Goal: Task Accomplishment & Management: Use online tool/utility

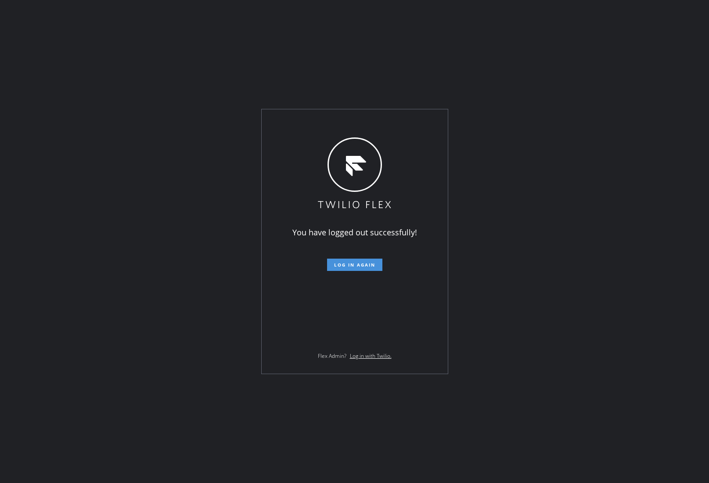
click at [347, 265] on span "Log in again" at bounding box center [354, 265] width 41 height 6
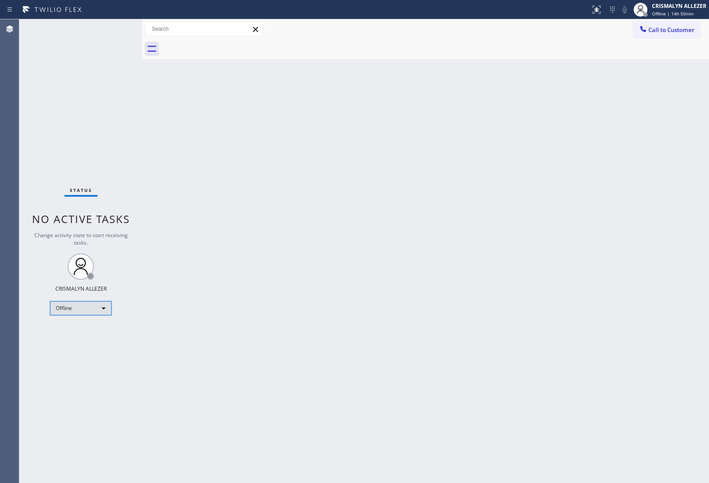
click at [108, 308] on div "Offline" at bounding box center [80, 308] width 61 height 14
click at [87, 342] on li "Unavailable" at bounding box center [80, 342] width 60 height 11
click at [599, 222] on div "Back to Dashboard Change Sender ID Customers Technicians Select a contact Outbo…" at bounding box center [425, 250] width 566 height 463
click at [670, 30] on span "Call to Customer" at bounding box center [671, 30] width 46 height 8
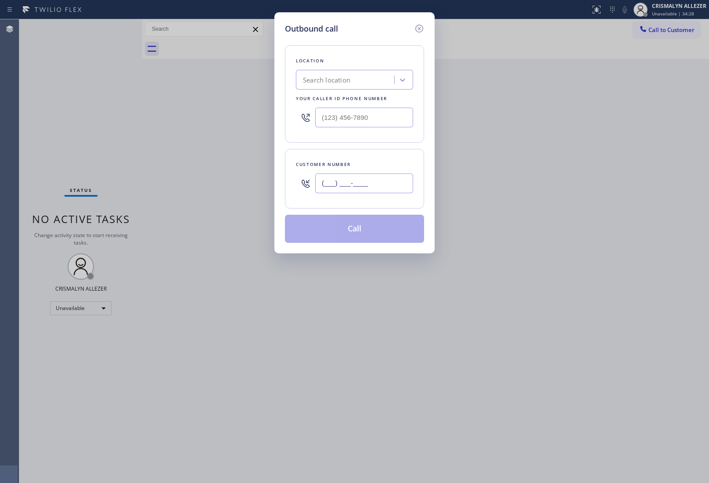
click at [399, 179] on input "(___) ___-____" at bounding box center [364, 183] width 98 height 20
paste input "917) 868-9762"
type input "(917) 868-9762"
click at [352, 86] on div "Search location" at bounding box center [346, 79] width 96 height 15
type input "Viking repair ser"
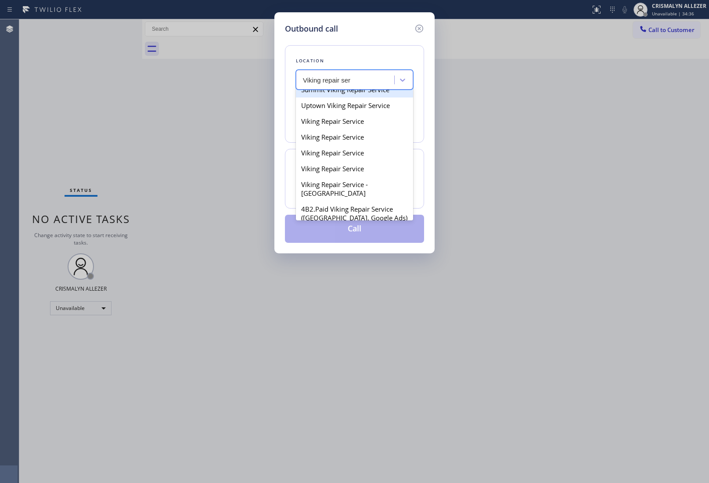
scroll to position [165, 0]
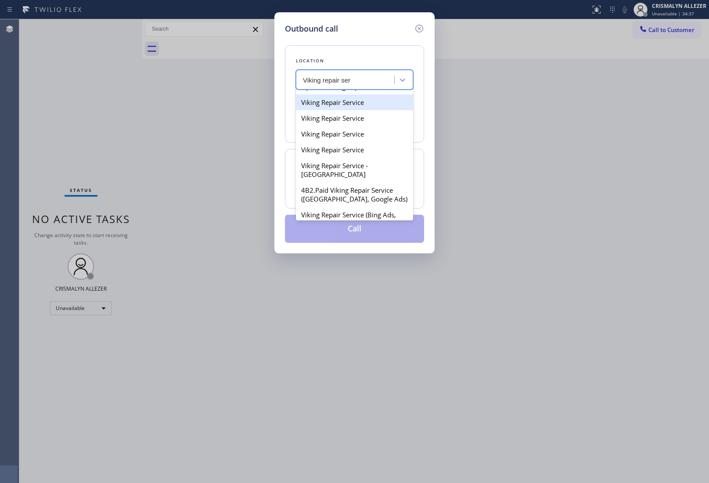
click at [352, 110] on div "Viking Repair Service" at bounding box center [354, 102] width 117 height 16
type input "(720) 740-5870"
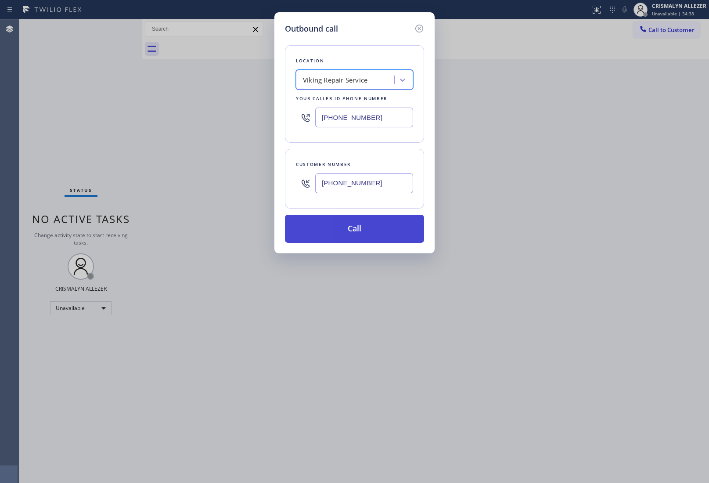
click at [360, 240] on button "Call" at bounding box center [354, 229] width 139 height 28
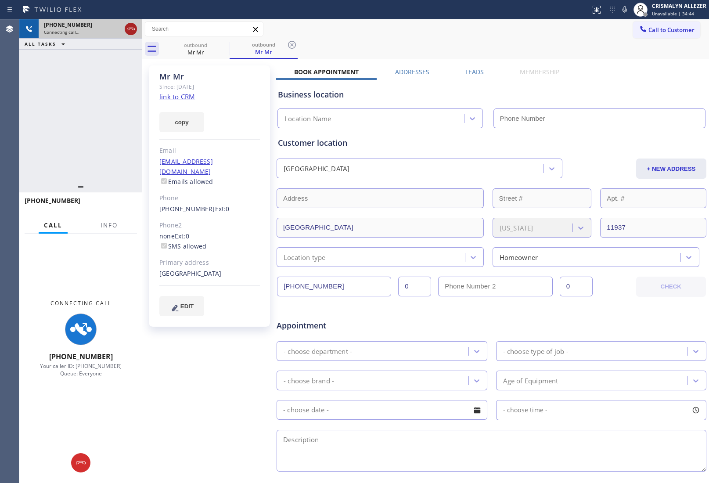
click at [130, 29] on icon at bounding box center [130, 29] width 11 height 11
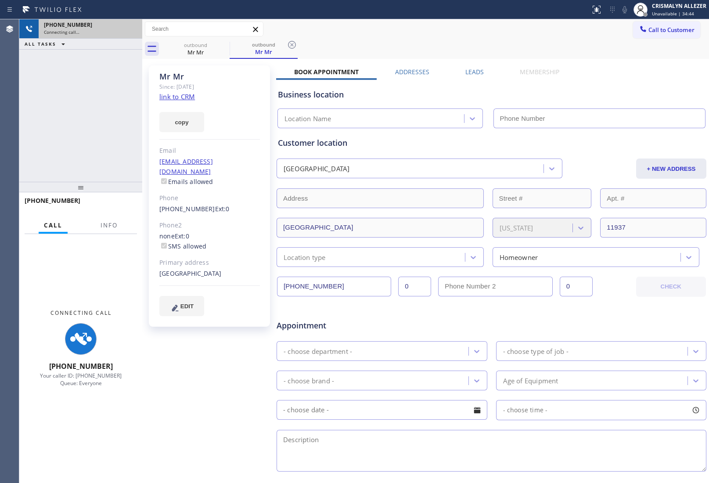
type input "(720) 740-5870"
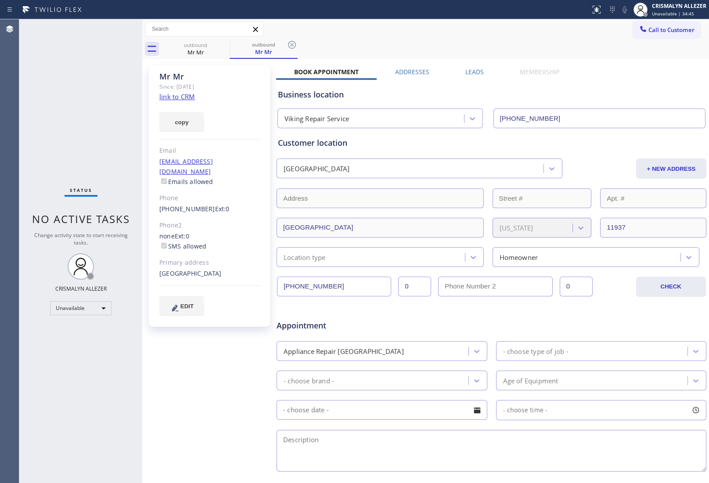
click at [185, 98] on link "link to CRM" at bounding box center [177, 96] width 36 height 9
click at [292, 41] on icon at bounding box center [292, 45] width 8 height 8
click at [226, 42] on icon at bounding box center [224, 45] width 8 height 8
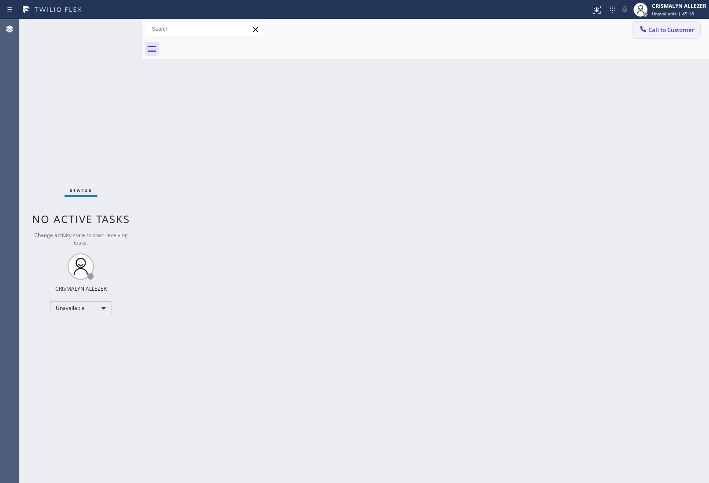
click at [673, 32] on span "Call to Customer" at bounding box center [671, 30] width 46 height 8
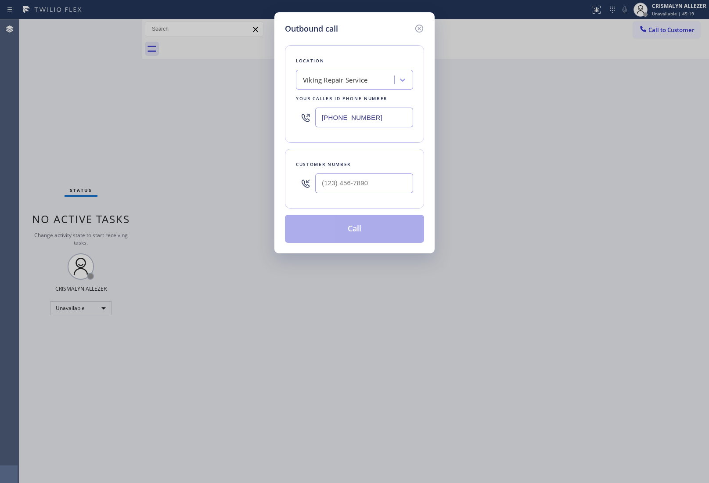
drag, startPoint x: 400, startPoint y: 115, endPoint x: 152, endPoint y: 112, distance: 247.5
click at [154, 112] on div "Outbound call Location Viking Repair Service Your caller id phone number (720) …" at bounding box center [354, 241] width 709 height 483
paste input "800) 568-8664"
type input "(800) 568-8664"
click at [382, 193] on input "(___) ___-____" at bounding box center [364, 183] width 98 height 20
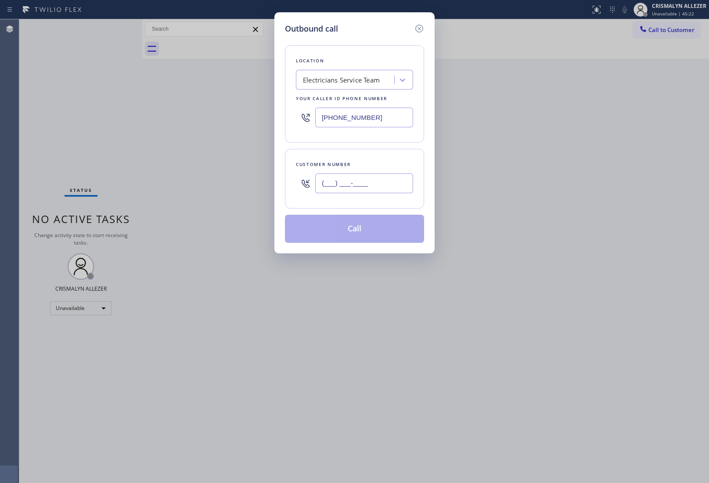
paste input "619) 212-2500"
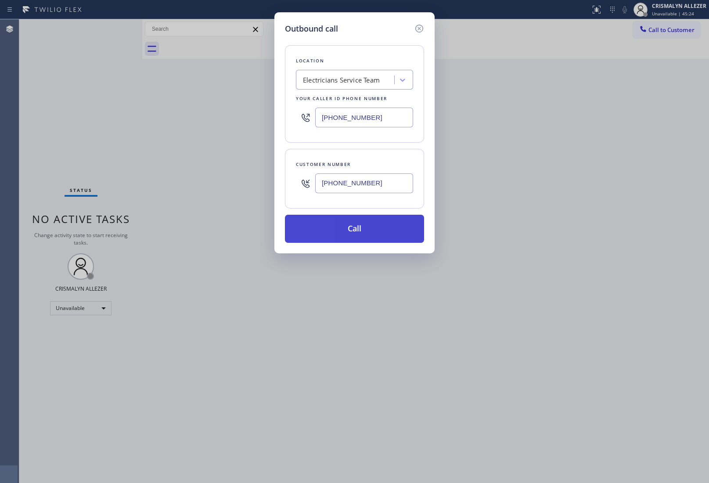
type input "[PHONE_NUMBER]"
click at [359, 231] on button "Call" at bounding box center [354, 229] width 139 height 28
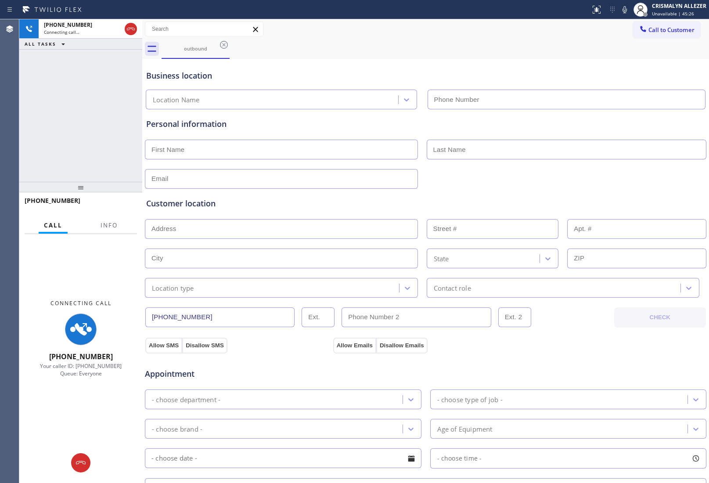
type input "[PHONE_NUMBER]"
click at [111, 222] on span "Info" at bounding box center [108, 225] width 17 height 8
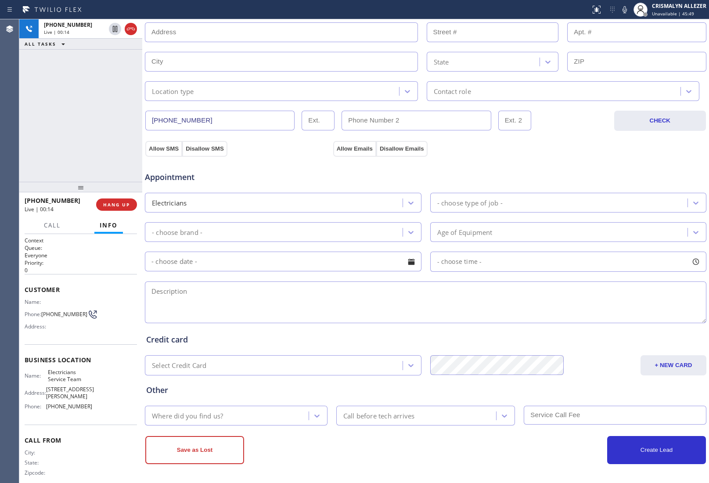
scroll to position [199, 0]
click at [330, 301] on textarea at bounding box center [425, 301] width 561 height 42
click at [625, 10] on icon at bounding box center [624, 9] width 11 height 11
click at [638, 165] on div "Appointment" at bounding box center [425, 171] width 563 height 22
drag, startPoint x: 597, startPoint y: 161, endPoint x: 605, endPoint y: 130, distance: 31.2
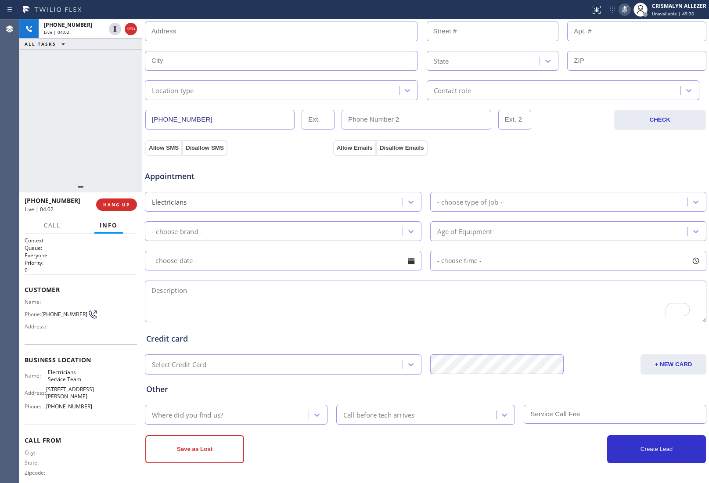
click at [597, 161] on div "Appointment" at bounding box center [425, 171] width 563 height 22
drag, startPoint x: 625, startPoint y: 5, endPoint x: 610, endPoint y: 40, distance: 38.1
click at [625, 5] on icon at bounding box center [624, 9] width 11 height 11
click at [591, 149] on div "Allow SMS Disallow SMS Allow Emails Disallow Emails" at bounding box center [425, 147] width 563 height 18
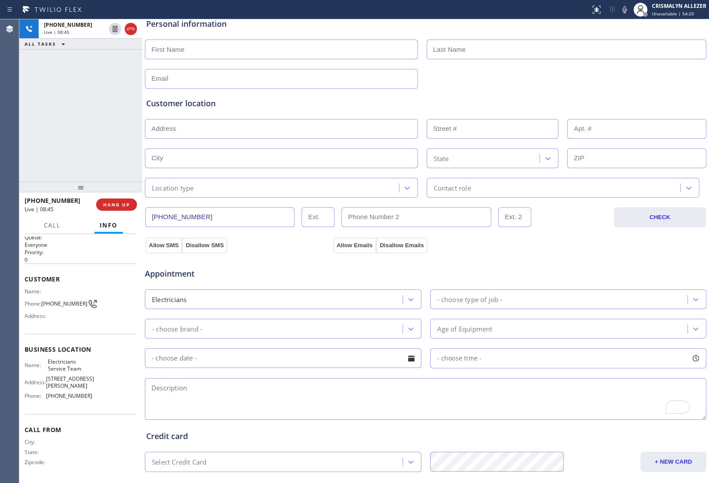
scroll to position [89, 0]
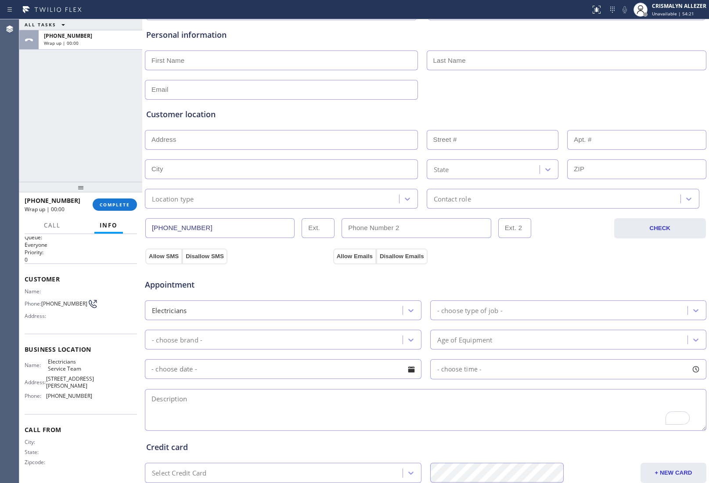
click at [226, 60] on input "text" at bounding box center [281, 60] width 273 height 20
type input "Mathew"
type input "Aguilar"
click at [197, 92] on input "text" at bounding box center [281, 90] width 273 height 20
paste input "nylinkx@live.com"
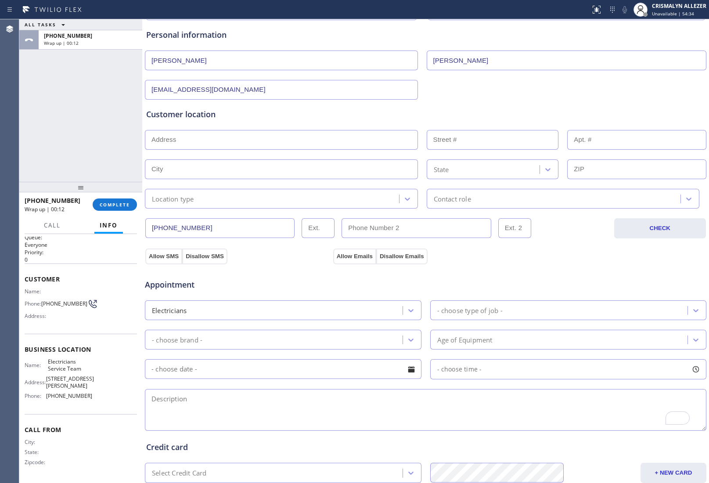
type input "nylinkx@live.com"
click at [225, 147] on input "text" at bounding box center [281, 140] width 273 height 20
paste input "324 S Drexel Ave, National City, CA 91950"
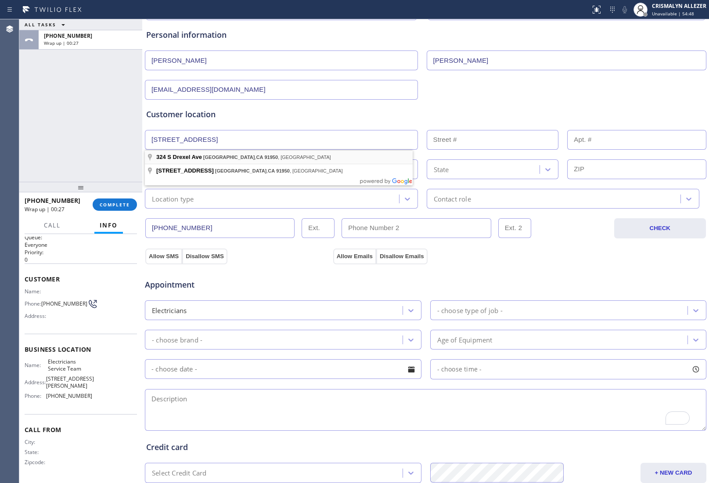
type input "324 S Drexel Ave"
type input "324"
type input "National City"
type input "91950"
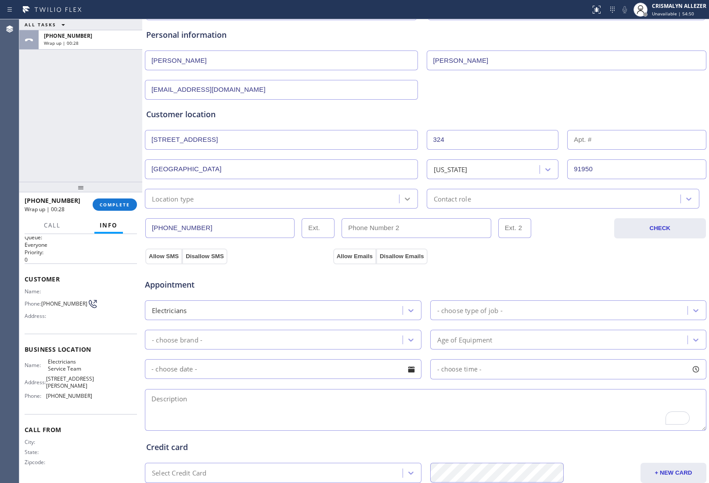
click at [403, 201] on icon at bounding box center [407, 198] width 9 height 9
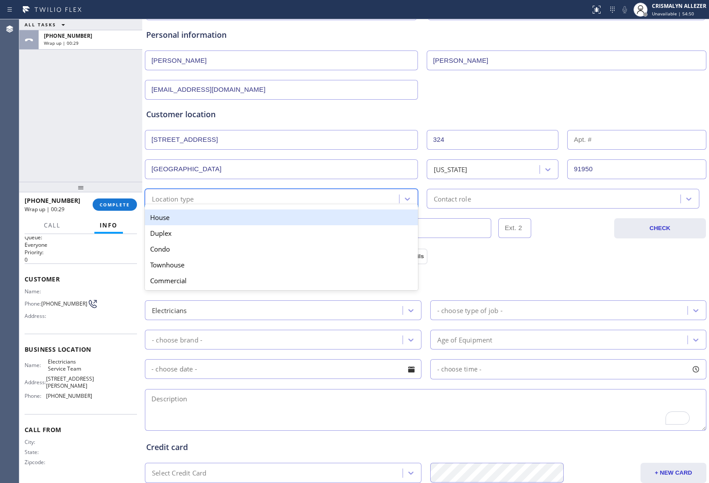
click at [340, 221] on div "House" at bounding box center [281, 217] width 273 height 16
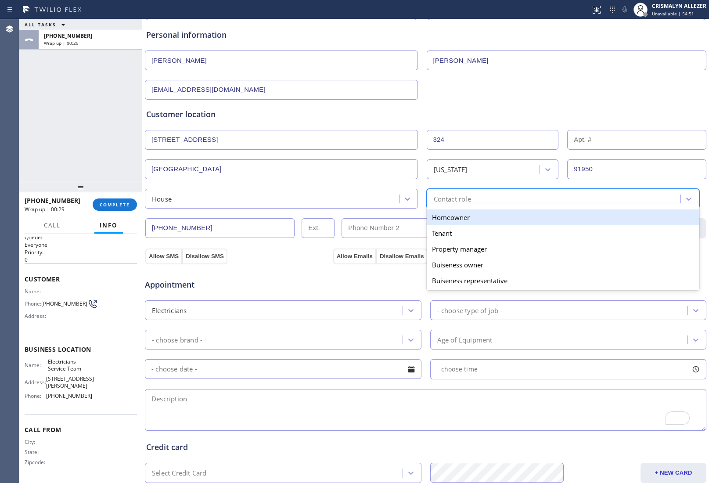
click at [505, 206] on div "option Homeowner focused, 1 of 5. 5 results available. Use Up and Down to choos…" at bounding box center [563, 199] width 273 height 20
click at [465, 220] on div "Homeowner" at bounding box center [563, 217] width 273 height 16
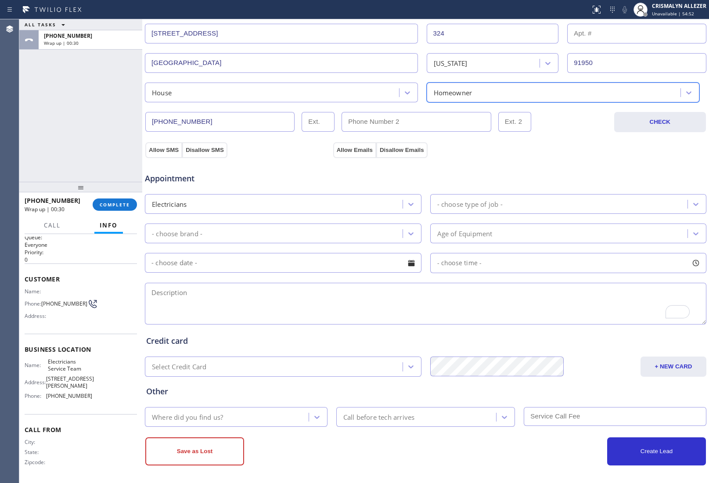
scroll to position [199, 0]
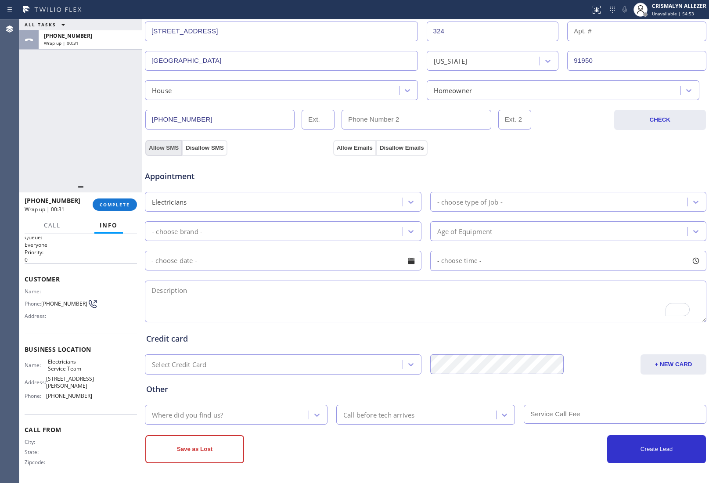
click at [163, 146] on button "Allow SMS" at bounding box center [163, 148] width 37 height 16
click at [358, 147] on button "Allow Emails" at bounding box center [354, 148] width 43 height 16
click at [181, 296] on textarea "To enrich screen reader interactions, please activate Accessibility in Grammarl…" at bounding box center [425, 301] width 561 height 42
paste textarea "some of the electrical plugs are not working || 91950 || house-ho"
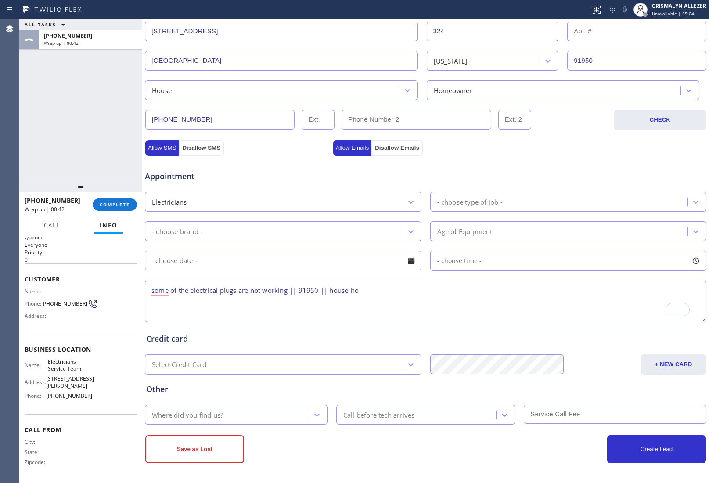
drag, startPoint x: 301, startPoint y: 290, endPoint x: 319, endPoint y: 291, distance: 17.6
click at [319, 291] on textarea "some of the electrical plugs are not working || 91950 || house-ho" at bounding box center [425, 301] width 561 height 42
paste textarea "24 S Drexel Ave, National City, CA"
click at [486, 293] on textarea "some of the electrical plugs are not working || 24 S Drexel Ave, National City,…" at bounding box center [425, 301] width 561 height 42
drag, startPoint x: 43, startPoint y: 359, endPoint x: 82, endPoint y: 373, distance: 42.1
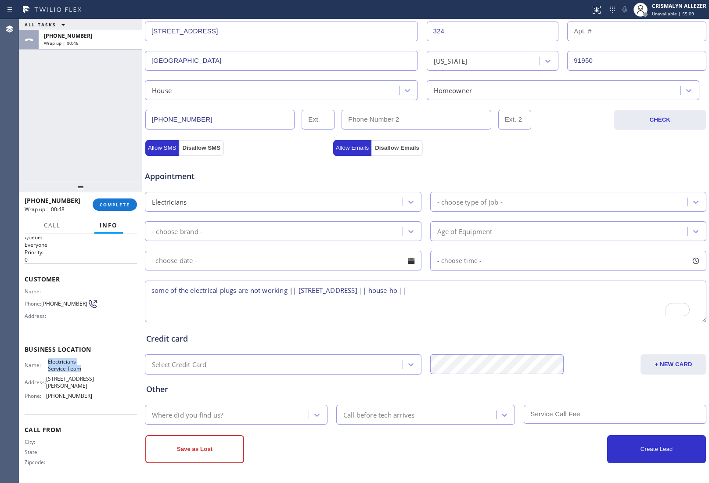
click at [82, 373] on div "Name: Electricians Service Team Address: 11950 San Vicente Blvd Phone: (800) 56…" at bounding box center [59, 380] width 68 height 44
copy div "Electricians Service Team"
click at [483, 293] on textarea "some of the electrical plugs are not working || 24 S Drexel Ave, National City,…" at bounding box center [425, 301] width 561 height 42
paste textarea "Electricians Service Team"
click at [414, 301] on textarea "some of the electrical plugs are not working || 24 S Drexel Ave, National City,…" at bounding box center [425, 301] width 561 height 42
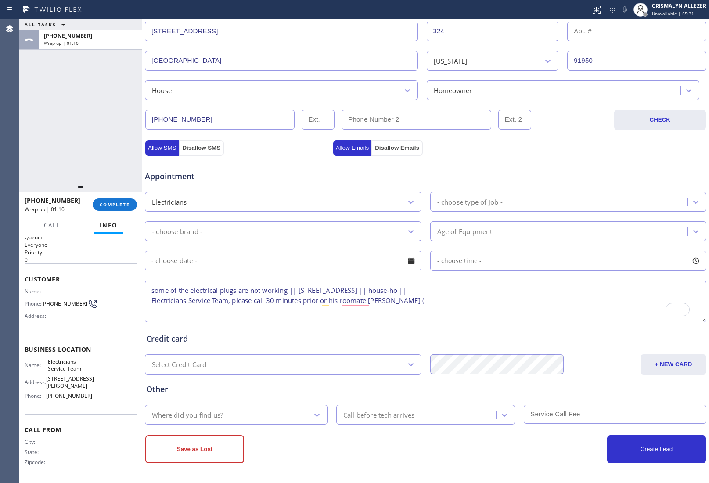
paste textarea "661 378 8500"
click at [153, 290] on textarea "some of the electrical plugs are not working || 24 S Drexel Ave, National City,…" at bounding box center [425, 301] width 561 height 42
type textarea "2-5 || $60 || some of the electrical plugs are not working || 24 S Drexel Ave, …"
click at [498, 201] on div "- choose type of job -" at bounding box center [469, 202] width 65 height 10
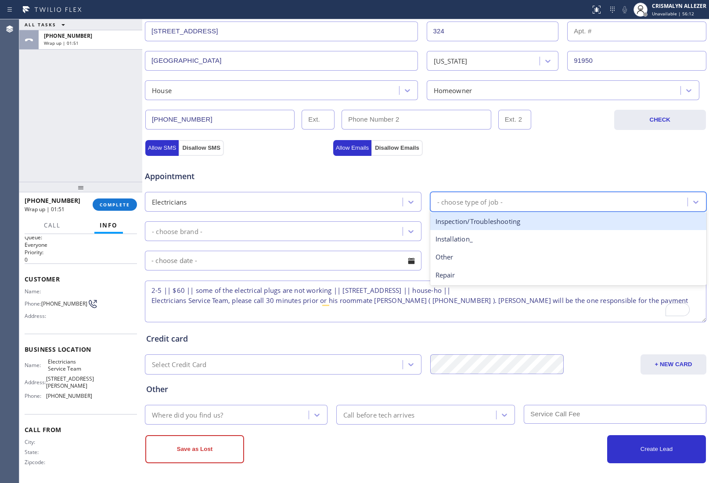
click at [491, 222] on div "Inspection/Troubleshooting" at bounding box center [568, 221] width 276 height 18
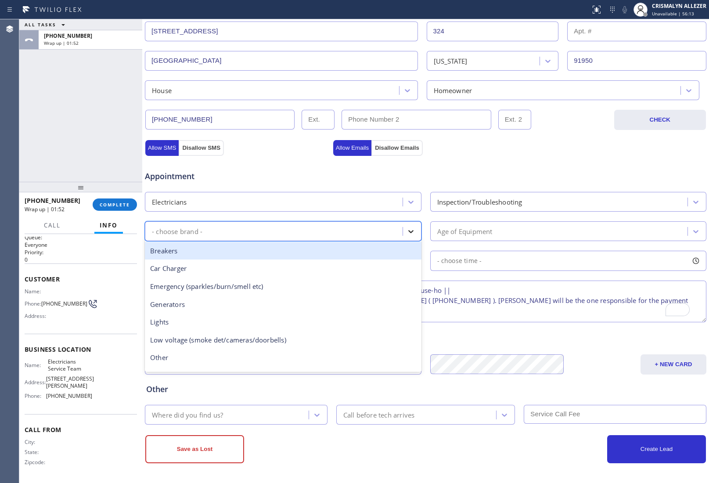
click at [406, 233] on icon at bounding box center [410, 231] width 9 height 9
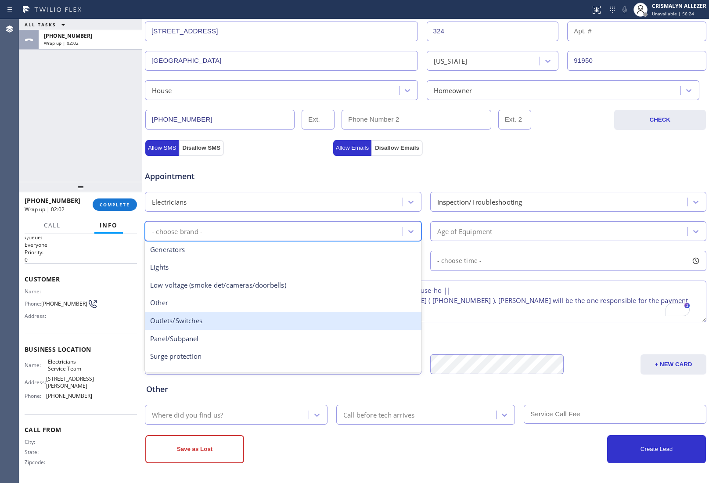
scroll to position [67, 0]
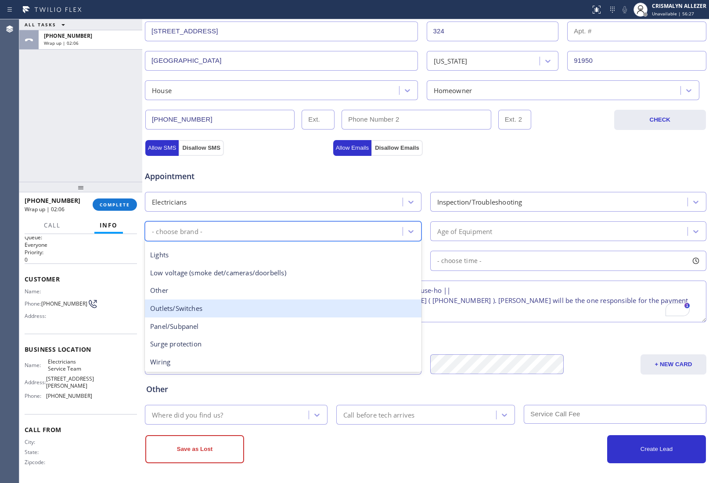
click at [233, 314] on div "Outlets/Switches" at bounding box center [283, 308] width 276 height 18
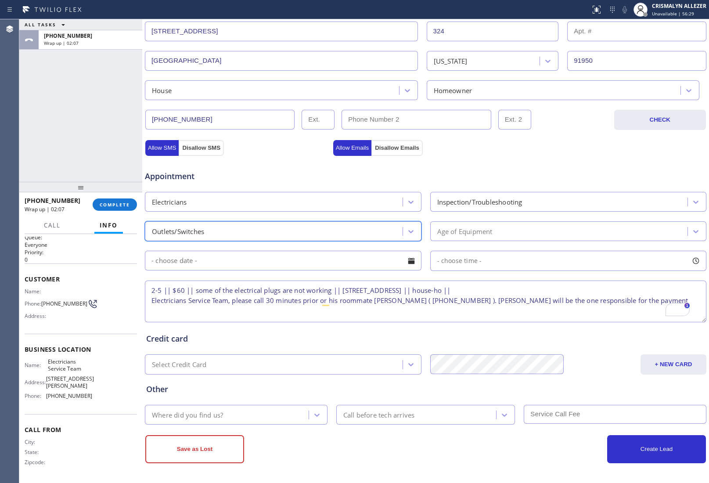
click at [518, 229] on div "Age of Equipment" at bounding box center [560, 230] width 255 height 15
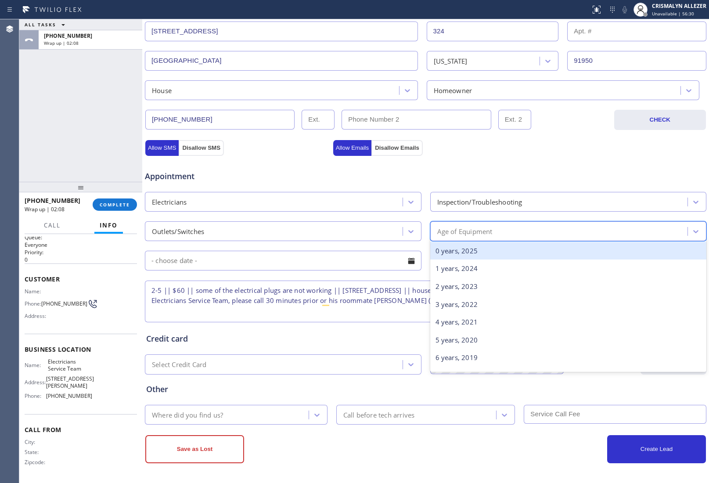
click at [470, 251] on div "0 years, 2025" at bounding box center [568, 251] width 276 height 18
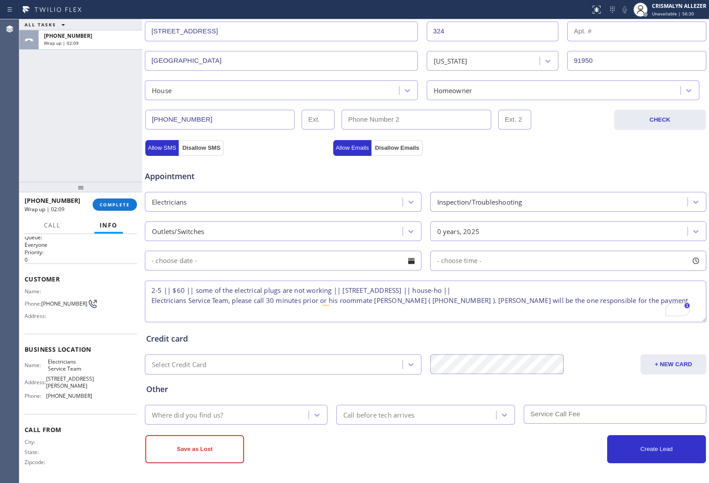
click at [414, 262] on div at bounding box center [411, 260] width 15 height 15
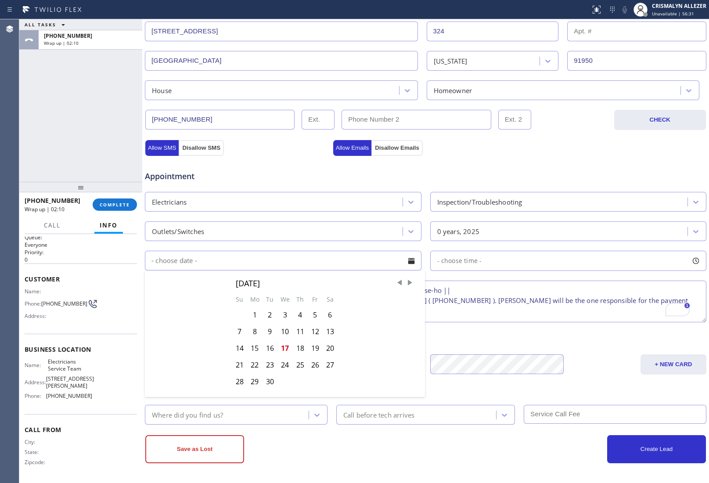
click at [283, 349] on div "17" at bounding box center [284, 348] width 15 height 17
type input "09/17/2025"
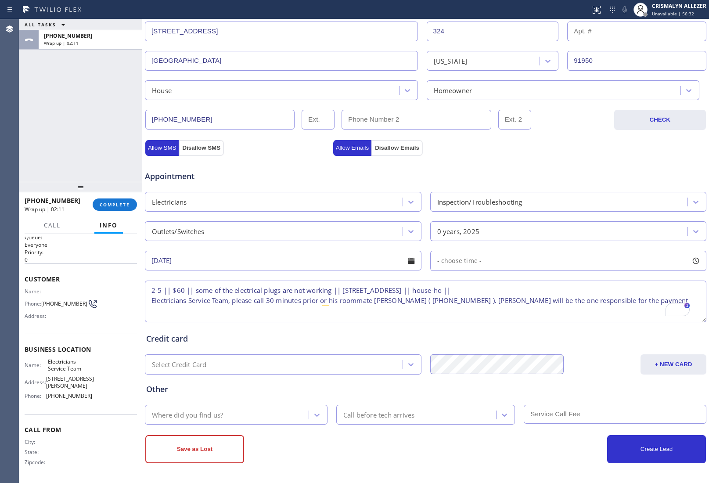
click at [518, 262] on div "- choose time -" at bounding box center [568, 261] width 276 height 20
drag, startPoint x: 431, startPoint y: 313, endPoint x: 613, endPoint y: 310, distance: 182.1
click at [616, 310] on div at bounding box center [621, 314] width 11 height 18
drag, startPoint x: 483, startPoint y: 311, endPoint x: 552, endPoint y: 314, distance: 69.0
click at [555, 314] on div at bounding box center [560, 314] width 11 height 18
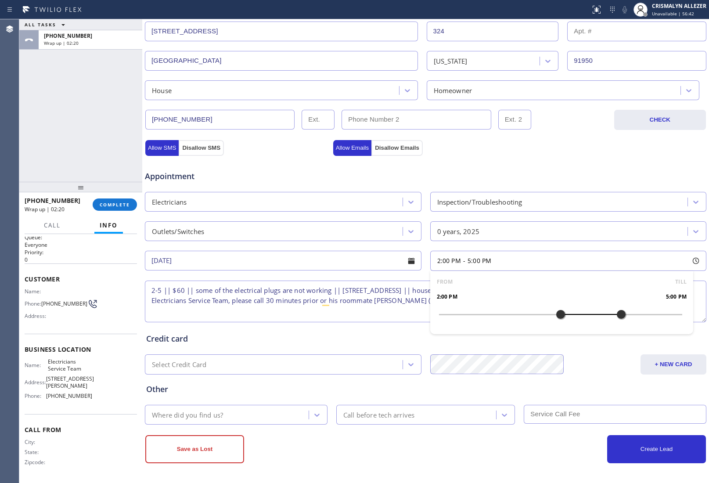
click at [364, 333] on div "Credit card" at bounding box center [425, 339] width 559 height 12
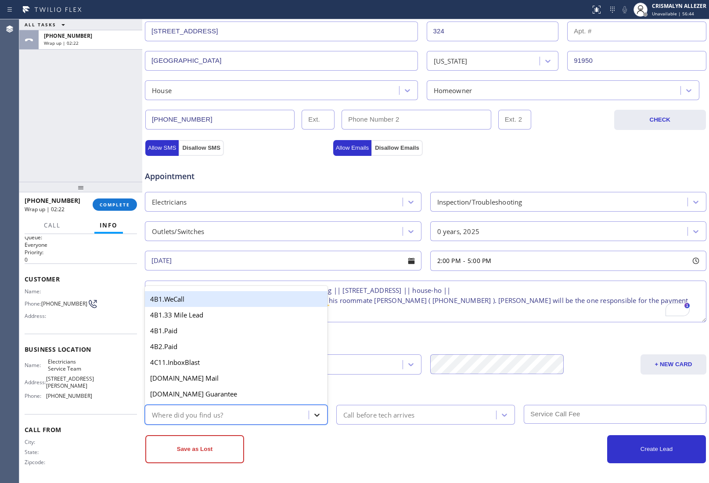
click at [314, 416] on icon at bounding box center [316, 414] width 5 height 3
type input "ou"
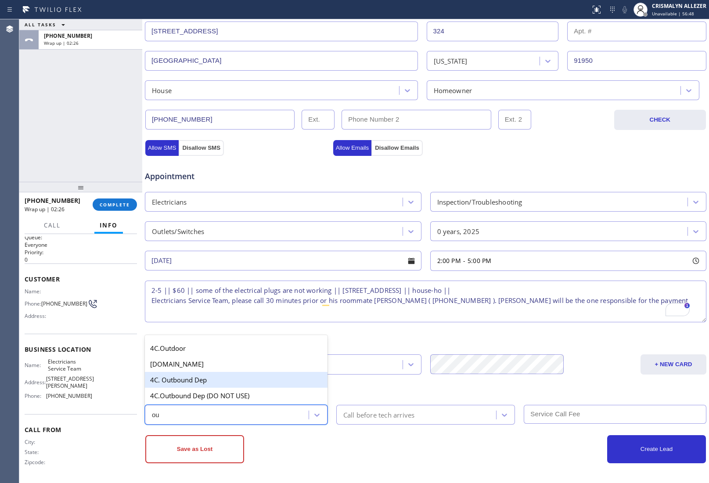
click at [200, 382] on div "4C. Outbound Dep" at bounding box center [236, 380] width 183 height 16
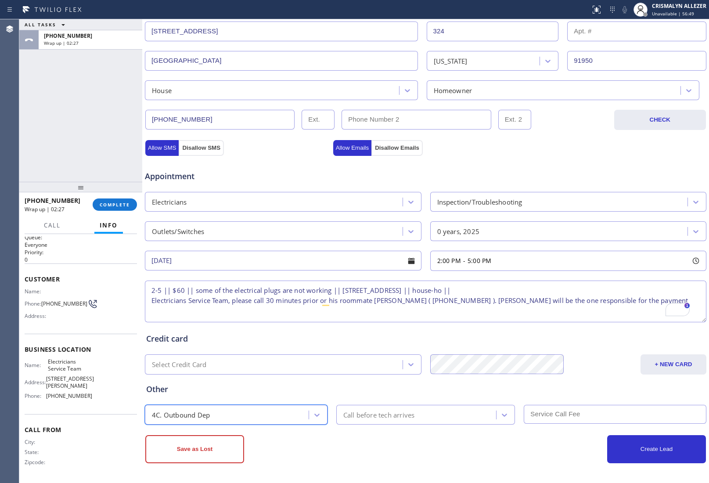
click at [444, 414] on div "Call before tech arrives" at bounding box center [418, 414] width 158 height 15
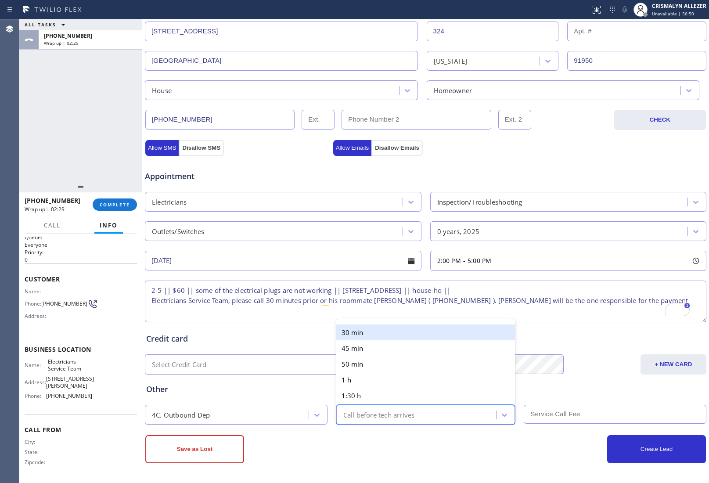
click at [405, 328] on div "30 min" at bounding box center [425, 332] width 179 height 16
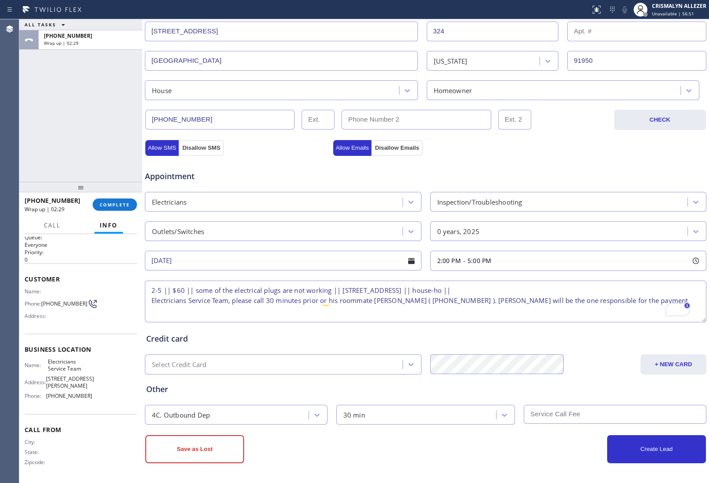
click at [565, 417] on input "text" at bounding box center [614, 414] width 183 height 19
type input "60"
click at [156, 146] on button "Allow SMS" at bounding box center [161, 148] width 33 height 16
click at [356, 145] on button "Allow Emails" at bounding box center [352, 148] width 39 height 16
click at [641, 452] on button "Create Lead" at bounding box center [656, 449] width 99 height 28
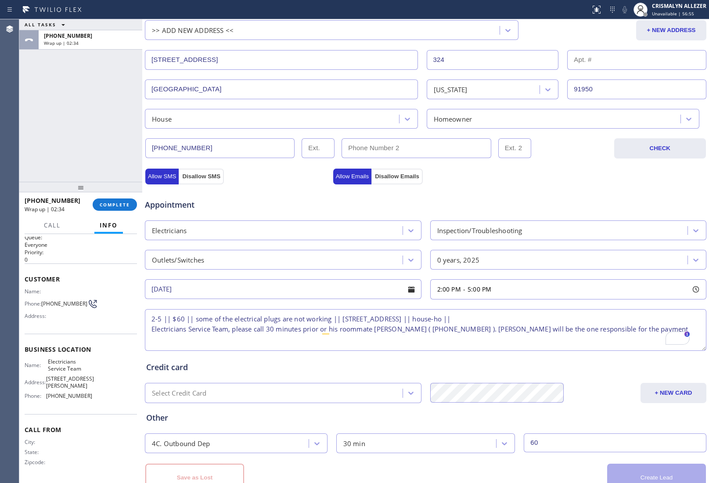
scroll to position [229, 0]
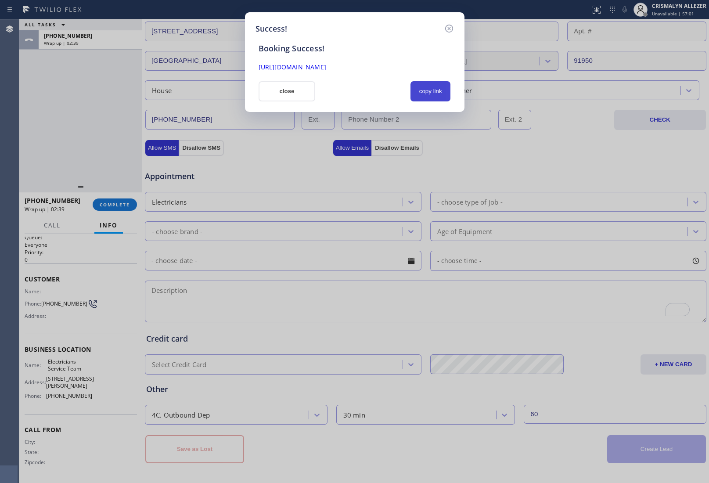
click at [439, 94] on button "copy link" at bounding box center [430, 91] width 40 height 20
click at [295, 90] on button "close" at bounding box center [286, 91] width 57 height 20
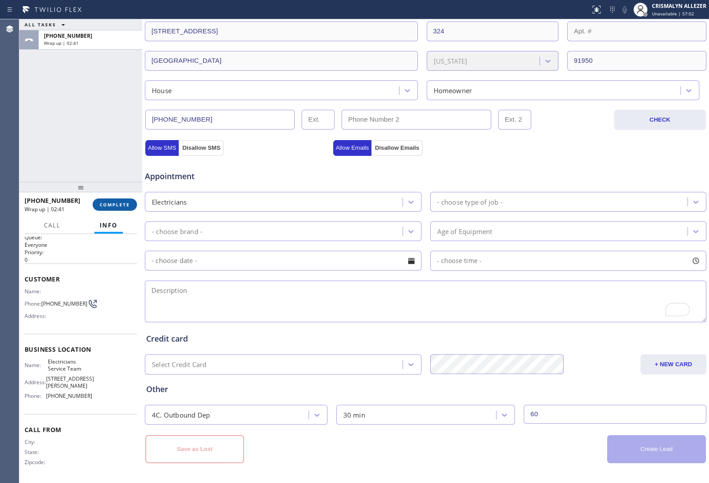
click at [113, 205] on span "COMPLETE" at bounding box center [115, 204] width 30 height 6
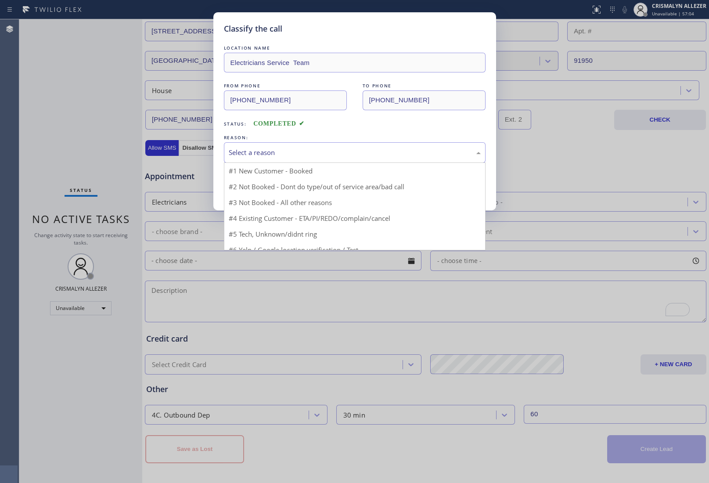
click at [372, 154] on div "Select a reason" at bounding box center [355, 152] width 252 height 10
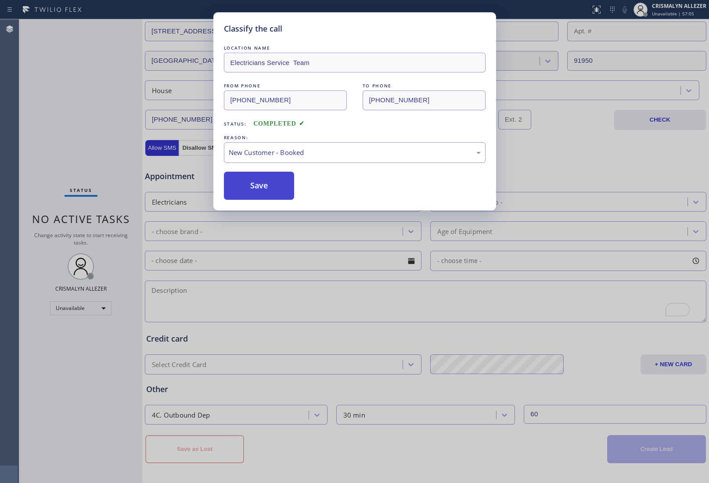
click at [261, 185] on button "Save" at bounding box center [259, 186] width 71 height 28
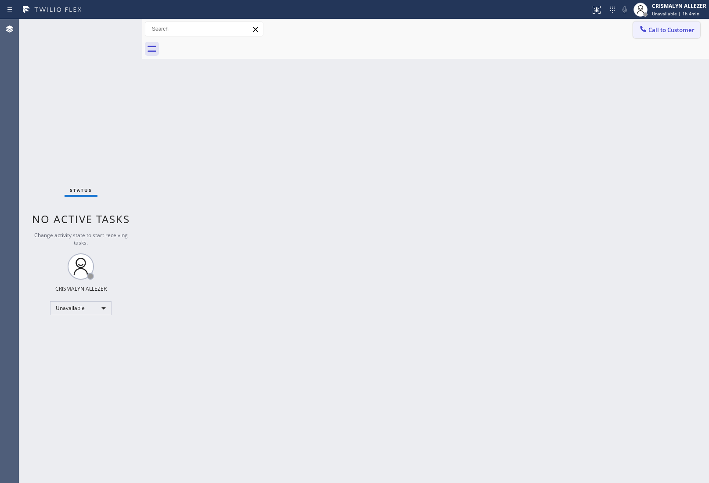
click at [668, 29] on span "Call to Customer" at bounding box center [671, 30] width 46 height 8
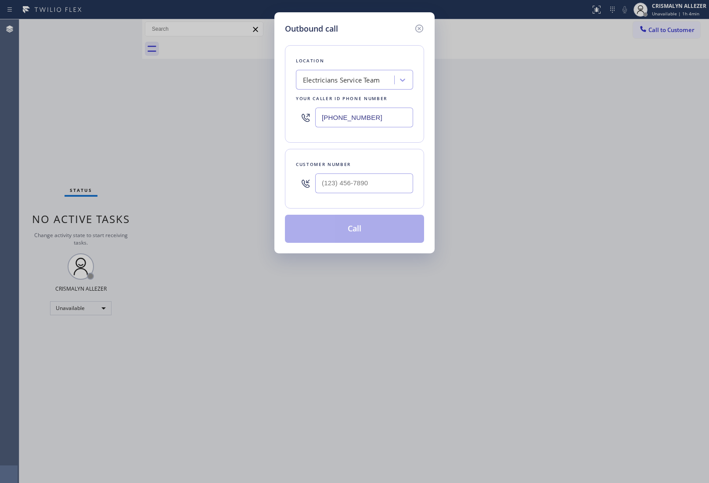
paste input "55) 731-4952"
drag, startPoint x: 385, startPoint y: 121, endPoint x: 213, endPoint y: 110, distance: 171.9
click at [219, 111] on div "Outbound call Location Electricians Service Team Your caller id phone number (8…" at bounding box center [354, 241] width 709 height 483
type input "[PHONE_NUMBER]"
click at [377, 189] on input "(___) ___-____" at bounding box center [364, 183] width 98 height 20
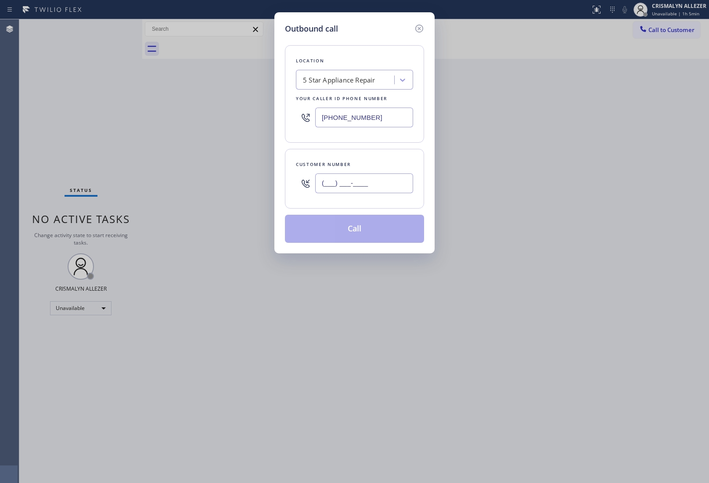
paste input "951) 294-4672"
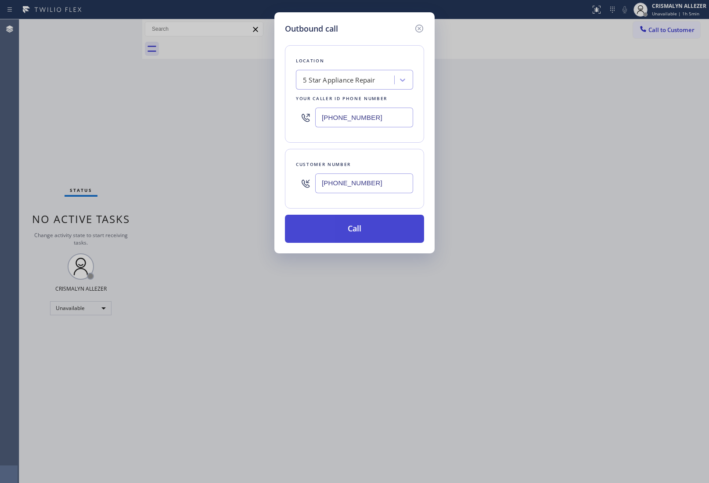
type input "(951) 294-4672"
click at [358, 229] on button "Call" at bounding box center [354, 229] width 139 height 28
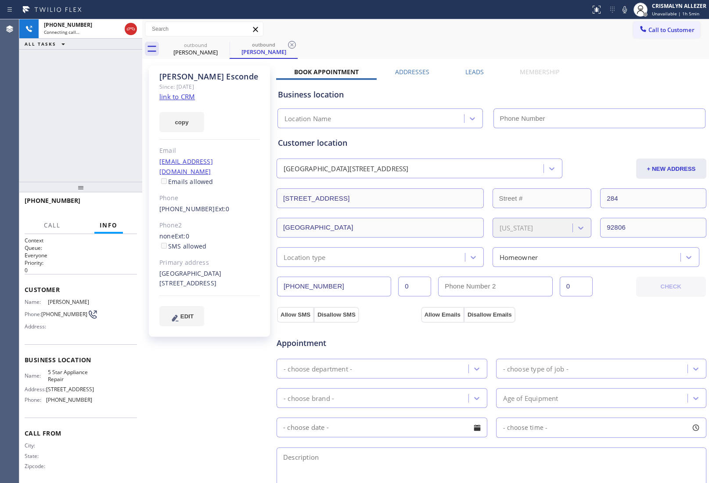
click at [168, 98] on link "link to CRM" at bounding box center [177, 96] width 36 height 9
type input "[PHONE_NUMBER]"
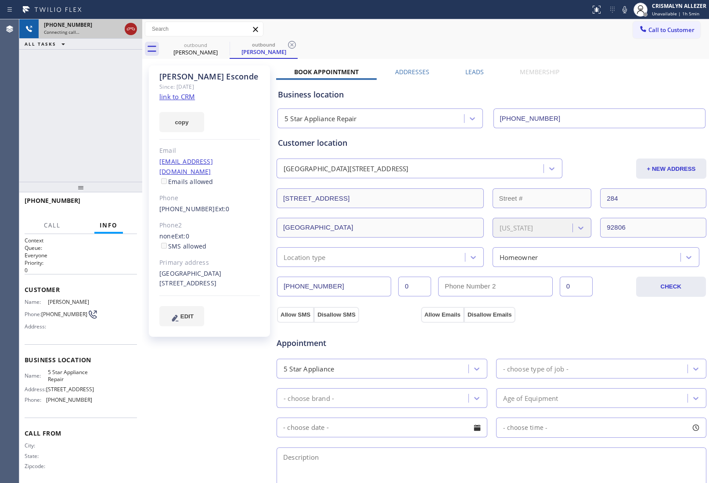
click at [128, 29] on icon at bounding box center [130, 29] width 11 height 11
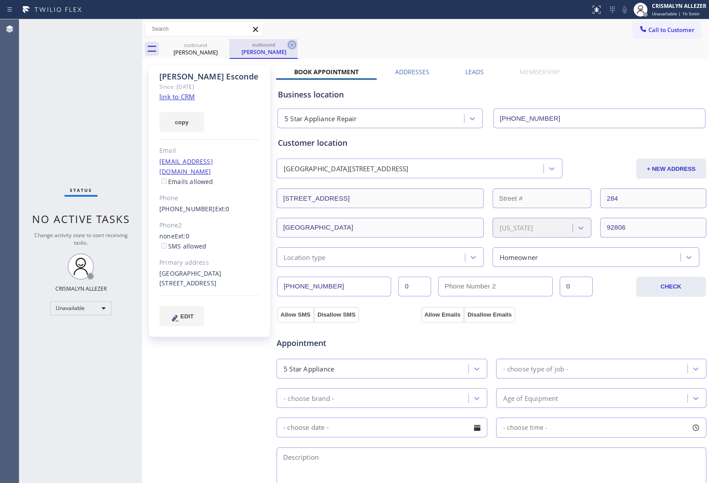
click at [290, 44] on icon at bounding box center [292, 44] width 11 height 11
drag, startPoint x: 224, startPoint y: 47, endPoint x: 245, endPoint y: 68, distance: 29.5
click at [224, 47] on icon at bounding box center [224, 44] width 11 height 11
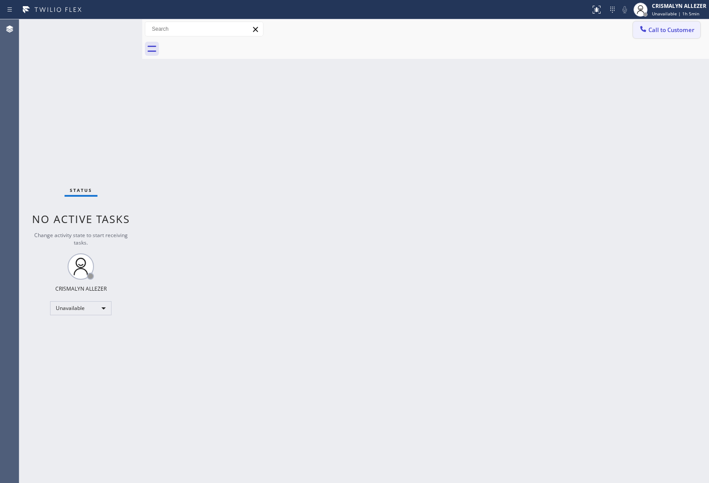
click at [657, 30] on span "Call to Customer" at bounding box center [671, 30] width 46 height 8
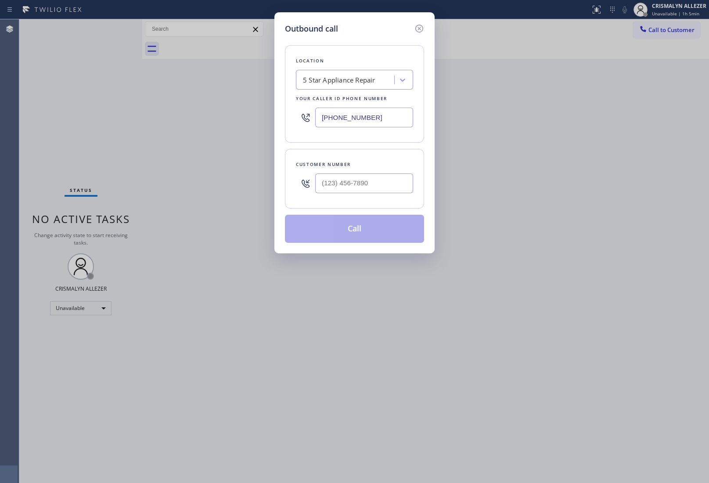
paste input "267) 737-9304"
drag, startPoint x: 387, startPoint y: 122, endPoint x: 156, endPoint y: 124, distance: 230.8
click at [168, 124] on div "Outbound call Location 5 Star Appliance Repair Your caller id phone number (267…" at bounding box center [354, 241] width 709 height 483
type input "(267) 737-9304"
click at [356, 191] on input "(___) ___-____" at bounding box center [364, 183] width 98 height 20
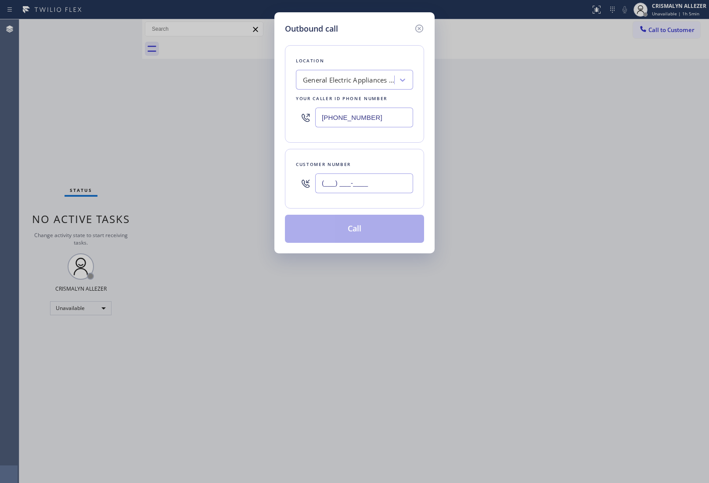
paste input "267) 371-5488"
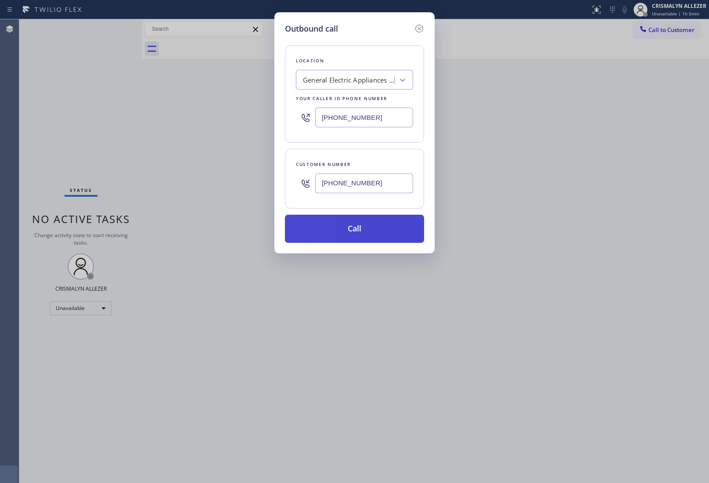
type input "(267) 371-5488"
click at [356, 231] on button "Call" at bounding box center [354, 229] width 139 height 28
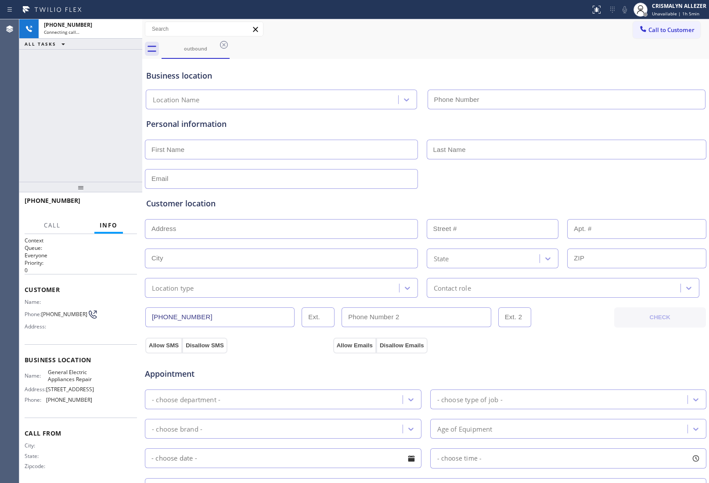
type input "(267) 737-9304"
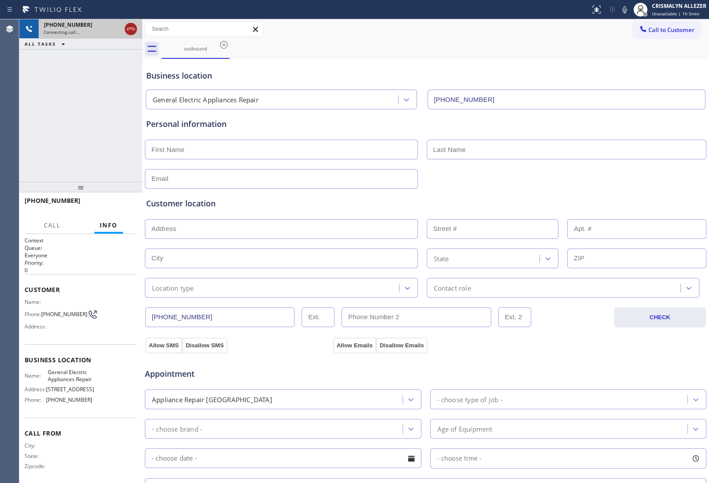
click at [128, 29] on icon at bounding box center [130, 29] width 11 height 11
click at [223, 46] on icon at bounding box center [224, 44] width 11 height 11
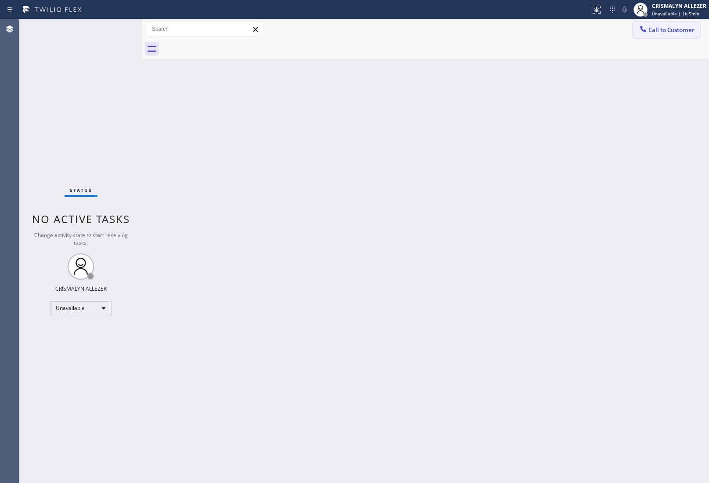
click at [668, 31] on span "Call to Customer" at bounding box center [671, 30] width 46 height 8
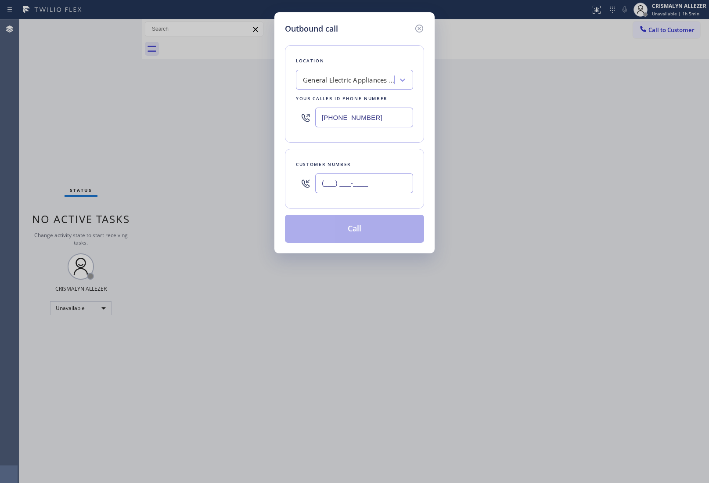
click at [371, 179] on input "(___) ___-____" at bounding box center [364, 183] width 98 height 20
paste input "267) 371-5488"
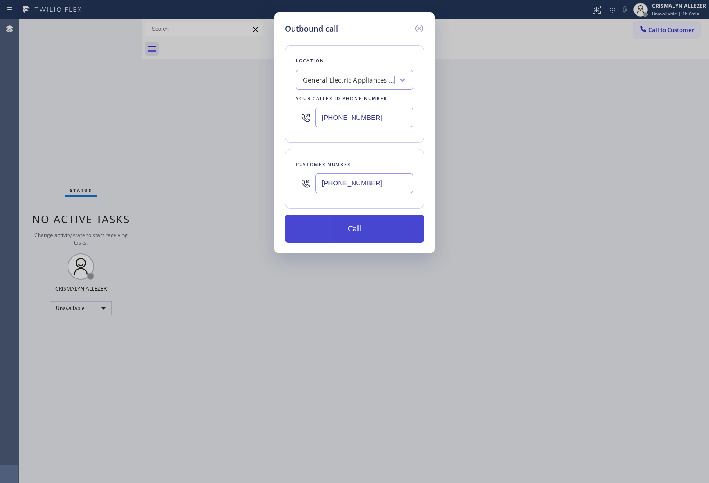
type input "(267) 371-5488"
click at [358, 229] on button "Call" at bounding box center [354, 229] width 139 height 28
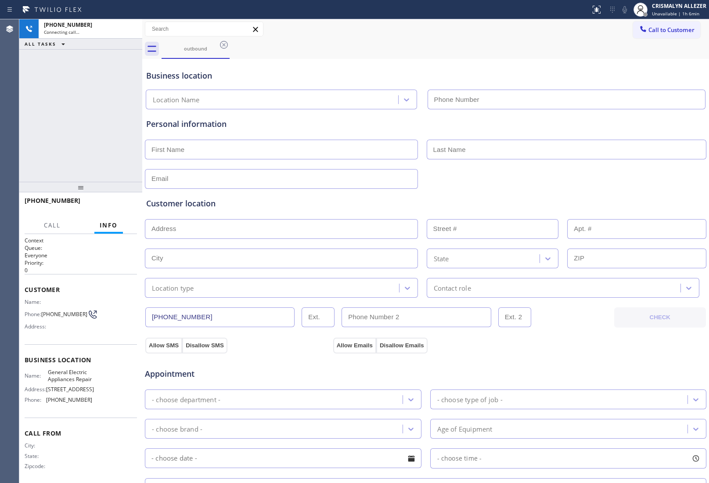
type input "(267) 737-9304"
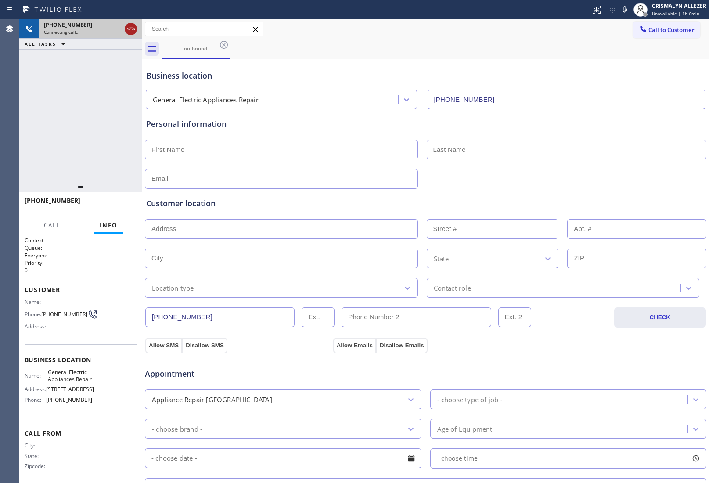
click at [128, 30] on icon at bounding box center [130, 29] width 11 height 11
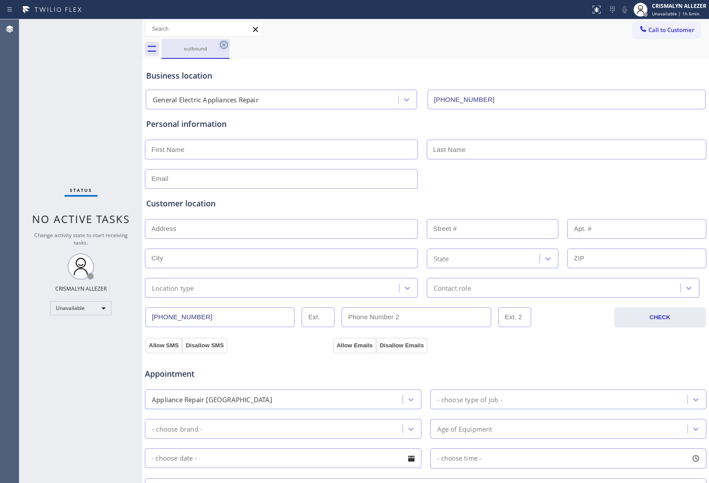
click at [221, 46] on icon at bounding box center [224, 44] width 11 height 11
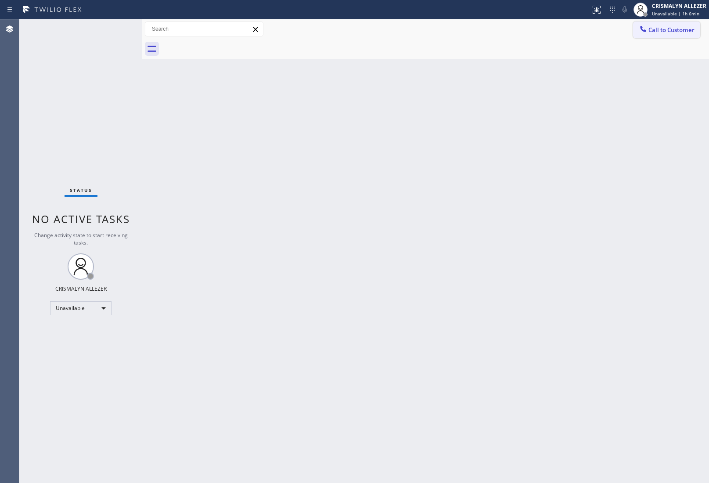
click at [675, 31] on span "Call to Customer" at bounding box center [671, 30] width 46 height 8
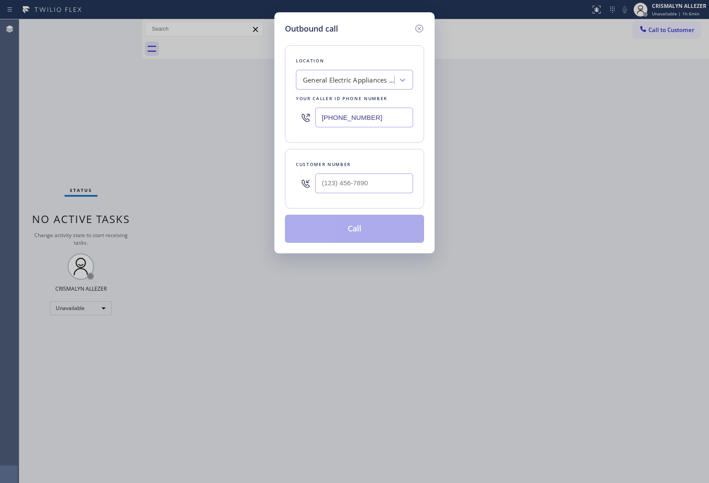
drag, startPoint x: 386, startPoint y: 112, endPoint x: 170, endPoint y: 111, distance: 215.9
click at [190, 113] on div "Outbound call Location General Electric Appliances Repair Your caller id phone …" at bounding box center [354, 241] width 709 height 483
paste input "13) 855-3858"
type input "(213) 855-3858"
click at [361, 181] on input "(___) ___-____" at bounding box center [364, 183] width 98 height 20
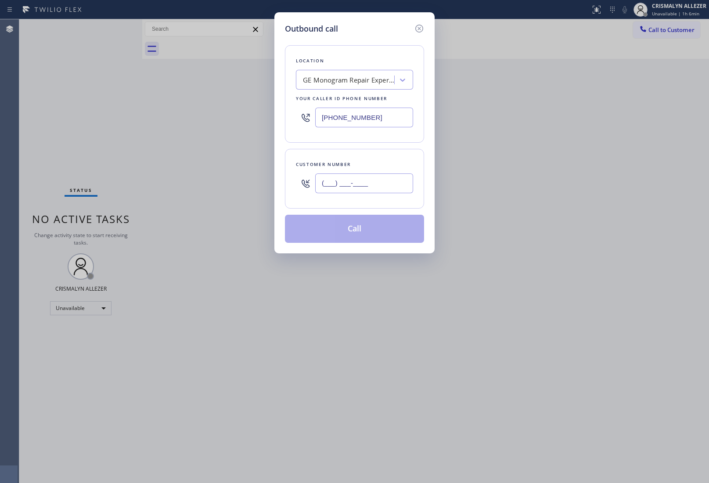
paste input "213) 518-6822"
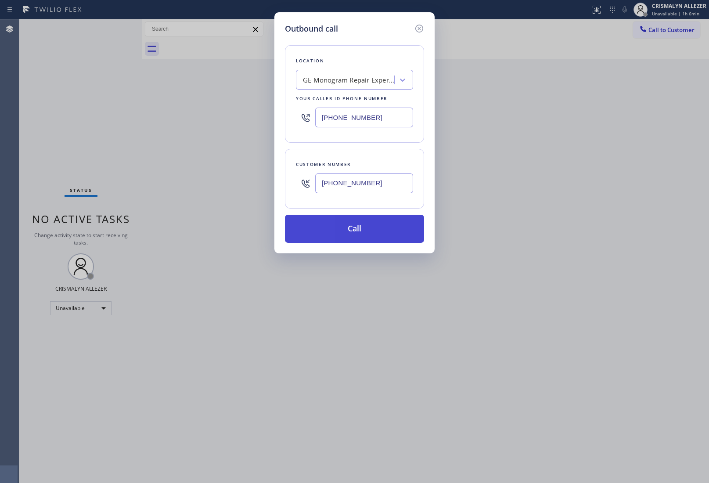
type input "(213) 518-6822"
click at [356, 229] on button "Call" at bounding box center [354, 229] width 139 height 28
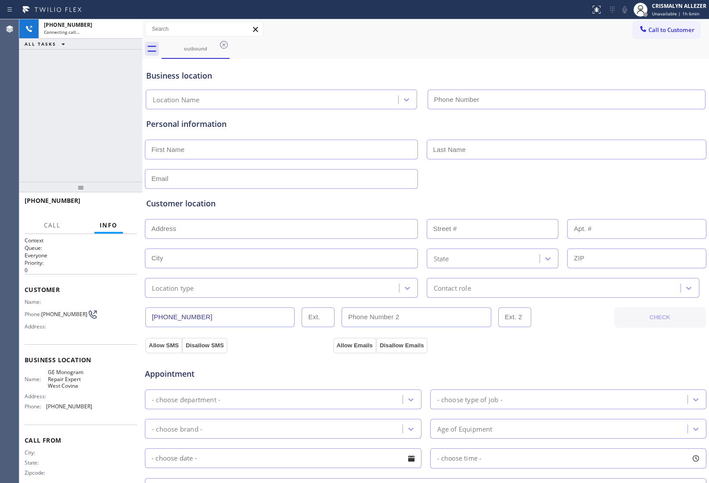
type input "(213) 855-3858"
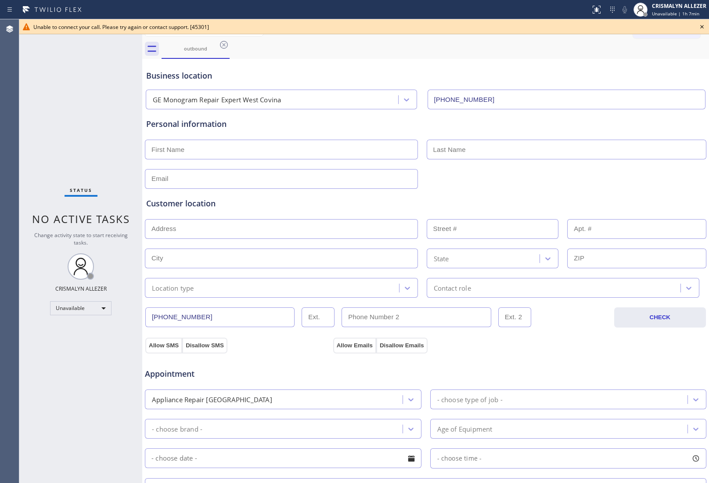
click at [702, 26] on icon at bounding box center [702, 27] width 4 height 4
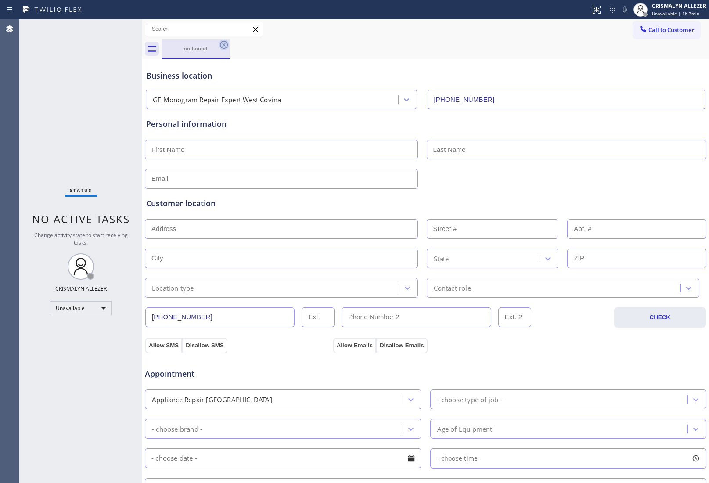
click at [222, 45] on icon at bounding box center [224, 44] width 11 height 11
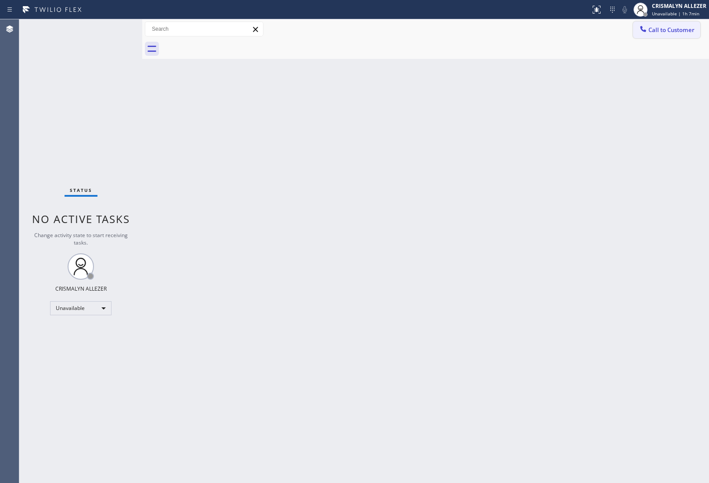
click at [668, 30] on span "Call to Customer" at bounding box center [671, 30] width 46 height 8
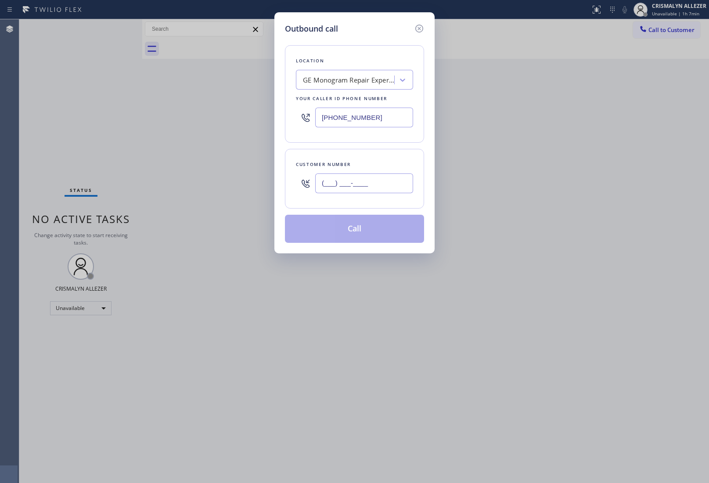
click at [374, 183] on input "(___) ___-____" at bounding box center [364, 183] width 98 height 20
paste input "213) 518-6822"
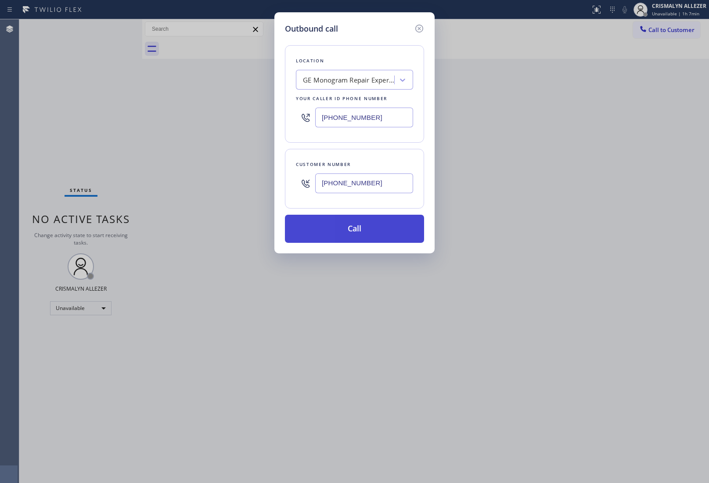
type input "(213) 518-6822"
click at [361, 233] on button "Call" at bounding box center [354, 229] width 139 height 28
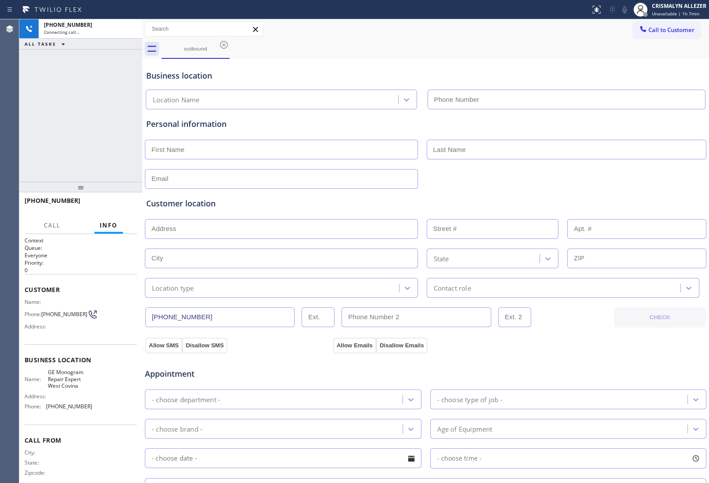
type input "(213) 855-3858"
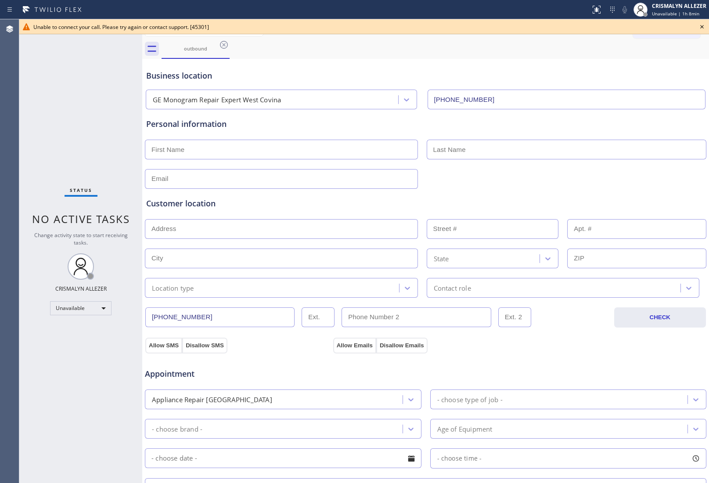
click at [701, 27] on icon at bounding box center [702, 27] width 4 height 4
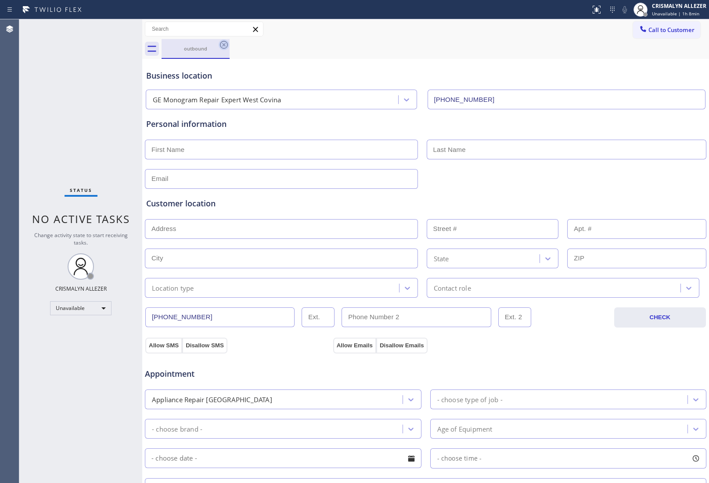
click at [222, 44] on icon at bounding box center [224, 44] width 11 height 11
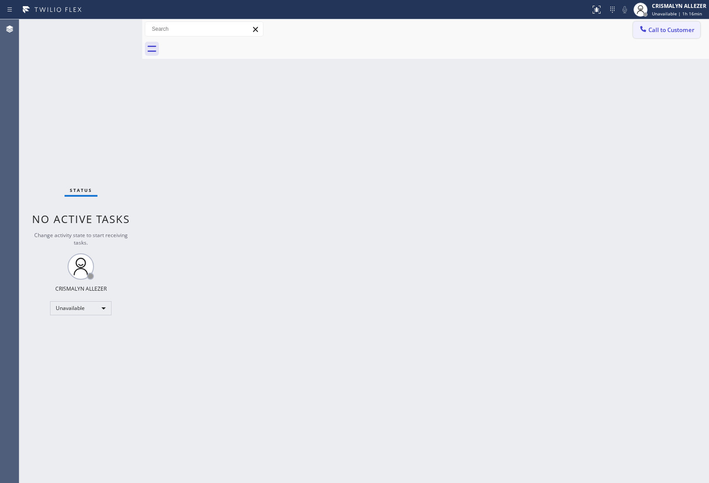
click at [668, 31] on span "Call to Customer" at bounding box center [671, 30] width 46 height 8
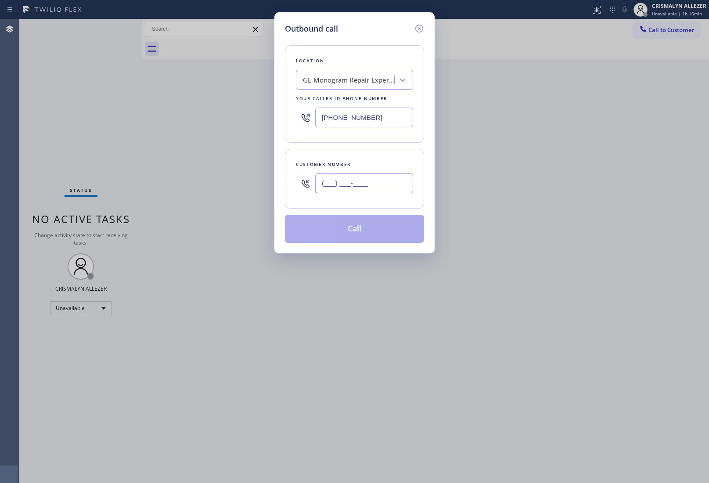
click at [396, 178] on input "(___) ___-____" at bounding box center [364, 183] width 98 height 20
paste input "626) 318-3458"
type input "[PHONE_NUMBER]"
click at [360, 84] on div "GE Monogram Repair Expert West Covina" at bounding box center [349, 80] width 92 height 10
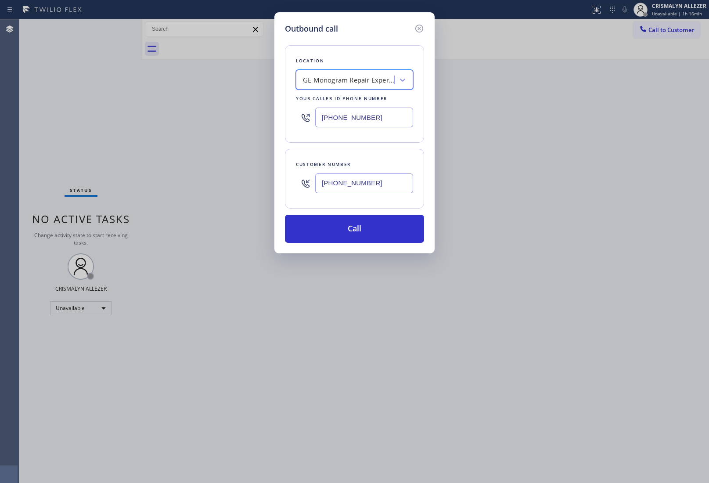
click at [389, 118] on input "(213) 855-3858" at bounding box center [364, 118] width 98 height 20
drag, startPoint x: 389, startPoint y: 118, endPoint x: 216, endPoint y: 111, distance: 173.0
click at [216, 111] on div "Outbound call Location GE Monogram Repair Expert West Covina Your caller id pho…" at bounding box center [354, 241] width 709 height 483
paste input "855) 731-4952"
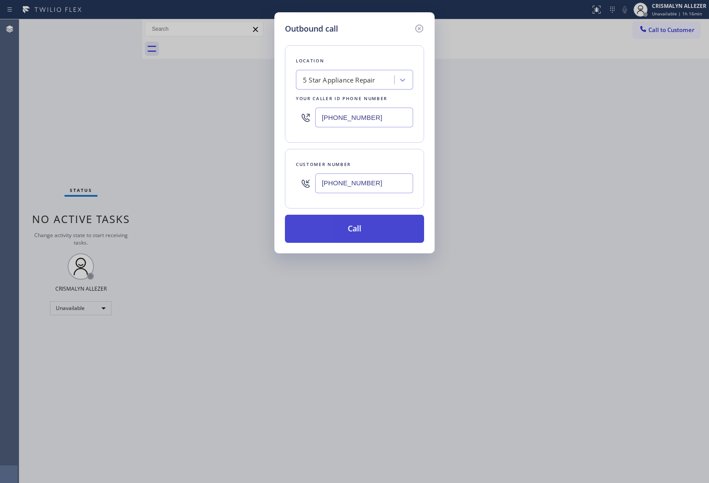
type input "[PHONE_NUMBER]"
click at [344, 234] on button "Call" at bounding box center [354, 229] width 139 height 28
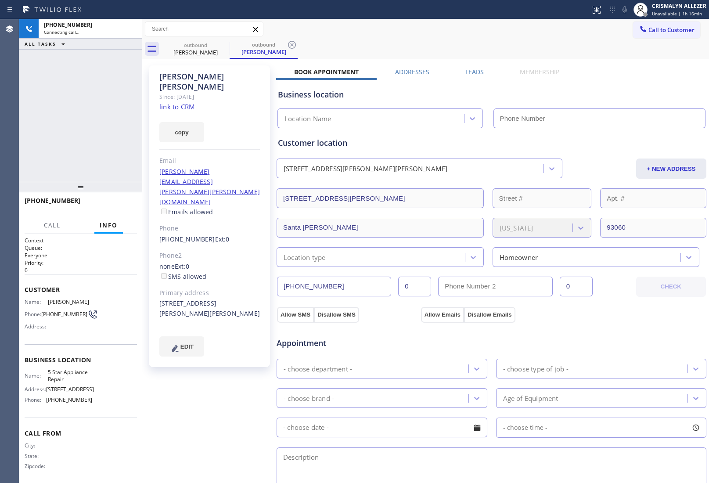
click at [177, 102] on link "link to CRM" at bounding box center [177, 106] width 36 height 9
type input "[PHONE_NUMBER]"
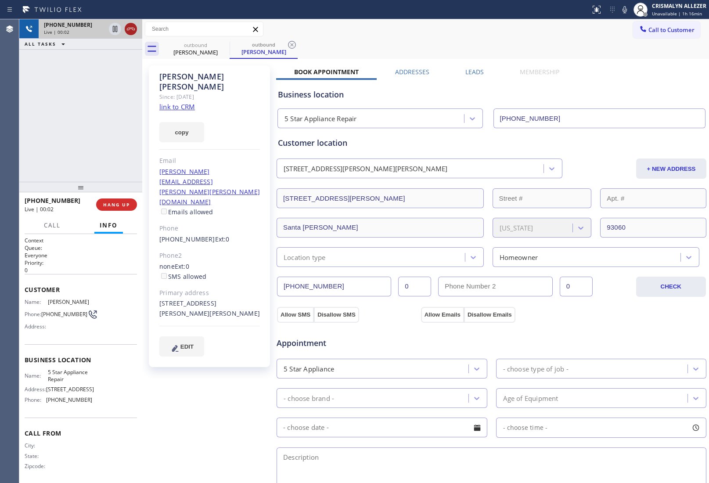
click at [133, 29] on icon at bounding box center [130, 29] width 11 height 11
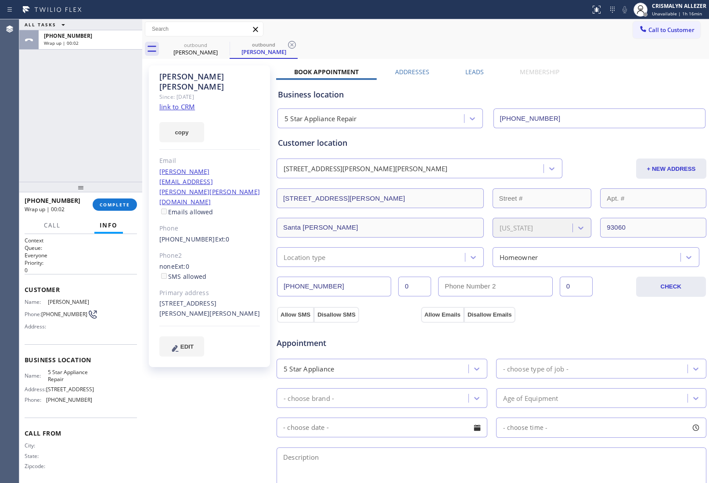
click at [112, 196] on div "+16263183458 Wrap up | 00:02 COMPLETE" at bounding box center [81, 204] width 112 height 23
click at [112, 205] on span "COMPLETE" at bounding box center [115, 204] width 30 height 6
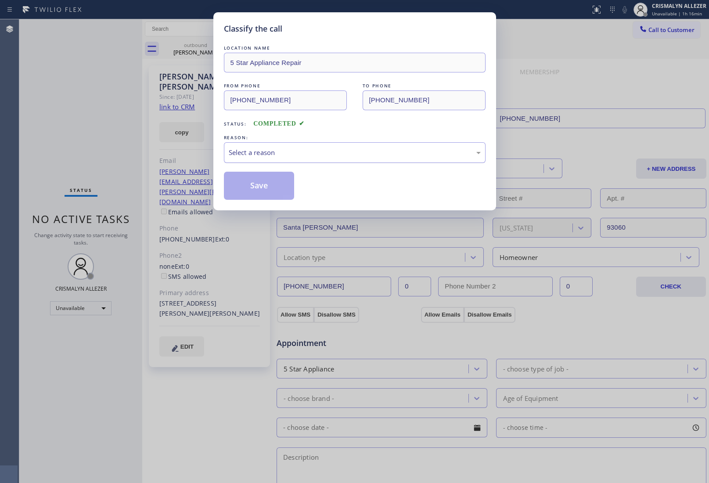
click at [327, 156] on div "Select a reason" at bounding box center [355, 152] width 252 height 10
click at [259, 192] on button "Save" at bounding box center [259, 186] width 71 height 28
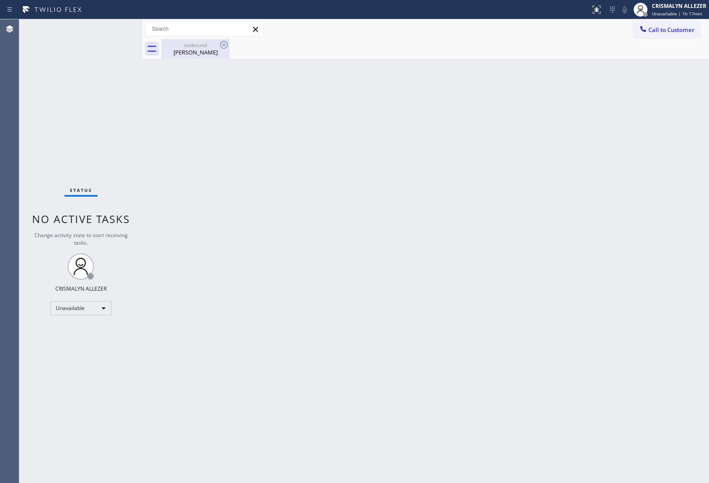
click at [190, 51] on div "David Scott" at bounding box center [195, 52] width 66 height 8
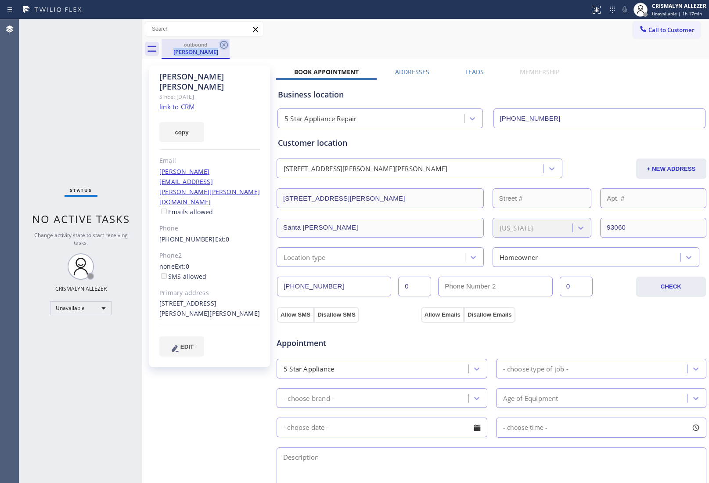
click at [218, 44] on div "outbound David Scott" at bounding box center [195, 49] width 68 height 20
click at [226, 47] on icon at bounding box center [224, 45] width 8 height 8
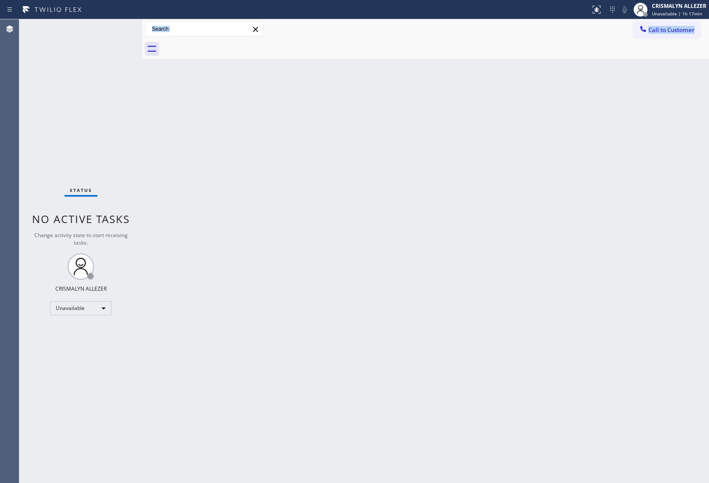
click at [608, 181] on div "Back to Dashboard Change Sender ID Customers Technicians Select a contact Outbo…" at bounding box center [425, 250] width 566 height 463
click at [688, 27] on span "Call to Customer" at bounding box center [671, 30] width 46 height 8
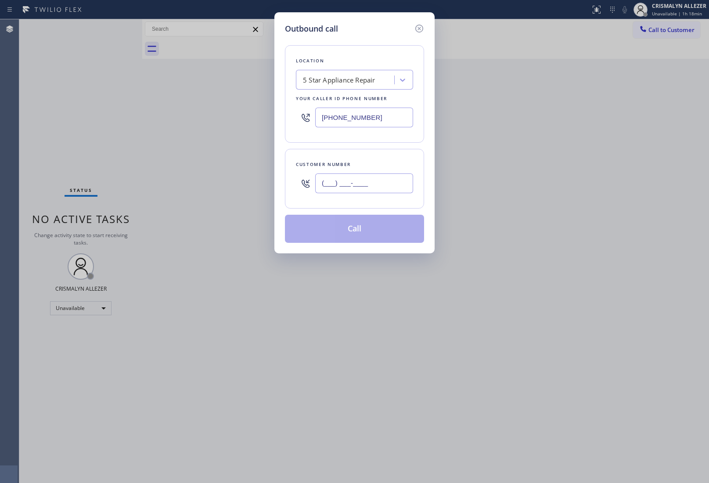
click at [377, 184] on input "(___) ___-____" at bounding box center [364, 183] width 98 height 20
paste input "213) 369-0035"
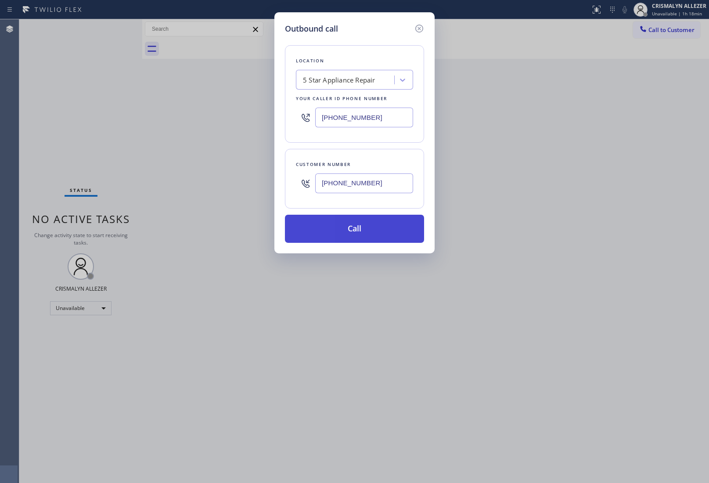
type input "(213) 369-0035"
click at [358, 223] on button "Call" at bounding box center [354, 229] width 139 height 28
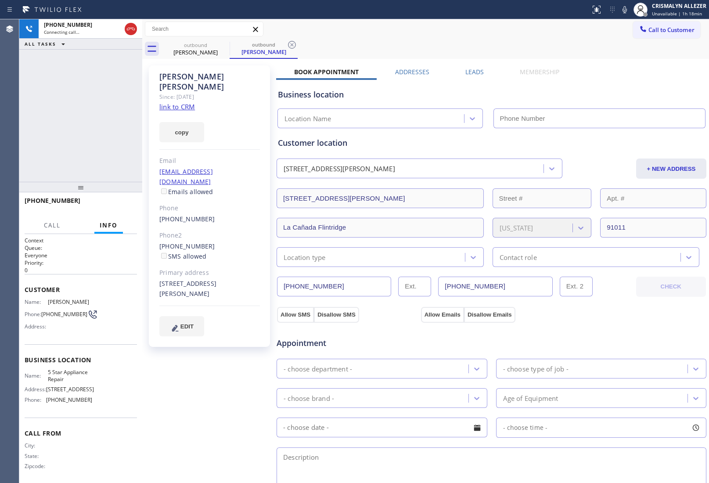
click at [167, 102] on link "link to CRM" at bounding box center [177, 106] width 36 height 9
type input "[PHONE_NUMBER]"
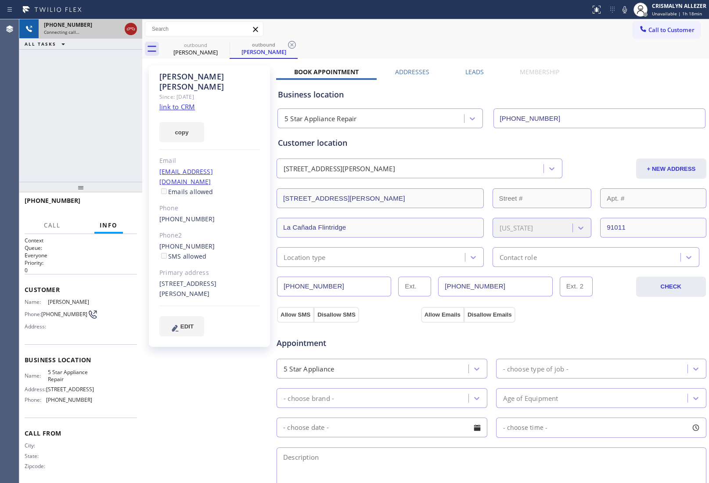
click at [134, 32] on icon at bounding box center [130, 29] width 11 height 11
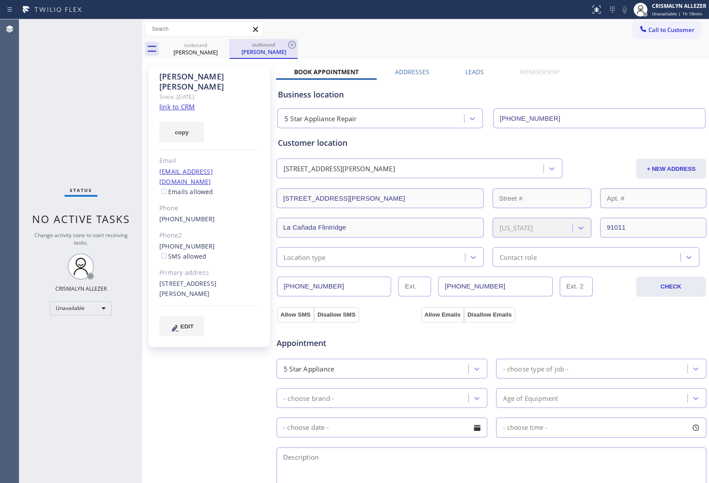
drag, startPoint x: 291, startPoint y: 47, endPoint x: 265, endPoint y: 50, distance: 26.5
click at [283, 47] on div "outbound Shawn Kim" at bounding box center [263, 49] width 68 height 20
click at [219, 44] on icon at bounding box center [224, 44] width 11 height 11
click at [226, 47] on icon at bounding box center [224, 44] width 11 height 11
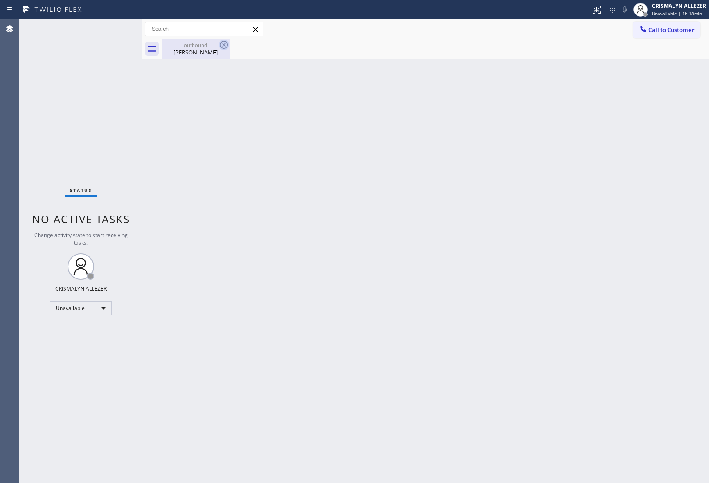
click at [221, 46] on icon at bounding box center [224, 44] width 11 height 11
click at [224, 45] on icon at bounding box center [224, 44] width 11 height 11
click at [204, 51] on div "Shawn Kim" at bounding box center [195, 52] width 66 height 8
drag, startPoint x: 687, startPoint y: 31, endPoint x: 680, endPoint y: 36, distance: 8.7
click at [685, 33] on span "Call to Customer" at bounding box center [671, 30] width 46 height 8
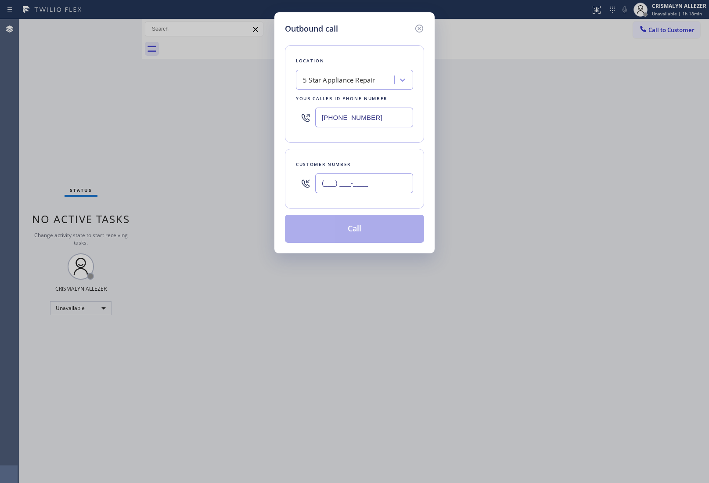
click at [397, 174] on input "(___) ___-____" at bounding box center [364, 183] width 98 height 20
paste input "818) 790-7026"
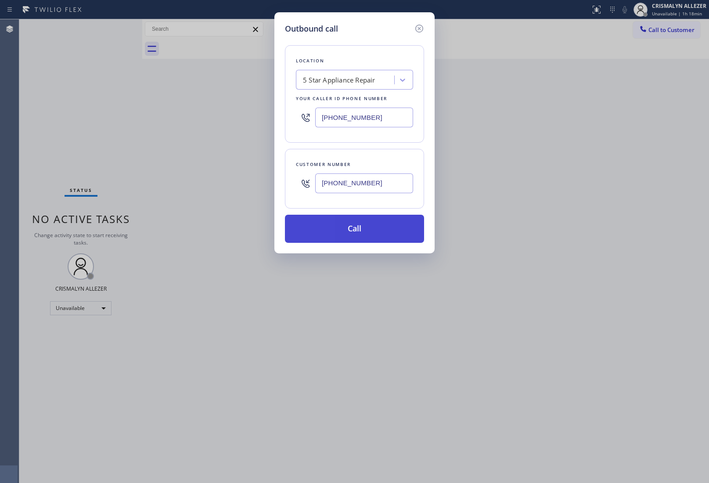
type input "(818) 790-7026"
click at [354, 232] on button "Call" at bounding box center [354, 229] width 139 height 28
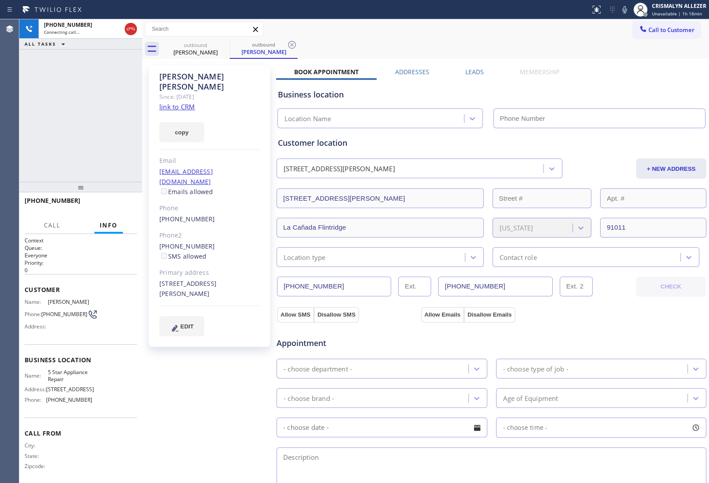
type input "[PHONE_NUMBER]"
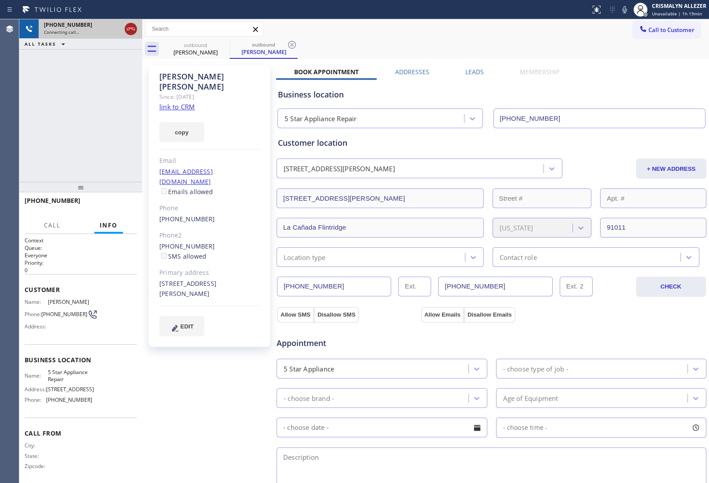
click at [128, 33] on icon at bounding box center [130, 29] width 11 height 11
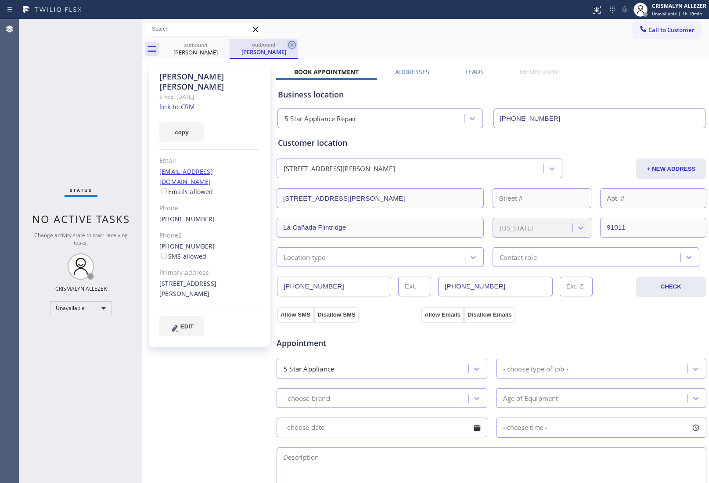
click at [293, 43] on icon at bounding box center [292, 44] width 11 height 11
click at [224, 44] on icon at bounding box center [224, 45] width 8 height 8
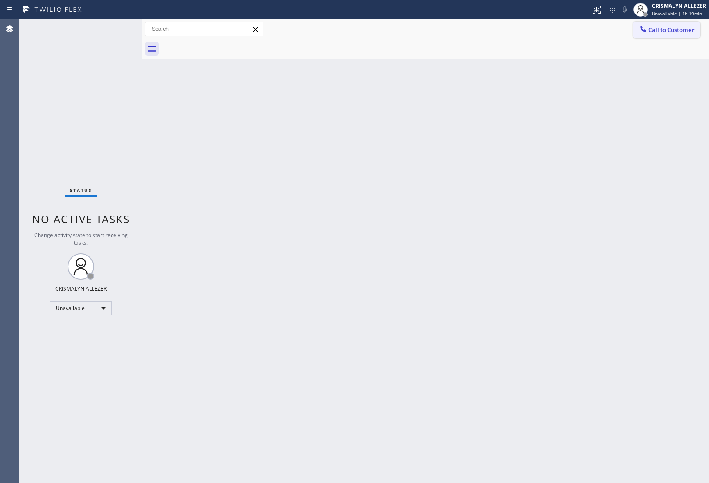
click at [669, 30] on span "Call to Customer" at bounding box center [671, 30] width 46 height 8
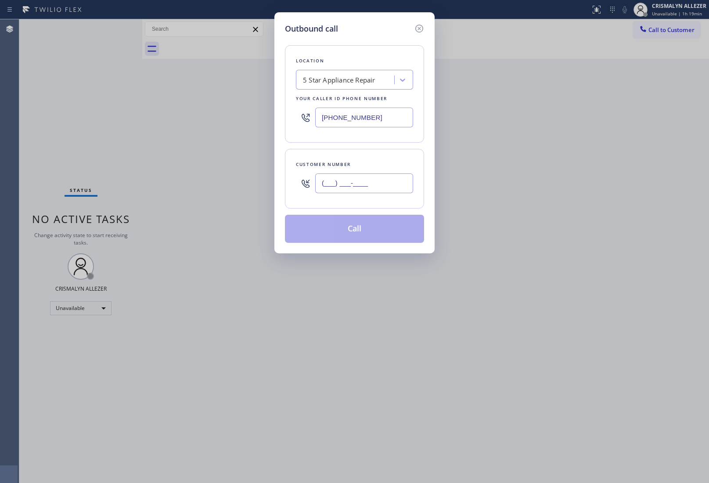
click at [389, 188] on input "(___) ___-____" at bounding box center [364, 183] width 98 height 20
paste input "424) 702-2250"
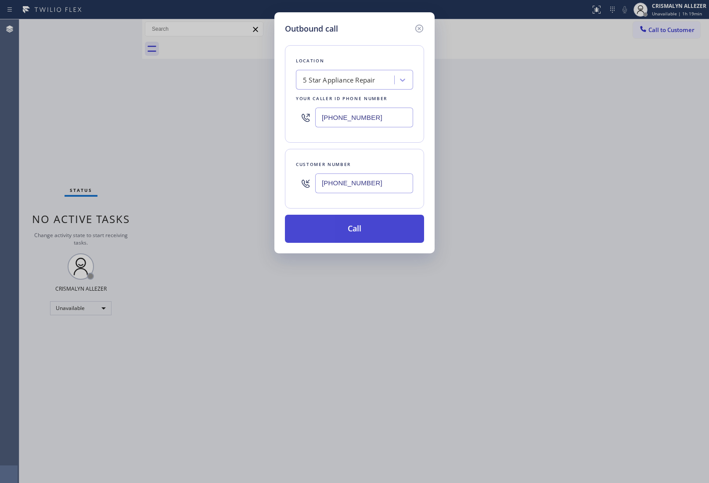
type input "(424) 702-2250"
click at [369, 235] on button "Call" at bounding box center [354, 229] width 139 height 28
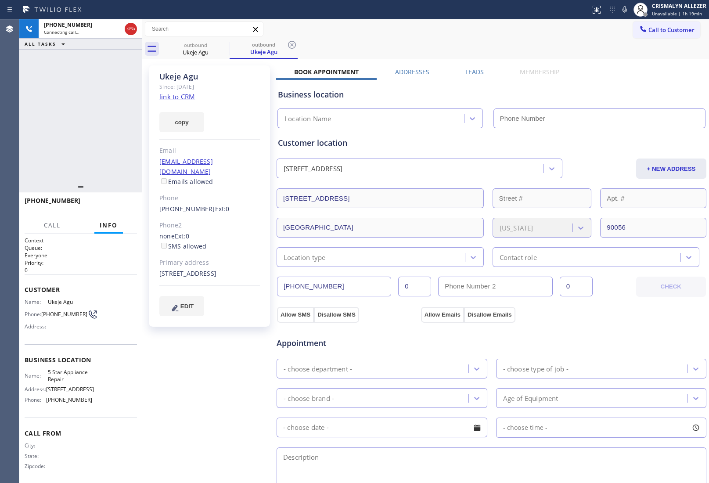
click at [174, 93] on link "link to CRM" at bounding box center [177, 96] width 36 height 9
type input "[PHONE_NUMBER]"
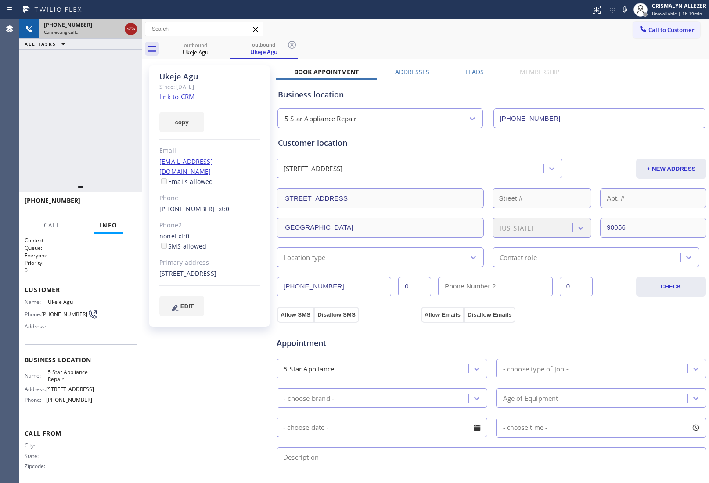
click at [129, 32] on icon at bounding box center [130, 29] width 11 height 11
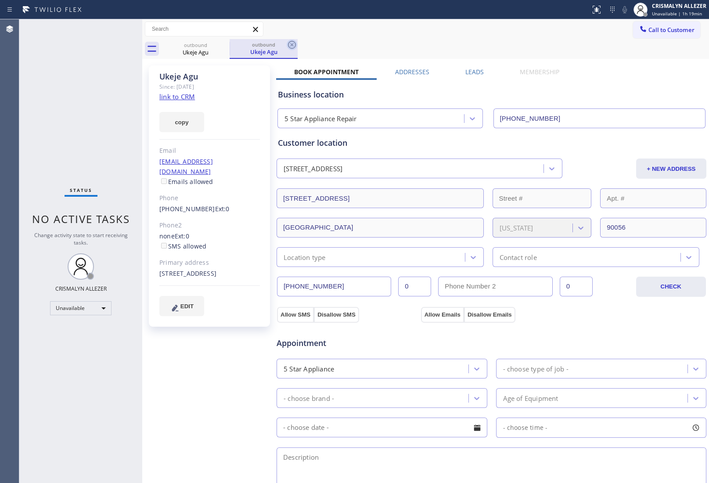
click at [290, 45] on icon at bounding box center [292, 44] width 11 height 11
click at [224, 46] on icon at bounding box center [224, 44] width 11 height 11
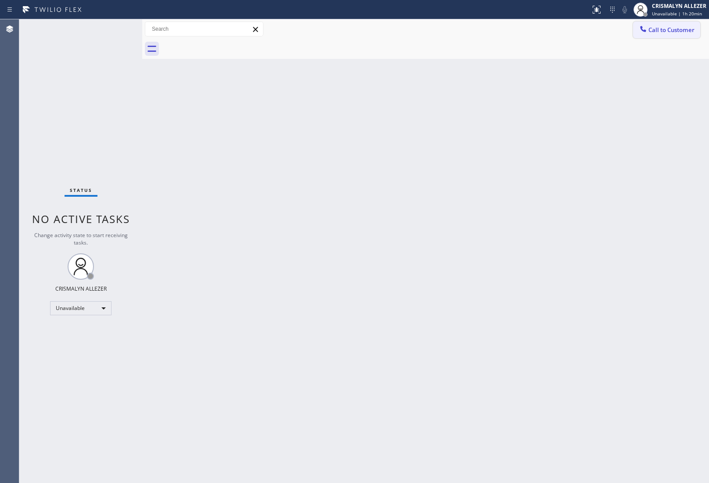
click at [672, 31] on span "Call to Customer" at bounding box center [671, 30] width 46 height 8
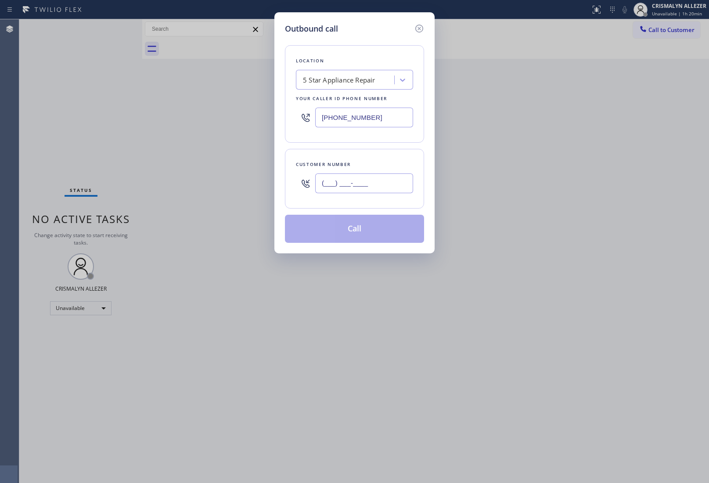
click at [391, 186] on input "(___) ___-____" at bounding box center [364, 183] width 98 height 20
paste input "714) 287-7130"
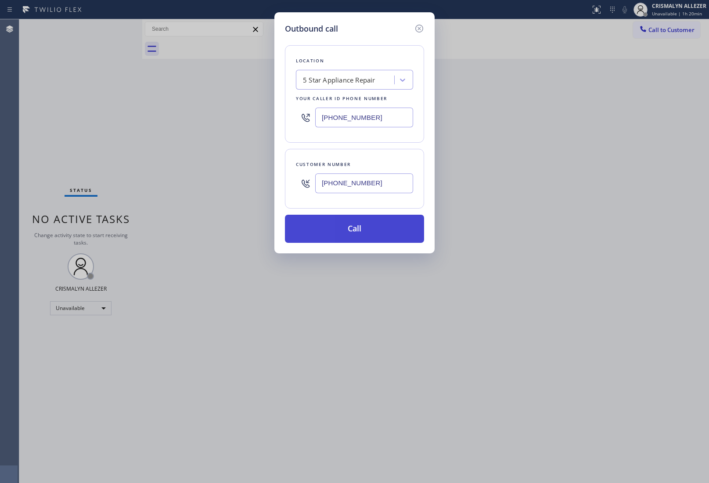
type input "[PHONE_NUMBER]"
click at [364, 233] on button "Call" at bounding box center [354, 229] width 139 height 28
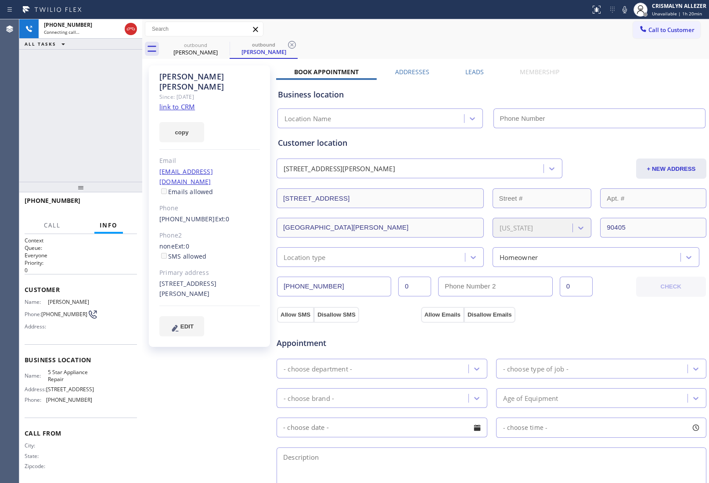
click at [183, 102] on link "link to CRM" at bounding box center [177, 106] width 36 height 9
type input "[PHONE_NUMBER]"
click at [110, 204] on span "HANG UP" at bounding box center [116, 204] width 27 height 6
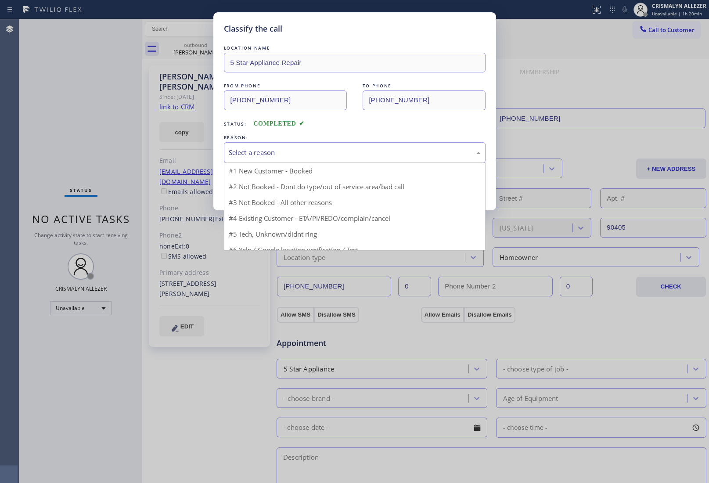
click at [389, 156] on div "Select a reason" at bounding box center [355, 152] width 252 height 10
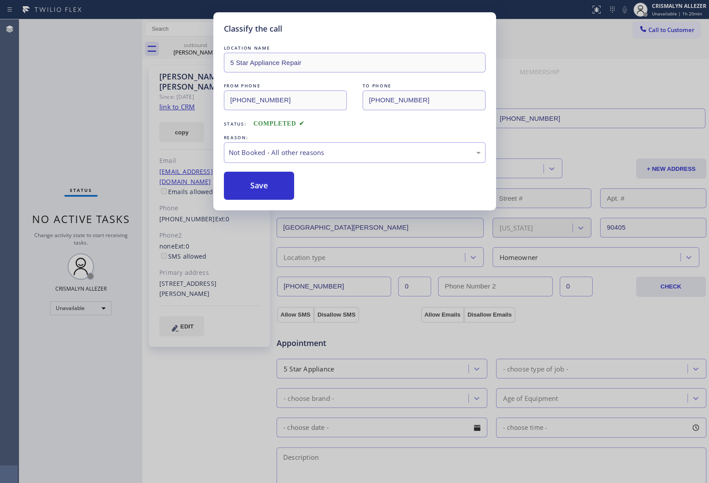
click at [283, 192] on button "Save" at bounding box center [259, 186] width 71 height 28
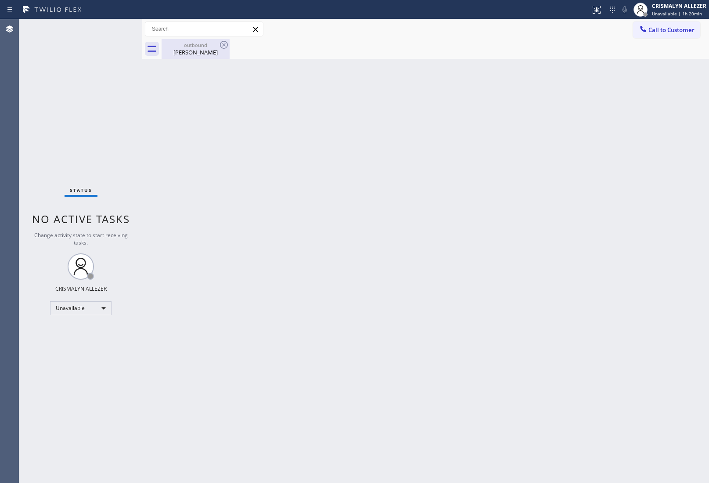
click at [192, 54] on div "Justin Lowe" at bounding box center [195, 52] width 66 height 8
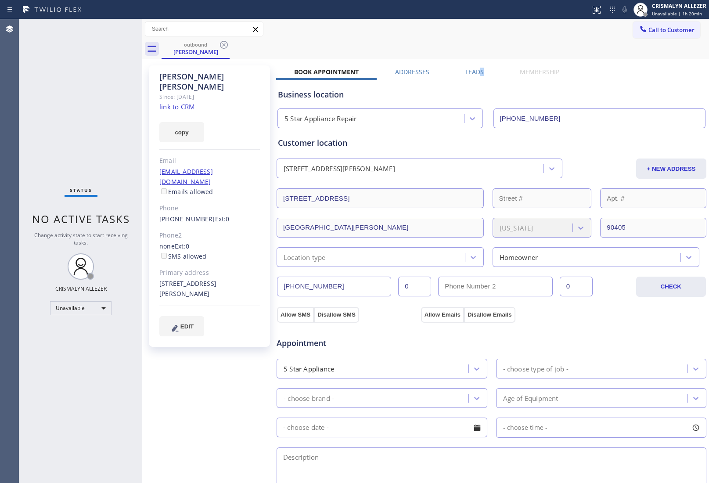
click at [477, 69] on div "Leads" at bounding box center [474, 74] width 54 height 12
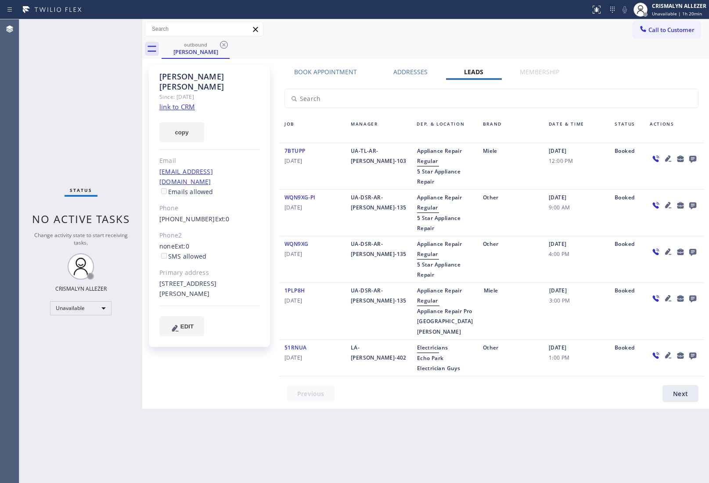
click at [690, 158] on icon at bounding box center [692, 159] width 7 height 7
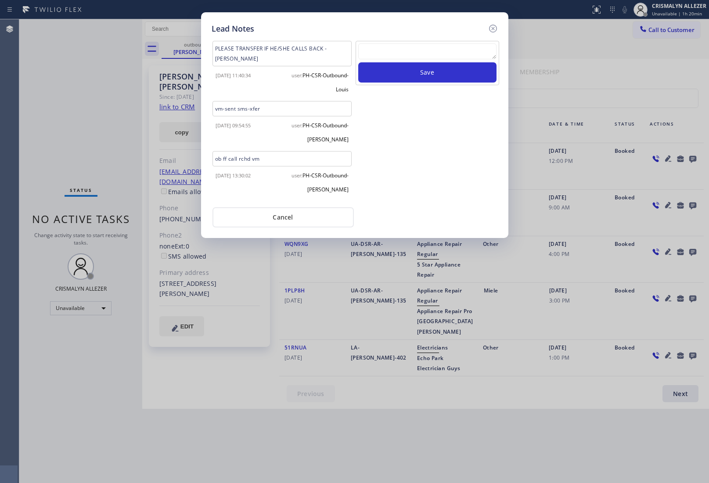
click at [417, 52] on textarea at bounding box center [427, 51] width 138 height 16
paste textarea "no answer | pls xfer here cx cb"
type textarea "no answer | pls xfer here cx cb"
click at [420, 76] on button "Save" at bounding box center [427, 72] width 138 height 20
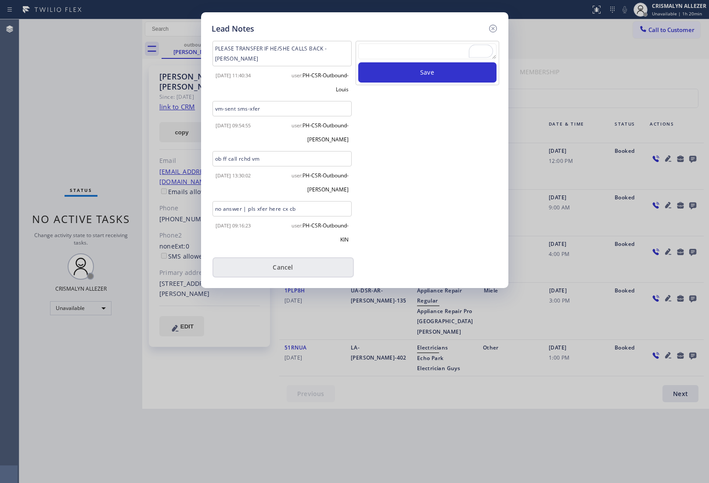
click at [290, 258] on button "Cancel" at bounding box center [282, 267] width 141 height 20
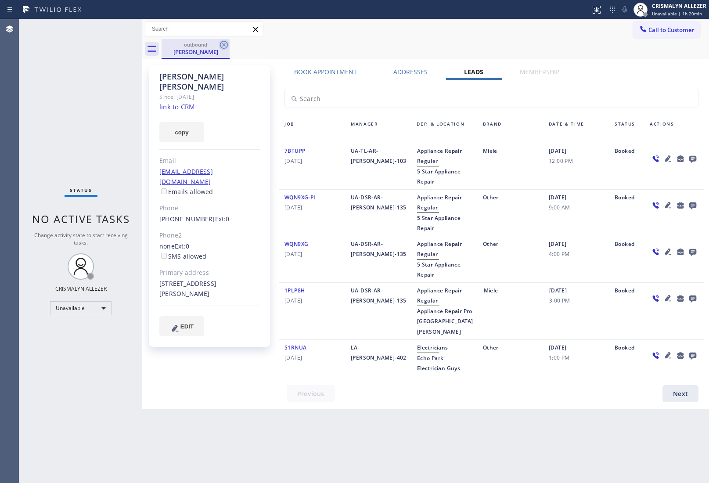
click at [222, 43] on icon at bounding box center [224, 44] width 11 height 11
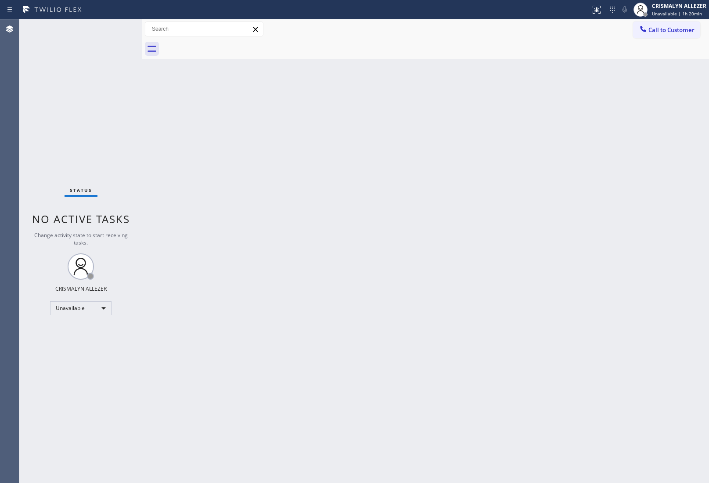
drag, startPoint x: 667, startPoint y: 27, endPoint x: 652, endPoint y: 37, distance: 18.6
click at [667, 29] on span "Call to Customer" at bounding box center [671, 30] width 46 height 8
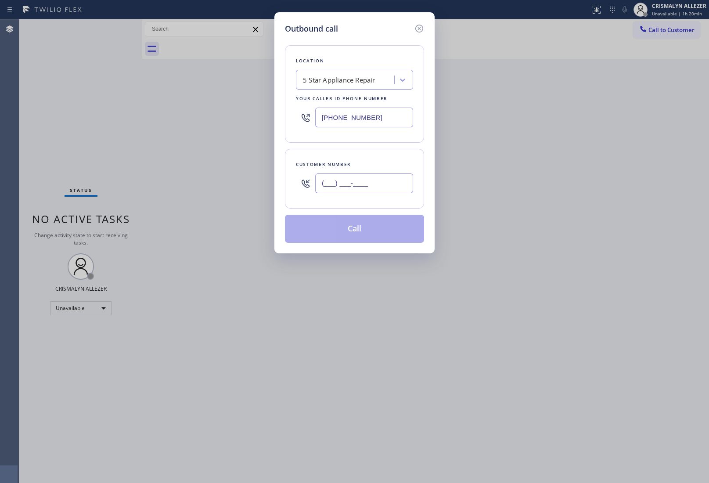
click at [380, 182] on input "(___) ___-____" at bounding box center [364, 183] width 98 height 20
paste input "310) 699-5507"
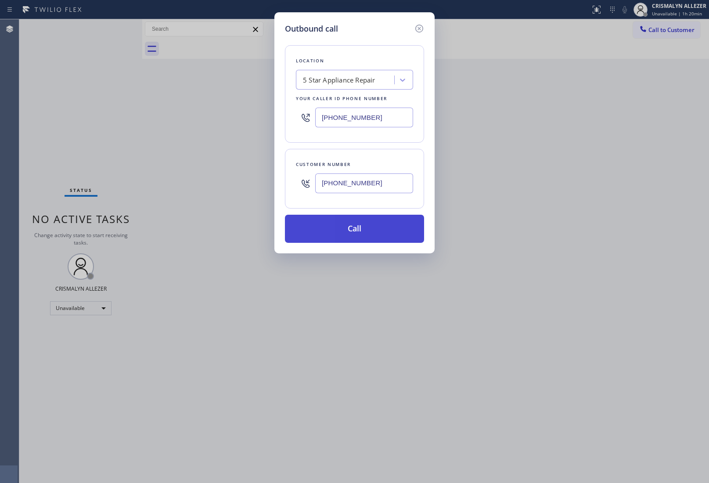
type input "(310) 699-5507"
click at [362, 237] on button "Call" at bounding box center [354, 229] width 139 height 28
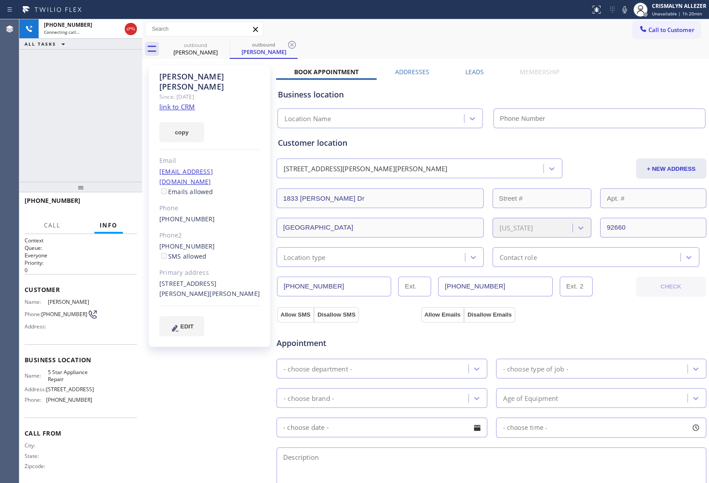
click at [184, 102] on link "link to CRM" at bounding box center [177, 106] width 36 height 9
type input "[PHONE_NUMBER]"
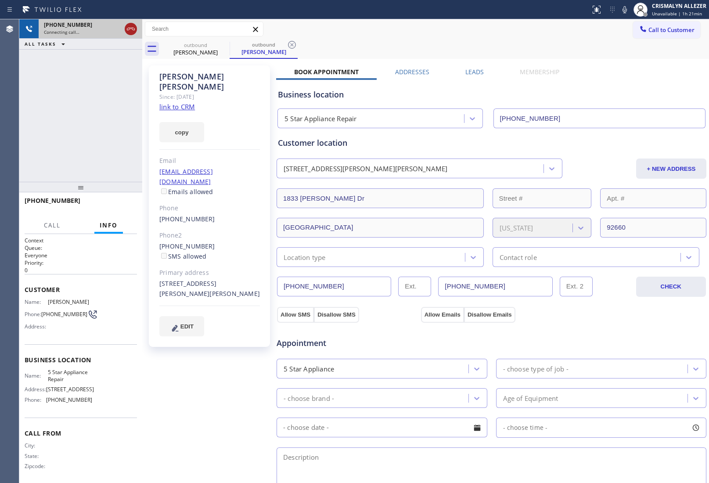
click at [128, 29] on icon at bounding box center [130, 29] width 11 height 11
click at [290, 47] on icon at bounding box center [292, 44] width 11 height 11
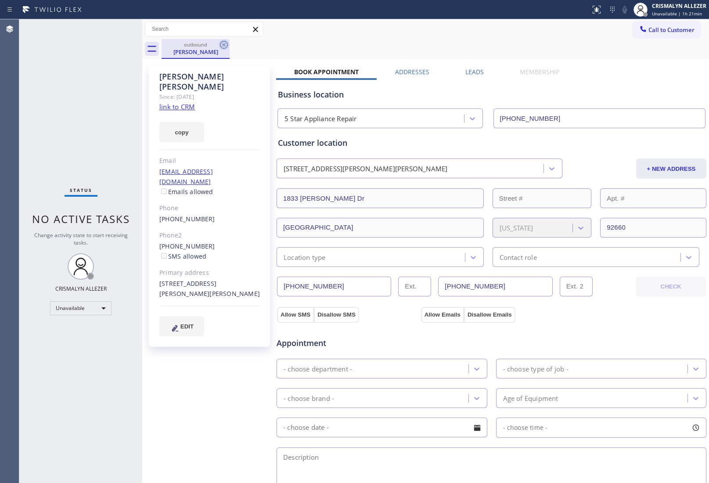
click at [222, 47] on icon at bounding box center [224, 44] width 11 height 11
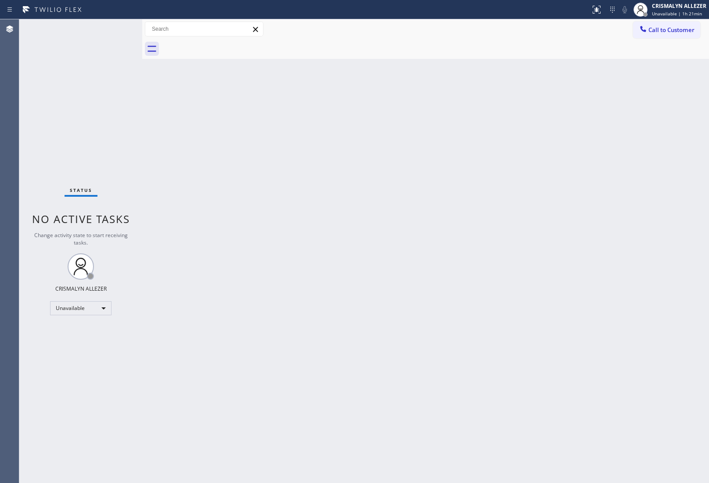
click at [676, 33] on span "Call to Customer" at bounding box center [671, 30] width 46 height 8
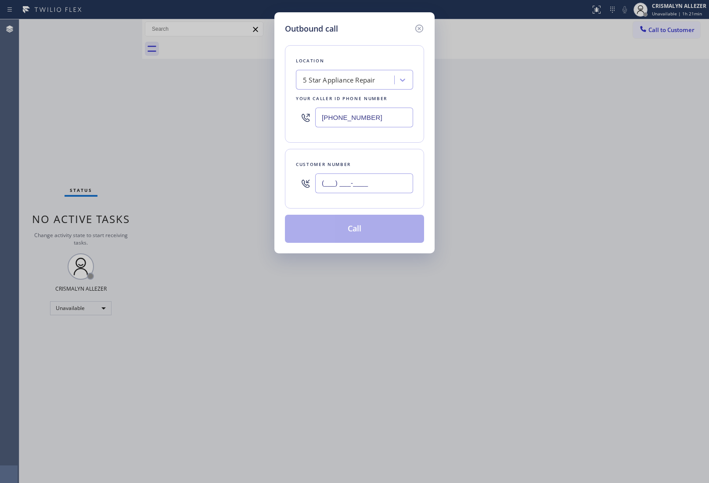
click at [394, 177] on input "(___) ___-____" at bounding box center [364, 183] width 98 height 20
paste input "714) 351-3531"
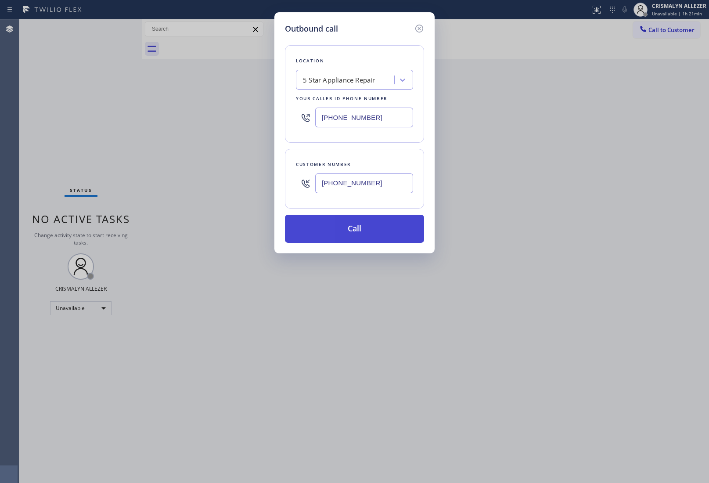
type input "(714) 351-3531"
drag, startPoint x: 362, startPoint y: 227, endPoint x: 515, endPoint y: 151, distance: 170.5
click at [366, 226] on button "Call" at bounding box center [354, 229] width 139 height 28
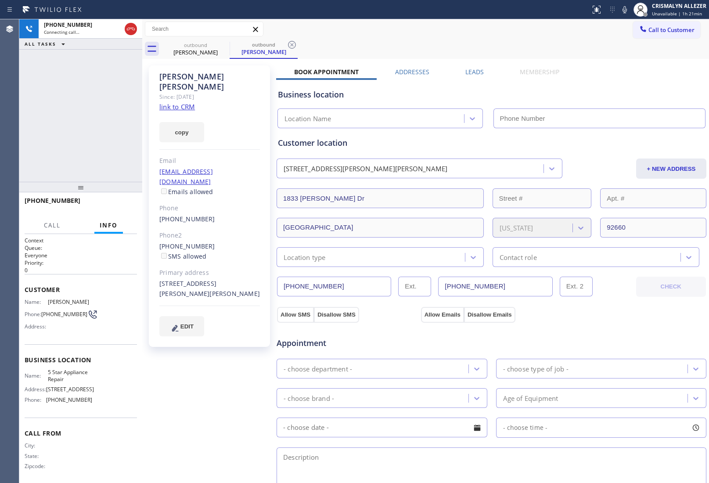
type input "[PHONE_NUMBER]"
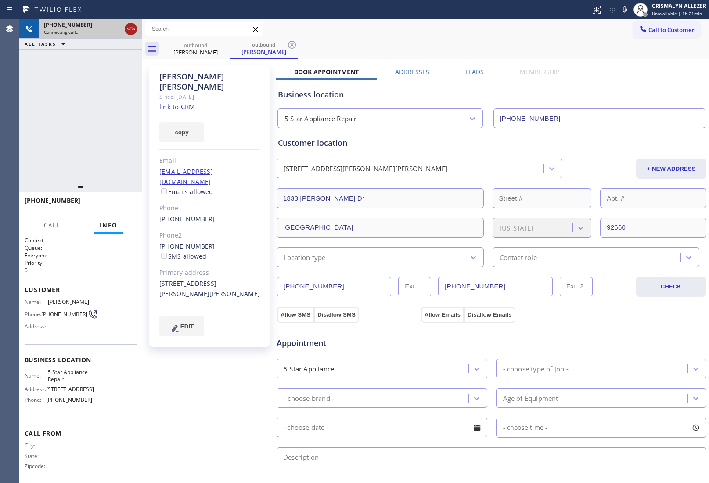
click at [136, 25] on div at bounding box center [131, 29] width 12 height 11
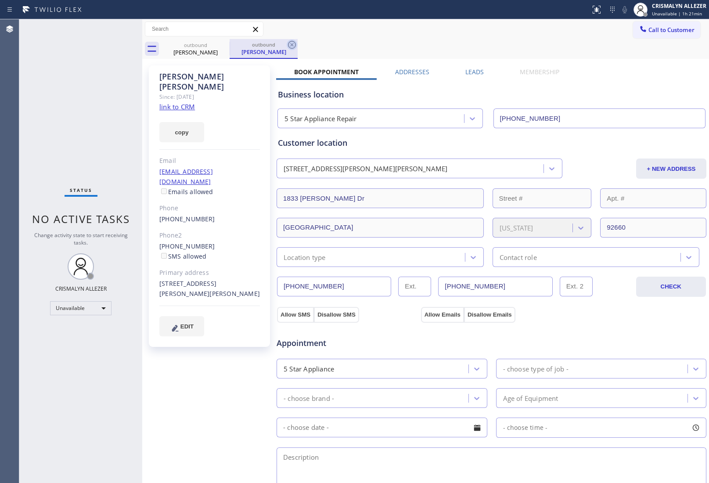
click at [295, 44] on icon at bounding box center [292, 45] width 8 height 8
click at [220, 45] on icon at bounding box center [224, 45] width 8 height 8
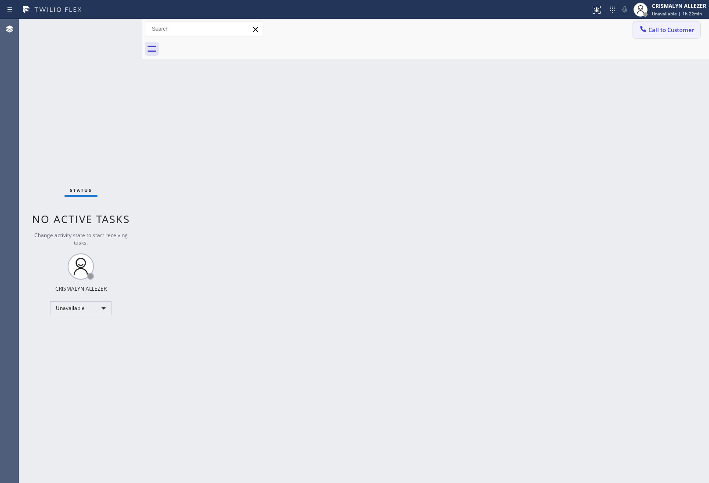
click at [668, 25] on button "Call to Customer" at bounding box center [666, 30] width 67 height 17
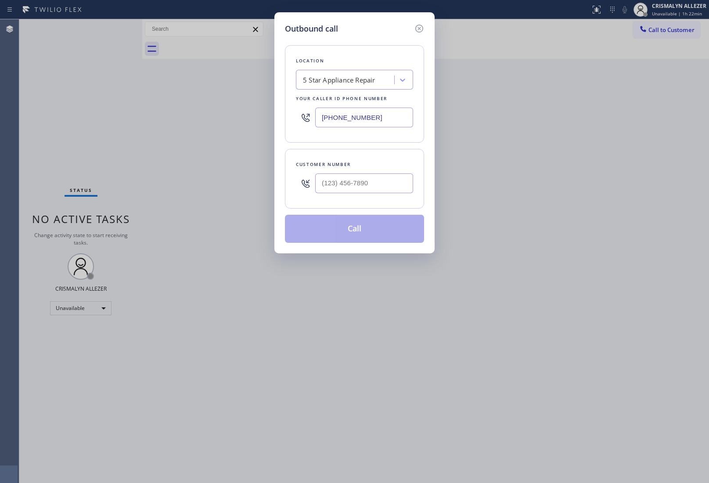
click at [389, 172] on div at bounding box center [364, 183] width 98 height 29
click at [383, 189] on input "(___) ___-____" at bounding box center [364, 183] width 98 height 20
paste input "714) 271-5408"
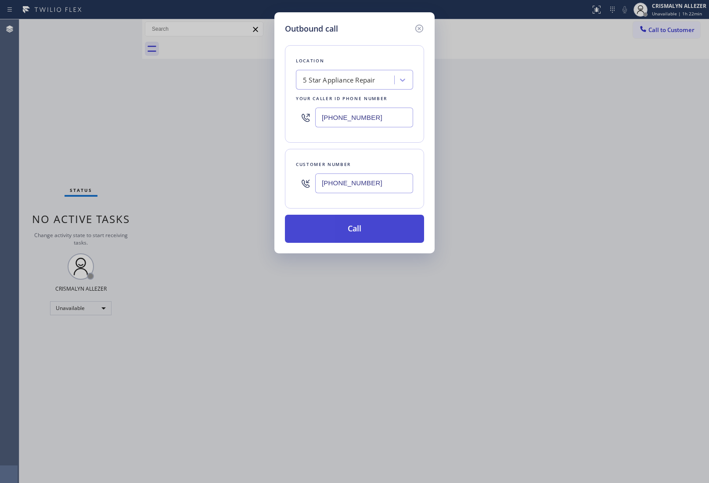
type input "(714) 271-5408"
click at [360, 236] on button "Call" at bounding box center [354, 229] width 139 height 28
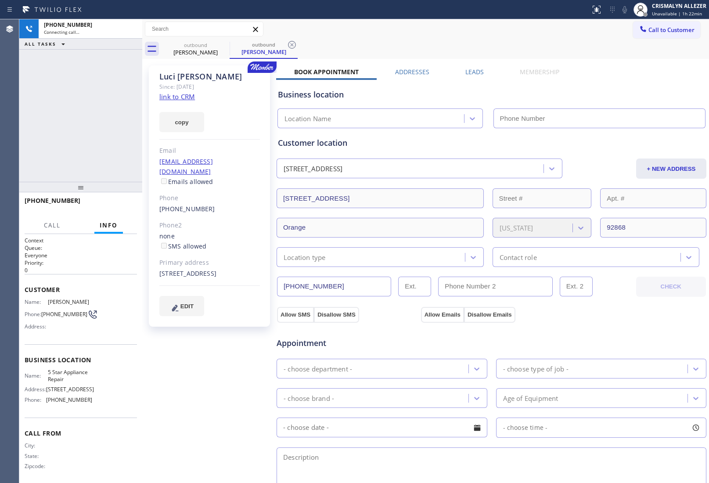
click at [176, 96] on link "link to CRM" at bounding box center [177, 96] width 36 height 9
type input "[PHONE_NUMBER]"
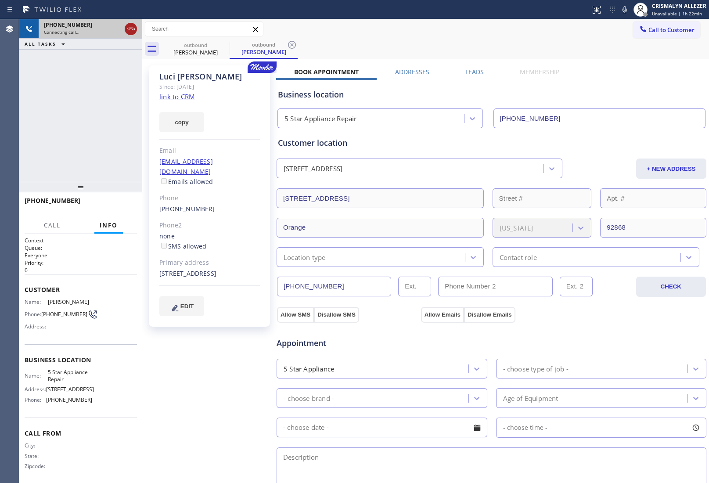
click at [127, 31] on icon at bounding box center [130, 29] width 11 height 11
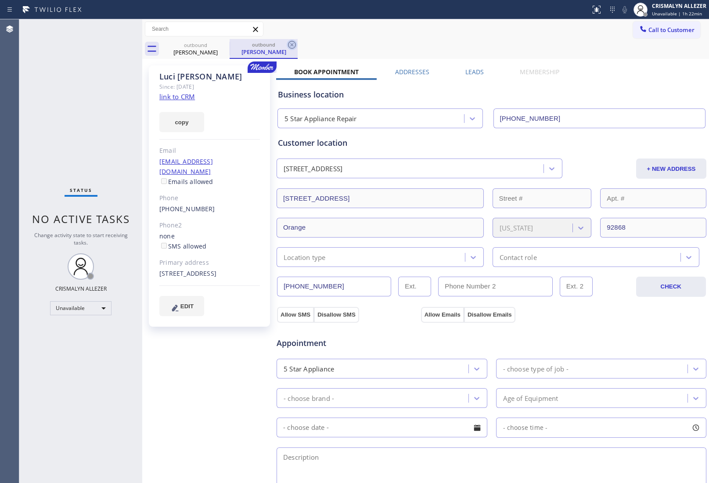
click at [289, 45] on icon at bounding box center [292, 44] width 11 height 11
click at [223, 44] on icon at bounding box center [224, 45] width 8 height 8
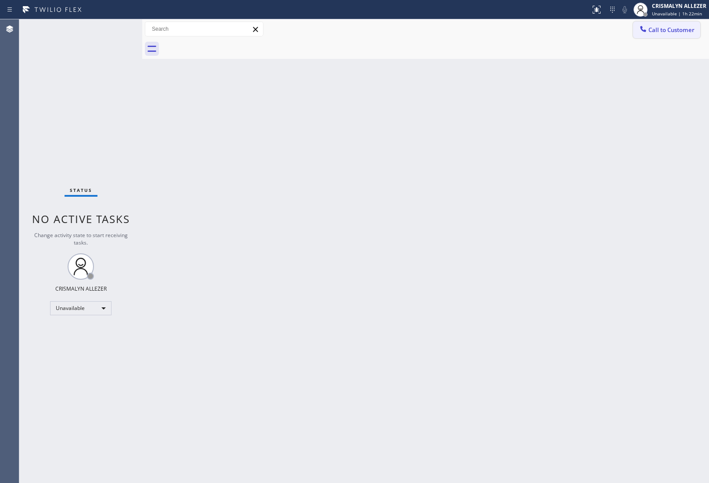
click at [667, 30] on span "Call to Customer" at bounding box center [671, 30] width 46 height 8
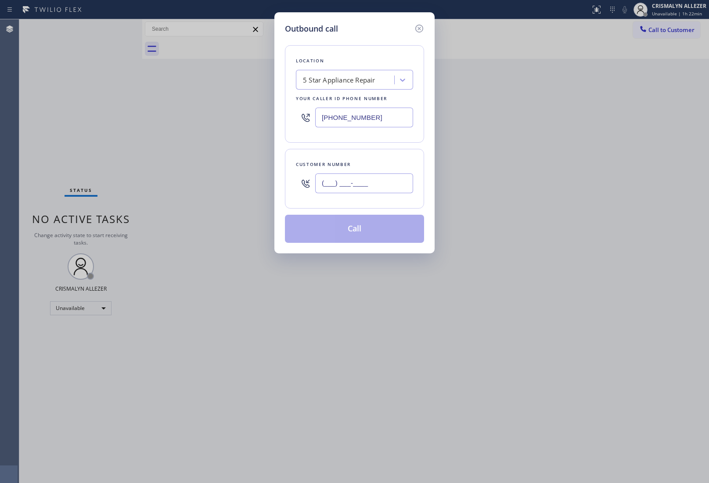
click at [381, 178] on input "(___) ___-____" at bounding box center [364, 183] width 98 height 20
paste input "310) 714-0420"
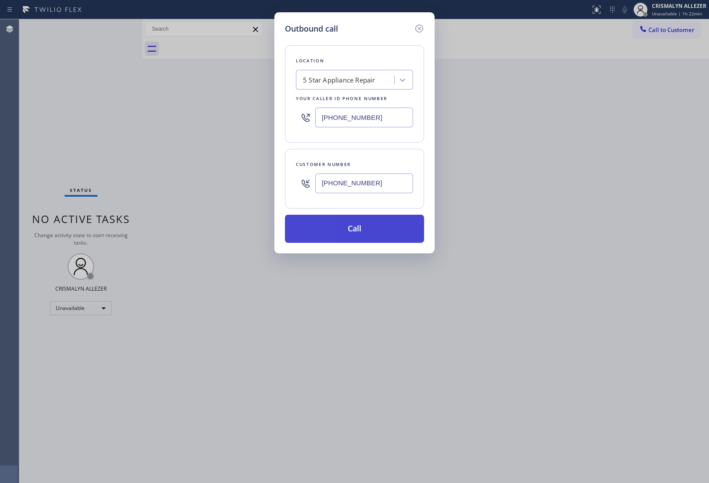
type input "(310) 714-0420"
click at [349, 233] on button "Call" at bounding box center [354, 229] width 139 height 28
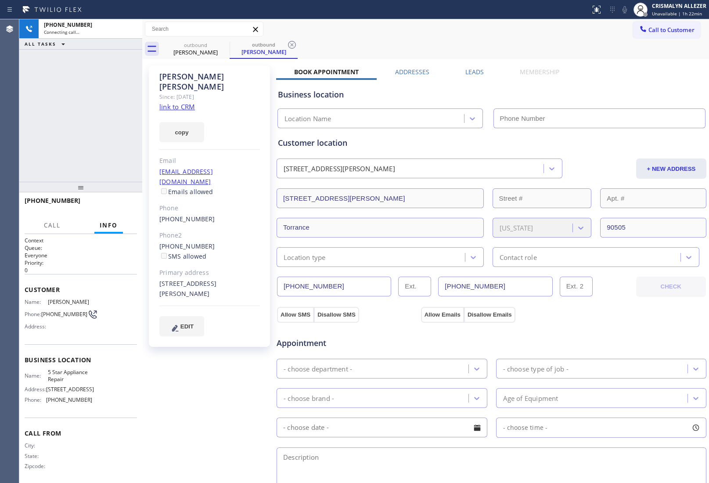
click at [183, 102] on link "link to CRM" at bounding box center [177, 106] width 36 height 9
type input "[PHONE_NUMBER]"
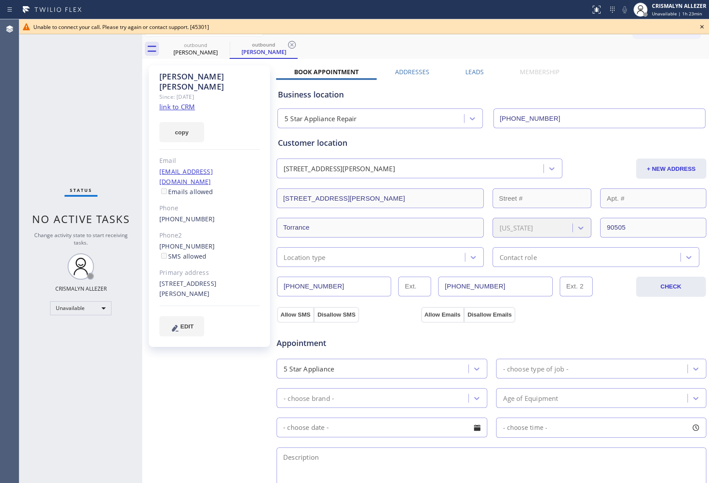
click at [703, 25] on icon at bounding box center [701, 27] width 11 height 11
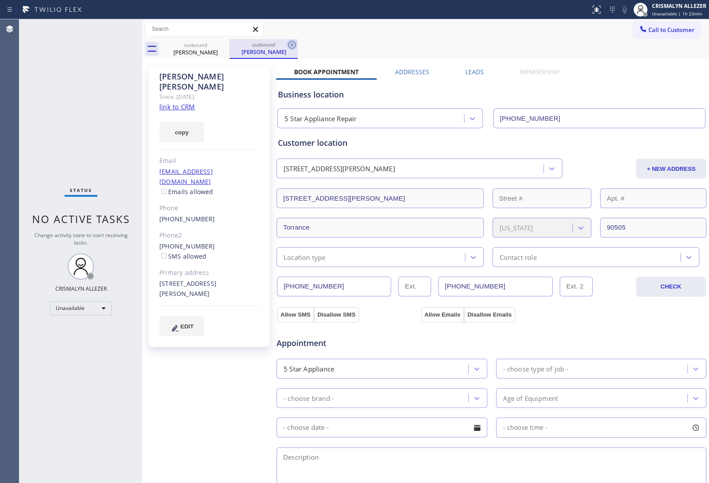
click at [290, 44] on icon at bounding box center [292, 44] width 11 height 11
click at [224, 42] on icon at bounding box center [224, 44] width 11 height 11
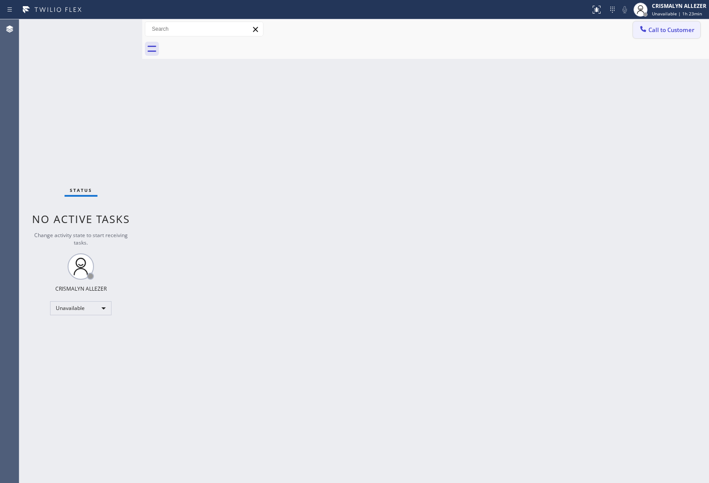
click at [677, 29] on span "Call to Customer" at bounding box center [671, 30] width 46 height 8
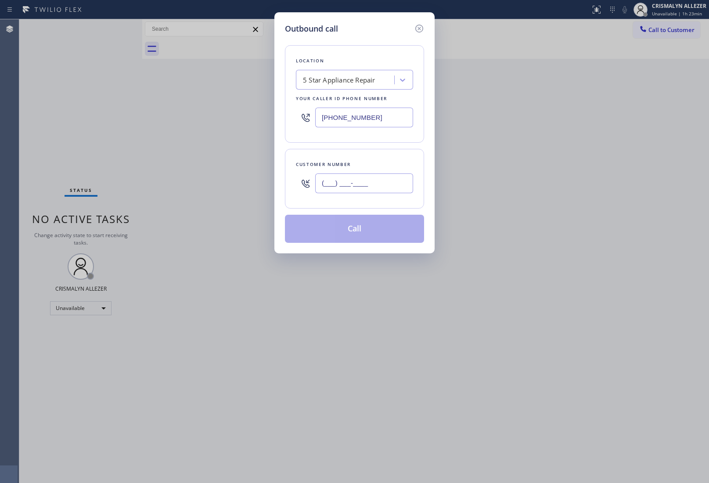
click at [384, 184] on input "(___) ___-____" at bounding box center [364, 183] width 98 height 20
paste input "310) 378-9770"
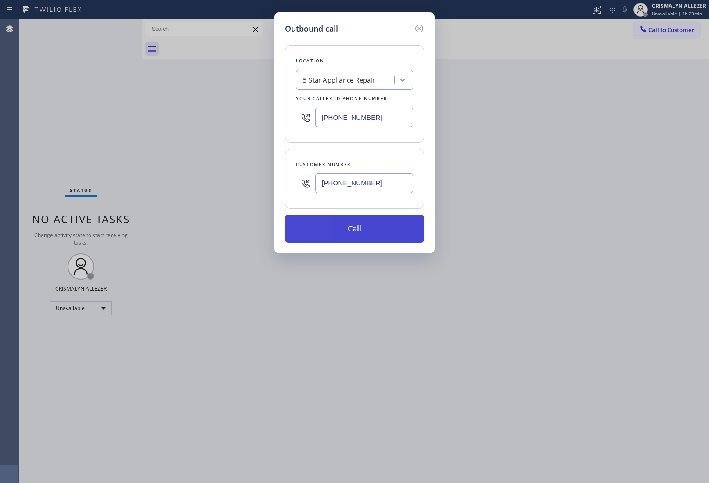
type input "(310) 378-9770"
click at [337, 242] on button "Call" at bounding box center [354, 229] width 139 height 28
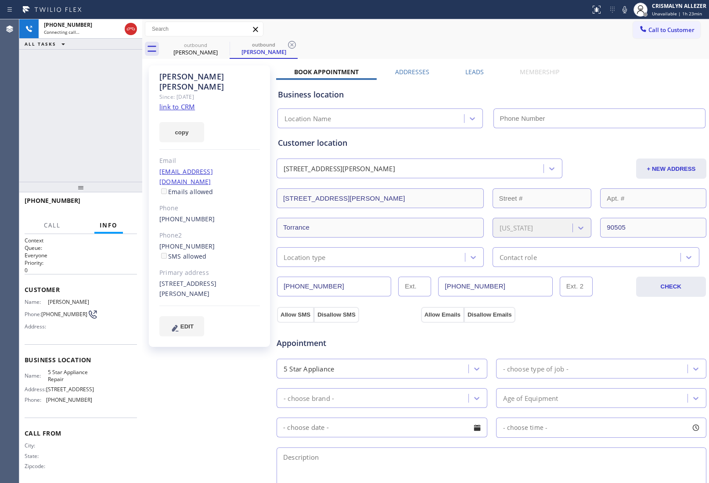
type input "[PHONE_NUMBER]"
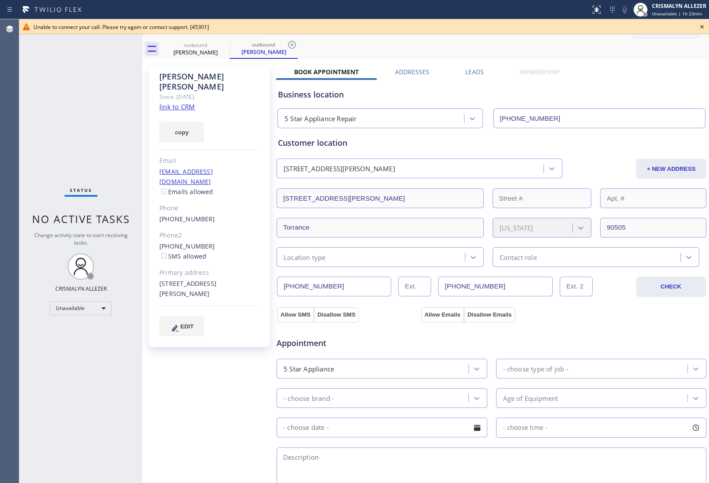
click at [701, 27] on icon at bounding box center [702, 27] width 4 height 4
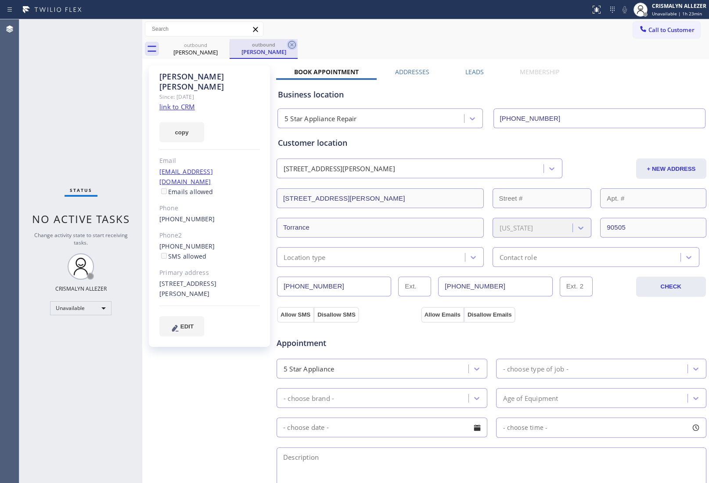
click at [294, 42] on icon at bounding box center [292, 44] width 11 height 11
click at [225, 44] on icon at bounding box center [224, 44] width 11 height 11
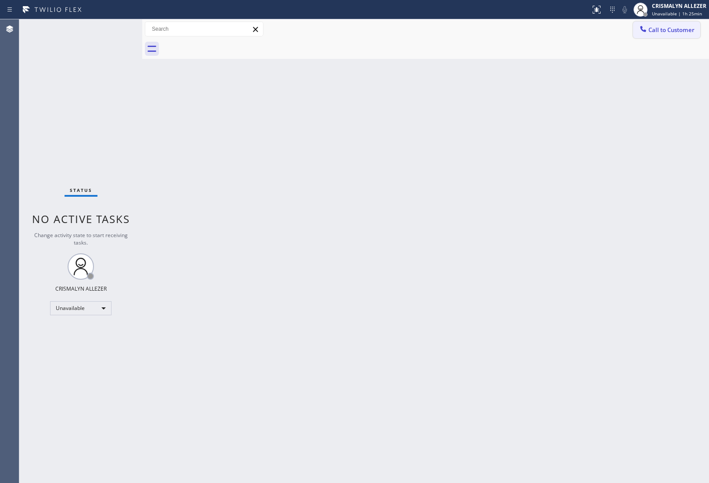
click at [660, 30] on span "Call to Customer" at bounding box center [671, 30] width 46 height 8
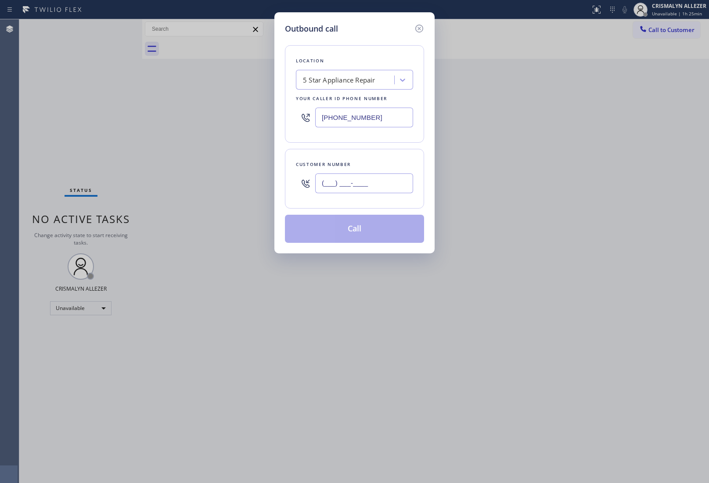
click at [379, 183] on input "(___) ___-____" at bounding box center [364, 183] width 98 height 20
paste input "619) 665-0500"
type input "[PHONE_NUMBER]"
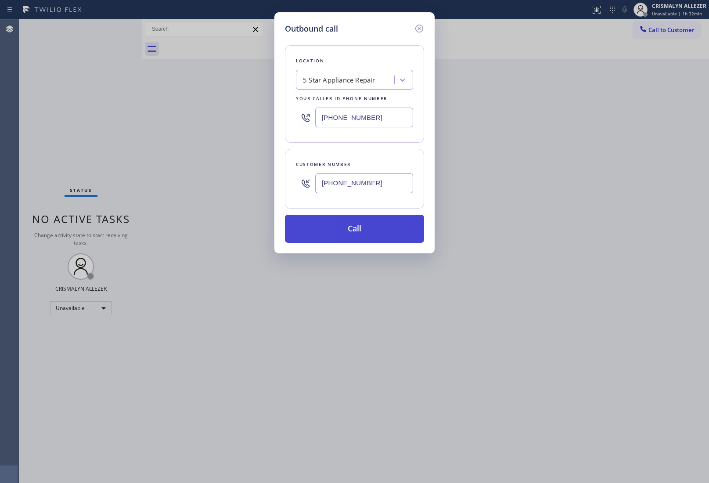
click at [358, 233] on button "Call" at bounding box center [354, 229] width 139 height 28
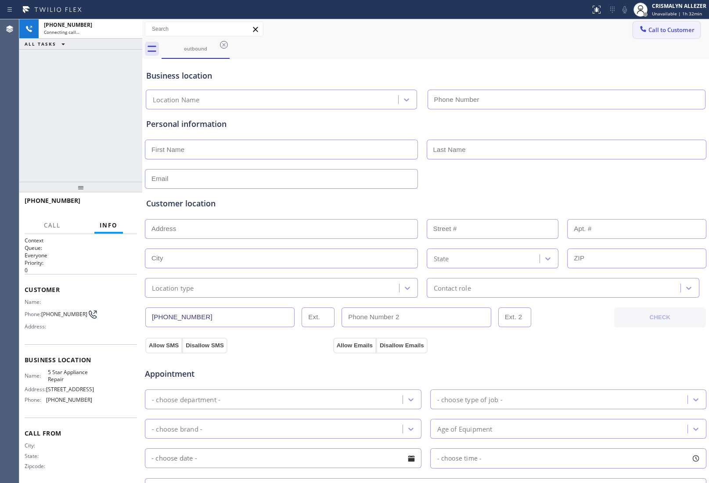
type input "[PHONE_NUMBER]"
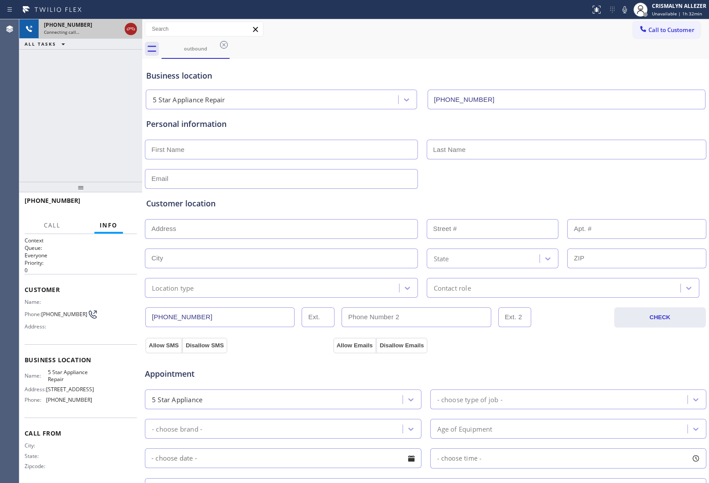
click at [130, 31] on icon at bounding box center [130, 29] width 11 height 11
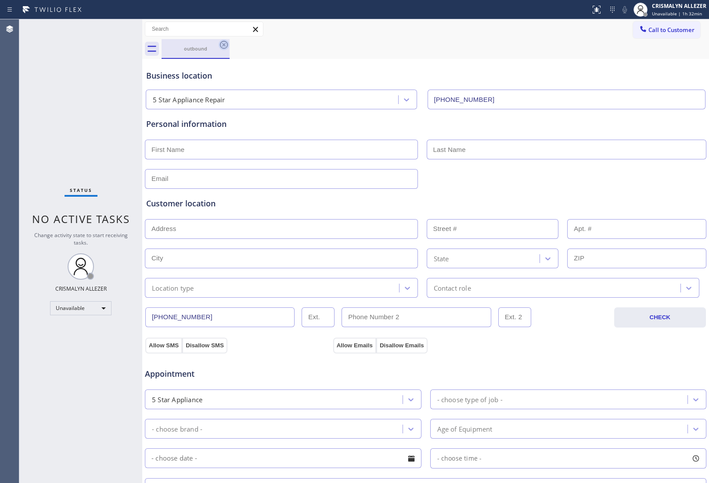
click at [225, 46] on icon at bounding box center [224, 45] width 8 height 8
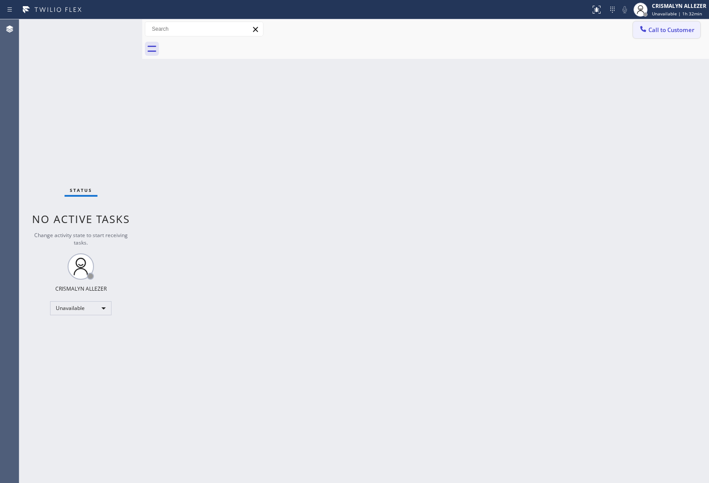
click at [677, 33] on span "Call to Customer" at bounding box center [671, 30] width 46 height 8
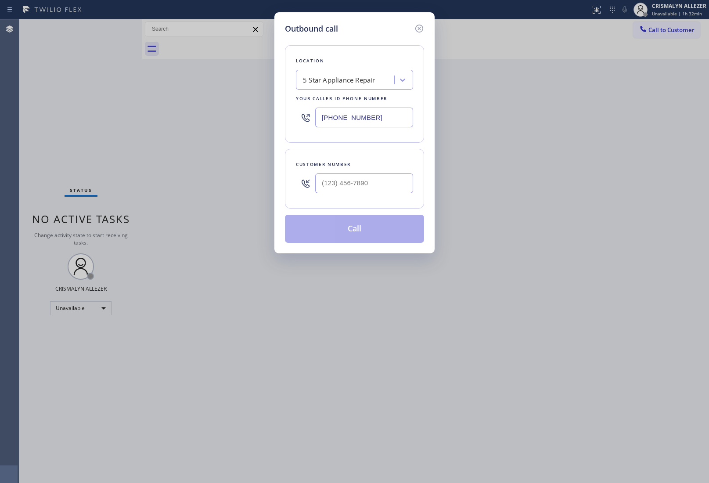
drag, startPoint x: 394, startPoint y: 117, endPoint x: 145, endPoint y: 109, distance: 248.9
click at [229, 116] on div "Outbound call Location 5 Star Appliance Repair Your caller id phone number (855…" at bounding box center [354, 241] width 709 height 483
paste input "text"
type input "[PHONE_NUMBER]"
click at [385, 189] on input "(___) ___-____" at bounding box center [364, 183] width 98 height 20
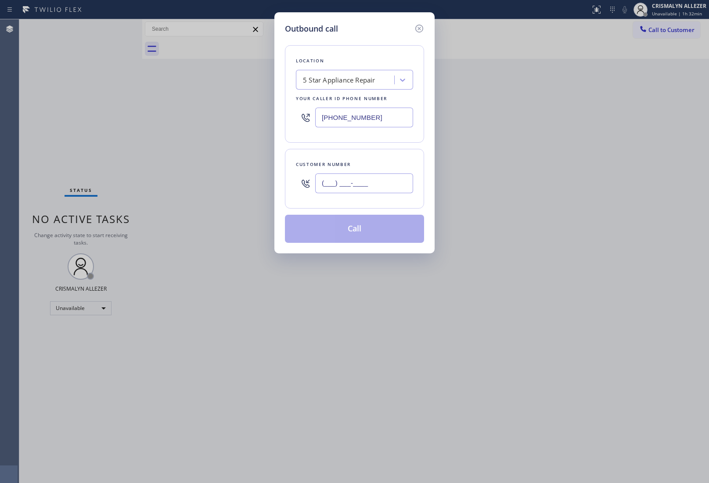
paste input "619) 665-0500"
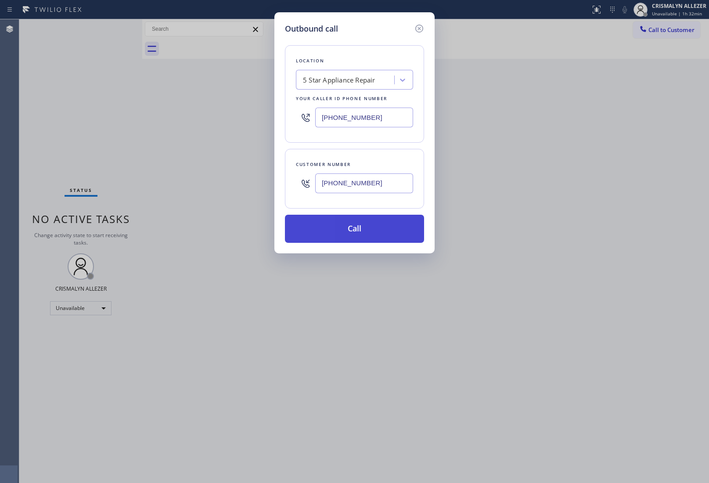
type input "[PHONE_NUMBER]"
click at [360, 225] on button "Call" at bounding box center [354, 229] width 139 height 28
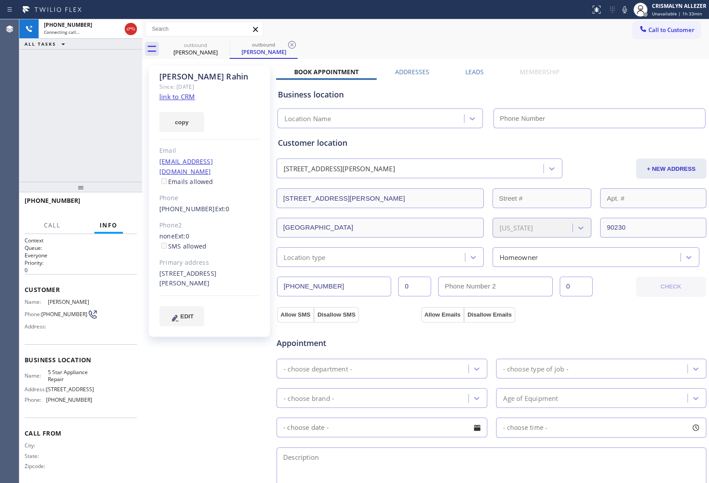
click at [183, 95] on link "link to CRM" at bounding box center [177, 96] width 36 height 9
type input "[PHONE_NUMBER]"
click at [110, 202] on button "HANG UP" at bounding box center [116, 204] width 41 height 12
click at [110, 202] on span "HANG UP" at bounding box center [116, 204] width 27 height 6
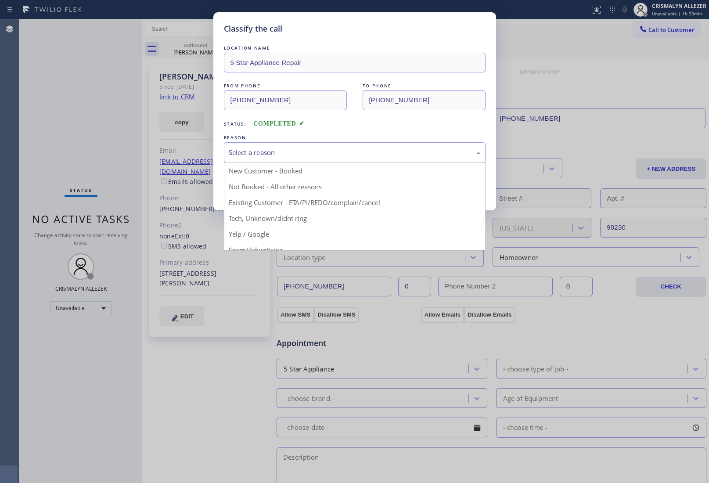
click at [359, 156] on div "Select a reason" at bounding box center [355, 152] width 252 height 10
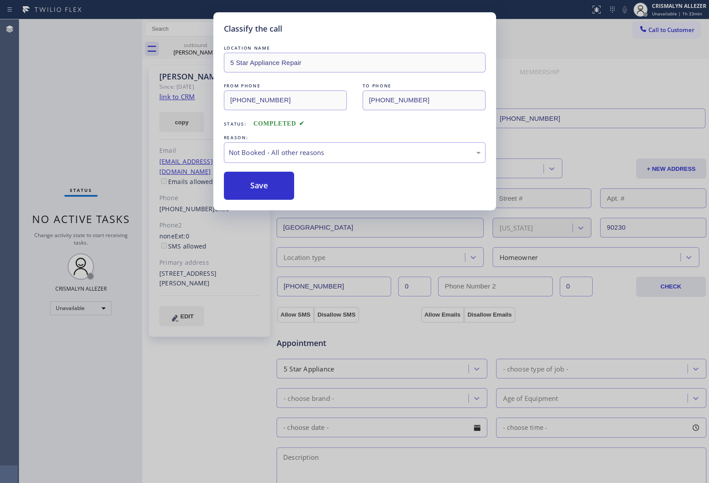
click at [255, 191] on button "Save" at bounding box center [259, 186] width 71 height 28
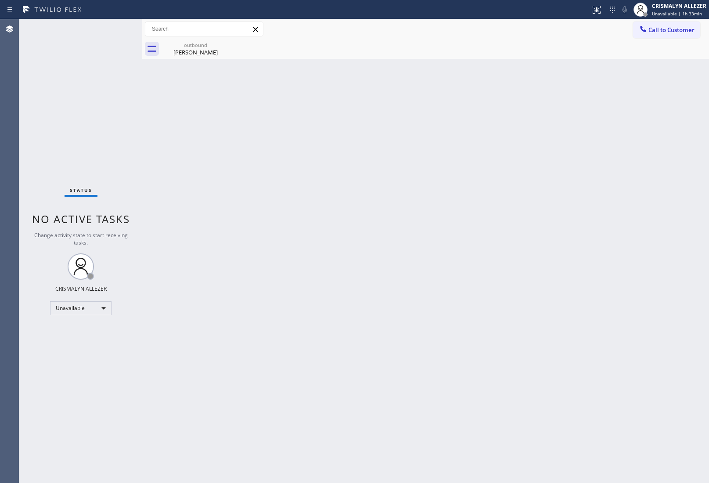
click at [192, 55] on div "Lina Rahin" at bounding box center [195, 52] width 66 height 8
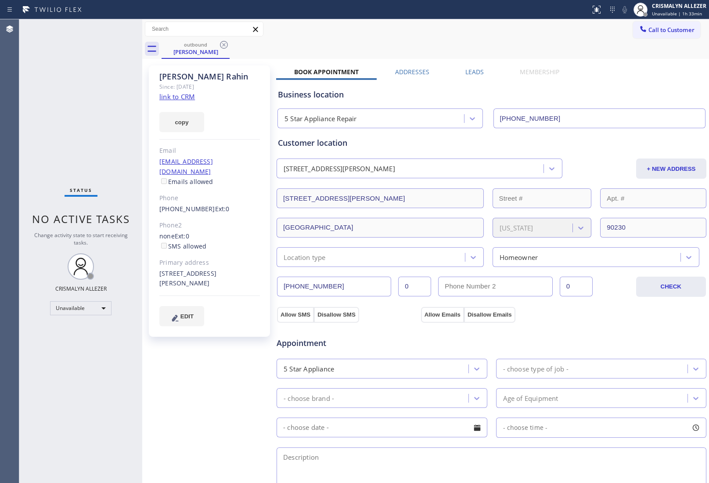
click at [470, 71] on label "Leads" at bounding box center [474, 72] width 18 height 8
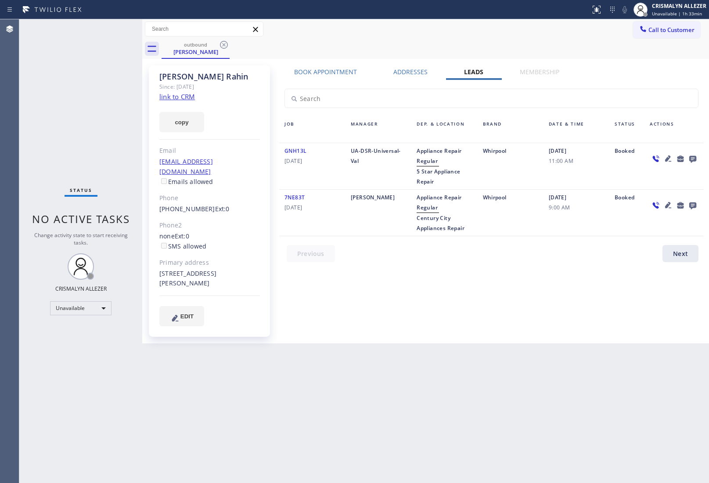
click at [689, 157] on icon at bounding box center [692, 159] width 7 height 7
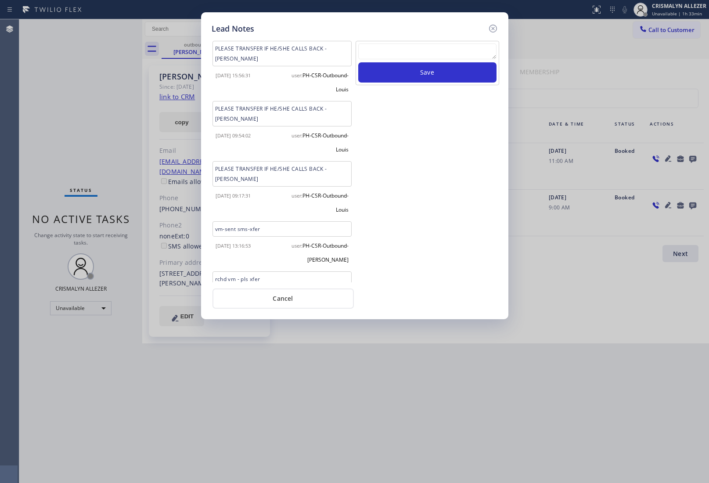
click at [420, 57] on textarea at bounding box center [427, 51] width 138 height 16
paste textarea "6196650500"
type textarea "6196650500"
click at [419, 77] on button "Save" at bounding box center [427, 72] width 138 height 20
click at [407, 50] on textarea "To enrich screen reader interactions, please activate Accessibility in Grammarl…" at bounding box center [427, 51] width 138 height 16
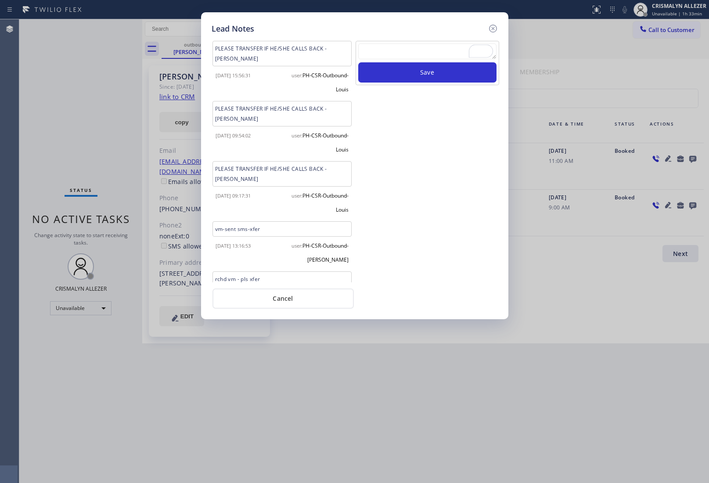
paste textarea "no answer | pls xfer here cx cb"
type textarea "no answer | pls xfer here cx cb"
click at [412, 77] on button "Save" at bounding box center [427, 72] width 138 height 20
drag, startPoint x: 284, startPoint y: 300, endPoint x: 253, endPoint y: 203, distance: 102.0
click at [284, 299] on button "Cancel" at bounding box center [282, 298] width 141 height 20
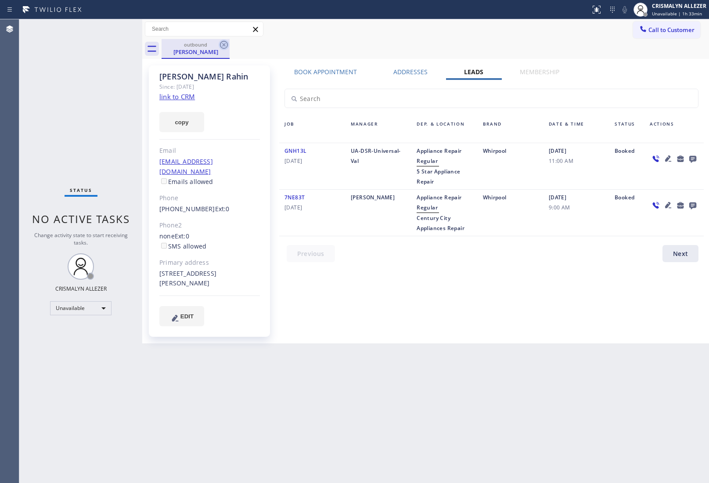
click at [223, 42] on icon at bounding box center [224, 44] width 11 height 11
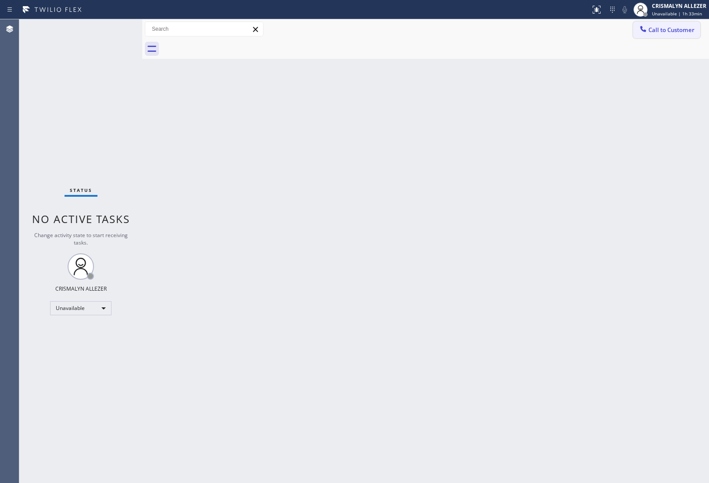
click at [663, 31] on span "Call to Customer" at bounding box center [671, 30] width 46 height 8
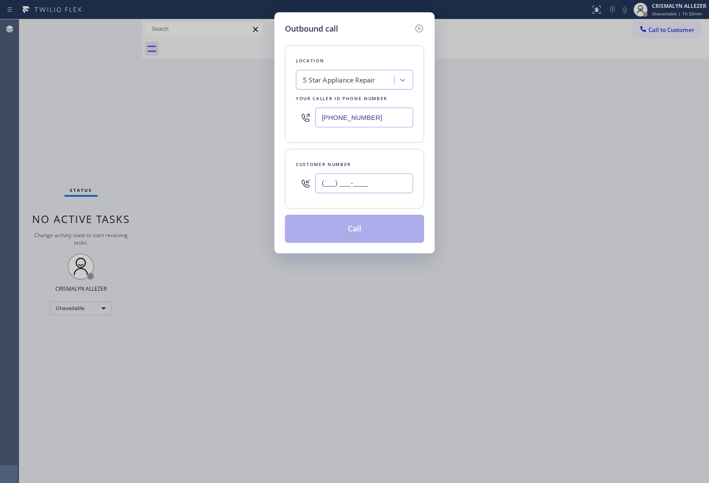
click at [393, 189] on input "(___) ___-____" at bounding box center [364, 183] width 98 height 20
paste input "310) 435-1011"
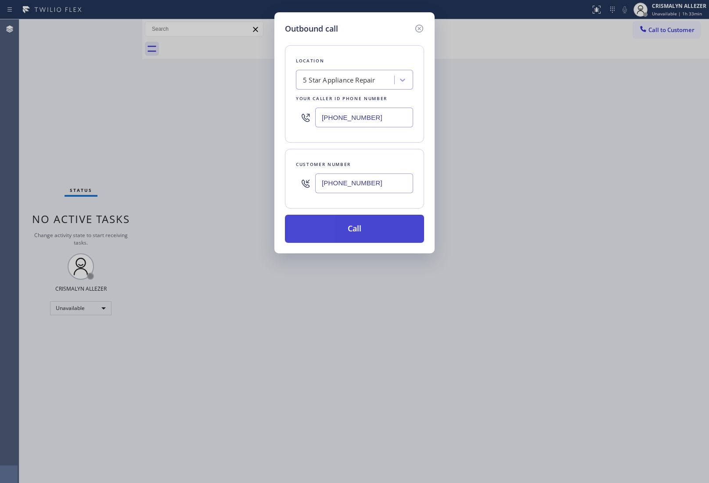
type input "(310) 435-1011"
click at [356, 229] on button "Call" at bounding box center [354, 229] width 139 height 28
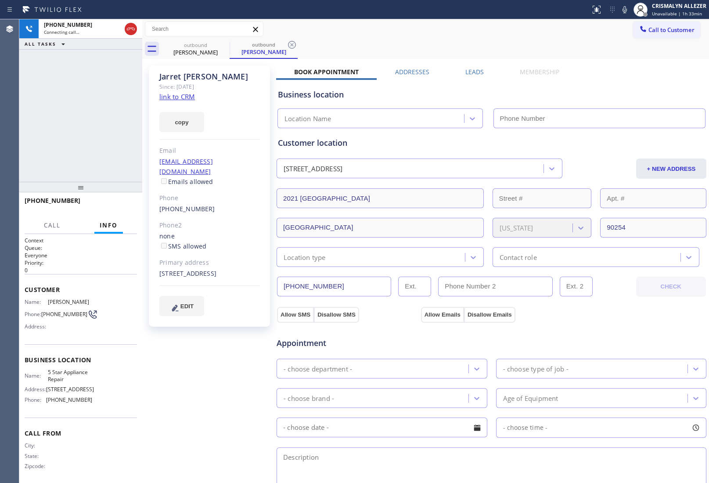
click at [174, 98] on link "link to CRM" at bounding box center [177, 96] width 36 height 9
type input "(855) 731-4952"
click at [108, 205] on span "HANG UP" at bounding box center [116, 204] width 27 height 6
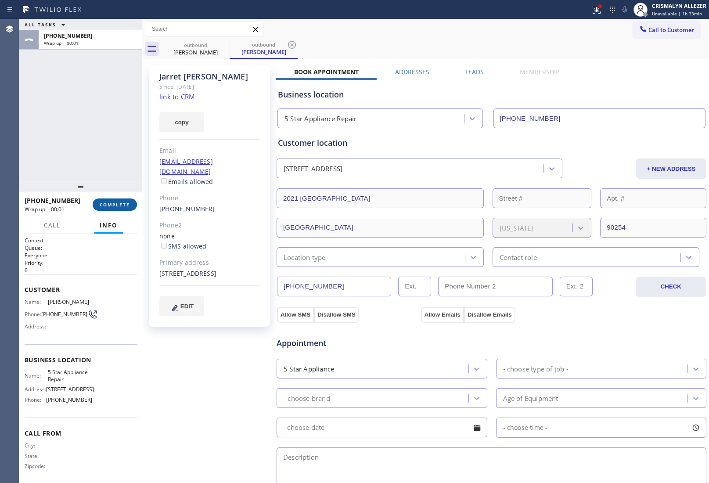
click at [110, 201] on span "COMPLETE" at bounding box center [115, 204] width 30 height 6
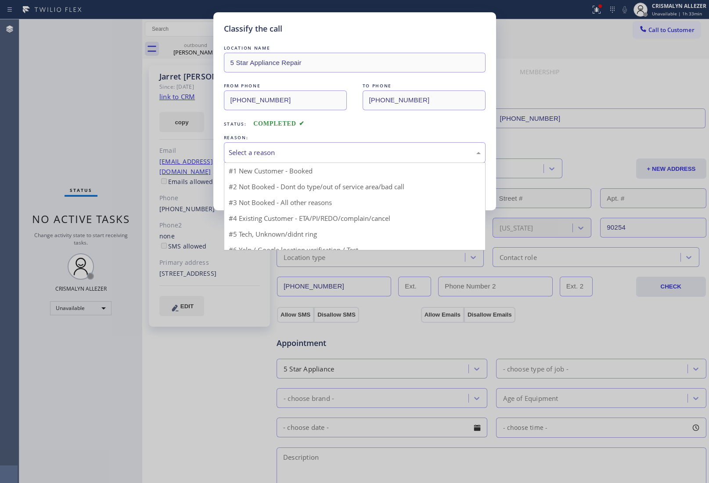
click at [365, 153] on div "Select a reason" at bounding box center [355, 152] width 252 height 10
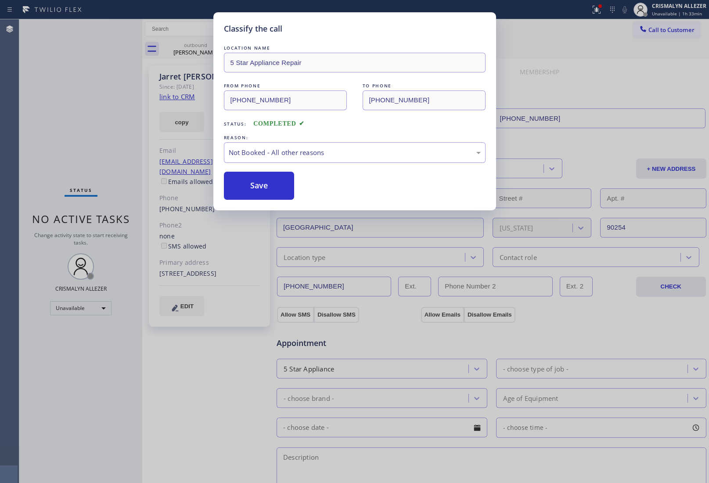
click at [259, 191] on button "Save" at bounding box center [259, 186] width 71 height 28
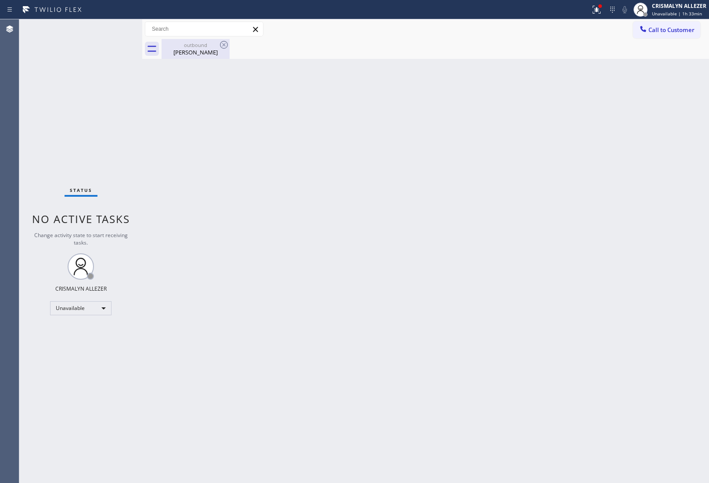
click at [207, 53] on div "Jarret Stoll" at bounding box center [195, 52] width 66 height 8
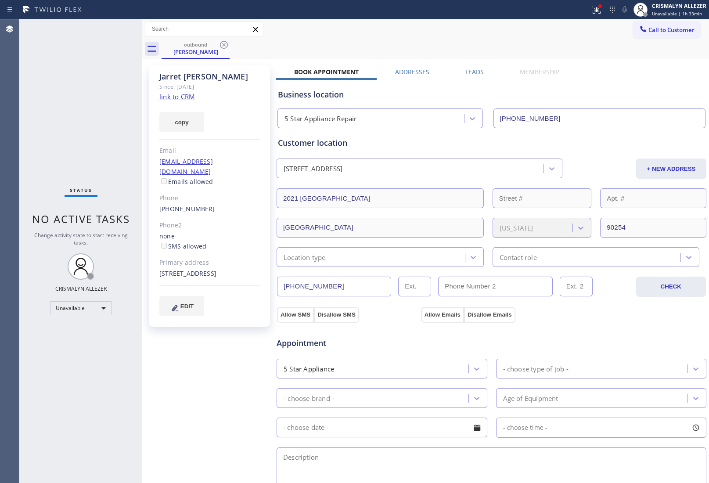
click at [466, 69] on label "Leads" at bounding box center [474, 72] width 18 height 8
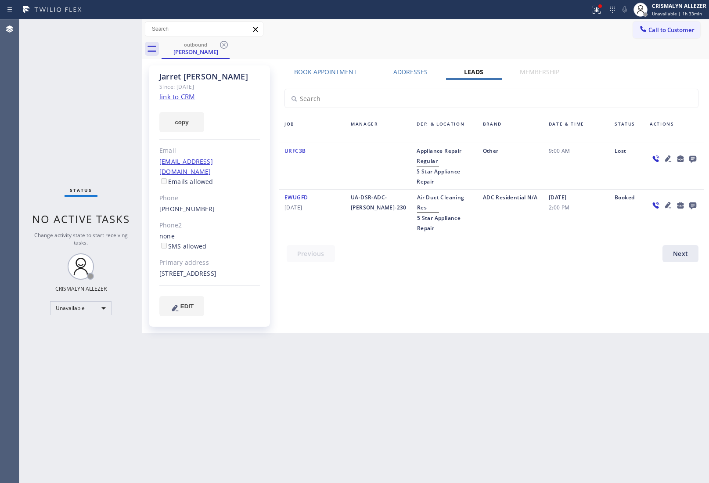
click at [692, 158] on icon at bounding box center [692, 159] width 7 height 7
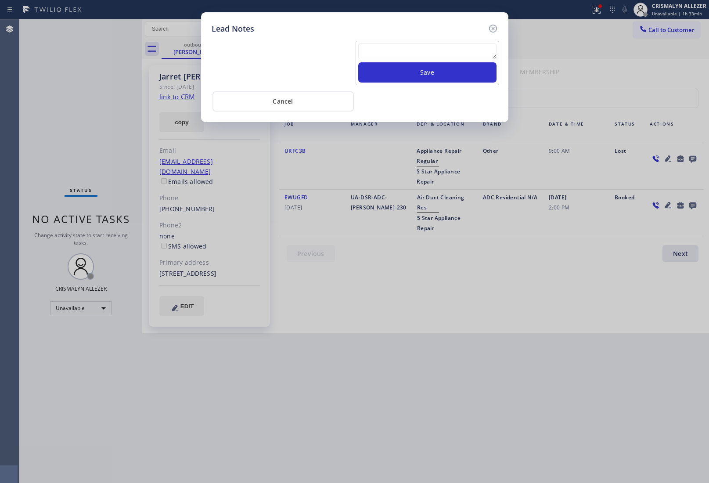
click at [413, 55] on textarea at bounding box center [427, 51] width 138 height 16
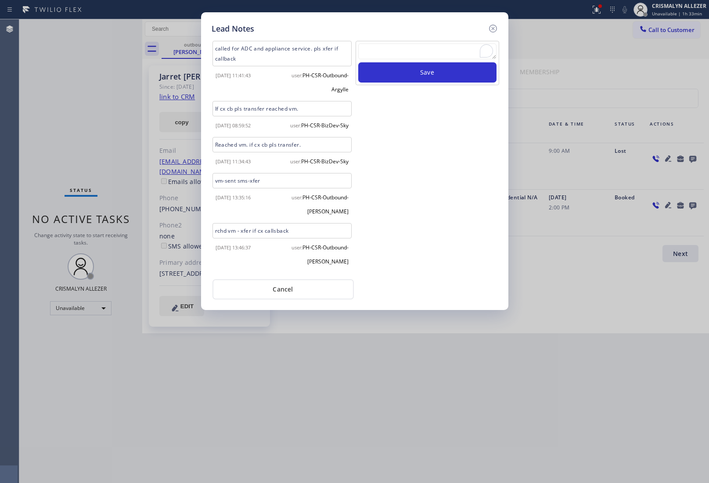
paste textarea "no answer | pls xfer here cx cb"
type textarea "no answer | pls xfer here cx cb"
click at [418, 78] on button "Save" at bounding box center [427, 72] width 138 height 20
drag, startPoint x: 285, startPoint y: 303, endPoint x: 268, endPoint y: 196, distance: 108.9
click at [285, 299] on button "Cancel" at bounding box center [282, 289] width 141 height 20
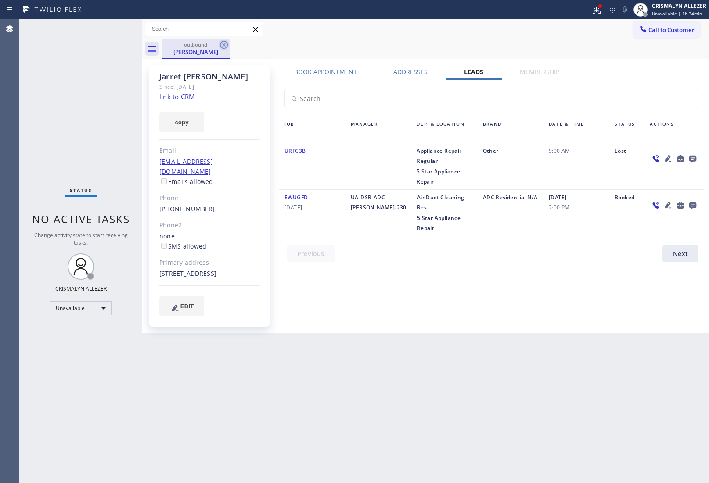
click at [224, 44] on icon at bounding box center [224, 45] width 8 height 8
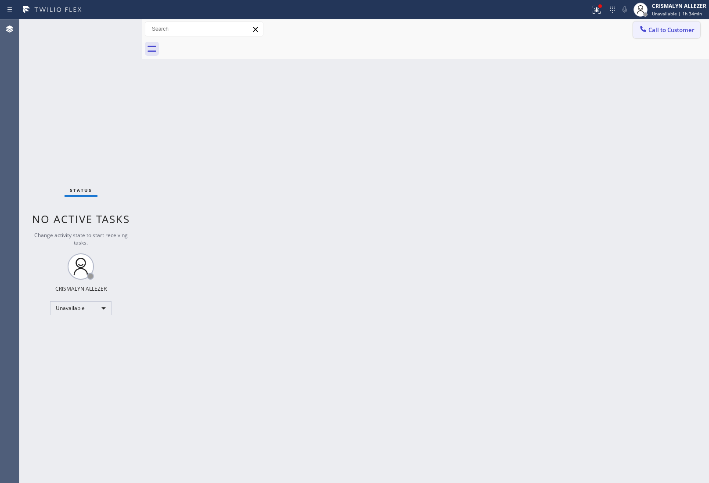
click at [679, 34] on button "Call to Customer" at bounding box center [666, 30] width 67 height 17
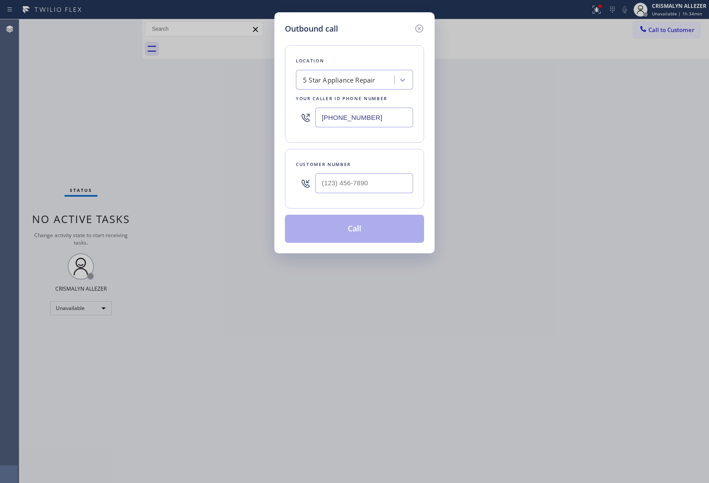
click at [417, 177] on div "Customer number" at bounding box center [354, 179] width 139 height 60
click at [385, 186] on input "(___) ___-____" at bounding box center [364, 183] width 98 height 20
paste input "310) 990-4900"
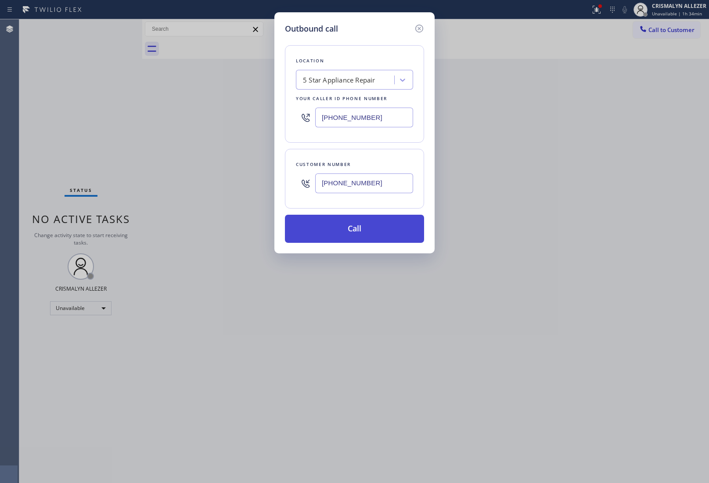
type input "[PHONE_NUMBER]"
click at [360, 233] on button "Call" at bounding box center [354, 229] width 139 height 28
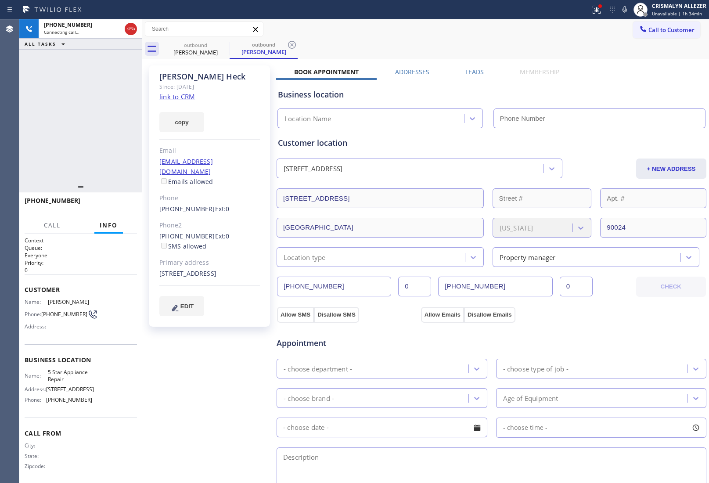
click at [166, 96] on link "link to CRM" at bounding box center [177, 96] width 36 height 9
type input "[PHONE_NUMBER]"
click at [112, 202] on span "HANG UP" at bounding box center [116, 204] width 27 height 6
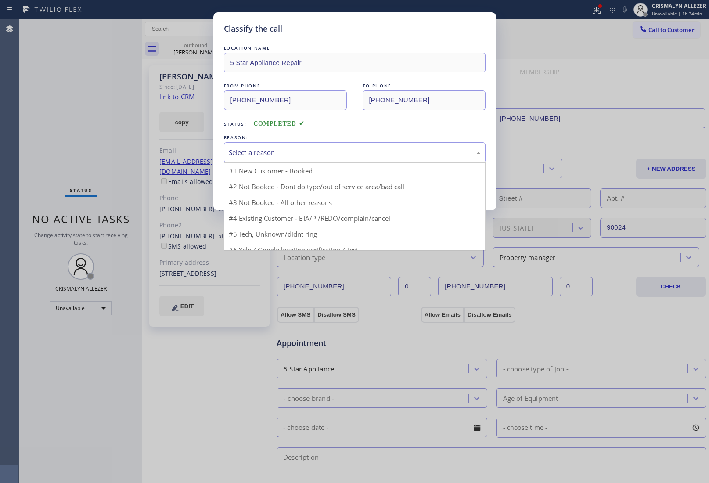
click at [317, 157] on div "Select a reason" at bounding box center [355, 152] width 252 height 10
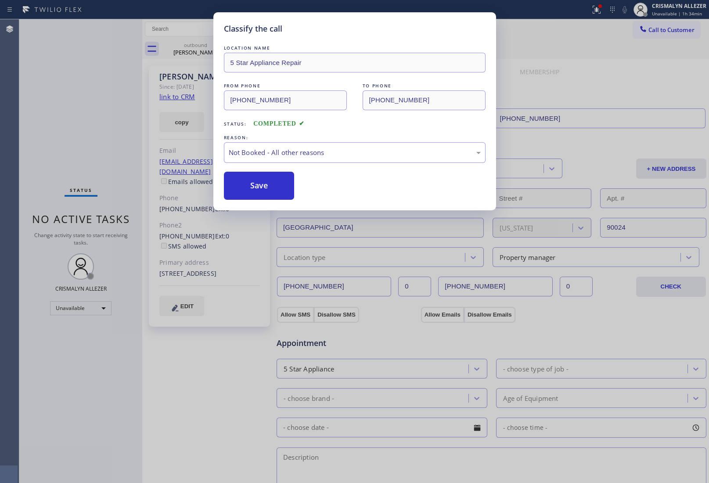
click at [255, 190] on button "Save" at bounding box center [259, 186] width 71 height 28
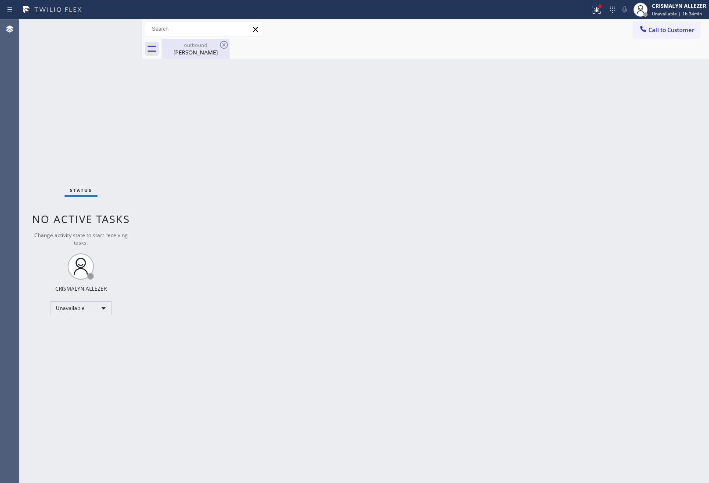
click at [200, 54] on div "Bobbie Heck" at bounding box center [195, 52] width 66 height 8
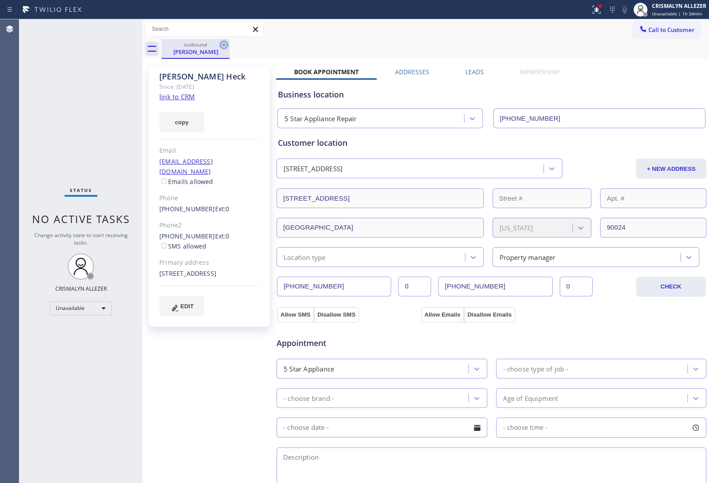
click at [223, 45] on icon at bounding box center [224, 45] width 8 height 8
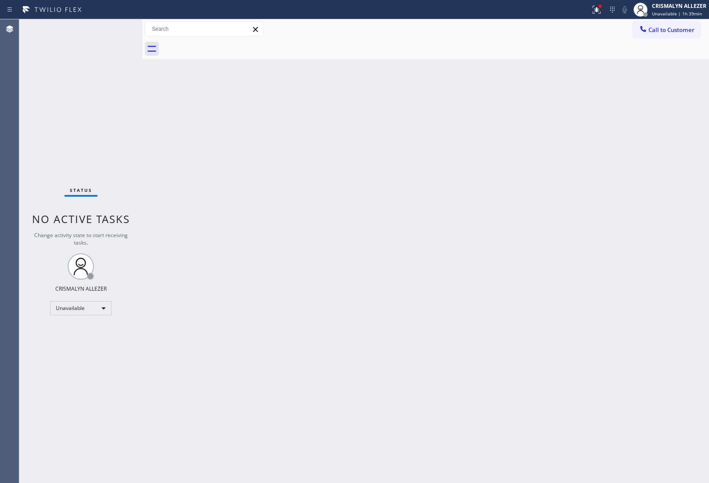
click at [684, 25] on button "Call to Customer" at bounding box center [666, 30] width 67 height 17
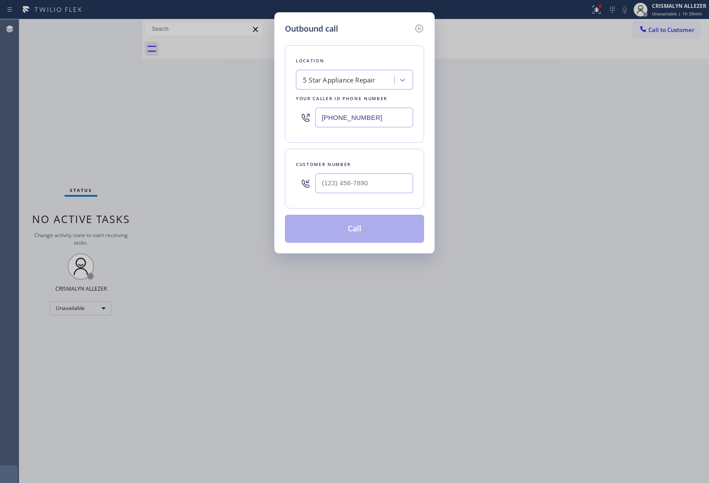
click at [385, 170] on div at bounding box center [364, 183] width 98 height 29
click at [384, 179] on input "(___) ___-____" at bounding box center [364, 183] width 98 height 20
paste input "707) 688-3797"
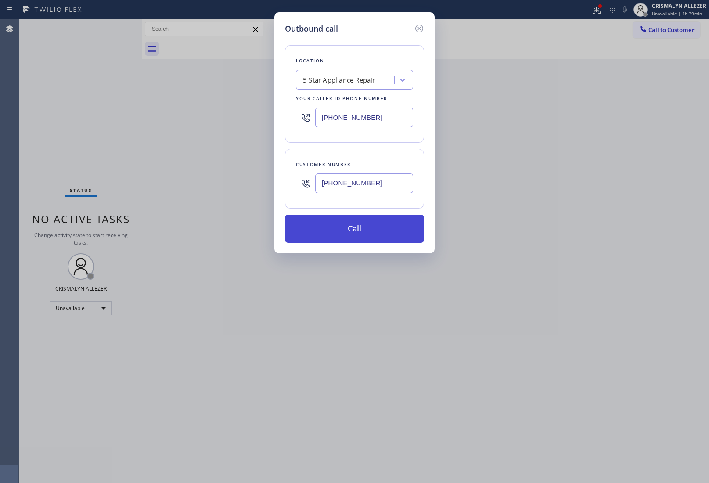
type input "(707) 688-3797"
click at [355, 236] on button "Call" at bounding box center [354, 229] width 139 height 28
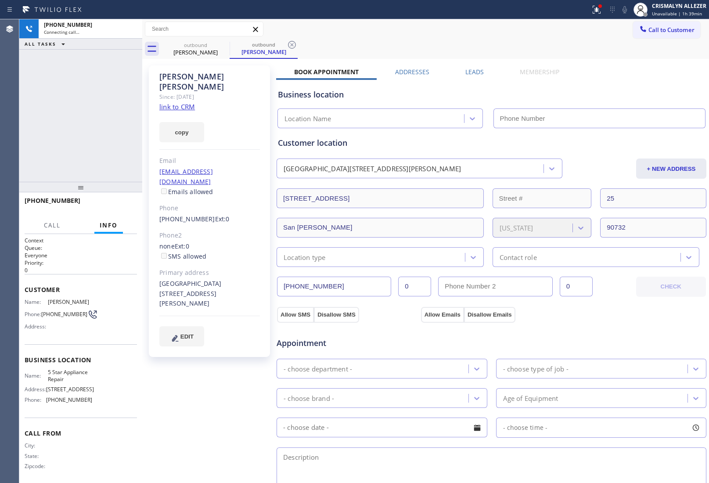
click at [172, 102] on link "link to CRM" at bounding box center [177, 106] width 36 height 9
type input "[PHONE_NUMBER]"
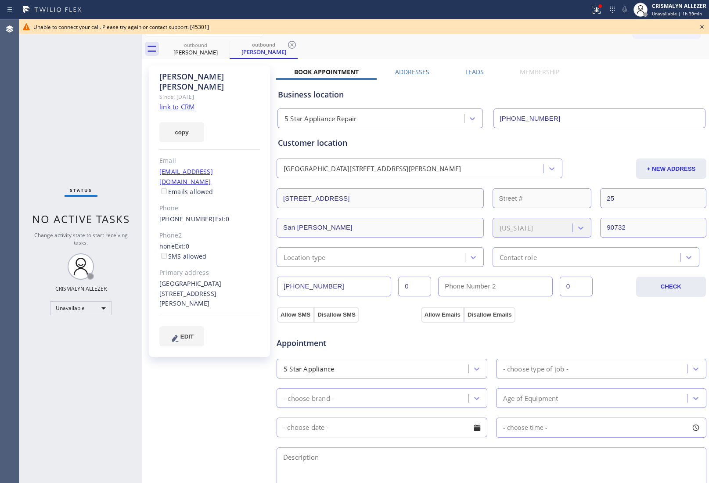
click at [701, 25] on icon at bounding box center [701, 27] width 11 height 11
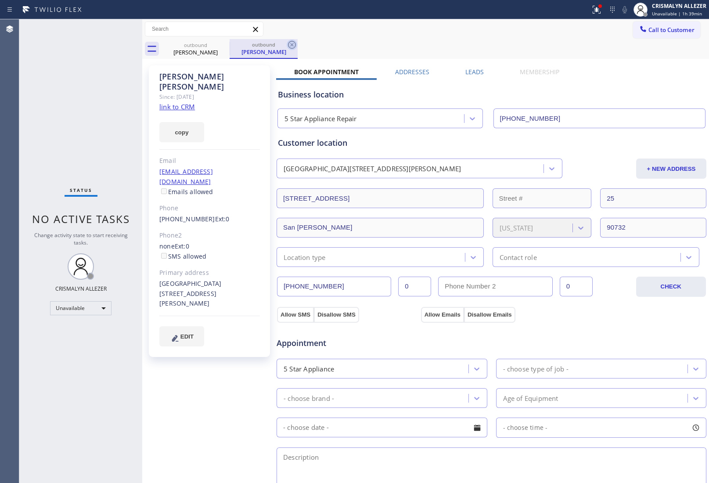
drag, startPoint x: 290, startPoint y: 44, endPoint x: 237, endPoint y: 48, distance: 53.7
click at [290, 44] on icon at bounding box center [292, 44] width 11 height 11
drag, startPoint x: 222, startPoint y: 47, endPoint x: 231, endPoint y: 14, distance: 33.9
click at [224, 44] on icon at bounding box center [224, 44] width 11 height 11
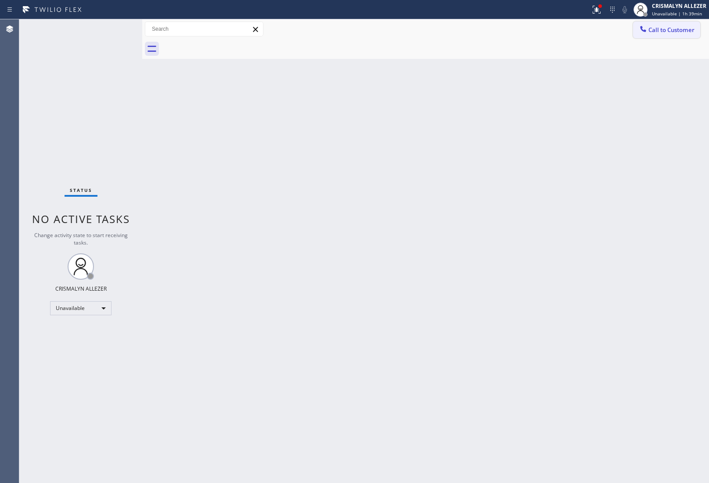
click at [688, 30] on span "Call to Customer" at bounding box center [671, 30] width 46 height 8
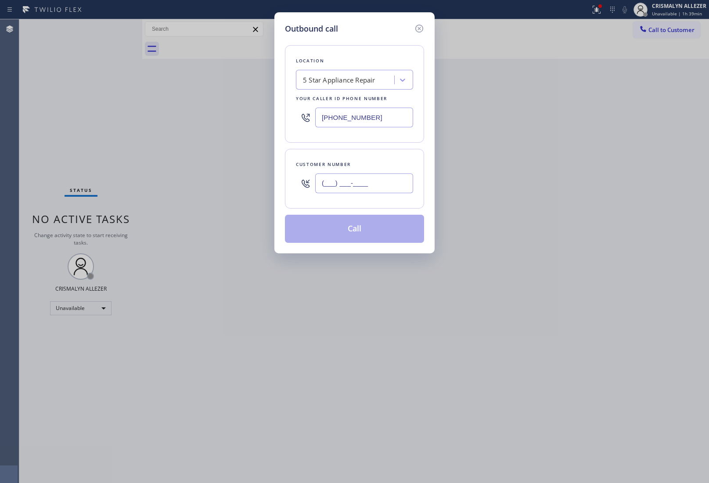
click at [378, 186] on input "(___) ___-____" at bounding box center [364, 183] width 98 height 20
paste input "310) 895-6445"
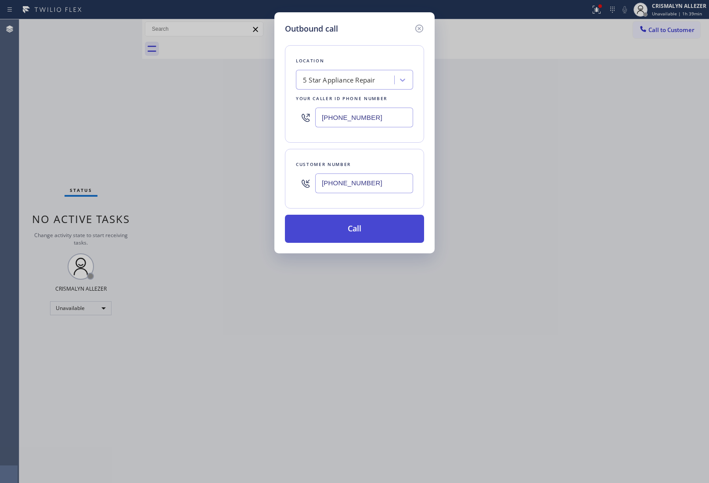
type input "(310) 895-6445"
click at [358, 240] on button "Call" at bounding box center [354, 229] width 139 height 28
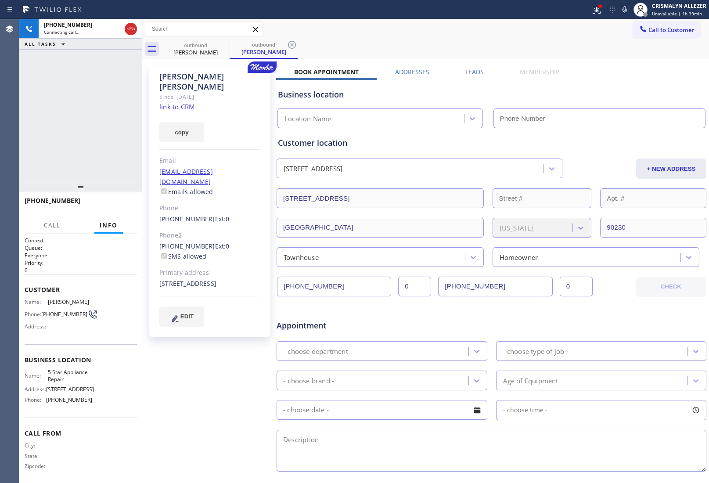
click at [185, 102] on link "link to CRM" at bounding box center [177, 106] width 36 height 9
type input "[PHONE_NUMBER]"
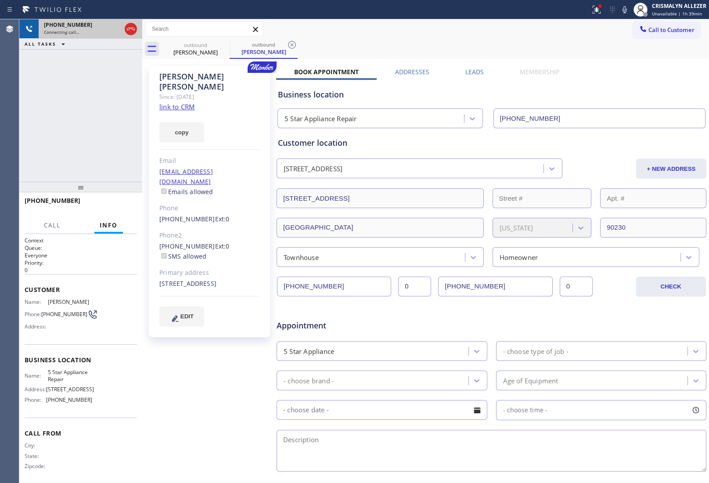
click at [129, 21] on div at bounding box center [131, 28] width 16 height 19
click at [129, 31] on icon at bounding box center [130, 29] width 11 height 11
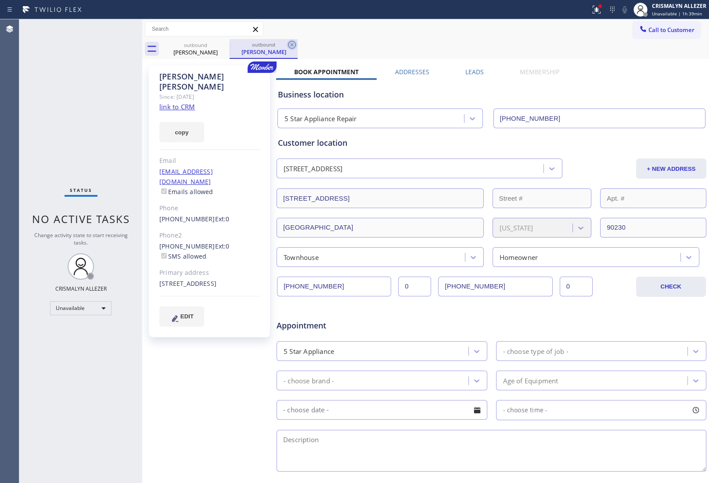
click at [292, 46] on icon at bounding box center [292, 44] width 11 height 11
click at [222, 47] on icon at bounding box center [224, 44] width 11 height 11
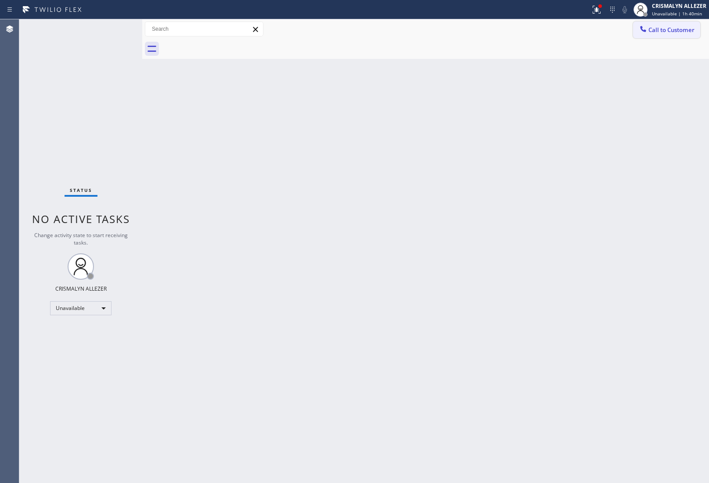
drag, startPoint x: 683, startPoint y: 27, endPoint x: 477, endPoint y: 145, distance: 237.4
click at [683, 29] on span "Call to Customer" at bounding box center [671, 30] width 46 height 8
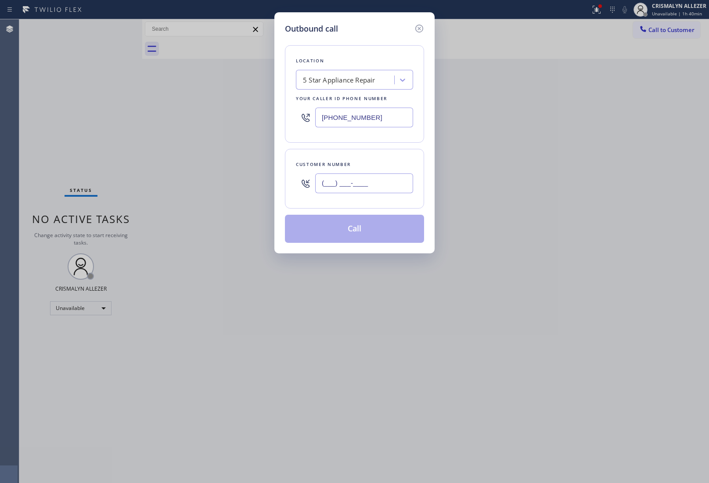
click at [396, 180] on input "(___) ___-____" at bounding box center [364, 183] width 98 height 20
paste input "727) 430-4158"
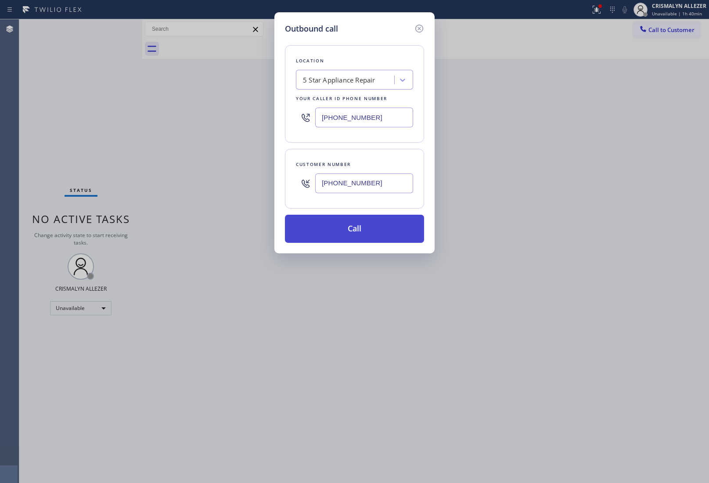
type input "(727) 430-4158"
click at [354, 231] on button "Call" at bounding box center [354, 229] width 139 height 28
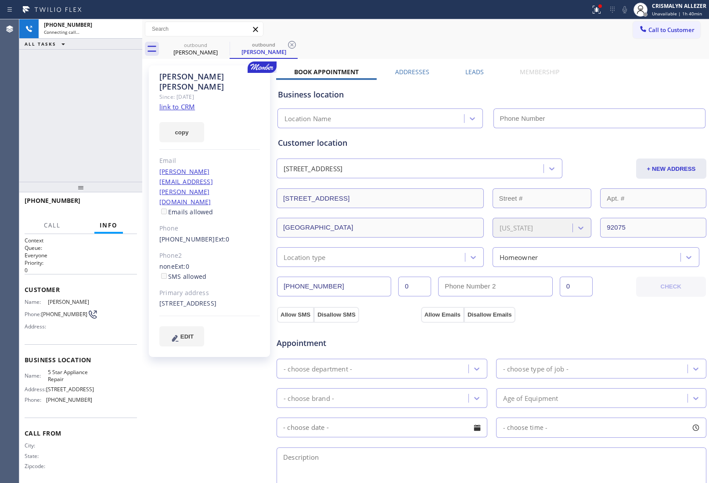
click at [178, 102] on link "link to CRM" at bounding box center [177, 106] width 36 height 9
type input "[PHONE_NUMBER]"
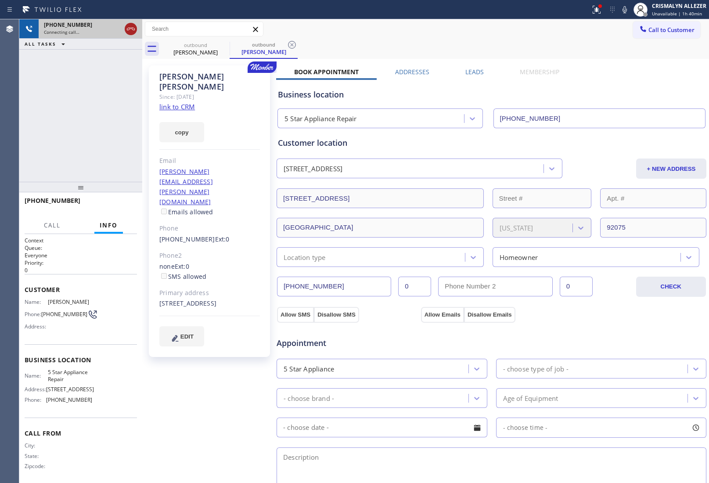
click at [133, 27] on icon at bounding box center [130, 29] width 11 height 11
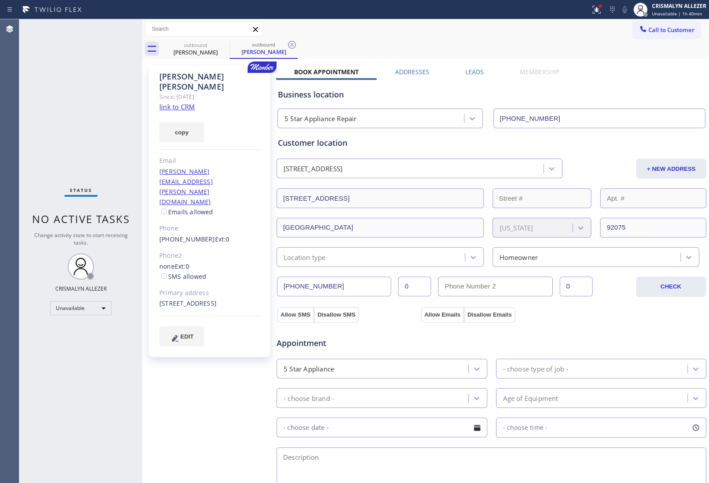
click at [289, 47] on icon at bounding box center [292, 45] width 8 height 8
click at [227, 45] on icon at bounding box center [224, 45] width 8 height 8
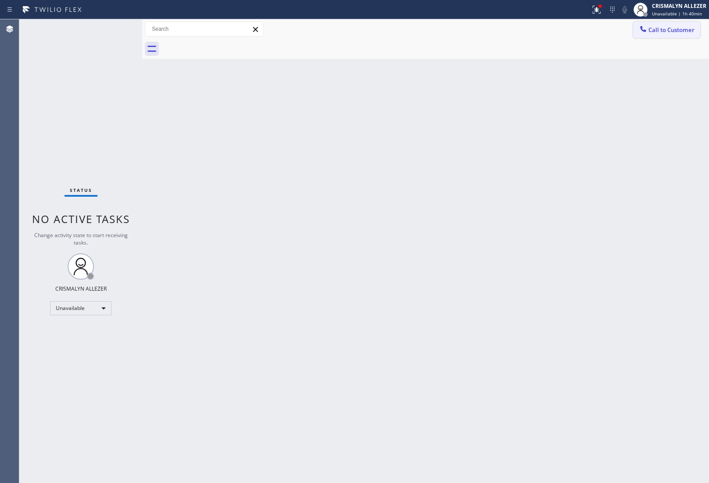
click at [655, 31] on span "Call to Customer" at bounding box center [671, 30] width 46 height 8
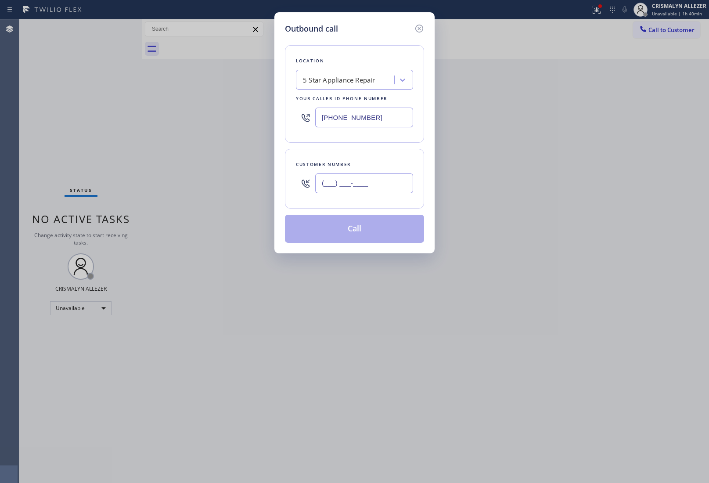
click at [383, 186] on input "(___) ___-____" at bounding box center [364, 183] width 98 height 20
paste input "310) 702-1154"
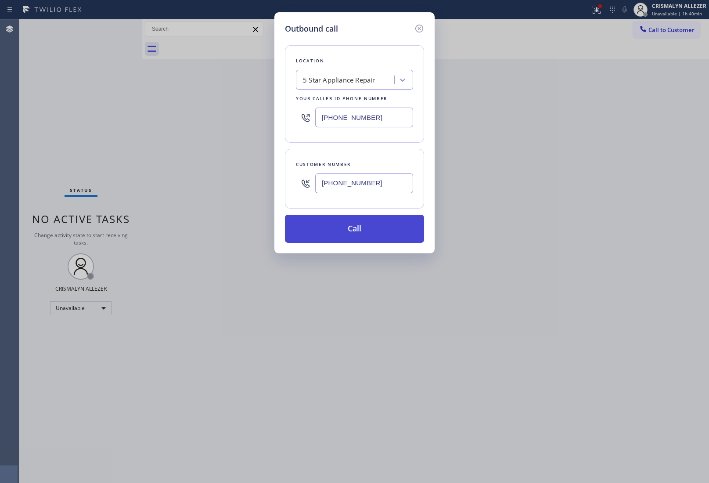
type input "[PHONE_NUMBER]"
click at [354, 235] on button "Call" at bounding box center [354, 229] width 139 height 28
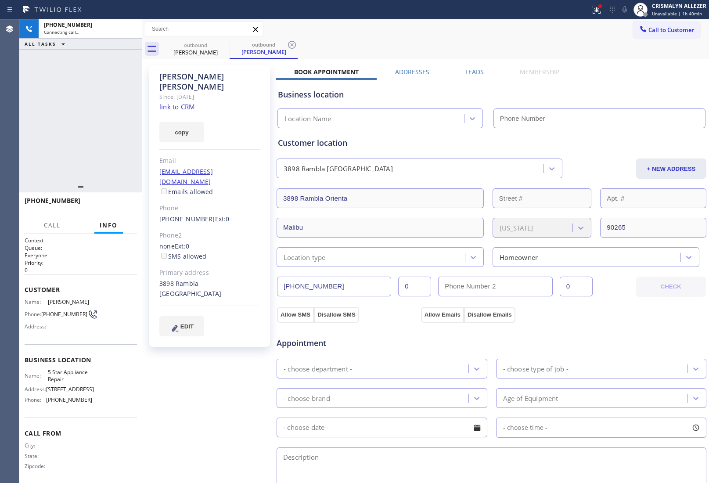
click at [188, 102] on link "link to CRM" at bounding box center [177, 106] width 36 height 9
type input "[PHONE_NUMBER]"
click at [470, 72] on label "Leads" at bounding box center [474, 72] width 18 height 8
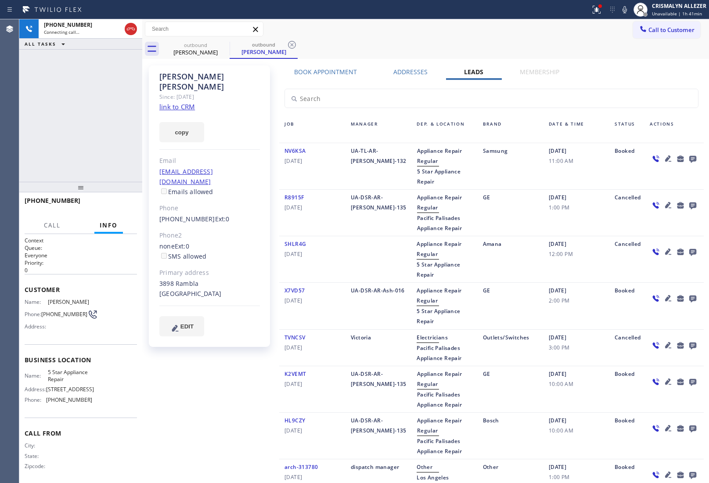
click at [687, 158] on icon at bounding box center [692, 158] width 11 height 11
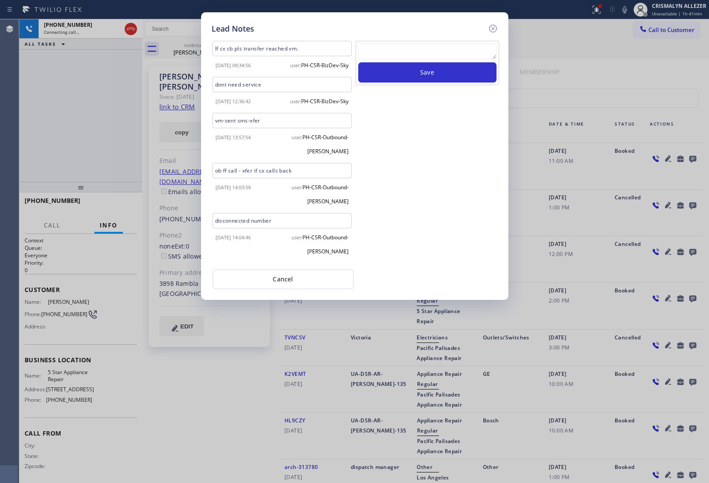
click at [398, 52] on textarea at bounding box center [427, 51] width 138 height 16
paste textarea "no answer | pls xfer here cx cb"
type textarea "no answer | pls xfer here cx cb"
click at [424, 79] on button "Save" at bounding box center [427, 72] width 138 height 20
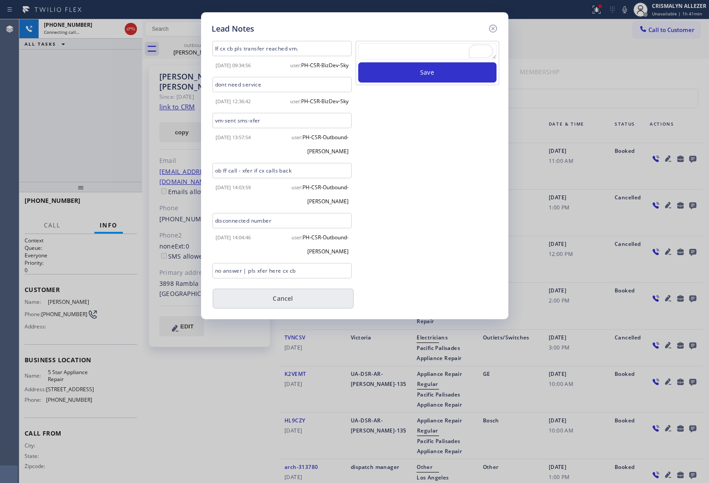
click at [298, 303] on button "Cancel" at bounding box center [282, 298] width 141 height 20
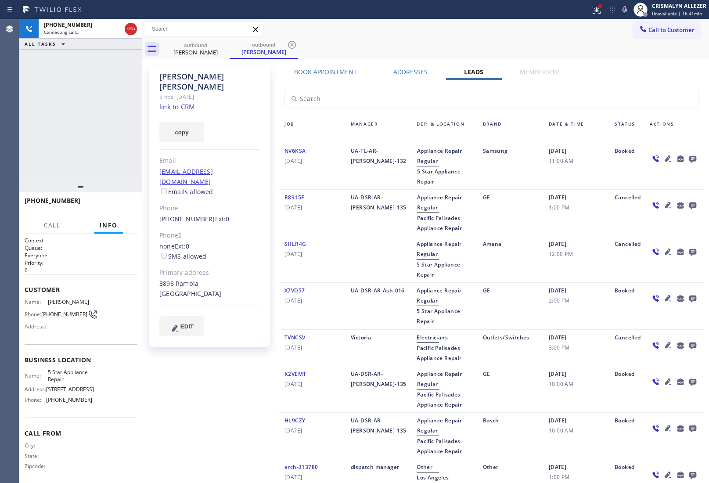
click at [132, 29] on icon at bounding box center [130, 29] width 11 height 11
click at [113, 205] on span "COMPLETE" at bounding box center [115, 204] width 30 height 6
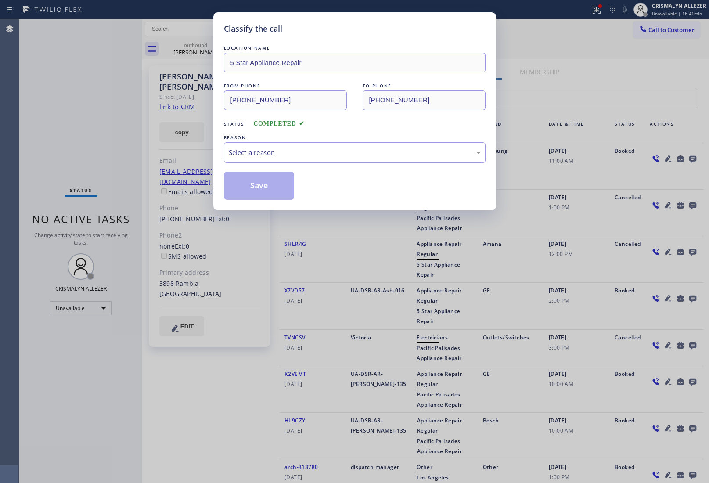
click at [393, 153] on div "Select a reason" at bounding box center [355, 152] width 252 height 10
click at [260, 191] on button "Save" at bounding box center [259, 186] width 71 height 28
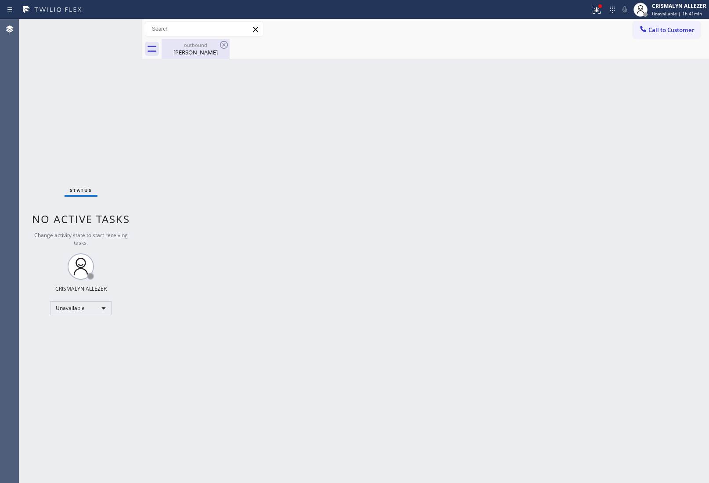
click at [198, 52] on div "Russel Taylor" at bounding box center [195, 52] width 66 height 8
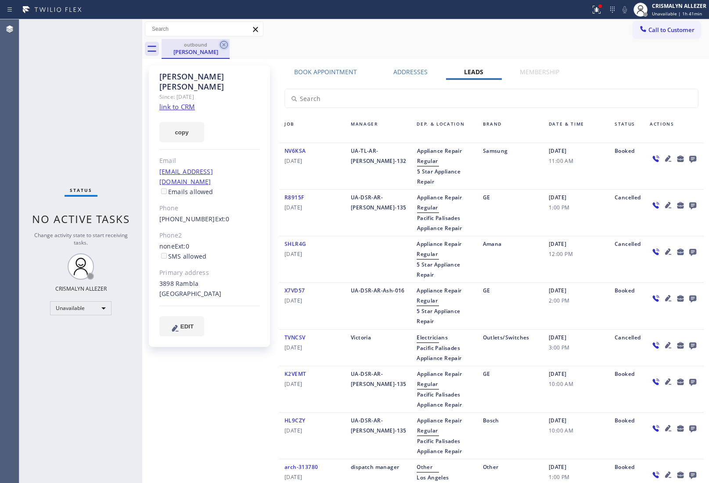
click at [225, 45] on icon at bounding box center [224, 45] width 8 height 8
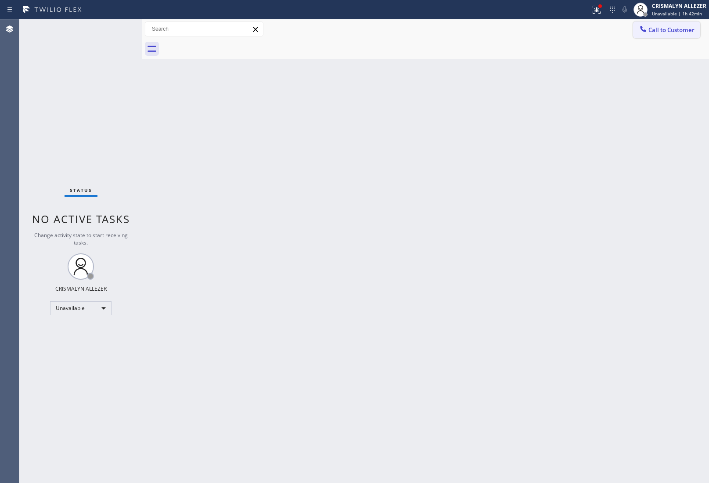
click at [667, 32] on span "Call to Customer" at bounding box center [671, 30] width 46 height 8
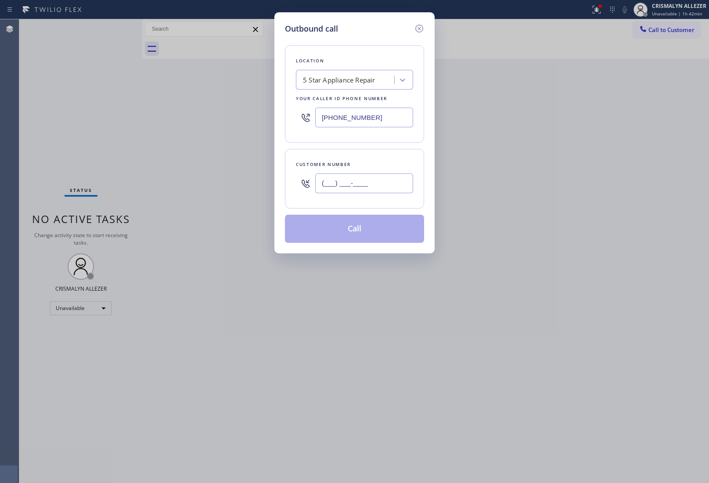
click at [392, 179] on input "(___) ___-____" at bounding box center [364, 183] width 98 height 20
paste input "213) 605-3283"
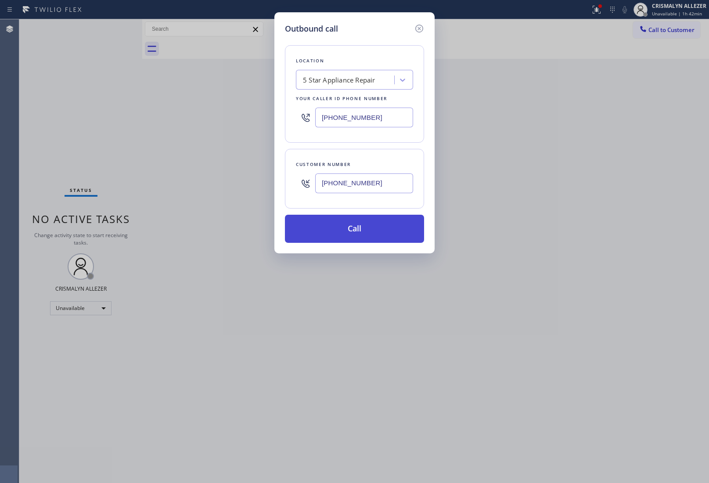
type input "[PHONE_NUMBER]"
click at [360, 231] on button "Call" at bounding box center [354, 229] width 139 height 28
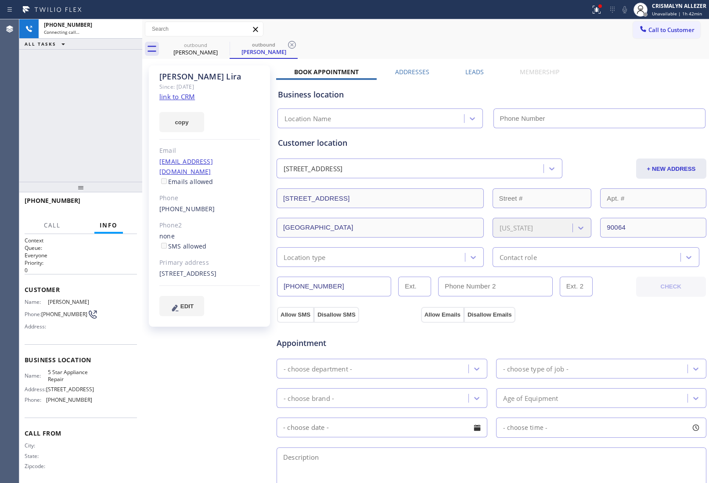
click at [190, 95] on link "link to CRM" at bounding box center [177, 96] width 36 height 9
type input "[PHONE_NUMBER]"
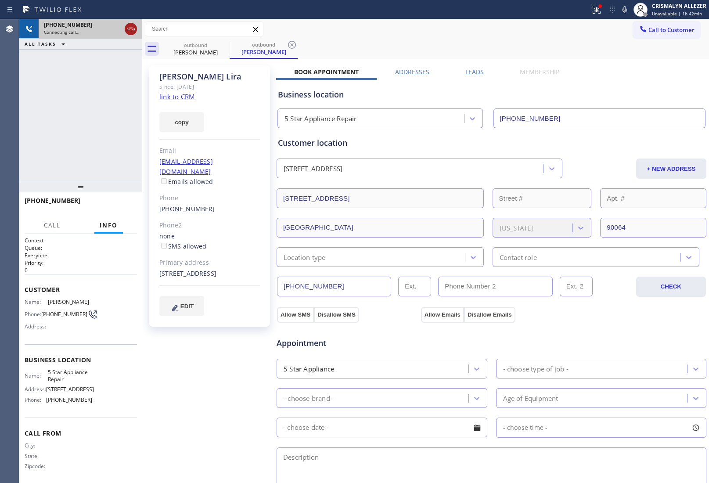
click at [127, 29] on icon at bounding box center [131, 29] width 8 height 3
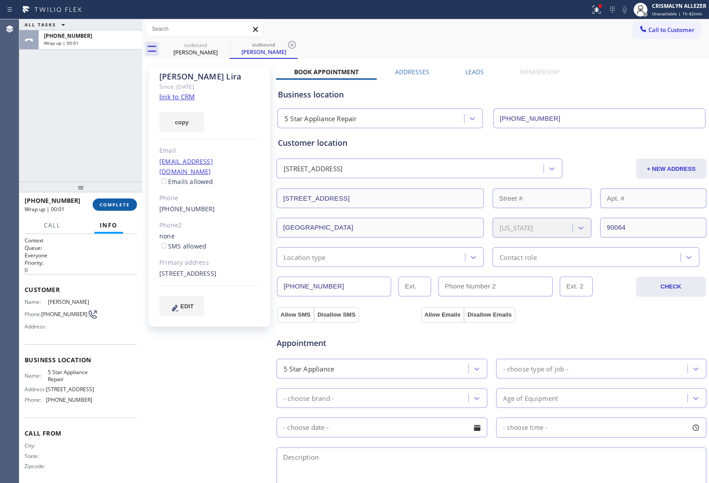
click at [113, 201] on span "COMPLETE" at bounding box center [115, 204] width 30 height 6
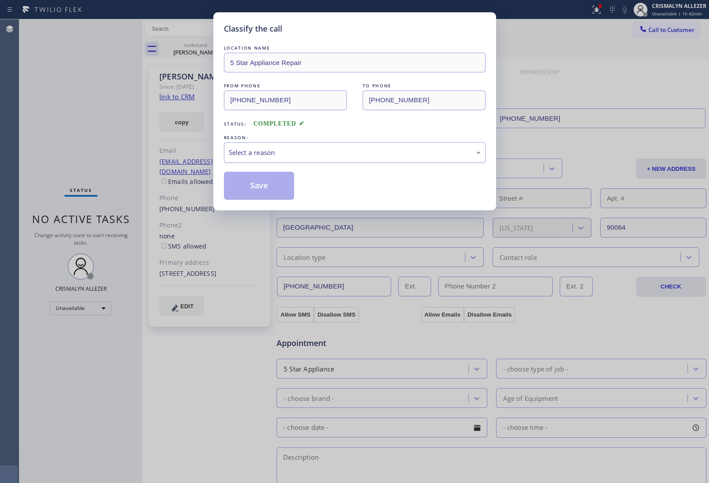
click at [326, 154] on div "Select a reason" at bounding box center [355, 152] width 252 height 10
click at [271, 190] on button "Save" at bounding box center [259, 186] width 71 height 28
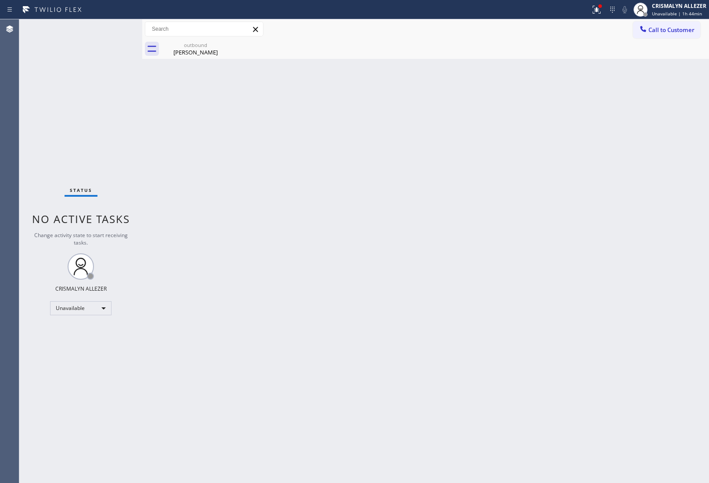
click at [632, 151] on div "Back to Dashboard Change Sender ID Customers Technicians Select a contact Outbo…" at bounding box center [425, 250] width 566 height 463
click at [198, 49] on div "Andrew Lira" at bounding box center [195, 52] width 66 height 8
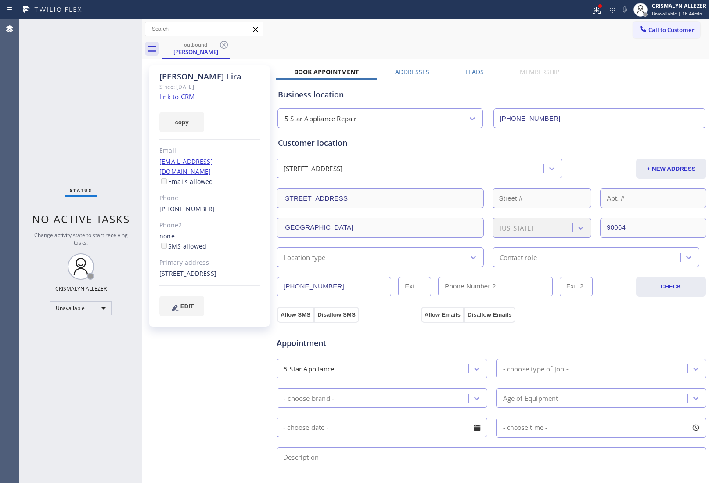
click at [473, 71] on label "Leads" at bounding box center [474, 72] width 18 height 8
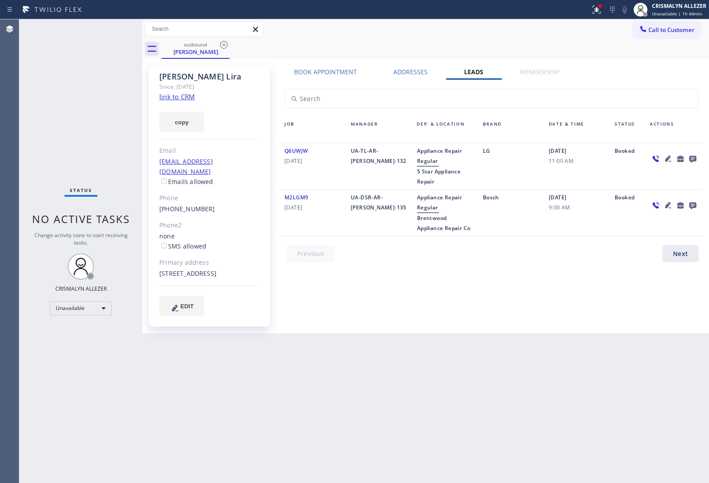
click at [692, 158] on icon at bounding box center [692, 159] width 7 height 7
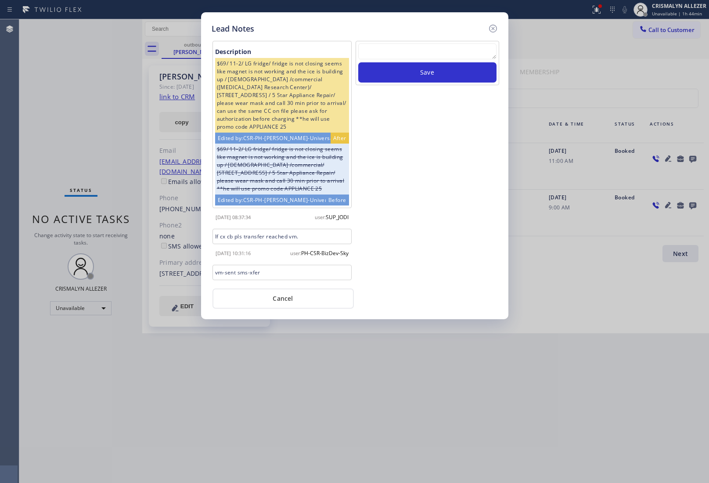
click at [418, 56] on textarea at bounding box center [427, 51] width 138 height 16
paste textarea "no answer | pls xfer here cx cb"
type textarea "no answer | pls xfer here cx cb"
click at [421, 73] on button "Save" at bounding box center [427, 72] width 138 height 20
click at [276, 305] on button "Cancel" at bounding box center [282, 298] width 141 height 20
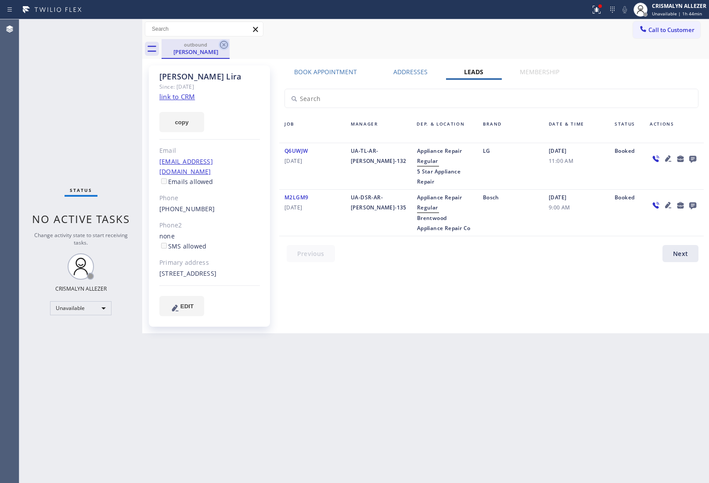
click at [224, 43] on icon at bounding box center [224, 44] width 11 height 11
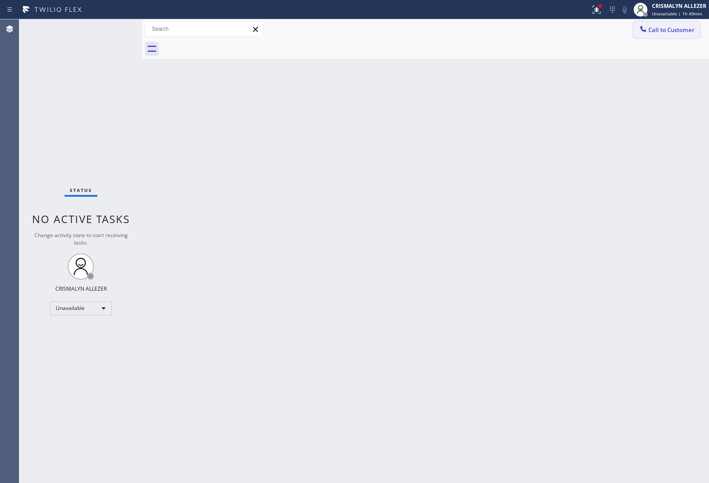
click at [667, 33] on span "Call to Customer" at bounding box center [671, 30] width 46 height 8
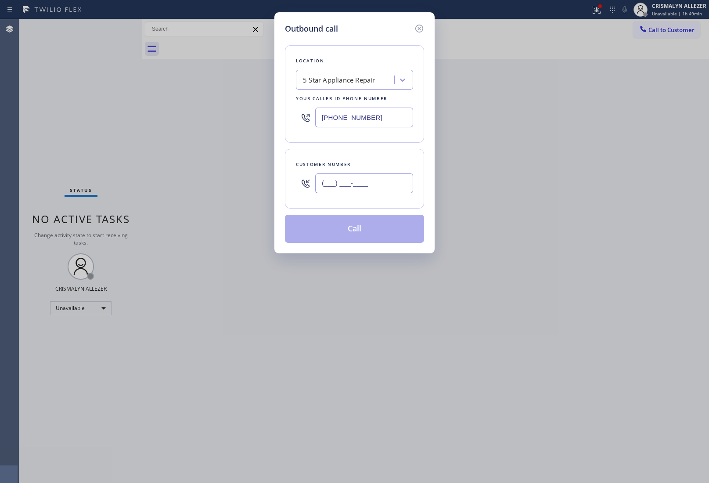
click at [373, 191] on input "(___) ___-____" at bounding box center [364, 183] width 98 height 20
paste input "626) 644-2173"
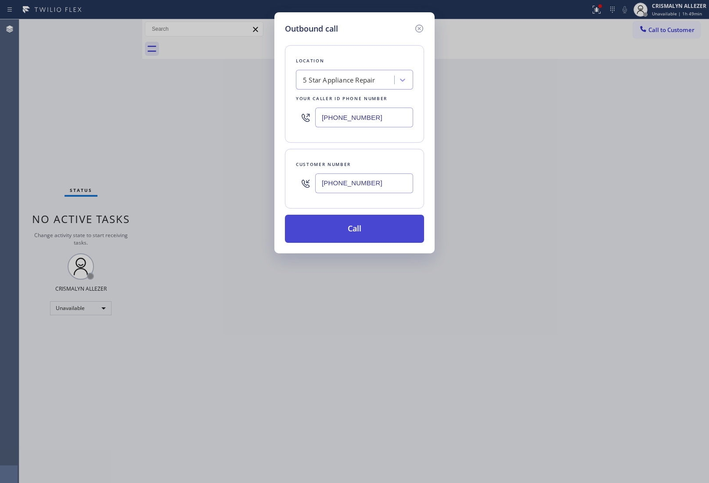
type input "[PHONE_NUMBER]"
click at [354, 233] on button "Call" at bounding box center [354, 229] width 139 height 28
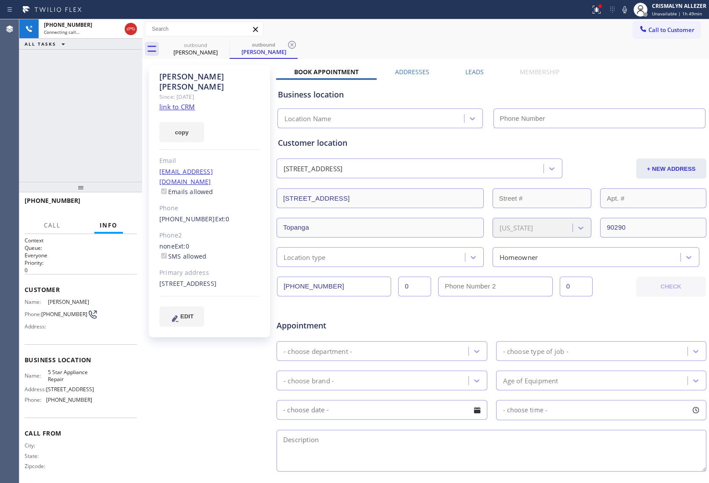
click at [168, 102] on link "link to CRM" at bounding box center [177, 106] width 36 height 9
type input "[PHONE_NUMBER]"
click at [110, 205] on span "HANG UP" at bounding box center [116, 204] width 27 height 6
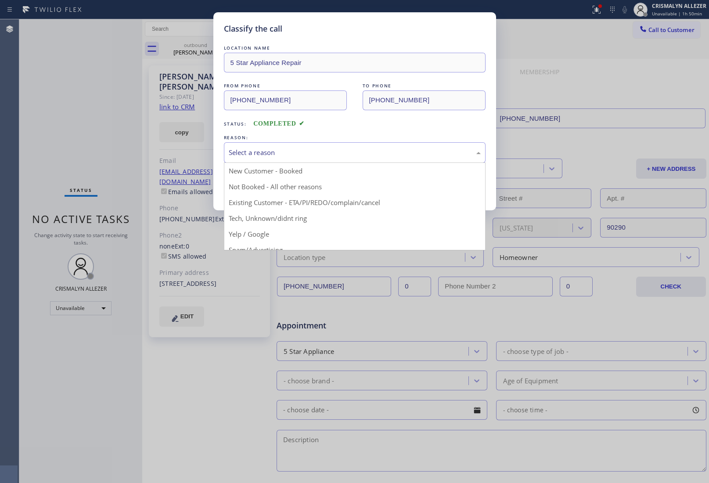
click at [334, 160] on div "Select a reason" at bounding box center [355, 152] width 262 height 21
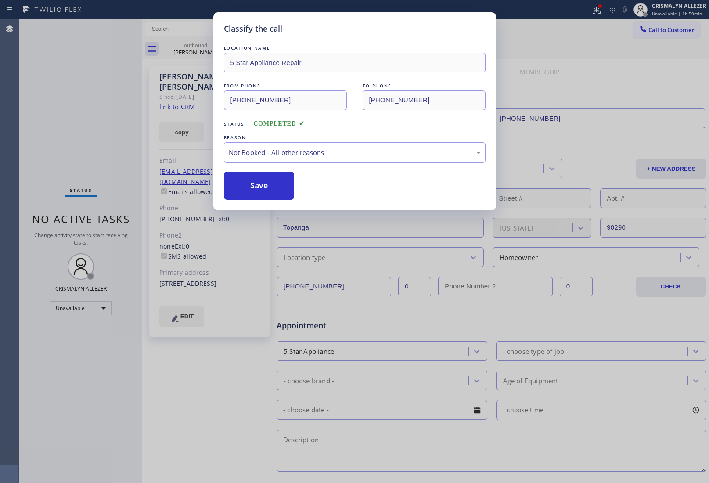
click at [264, 188] on button "Save" at bounding box center [259, 186] width 71 height 28
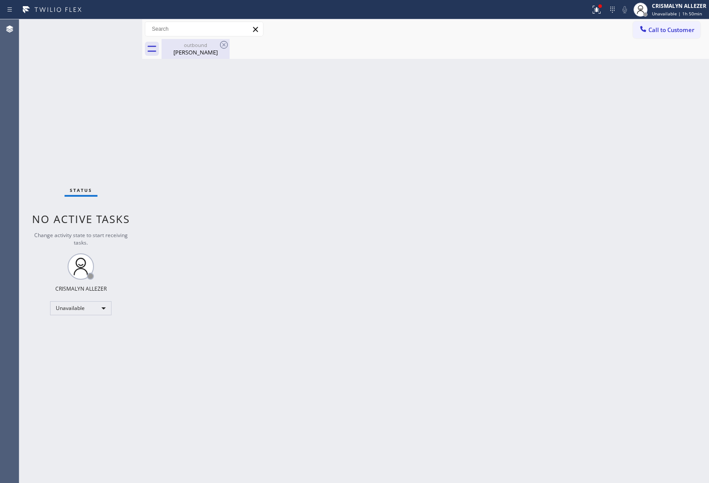
click at [201, 51] on div "Mary Diekmann" at bounding box center [195, 52] width 66 height 8
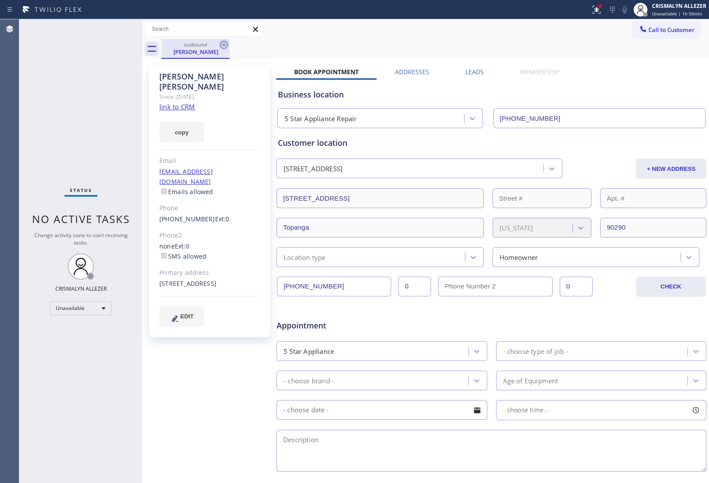
click at [227, 43] on icon at bounding box center [224, 44] width 11 height 11
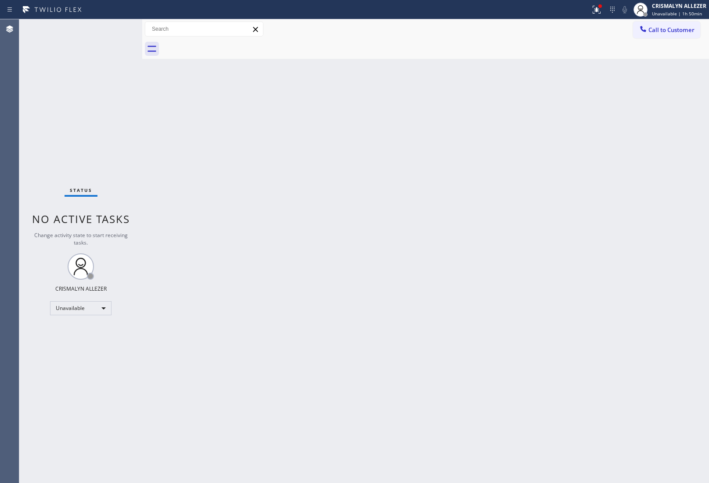
drag, startPoint x: 670, startPoint y: 27, endPoint x: 540, endPoint y: 115, distance: 156.1
click at [666, 30] on span "Call to Customer" at bounding box center [671, 30] width 46 height 8
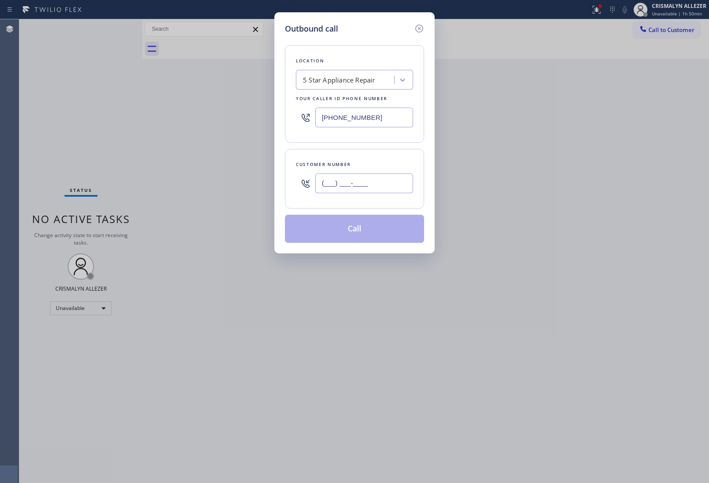
click at [394, 185] on input "(___) ___-____" at bounding box center [364, 183] width 98 height 20
paste input "714) 609-1349"
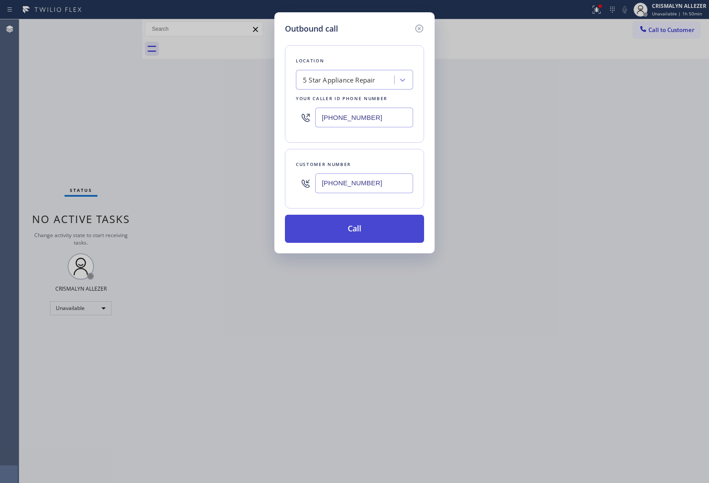
type input "(714) 609-1349"
click at [357, 233] on button "Call" at bounding box center [354, 229] width 139 height 28
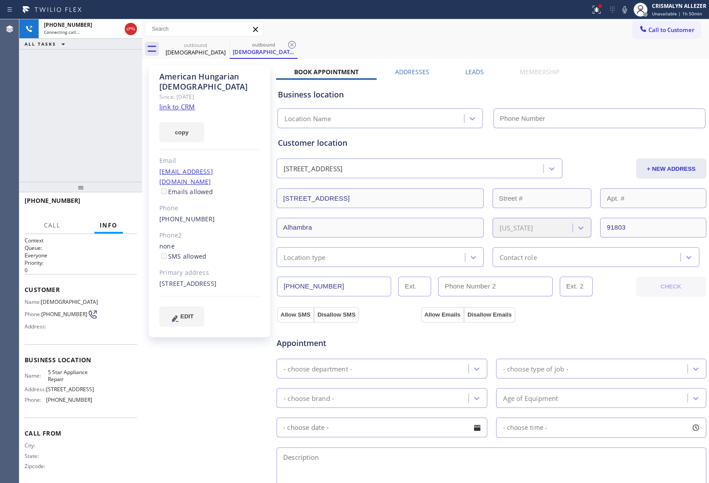
type input "[PHONE_NUMBER]"
click at [129, 27] on icon at bounding box center [130, 29] width 11 height 11
type input "[PHONE_NUMBER]"
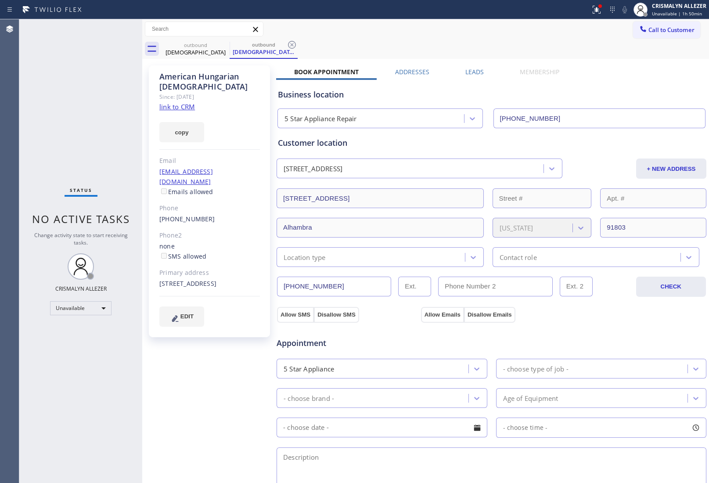
drag, startPoint x: 291, startPoint y: 45, endPoint x: 263, endPoint y: 46, distance: 27.7
click at [290, 45] on icon at bounding box center [292, 44] width 11 height 11
click at [220, 43] on icon at bounding box center [224, 45] width 8 height 8
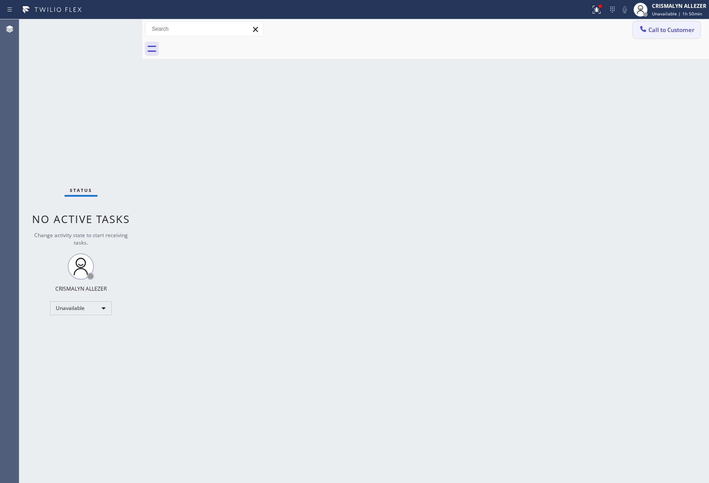
click at [647, 29] on div at bounding box center [643, 30] width 11 height 11
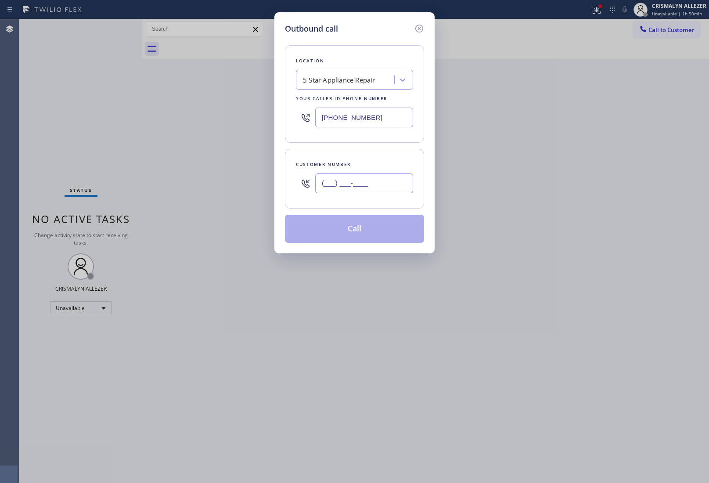
click at [360, 190] on input "(___) ___-____" at bounding box center [364, 183] width 98 height 20
paste input "773) 450-4387"
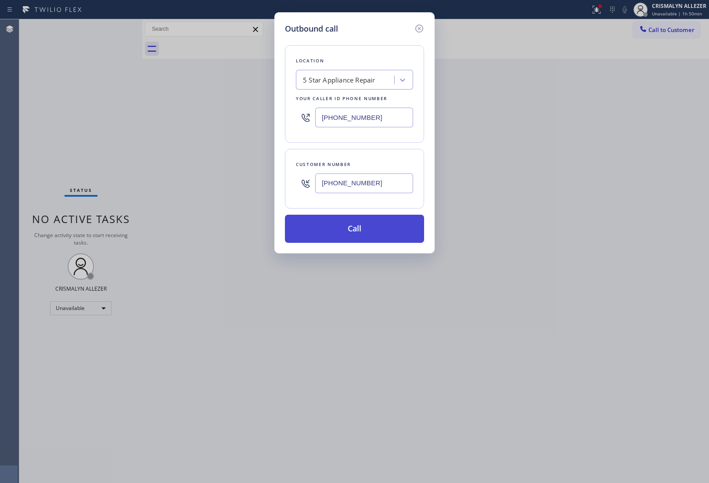
type input "[PHONE_NUMBER]"
click at [360, 224] on button "Call" at bounding box center [354, 229] width 139 height 28
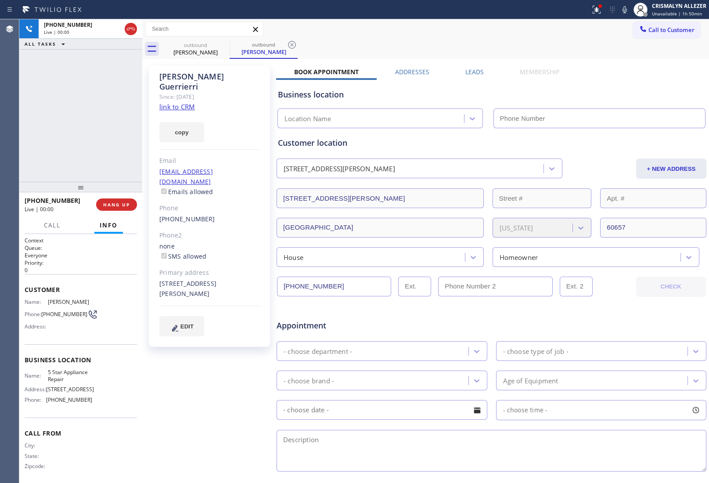
click at [184, 102] on link "link to CRM" at bounding box center [177, 106] width 36 height 9
type input "[PHONE_NUMBER]"
click at [114, 205] on span "HANG UP" at bounding box center [116, 204] width 27 height 6
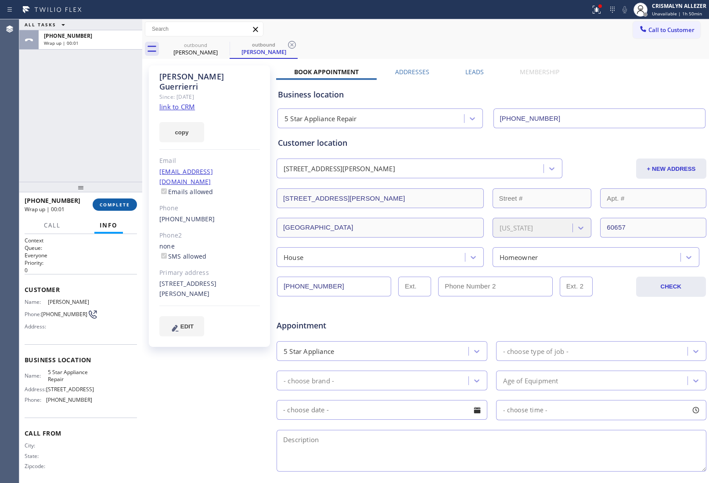
click at [113, 207] on button "COMPLETE" at bounding box center [115, 204] width 44 height 12
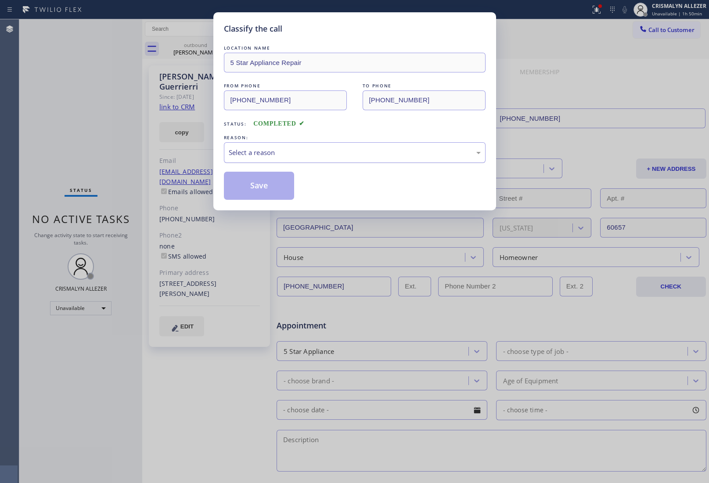
drag, startPoint x: 373, startPoint y: 154, endPoint x: 366, endPoint y: 160, distance: 9.0
click at [366, 160] on div "Select a reason" at bounding box center [355, 152] width 262 height 21
click at [253, 192] on button "Save" at bounding box center [259, 186] width 71 height 28
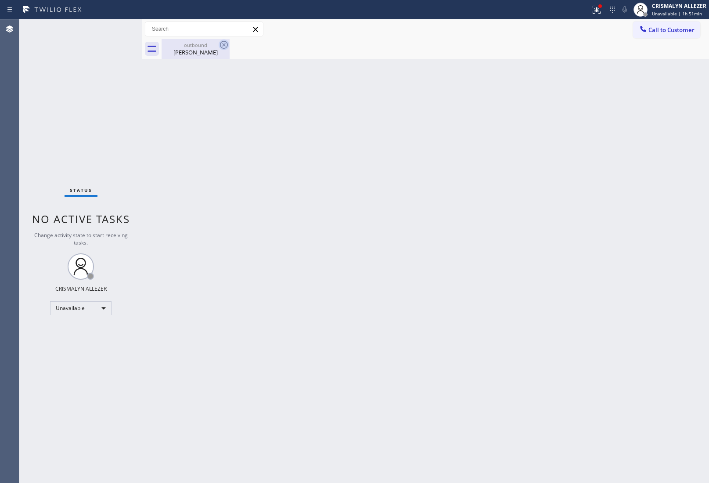
drag, startPoint x: 194, startPoint y: 51, endPoint x: 224, endPoint y: 44, distance: 30.6
click at [200, 50] on div "Stephanie Guerrierri" at bounding box center [195, 52] width 66 height 8
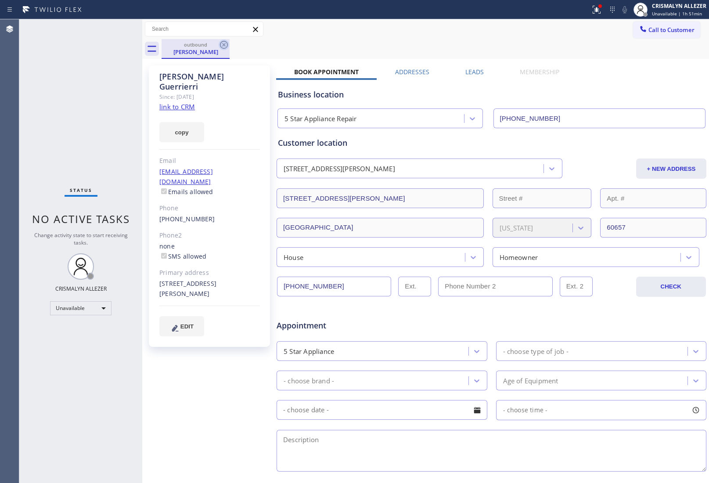
click at [224, 44] on icon at bounding box center [224, 45] width 8 height 8
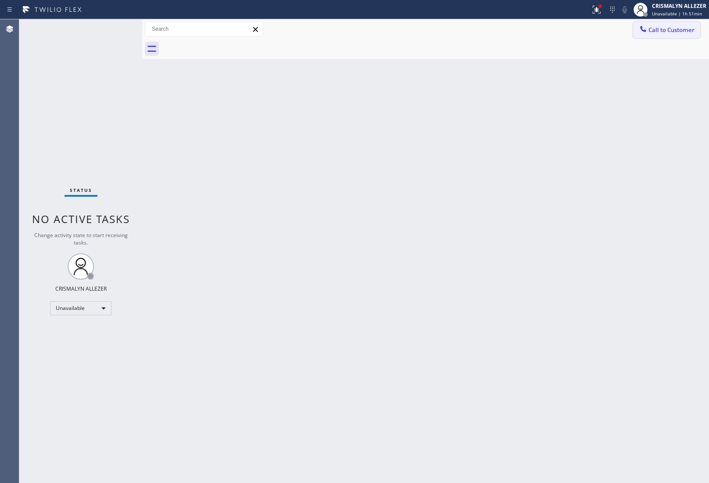
click at [689, 31] on span "Call to Customer" at bounding box center [671, 30] width 46 height 8
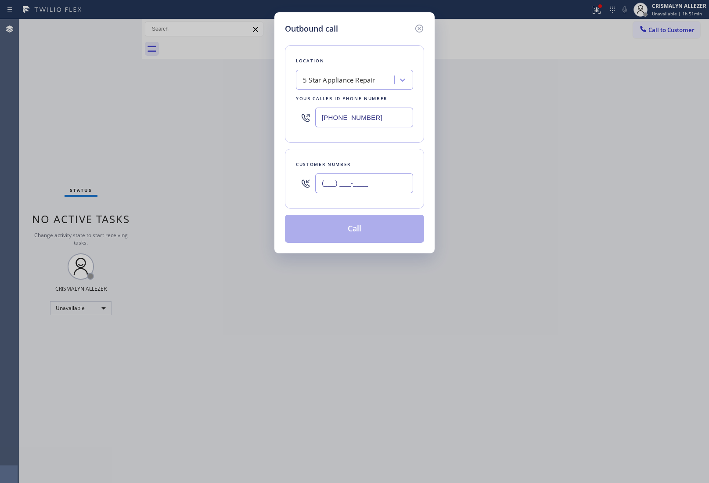
click at [395, 183] on input "(___) ___-____" at bounding box center [364, 183] width 98 height 20
paste input "310) 497-1868"
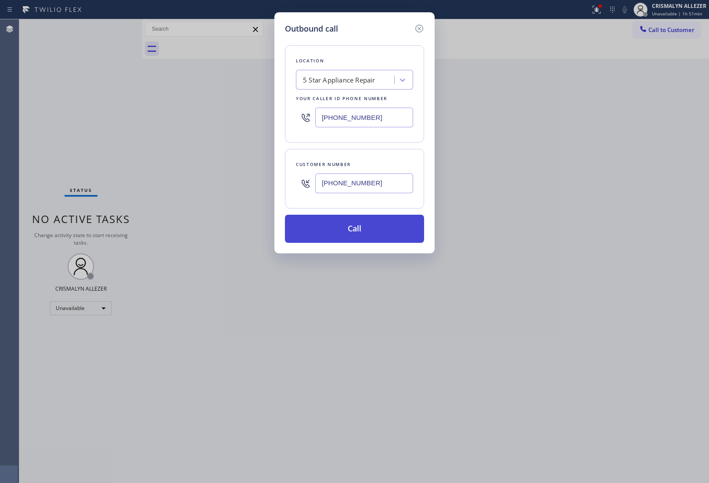
type input "[PHONE_NUMBER]"
click at [361, 228] on button "Call" at bounding box center [354, 229] width 139 height 28
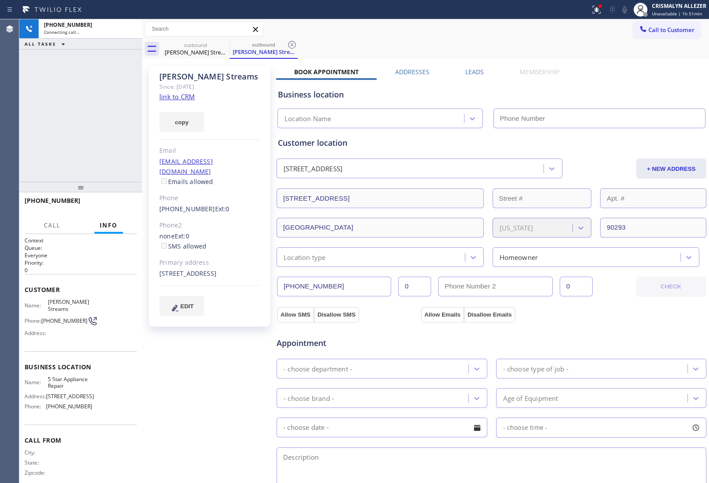
click at [167, 97] on link "link to CRM" at bounding box center [177, 96] width 36 height 9
type input "[PHONE_NUMBER]"
click at [472, 72] on label "Leads" at bounding box center [474, 72] width 18 height 8
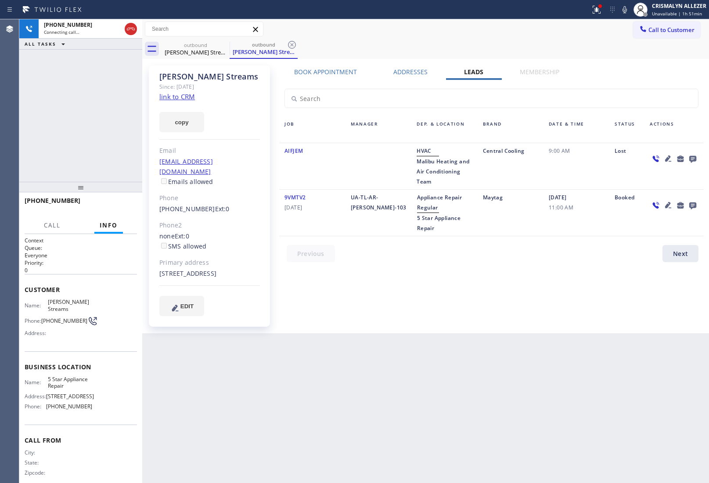
click at [690, 157] on icon at bounding box center [692, 159] width 7 height 7
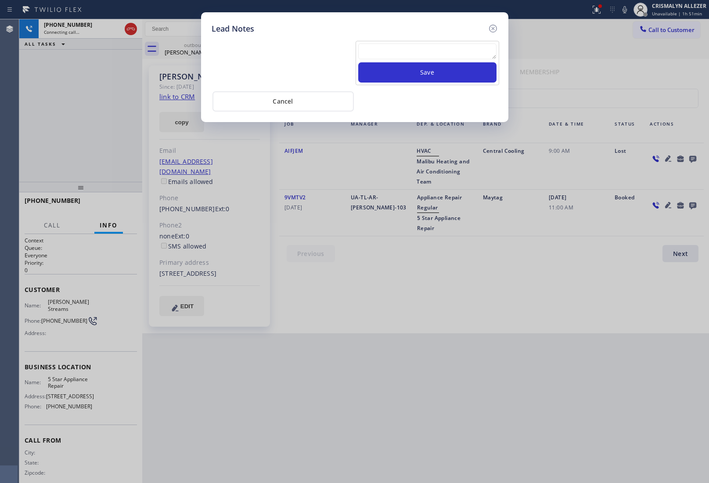
click at [383, 56] on textarea at bounding box center [427, 51] width 138 height 16
paste textarea "no answer | pls xfer here cx cb"
type textarea "no answer | pls xfer here cx cb"
click at [421, 75] on button "Save" at bounding box center [427, 72] width 138 height 20
click at [290, 104] on button "Cancel" at bounding box center [282, 101] width 141 height 20
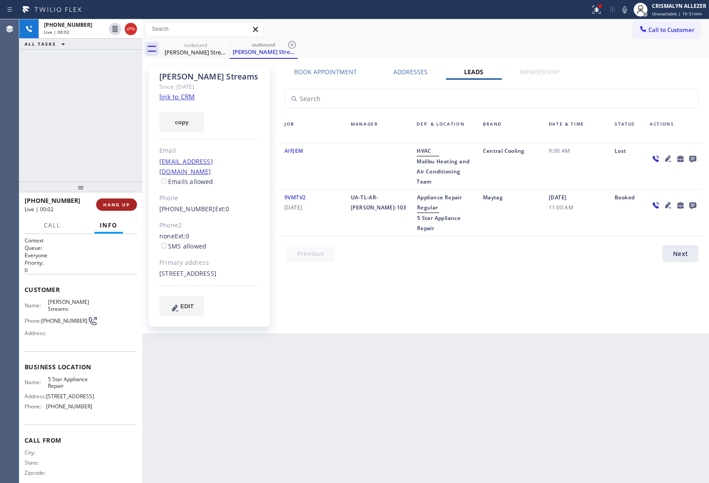
click at [116, 203] on span "HANG UP" at bounding box center [116, 204] width 27 height 6
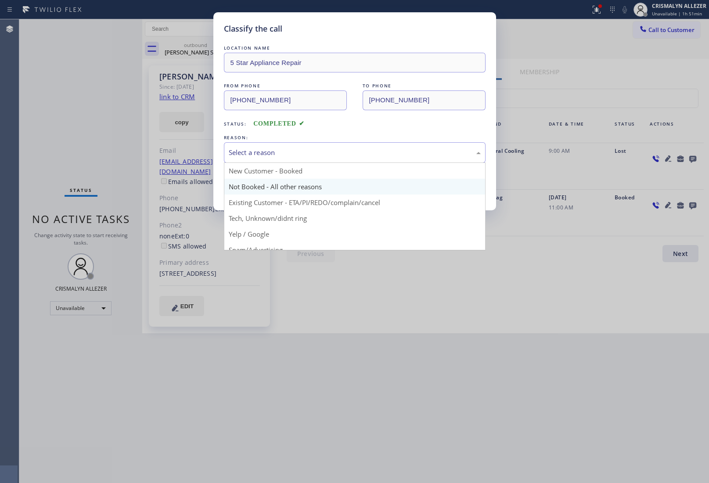
drag, startPoint x: 345, startPoint y: 156, endPoint x: 269, endPoint y: 188, distance: 82.8
click at [345, 156] on div "Select a reason" at bounding box center [355, 152] width 252 height 10
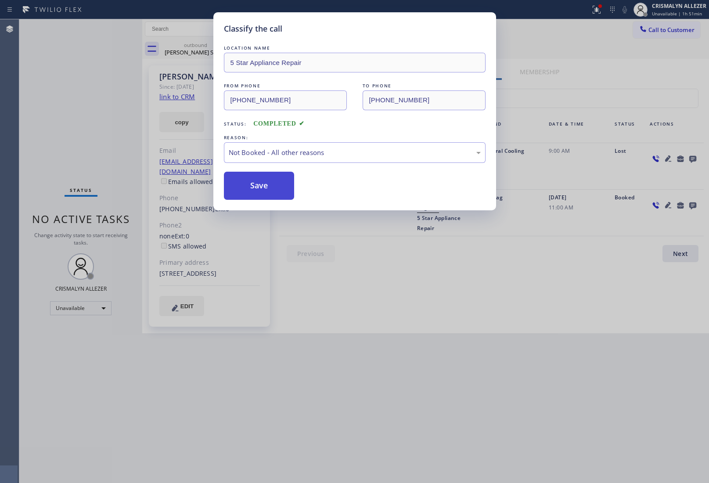
click at [253, 190] on button "Save" at bounding box center [259, 186] width 71 height 28
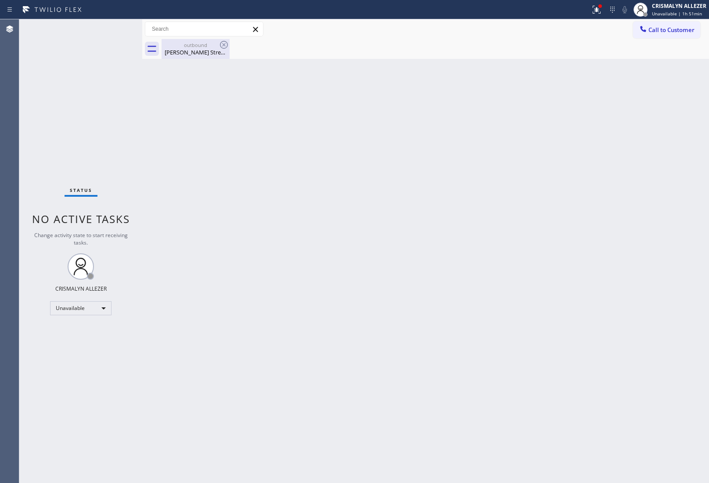
click at [208, 51] on div "Sheri Streams" at bounding box center [195, 52] width 66 height 8
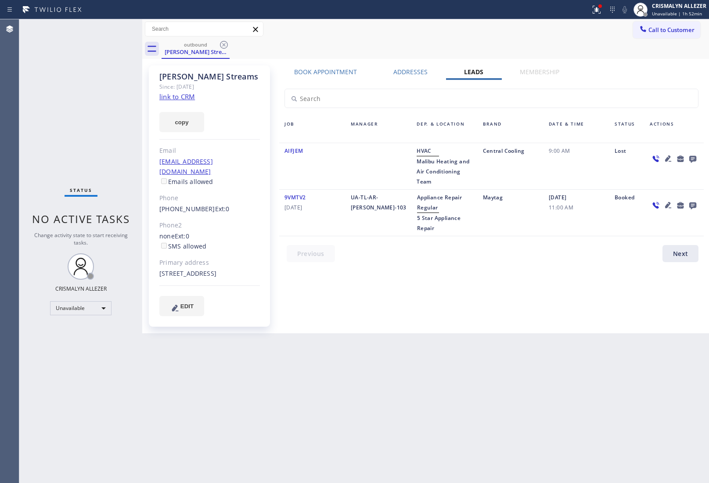
drag, startPoint x: 221, startPoint y: 46, endPoint x: 233, endPoint y: 7, distance: 40.5
click at [222, 44] on icon at bounding box center [224, 44] width 11 height 11
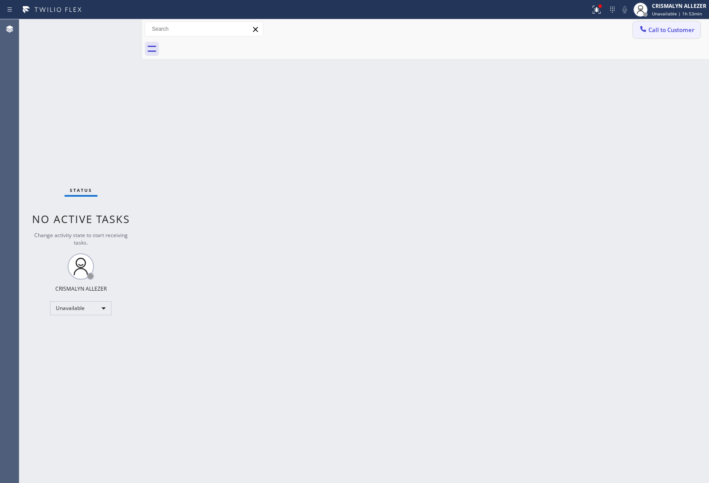
drag, startPoint x: 657, startPoint y: 30, endPoint x: 459, endPoint y: 116, distance: 216.8
click at [655, 31] on span "Call to Customer" at bounding box center [671, 30] width 46 height 8
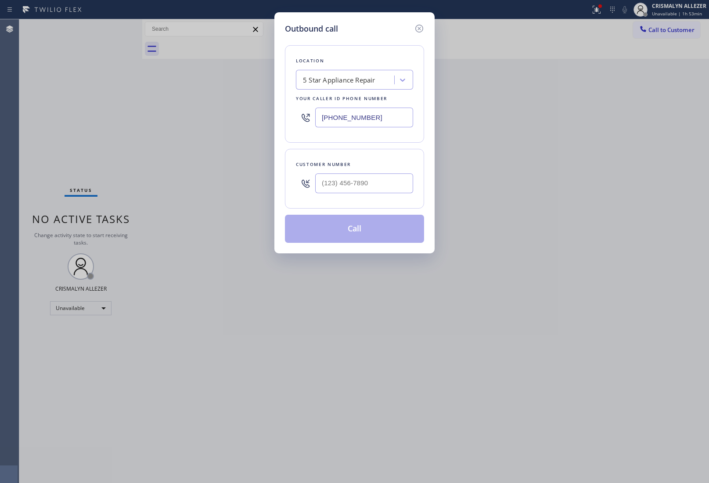
click at [345, 172] on div at bounding box center [364, 183] width 98 height 29
drag, startPoint x: 363, startPoint y: 194, endPoint x: 376, endPoint y: 188, distance: 15.1
click at [365, 194] on div at bounding box center [364, 183] width 98 height 29
click at [377, 188] on input "(___) ___-____" at bounding box center [364, 183] width 98 height 20
paste input "619) 988-0017"
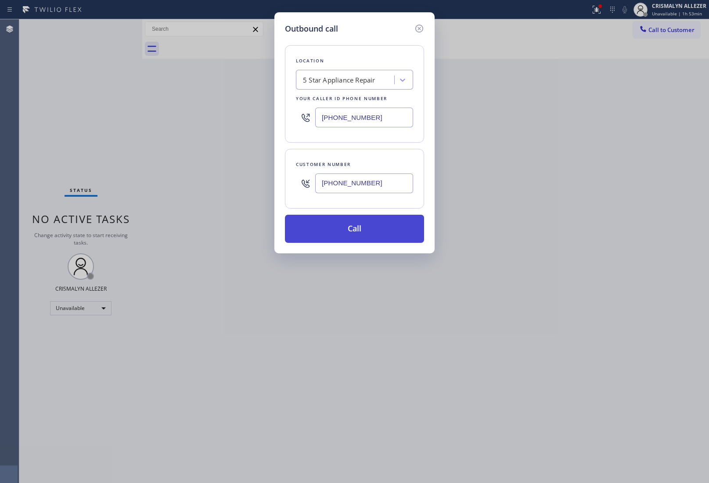
type input "(619) 988-0017"
click at [366, 233] on button "Call" at bounding box center [354, 229] width 139 height 28
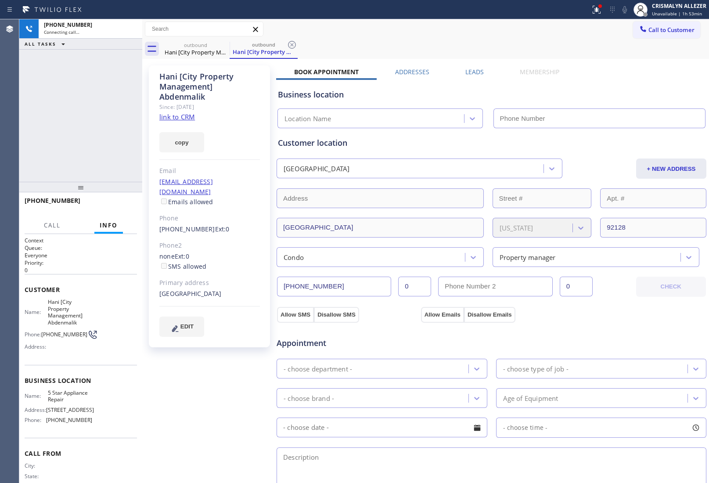
click at [179, 117] on link "link to CRM" at bounding box center [177, 116] width 36 height 9
type input "[PHONE_NUMBER]"
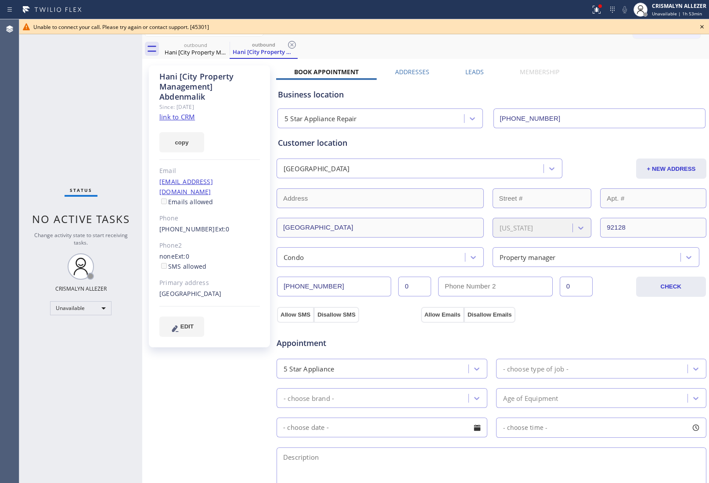
click at [702, 26] on icon at bounding box center [702, 27] width 4 height 4
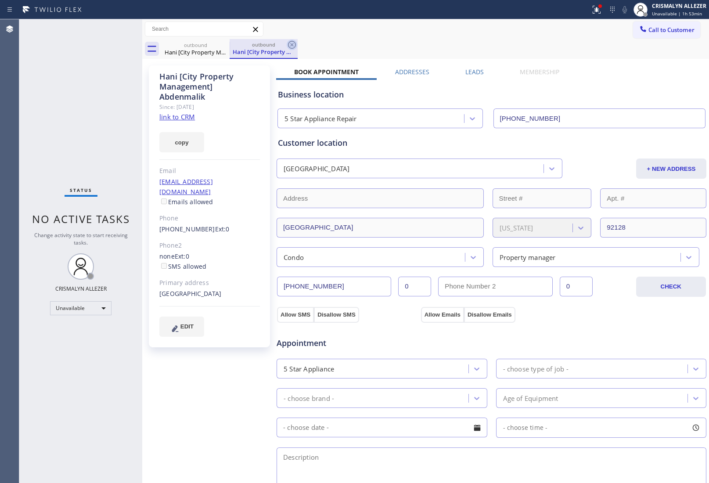
click at [290, 44] on icon at bounding box center [292, 44] width 11 height 11
click at [224, 47] on icon at bounding box center [224, 44] width 11 height 11
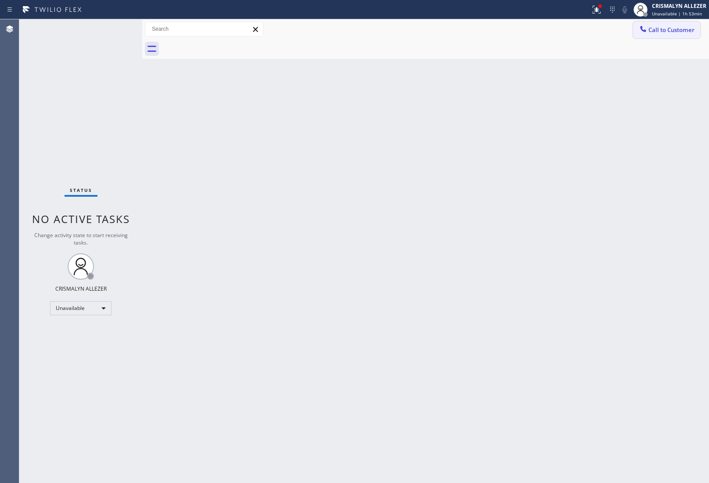
click at [677, 30] on span "Call to Customer" at bounding box center [671, 30] width 46 height 8
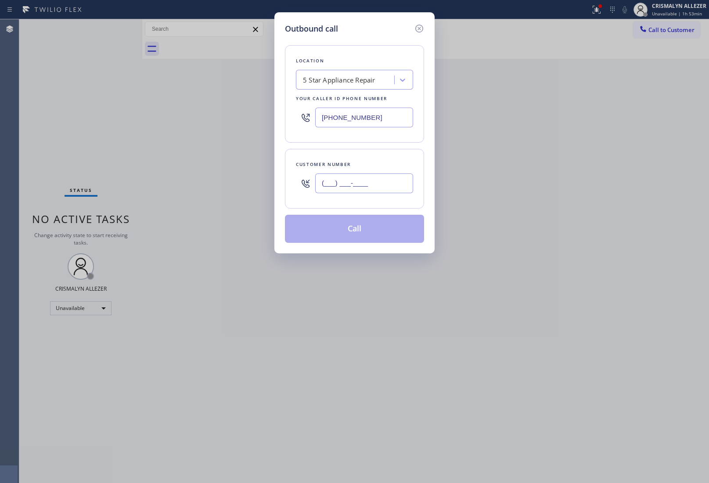
click at [387, 174] on input "(___) ___-____" at bounding box center [364, 183] width 98 height 20
paste input "626) 644-3282"
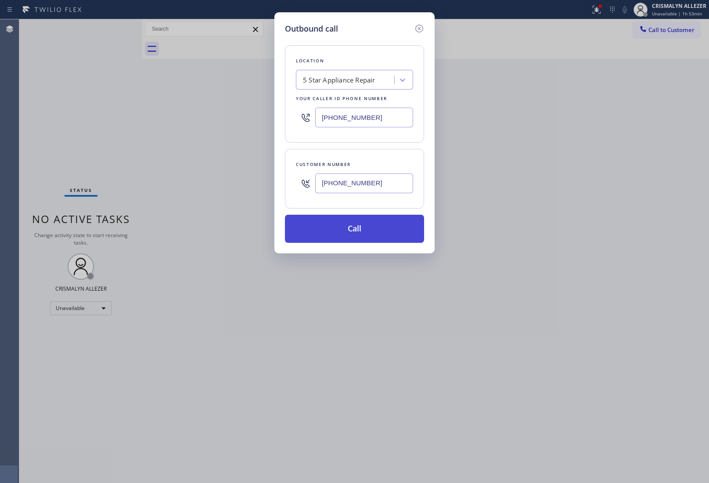
type input "(626) 644-3282"
click at [354, 240] on button "Call" at bounding box center [354, 229] width 139 height 28
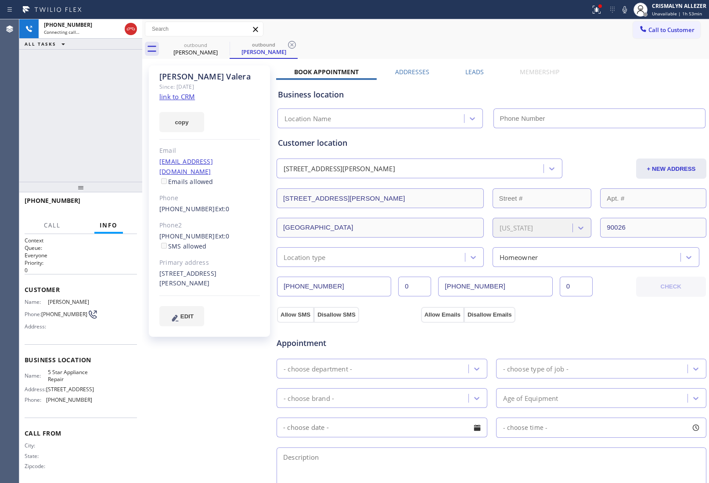
click at [173, 92] on link "link to CRM" at bounding box center [177, 96] width 36 height 9
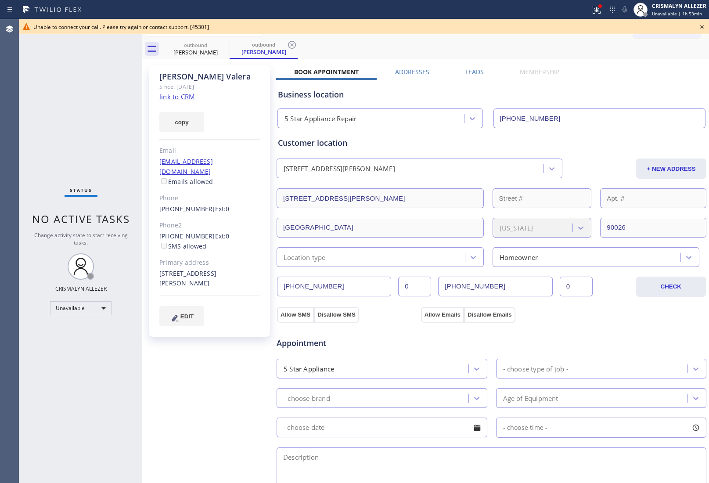
type input "[PHONE_NUMBER]"
click at [701, 26] on icon at bounding box center [702, 27] width 4 height 4
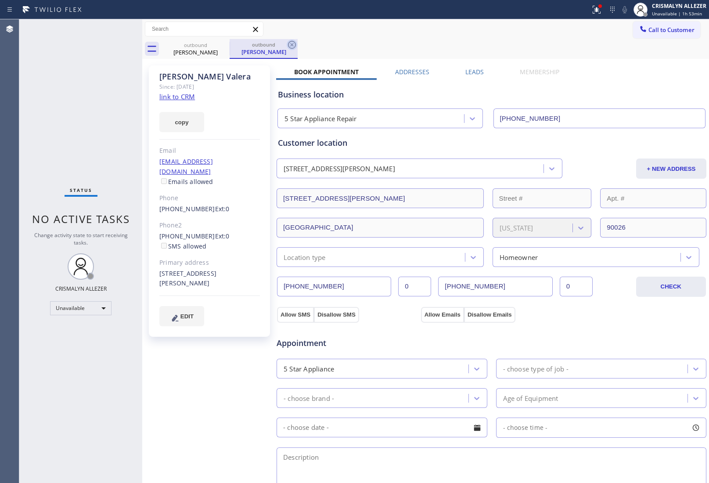
click at [288, 43] on icon at bounding box center [292, 45] width 8 height 8
click at [225, 44] on icon at bounding box center [224, 44] width 11 height 11
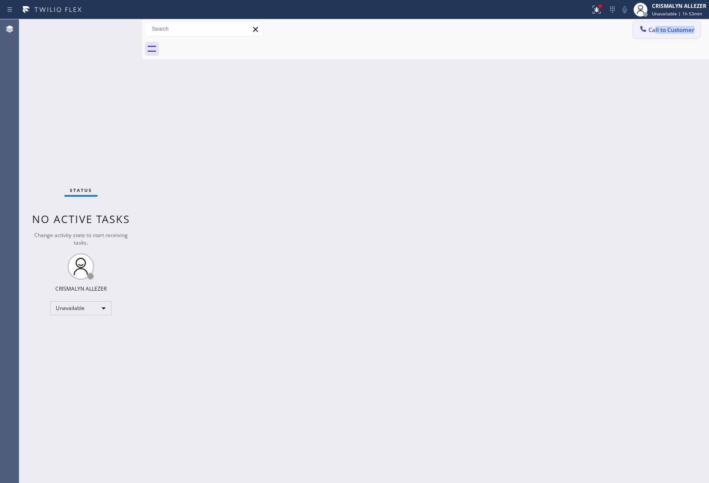
drag, startPoint x: 672, startPoint y: 30, endPoint x: 655, endPoint y: 31, distance: 17.1
click at [655, 31] on div "Call to Customer Outbound call Location 5 Star Appliance Repair Your caller id …" at bounding box center [671, 29] width 76 height 15
click at [644, 62] on div "Back to Dashboard Change Sender ID Customers Technicians Select a contact Outbo…" at bounding box center [425, 250] width 566 height 463
click at [651, 32] on span "Call to Customer" at bounding box center [671, 30] width 46 height 8
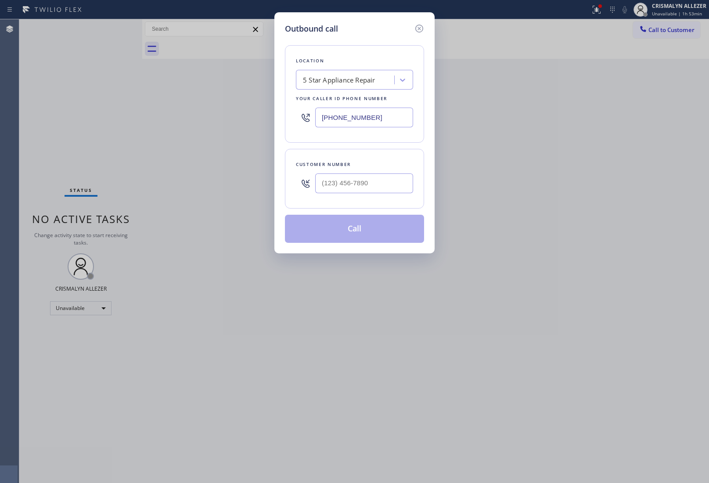
drag, startPoint x: 371, startPoint y: 197, endPoint x: 380, endPoint y: 186, distance: 13.7
click at [371, 196] on div at bounding box center [364, 183] width 98 height 29
click at [380, 186] on input "(___) ___-____" at bounding box center [364, 183] width 98 height 20
paste input "323) 578-6752"
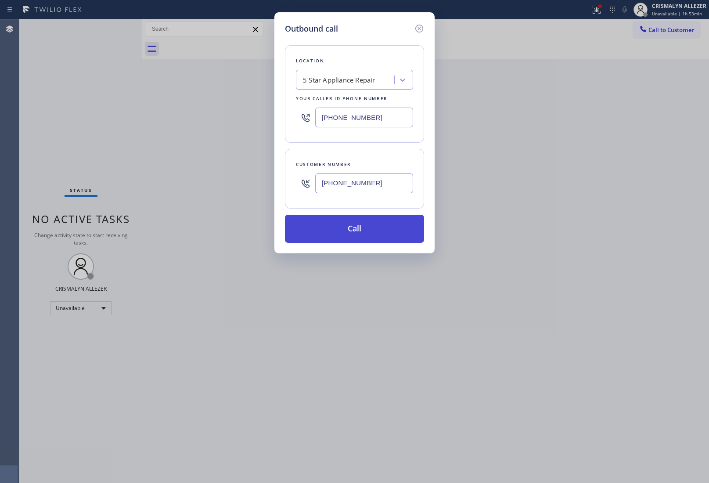
type input "[PHONE_NUMBER]"
click at [359, 232] on button "Call" at bounding box center [354, 229] width 139 height 28
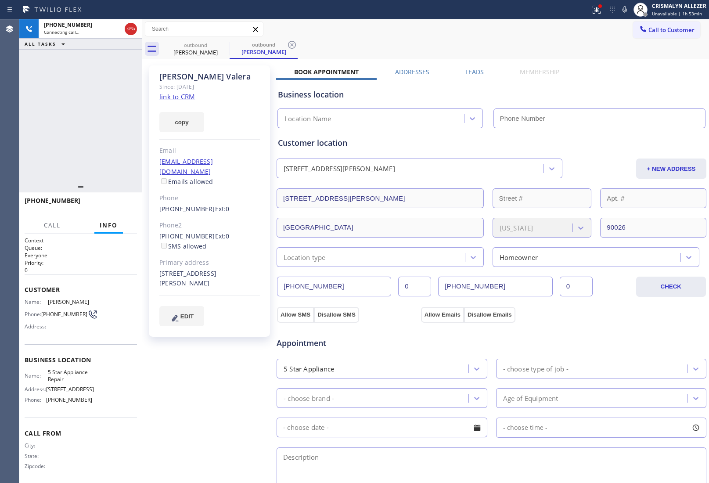
type input "[PHONE_NUMBER]"
click at [122, 204] on span "HANG UP" at bounding box center [116, 204] width 27 height 6
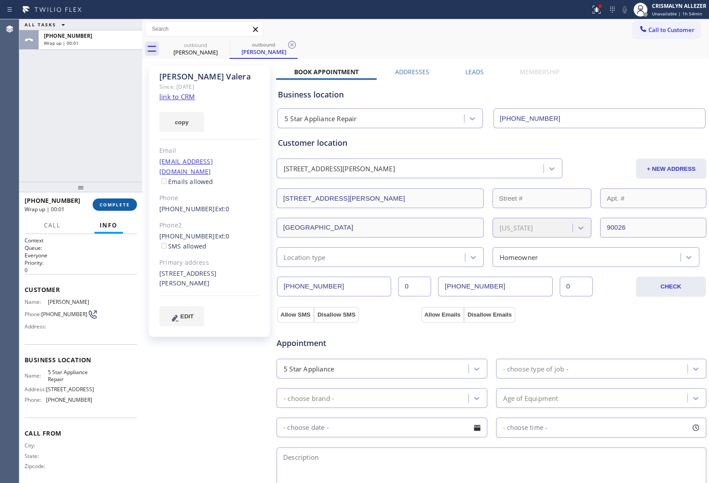
click at [115, 205] on span "COMPLETE" at bounding box center [115, 204] width 30 height 6
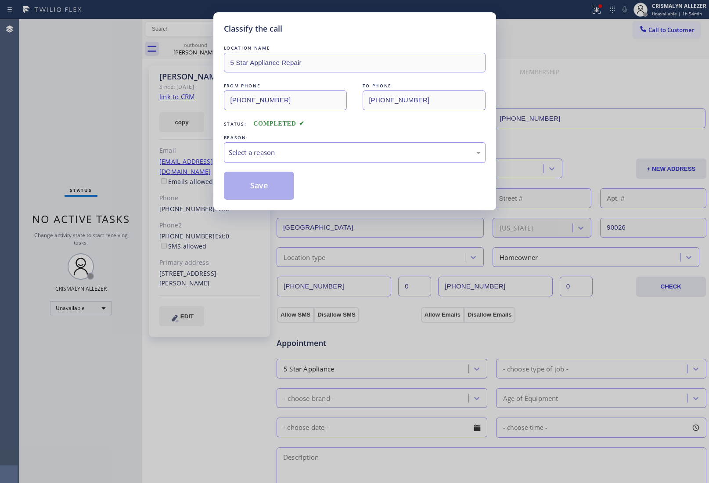
click at [347, 159] on div "Select a reason" at bounding box center [355, 152] width 262 height 21
click at [287, 184] on button "Save" at bounding box center [259, 186] width 71 height 28
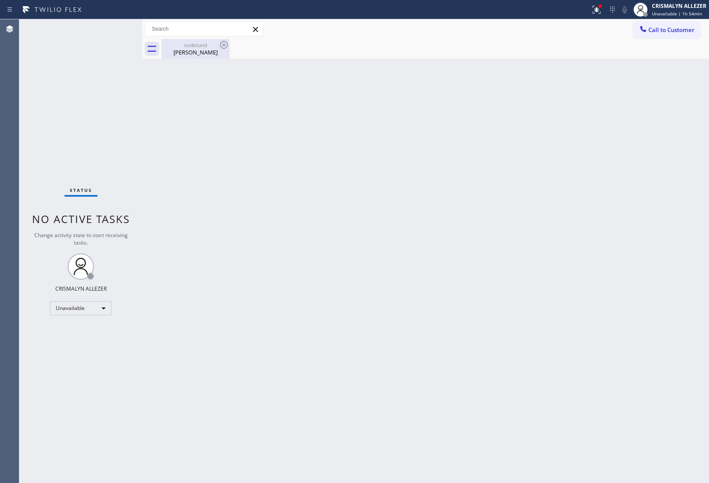
click at [194, 49] on div "Mary Valera" at bounding box center [195, 52] width 66 height 8
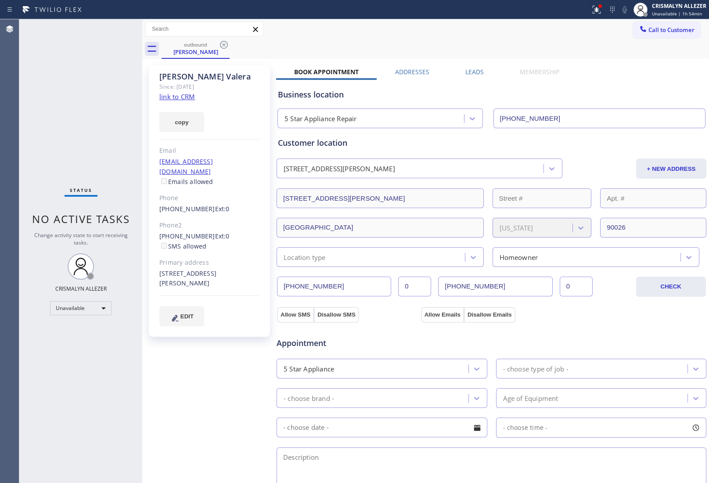
click at [472, 72] on label "Leads" at bounding box center [474, 72] width 18 height 8
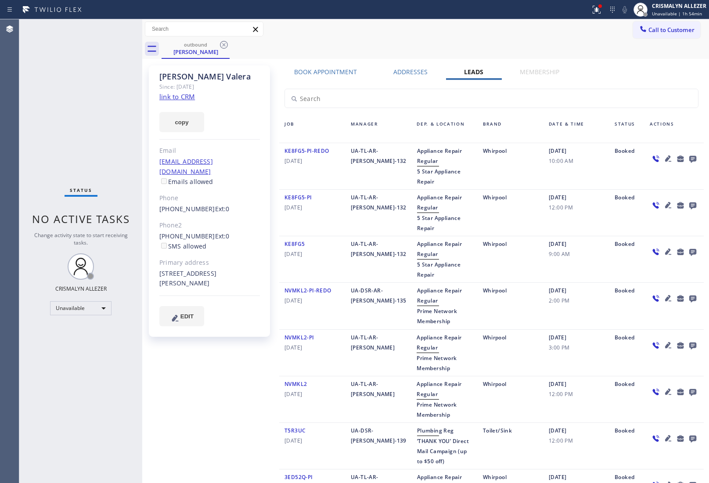
click at [687, 157] on icon at bounding box center [692, 158] width 11 height 11
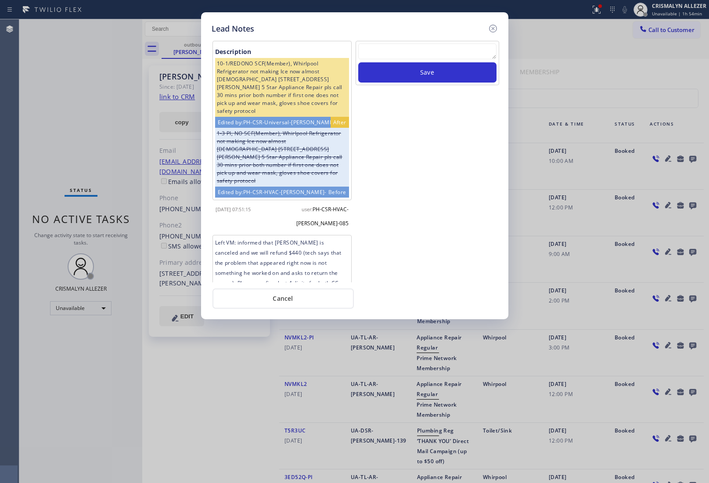
click at [435, 59] on textarea at bounding box center [427, 51] width 138 height 16
paste textarea "no answer | pls xfer here cx cb"
type textarea "no answer | pls xfer here cx cb"
click at [426, 72] on button "Save" at bounding box center [427, 72] width 138 height 20
click at [284, 302] on button "Cancel" at bounding box center [282, 298] width 141 height 20
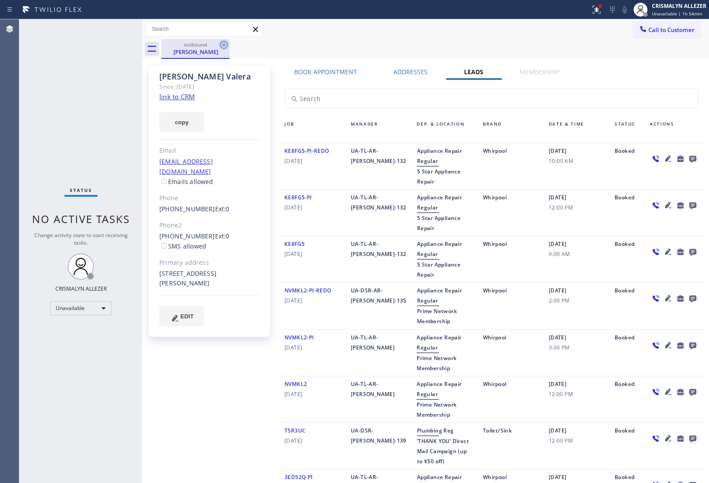
click at [222, 44] on icon at bounding box center [224, 44] width 11 height 11
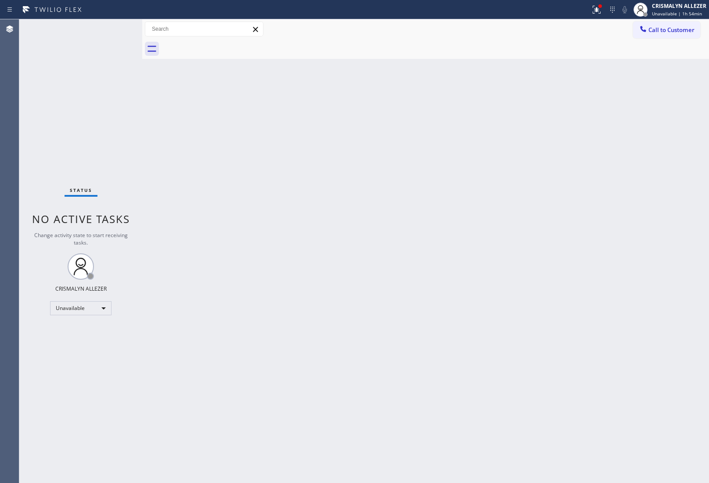
drag, startPoint x: 663, startPoint y: 27, endPoint x: 613, endPoint y: 60, distance: 59.9
click at [663, 27] on span "Call to Customer" at bounding box center [671, 30] width 46 height 8
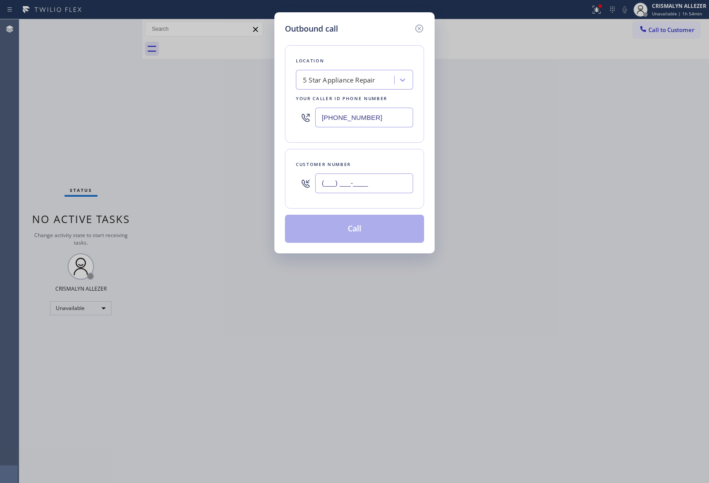
click at [384, 174] on input "(___) ___-____" at bounding box center [364, 183] width 98 height 20
paste input "661) 714-5025"
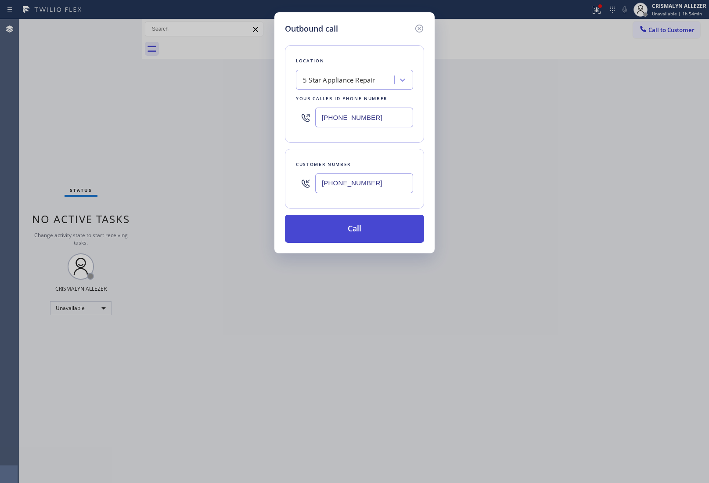
type input "[PHONE_NUMBER]"
click at [354, 235] on button "Call" at bounding box center [354, 229] width 139 height 28
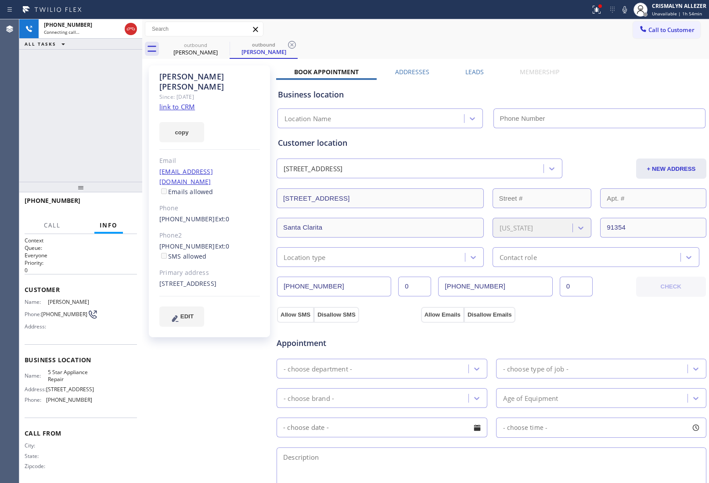
click at [165, 102] on link "link to CRM" at bounding box center [177, 106] width 36 height 9
type input "[PHONE_NUMBER]"
click at [112, 201] on span "HANG UP" at bounding box center [116, 204] width 27 height 6
click at [116, 208] on button "HANG UP" at bounding box center [116, 204] width 41 height 12
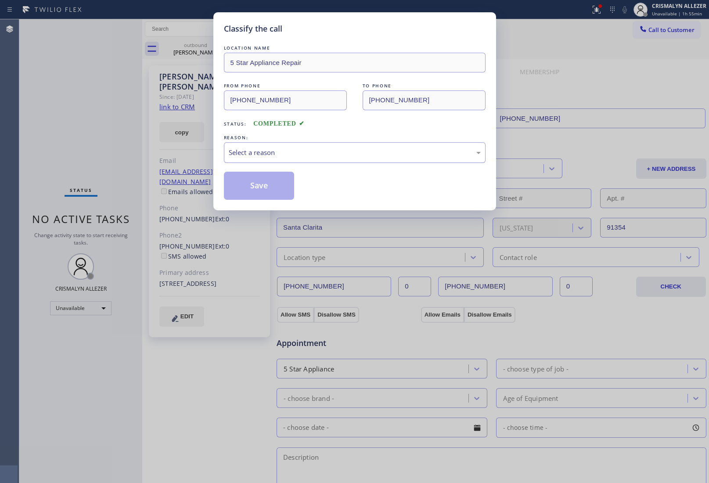
click at [334, 151] on div "Select a reason" at bounding box center [355, 152] width 252 height 10
click at [262, 183] on button "Save" at bounding box center [259, 186] width 71 height 28
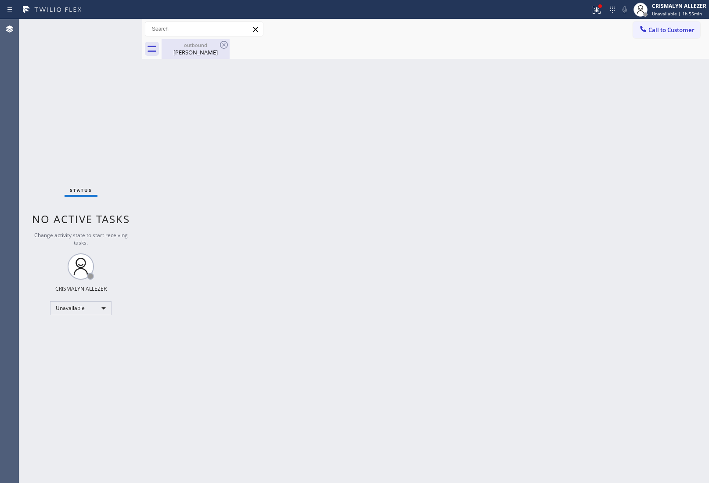
drag, startPoint x: 194, startPoint y: 49, endPoint x: 215, endPoint y: 46, distance: 21.7
click at [200, 49] on div "Elaine Johnson" at bounding box center [195, 52] width 66 height 8
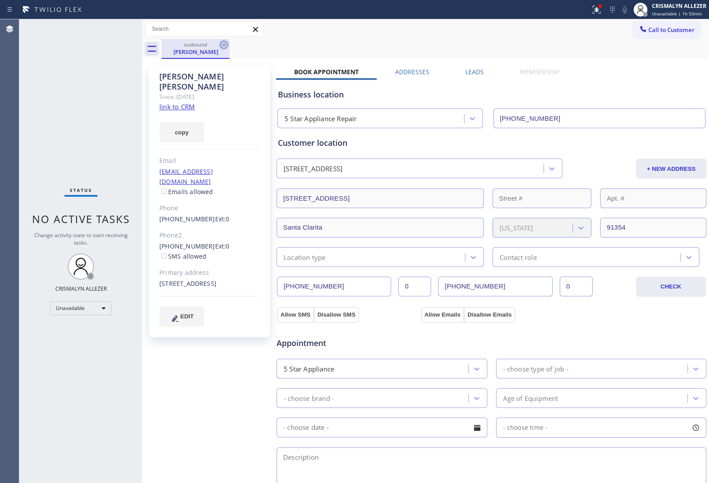
click at [224, 45] on icon at bounding box center [224, 45] width 8 height 8
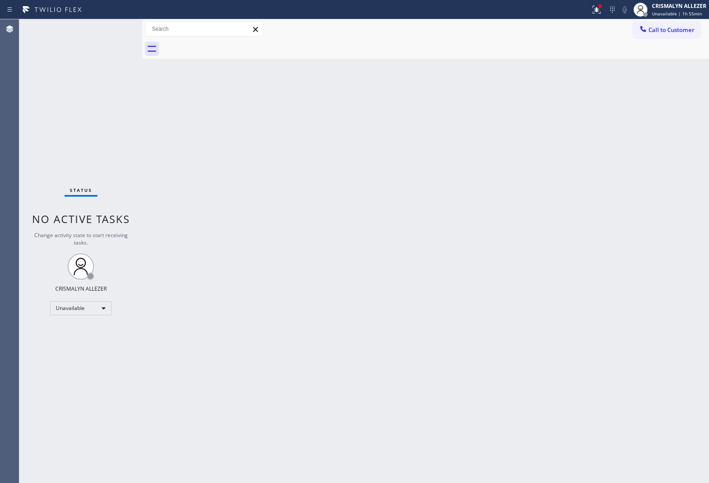
click at [672, 30] on span "Call to Customer" at bounding box center [671, 30] width 46 height 8
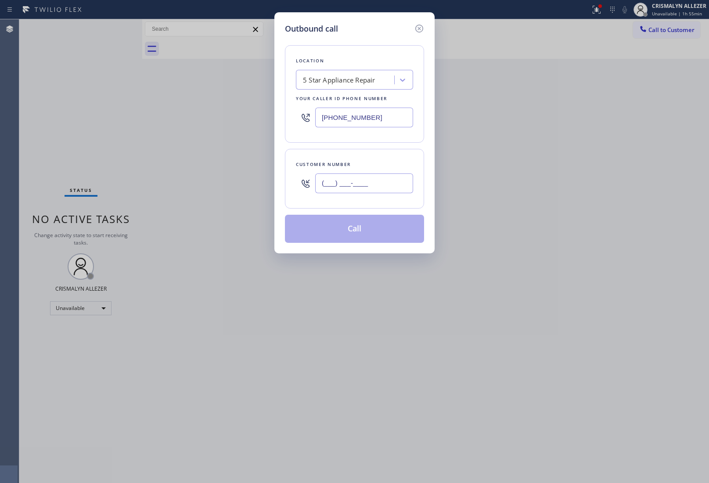
click at [383, 186] on input "(___) ___-____" at bounding box center [364, 183] width 98 height 20
paste input "805) 300-9796"
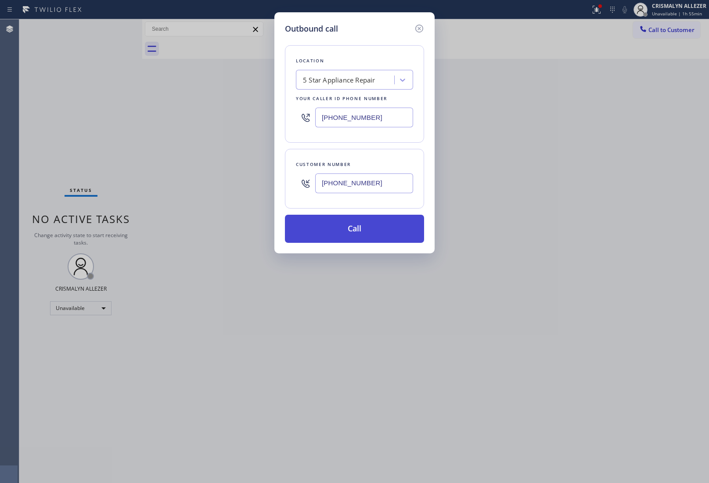
type input "(805) 300-9796"
click at [355, 230] on button "Call" at bounding box center [354, 229] width 139 height 28
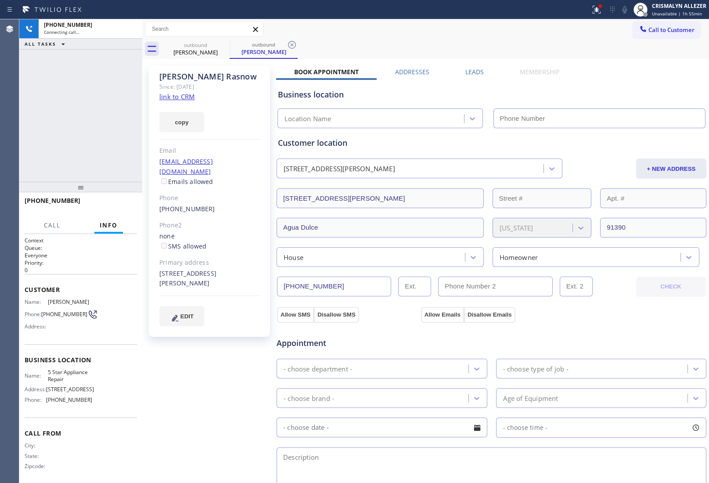
click at [180, 94] on link "link to CRM" at bounding box center [177, 96] width 36 height 9
type input "[PHONE_NUMBER]"
drag, startPoint x: 113, startPoint y: 199, endPoint x: 113, endPoint y: 206, distance: 7.5
click at [113, 202] on button "HANG UP" at bounding box center [116, 204] width 41 height 12
click at [113, 206] on span "HANG UP" at bounding box center [116, 204] width 27 height 6
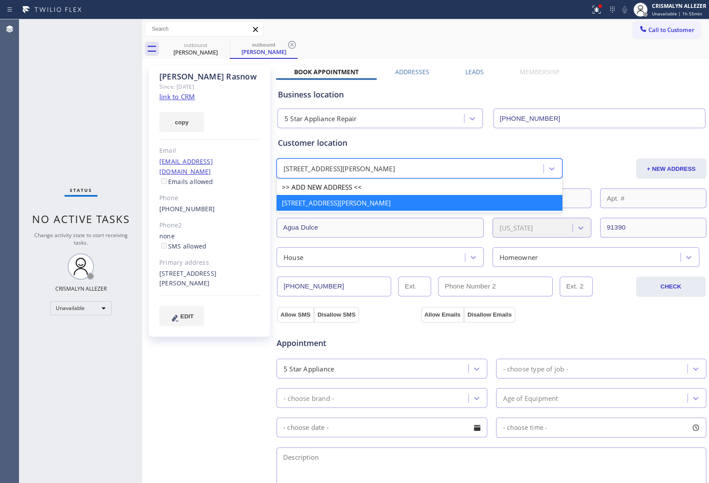
click at [356, 165] on div "13615 Sego Rd Agua Dulce, 91390 CA" at bounding box center [338, 169] width 111 height 10
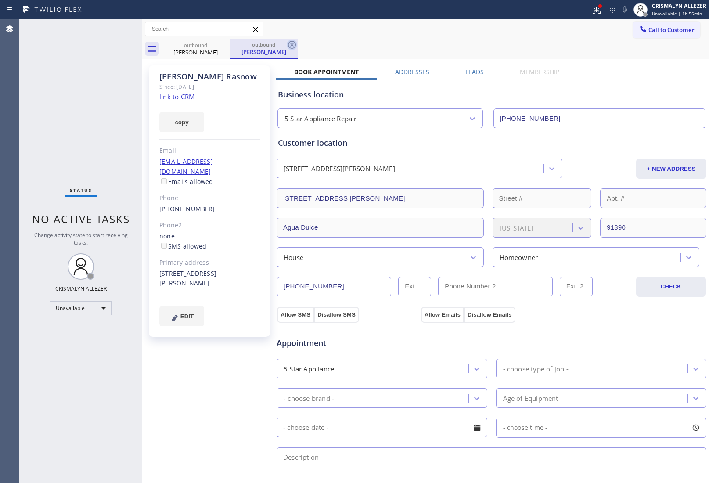
click at [290, 46] on icon at bounding box center [292, 44] width 11 height 11
click at [222, 47] on icon at bounding box center [224, 45] width 8 height 8
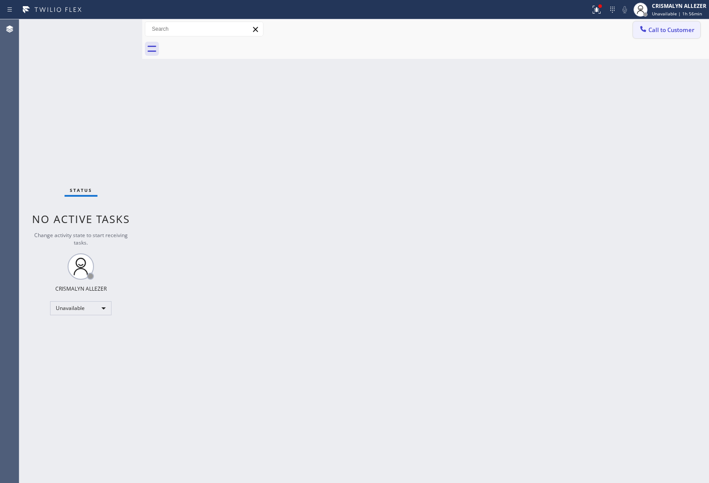
click at [674, 33] on span "Call to Customer" at bounding box center [671, 30] width 46 height 8
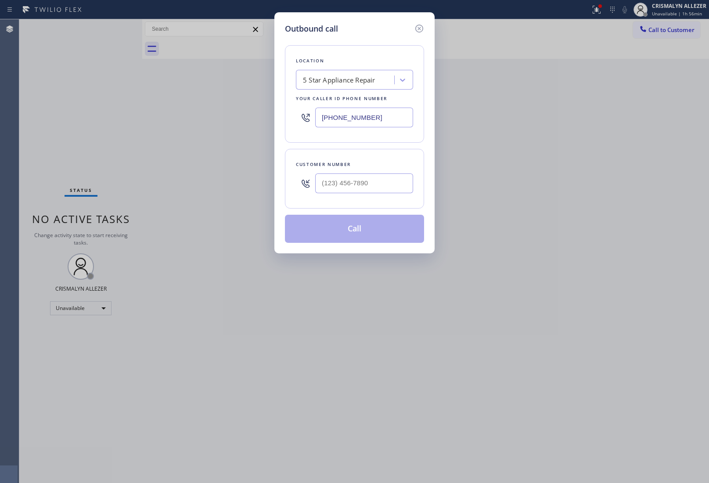
click at [370, 205] on div "Customer number" at bounding box center [354, 179] width 139 height 60
click at [373, 189] on input "(___) ___-____" at bounding box center [364, 183] width 98 height 20
paste input "213) 392-0489"
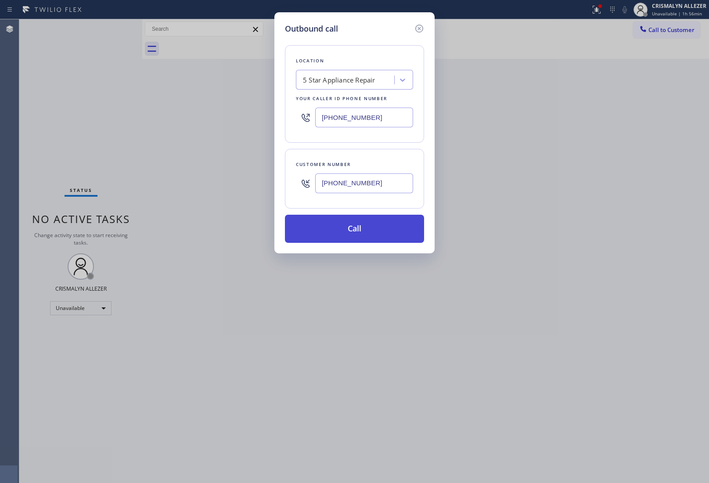
type input "[PHONE_NUMBER]"
click at [358, 228] on button "Call" at bounding box center [354, 229] width 139 height 28
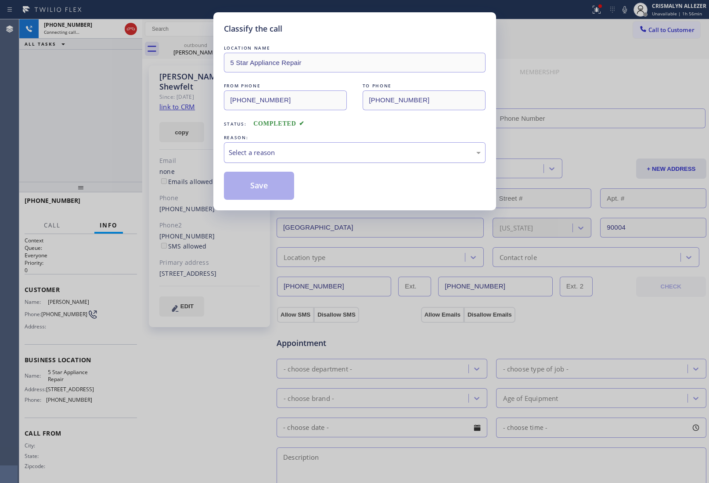
click at [286, 158] on div "Select a reason" at bounding box center [355, 152] width 262 height 21
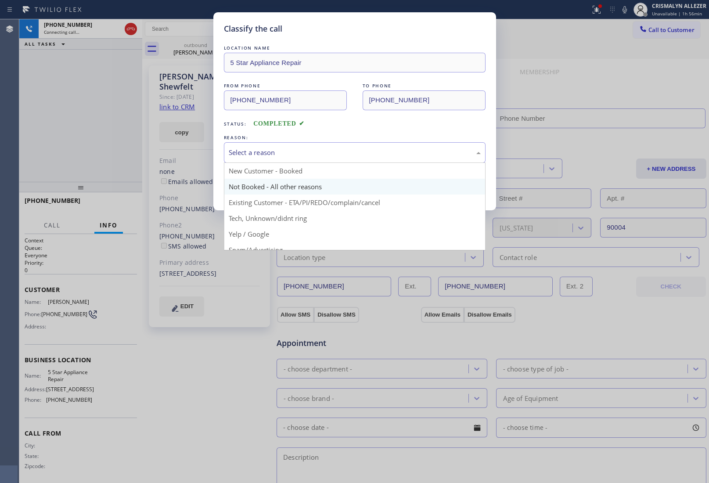
type input "[PHONE_NUMBER]"
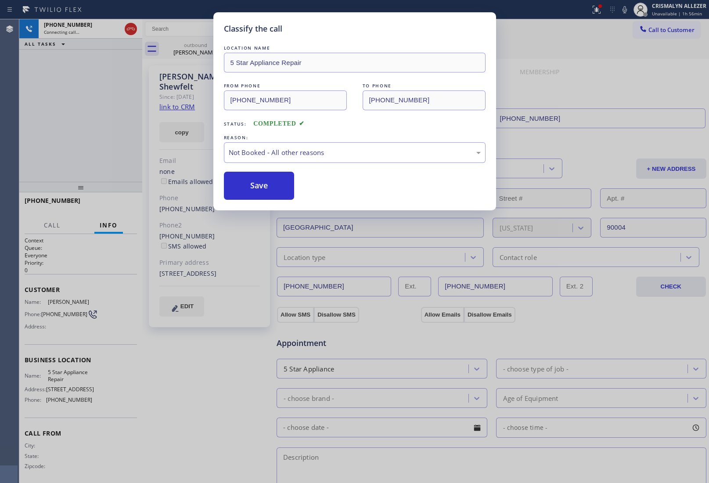
click at [277, 189] on button "Save" at bounding box center [259, 186] width 71 height 28
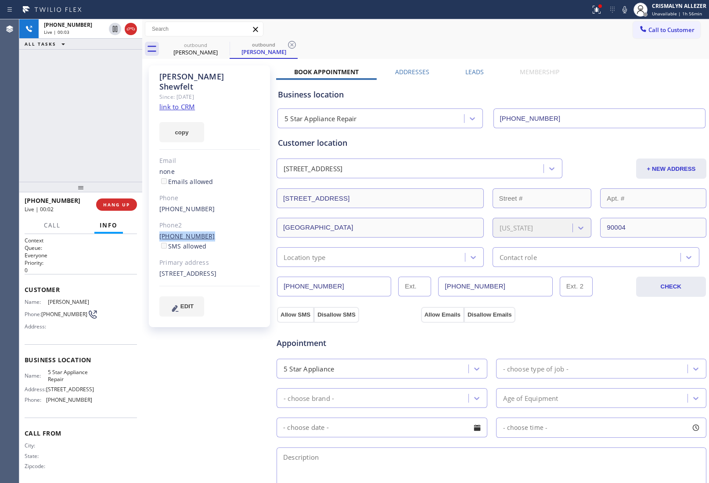
drag, startPoint x: 183, startPoint y: 224, endPoint x: 202, endPoint y: 224, distance: 19.3
click at [202, 224] on div "Eric Shewfelt Since: 20 may 2020 link to CRM copy Email none Emails allowed Pho…" at bounding box center [209, 196] width 121 height 262
copy link "[PHONE_NUMBER]"
click at [115, 208] on button "HANG UP" at bounding box center [116, 204] width 41 height 12
click at [115, 207] on button "HANG UP" at bounding box center [116, 204] width 41 height 12
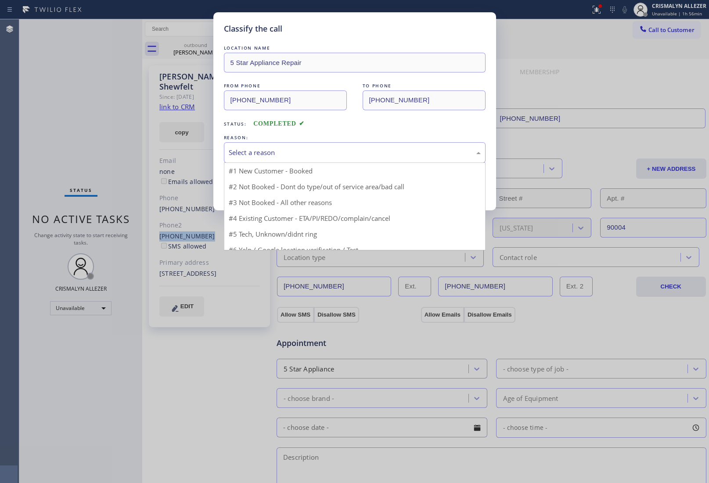
drag, startPoint x: 352, startPoint y: 155, endPoint x: 252, endPoint y: 187, distance: 105.2
click at [346, 159] on div "Select a reason" at bounding box center [355, 152] width 262 height 21
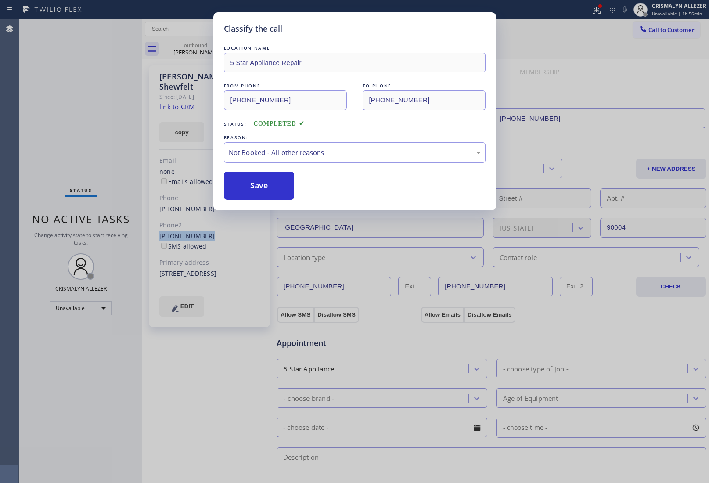
click at [246, 188] on button "Save" at bounding box center [259, 186] width 71 height 28
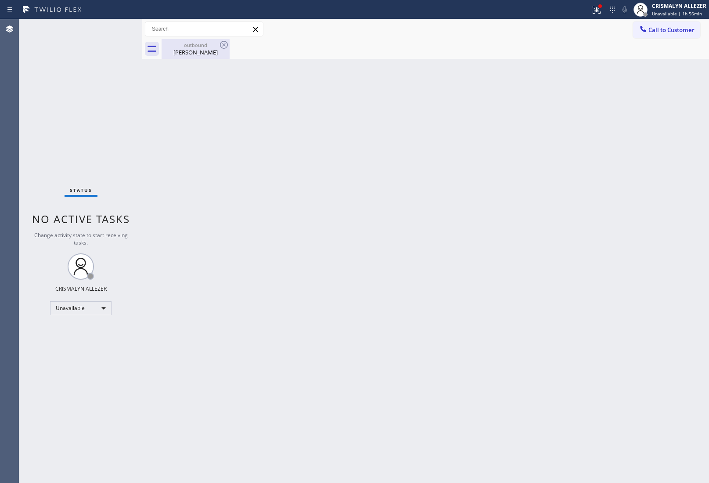
click at [201, 49] on div "Eric Shewfelt" at bounding box center [195, 52] width 66 height 8
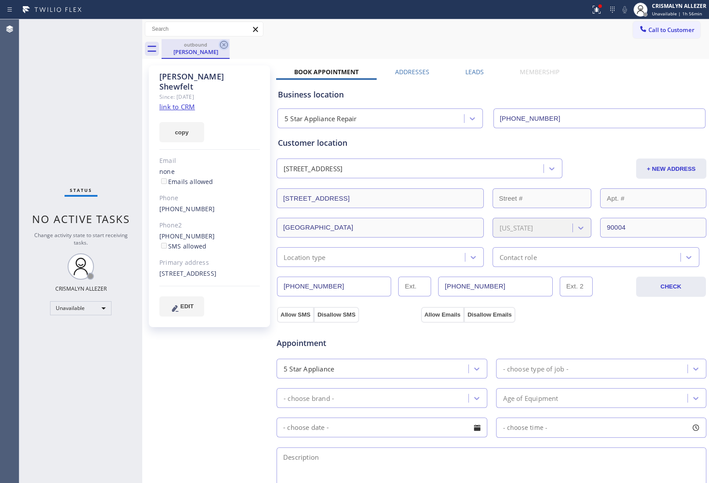
click at [220, 43] on icon at bounding box center [224, 44] width 11 height 11
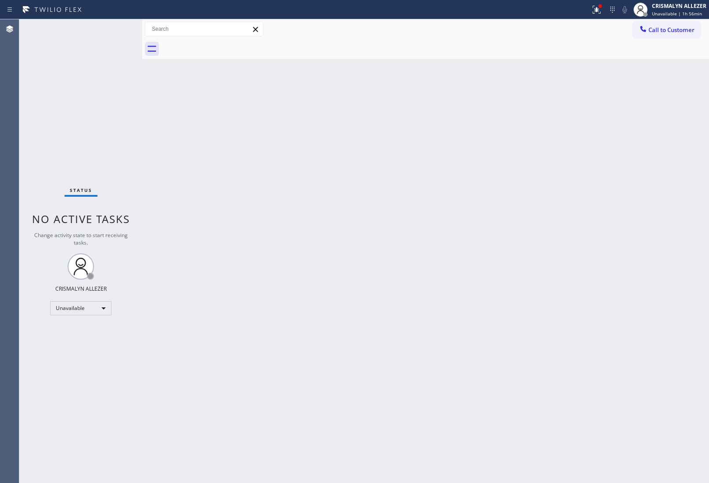
click at [677, 31] on span "Call to Customer" at bounding box center [671, 30] width 46 height 8
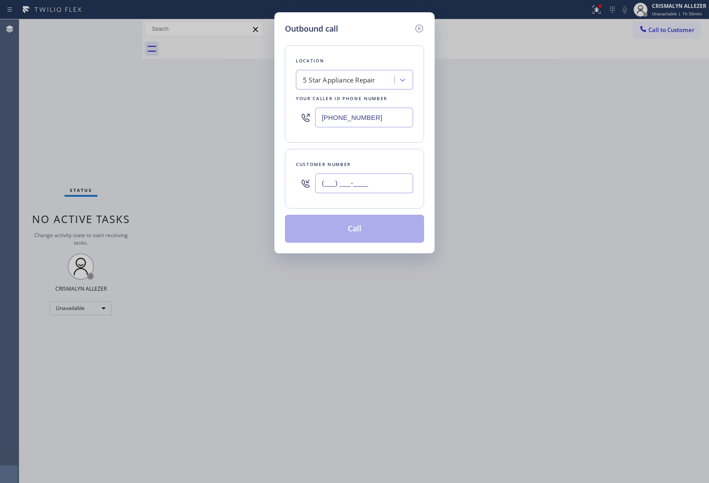
click at [383, 185] on input "(___) ___-____" at bounding box center [364, 183] width 98 height 20
paste input "213) 392-0489"
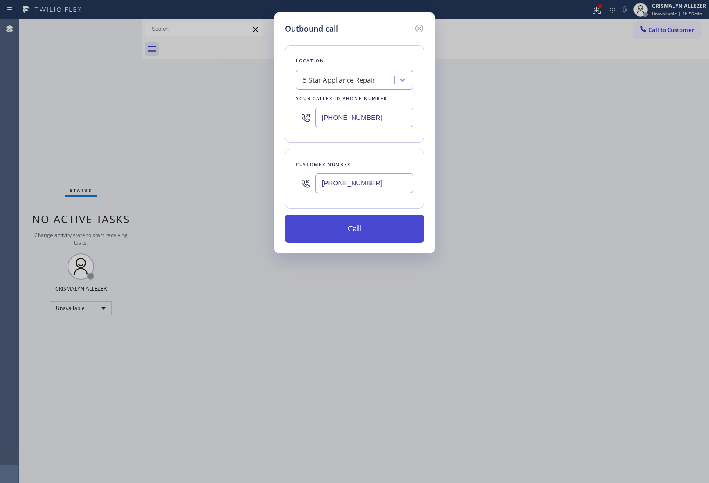
type input "[PHONE_NUMBER]"
click at [352, 235] on button "Call" at bounding box center [354, 229] width 139 height 28
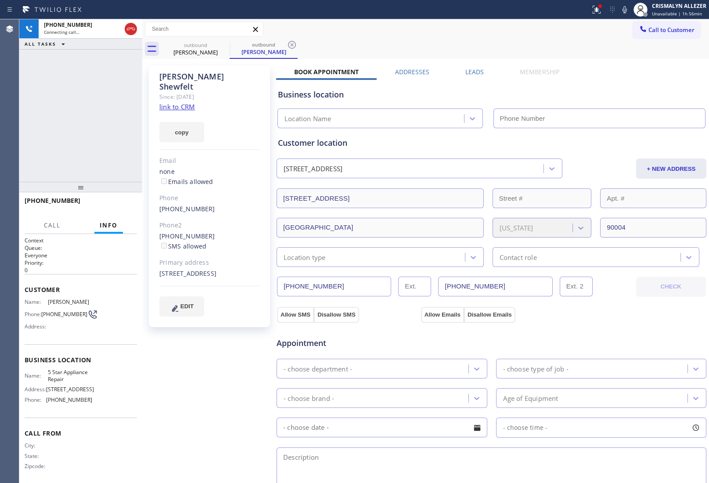
click at [186, 102] on link "link to CRM" at bounding box center [177, 106] width 36 height 9
type input "[PHONE_NUMBER]"
click at [116, 204] on span "HANG UP" at bounding box center [116, 204] width 27 height 6
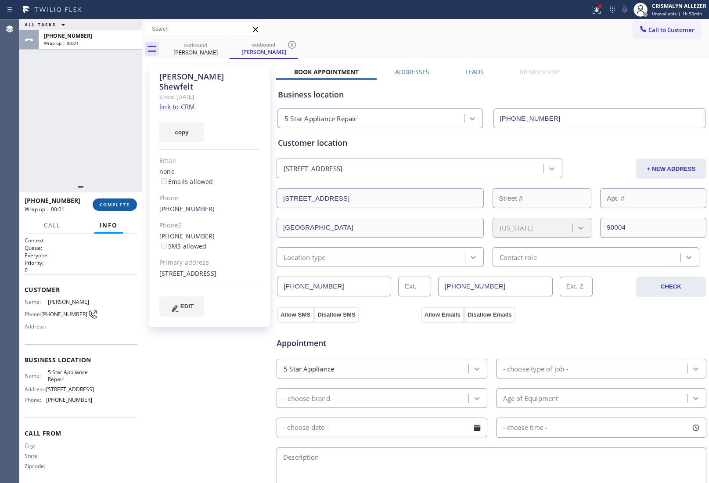
click at [115, 205] on span "COMPLETE" at bounding box center [115, 204] width 30 height 6
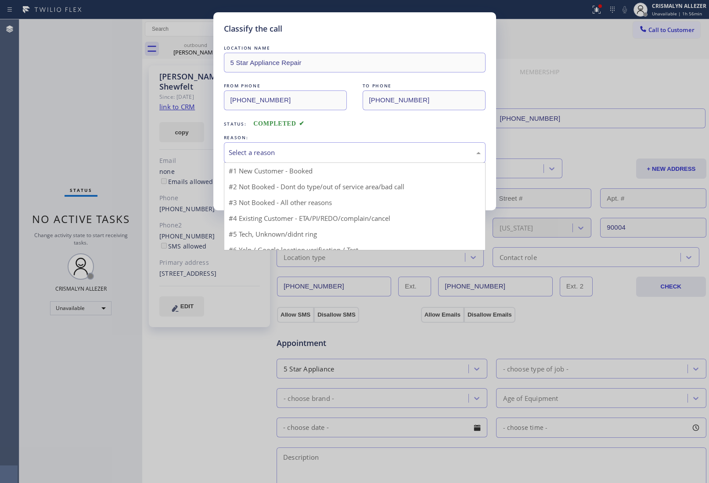
click at [371, 153] on div "Select a reason" at bounding box center [355, 152] width 252 height 10
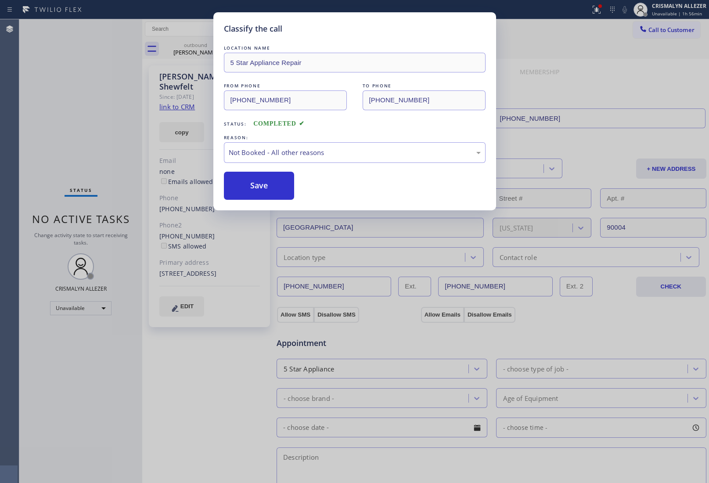
click at [255, 192] on button "Save" at bounding box center [259, 186] width 71 height 28
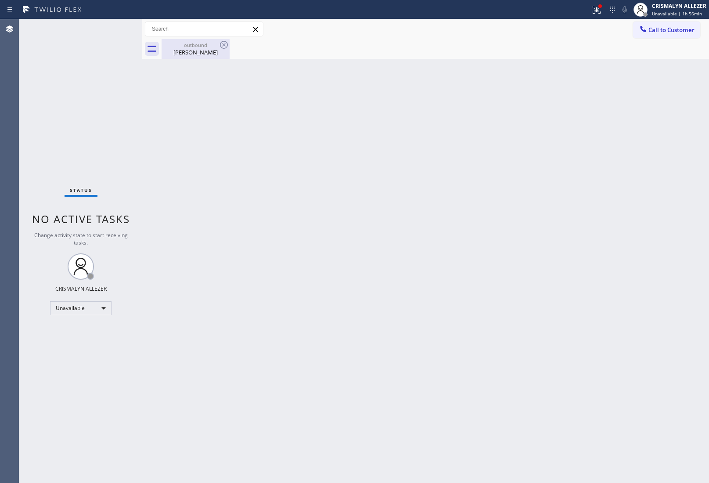
click at [197, 47] on div "outbound" at bounding box center [195, 45] width 66 height 7
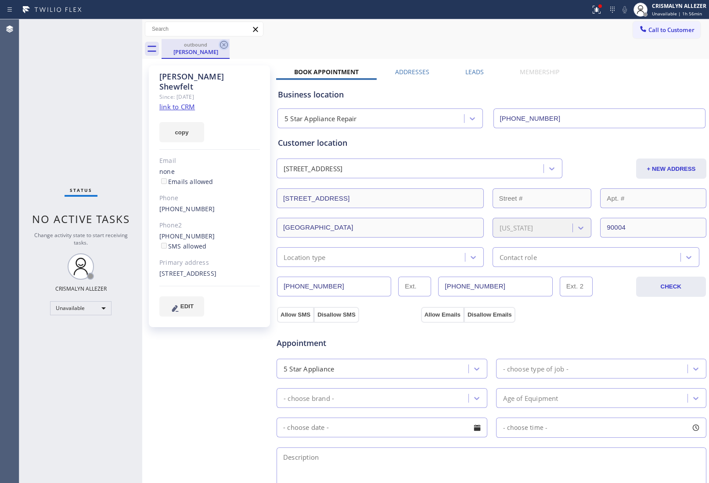
click at [224, 43] on icon at bounding box center [224, 44] width 11 height 11
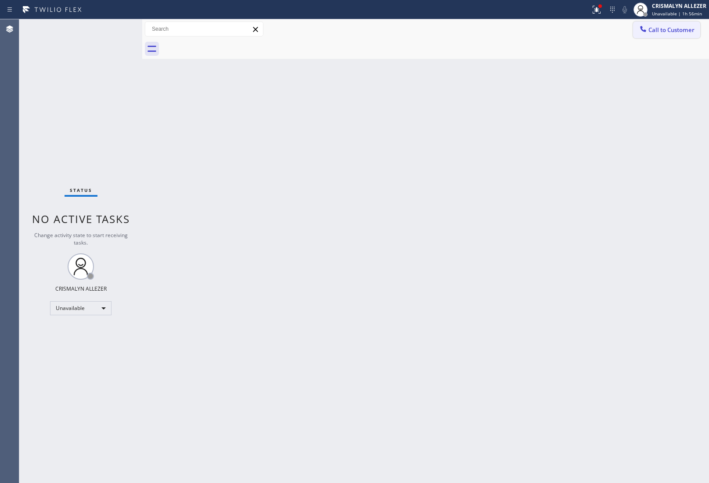
click at [682, 23] on button "Call to Customer" at bounding box center [666, 30] width 67 height 17
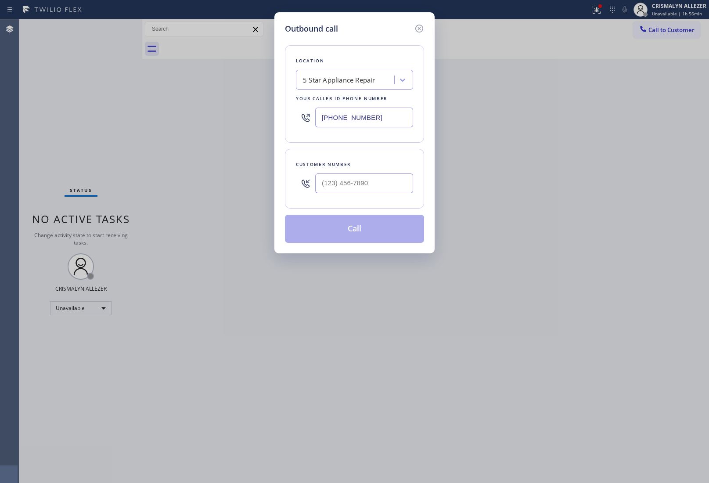
click at [398, 168] on div "Customer number" at bounding box center [354, 164] width 117 height 9
click at [376, 183] on input "(___) ___-____" at bounding box center [364, 183] width 98 height 20
paste input "323) 203-2209"
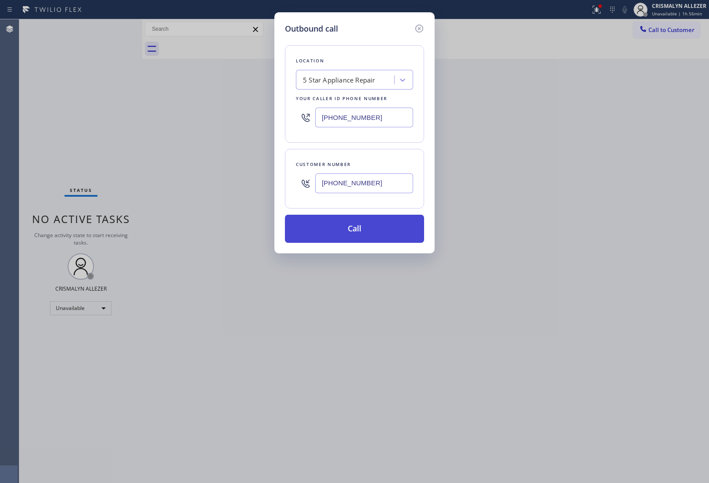
type input "(323) 203-2209"
click at [361, 232] on button "Call" at bounding box center [354, 229] width 139 height 28
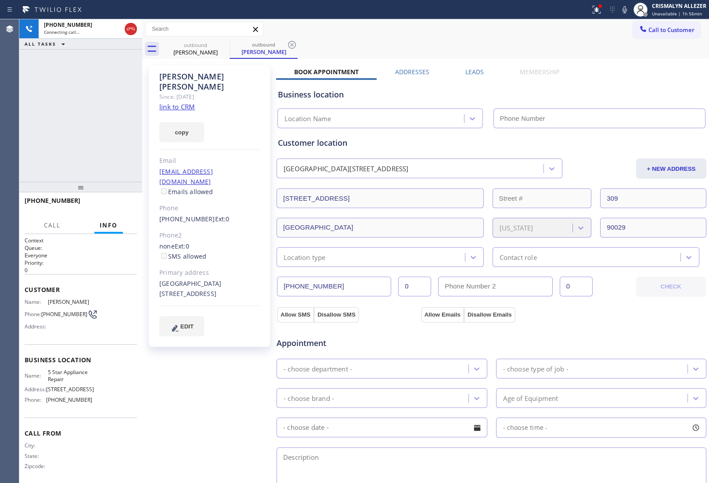
click at [165, 102] on link "link to CRM" at bounding box center [177, 106] width 36 height 9
type input "[PHONE_NUMBER]"
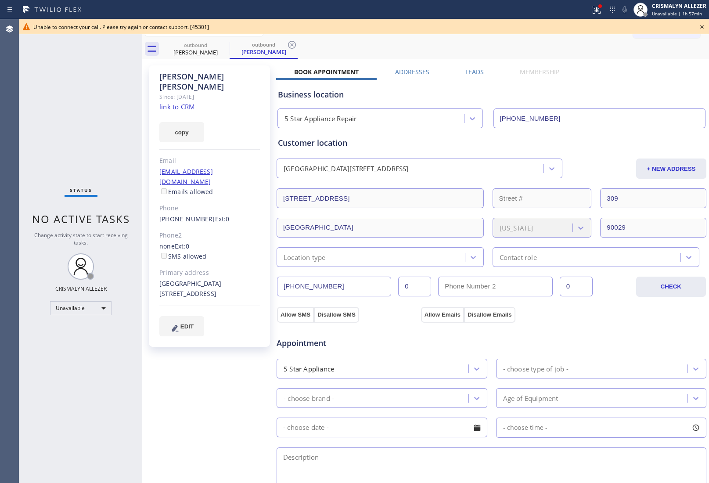
click at [703, 25] on icon at bounding box center [701, 27] width 11 height 11
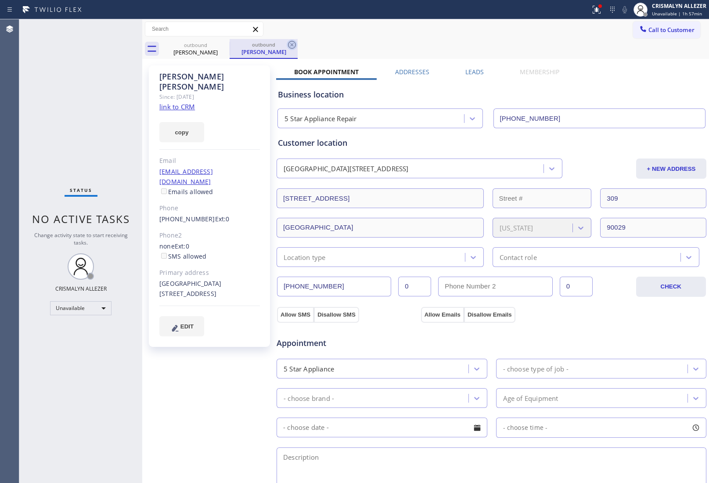
click at [292, 45] on icon at bounding box center [292, 45] width 8 height 8
click at [224, 45] on icon at bounding box center [224, 44] width 11 height 11
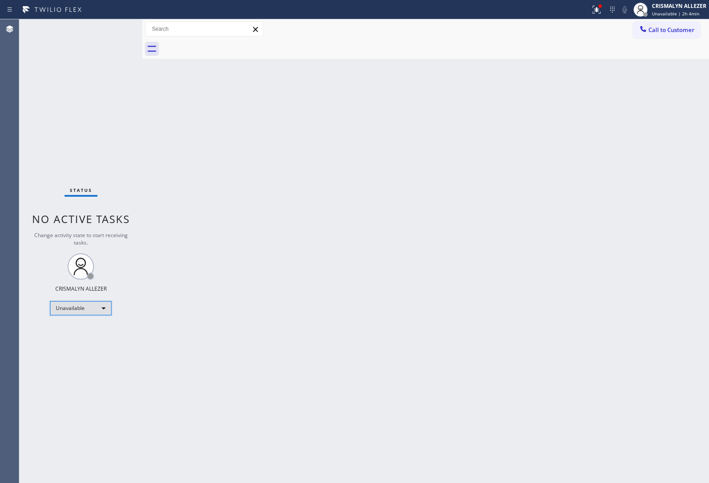
click at [100, 308] on div "Unavailable" at bounding box center [80, 308] width 61 height 14
click at [80, 353] on li "Break" at bounding box center [80, 353] width 60 height 11
click at [104, 308] on div "Break" at bounding box center [80, 308] width 61 height 14
click at [90, 340] on li "Unavailable" at bounding box center [80, 342] width 60 height 11
click at [598, 227] on div "Back to Dashboard Change Sender ID Customers Technicians Select a contact Outbo…" at bounding box center [425, 250] width 566 height 463
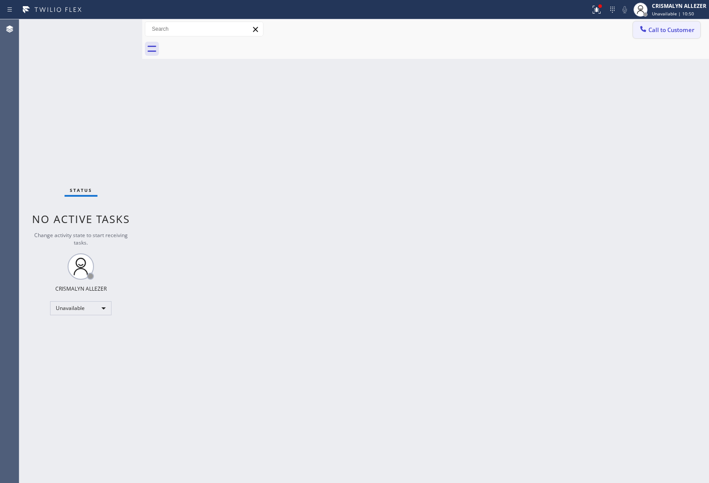
click at [670, 31] on span "Call to Customer" at bounding box center [671, 30] width 46 height 8
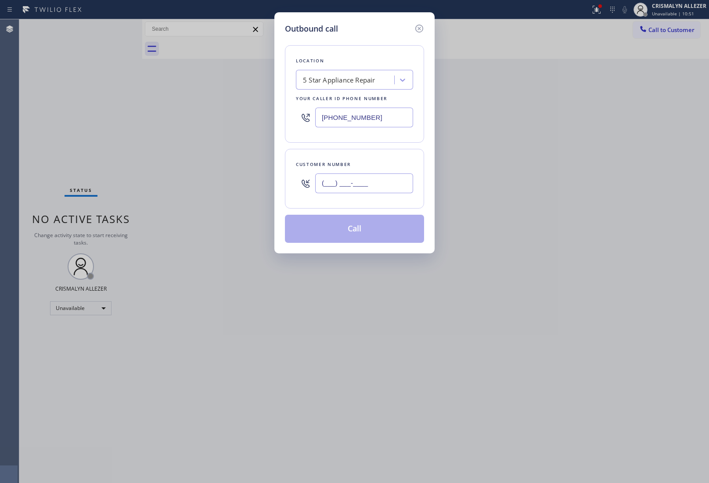
click at [387, 180] on input "(___) ___-____" at bounding box center [364, 183] width 98 height 20
paste input "310) 936-6372"
type input "(310) 936-6372"
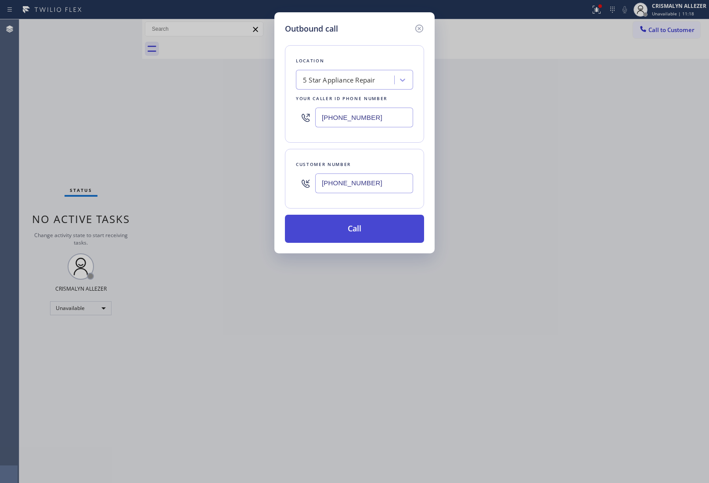
click at [358, 232] on button "Call" at bounding box center [354, 229] width 139 height 28
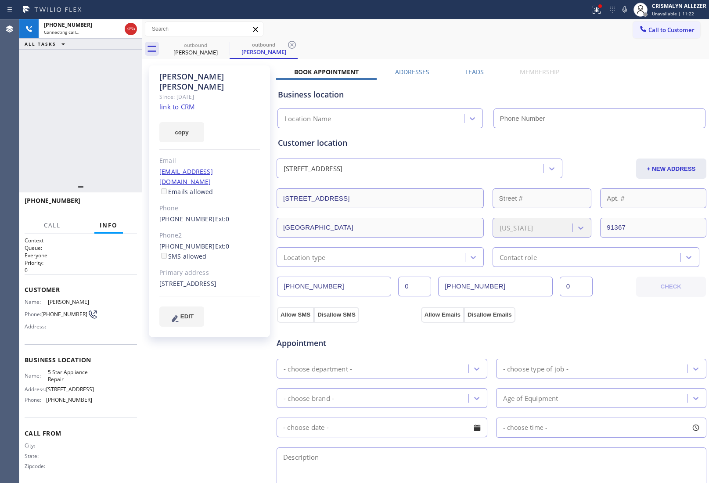
click at [186, 102] on link "link to CRM" at bounding box center [177, 106] width 36 height 9
type input "[PHONE_NUMBER]"
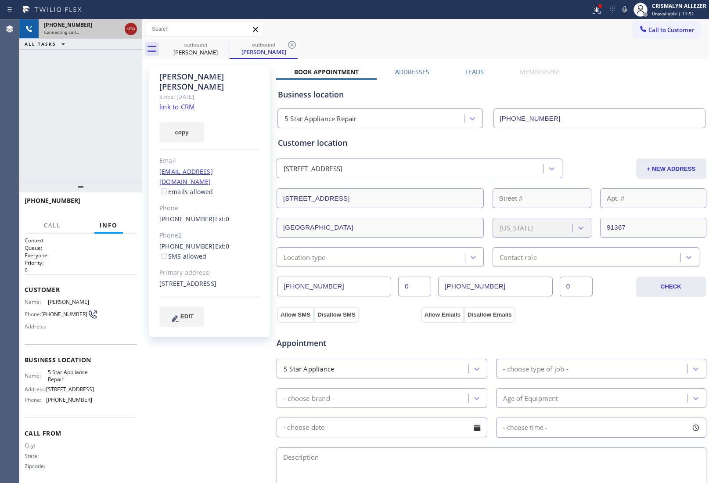
click at [135, 30] on icon at bounding box center [130, 29] width 11 height 11
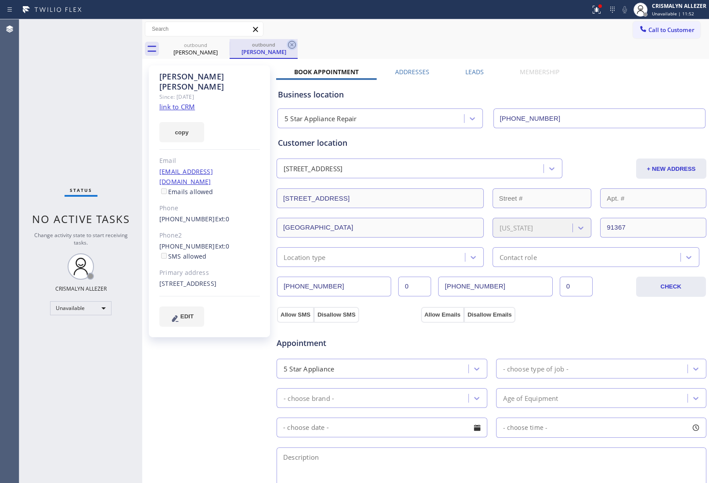
click at [294, 48] on icon at bounding box center [292, 44] width 11 height 11
click at [221, 47] on icon at bounding box center [224, 45] width 8 height 8
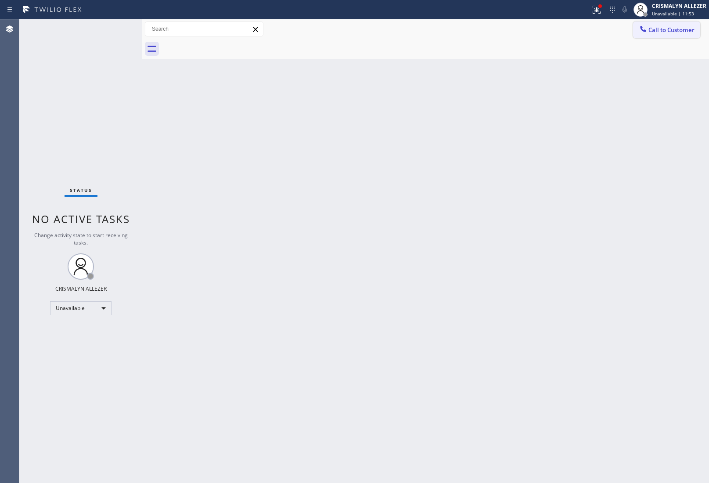
click at [655, 32] on span "Call to Customer" at bounding box center [671, 30] width 46 height 8
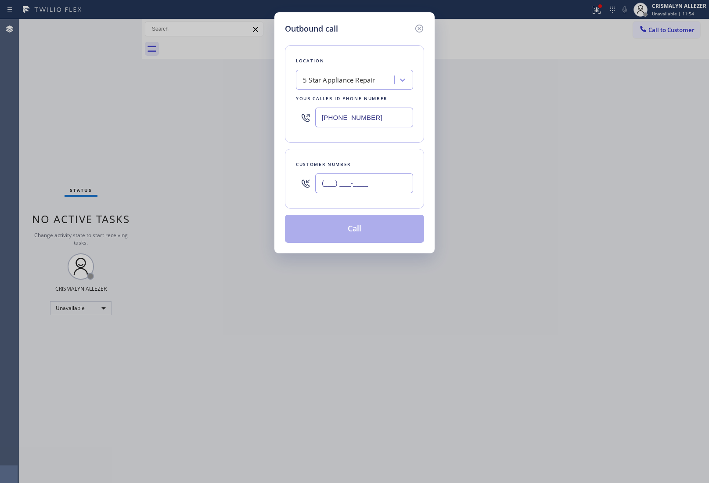
click at [355, 188] on input "(___) ___-____" at bounding box center [364, 183] width 98 height 20
paste input "310) 927-2193"
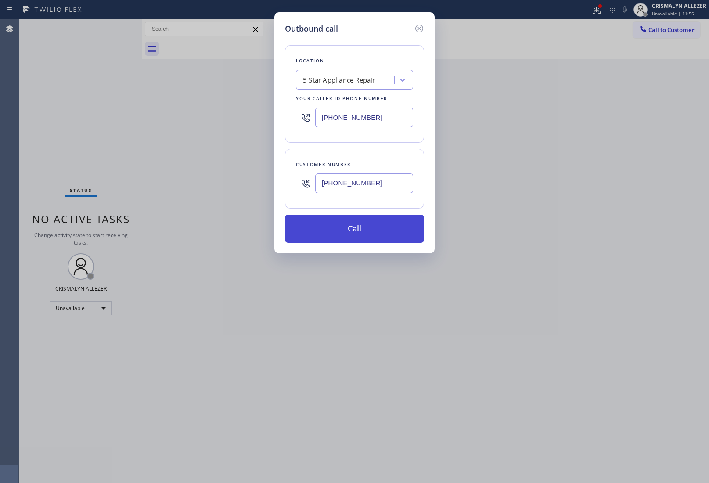
type input "[PHONE_NUMBER]"
click at [361, 231] on button "Call" at bounding box center [354, 229] width 139 height 28
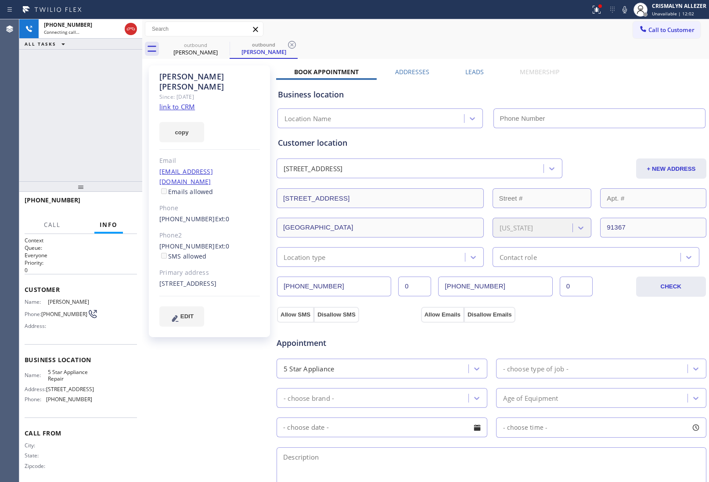
type input "[PHONE_NUMBER]"
click at [110, 202] on span "HANG UP" at bounding box center [116, 204] width 27 height 6
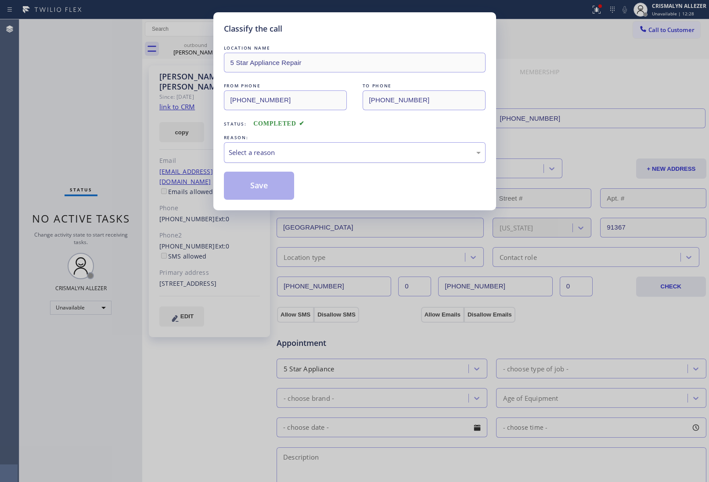
click at [336, 159] on div "Select a reason" at bounding box center [355, 152] width 262 height 21
click at [251, 190] on button "Save" at bounding box center [259, 186] width 71 height 28
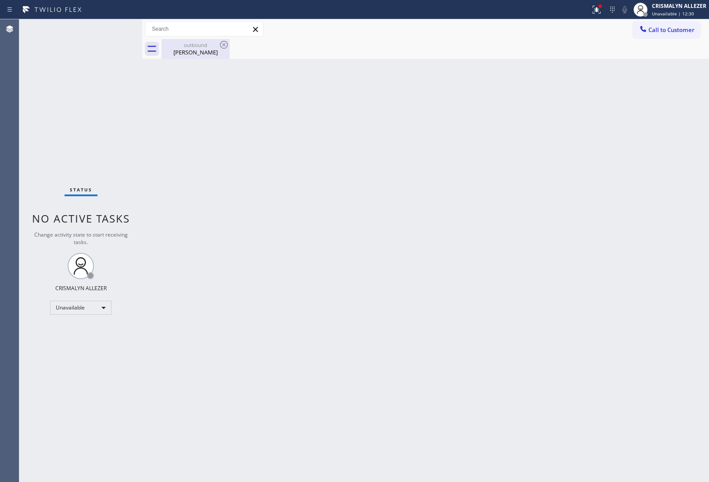
click at [194, 54] on div "Darren Holtzman" at bounding box center [195, 52] width 66 height 8
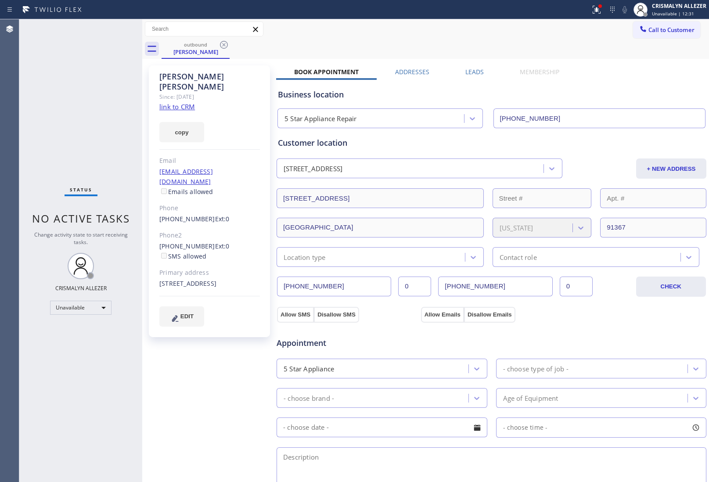
click at [465, 73] on label "Leads" at bounding box center [474, 72] width 18 height 8
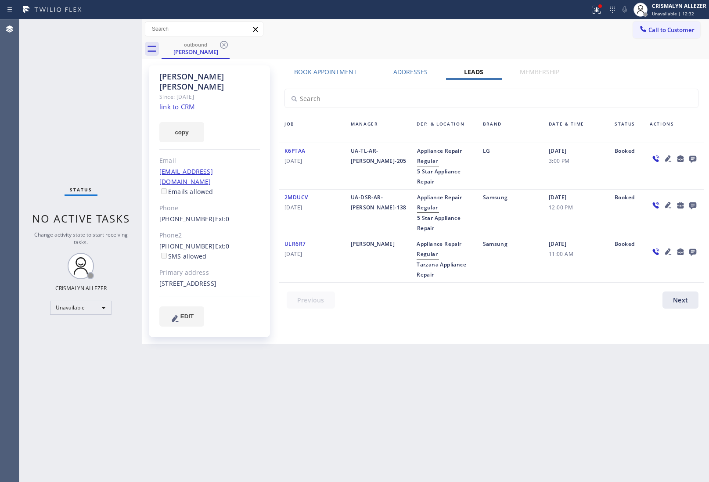
click at [690, 157] on icon at bounding box center [692, 159] width 7 height 7
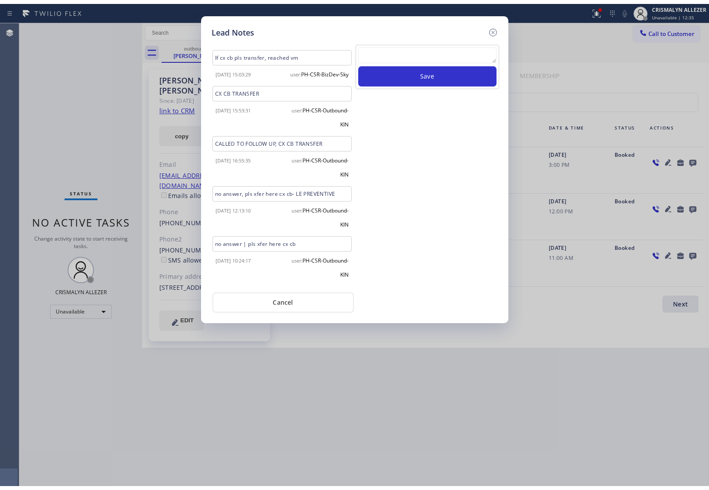
scroll to position [66, 0]
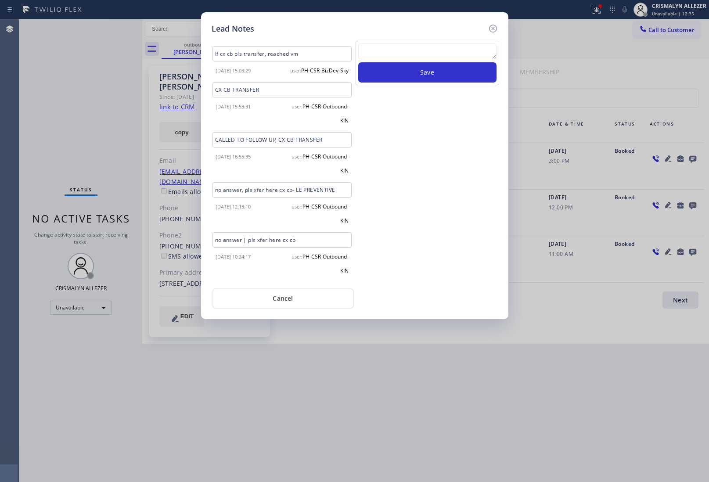
drag, startPoint x: 275, startPoint y: 301, endPoint x: 275, endPoint y: 292, distance: 8.8
click at [275, 301] on button "Cancel" at bounding box center [282, 298] width 141 height 20
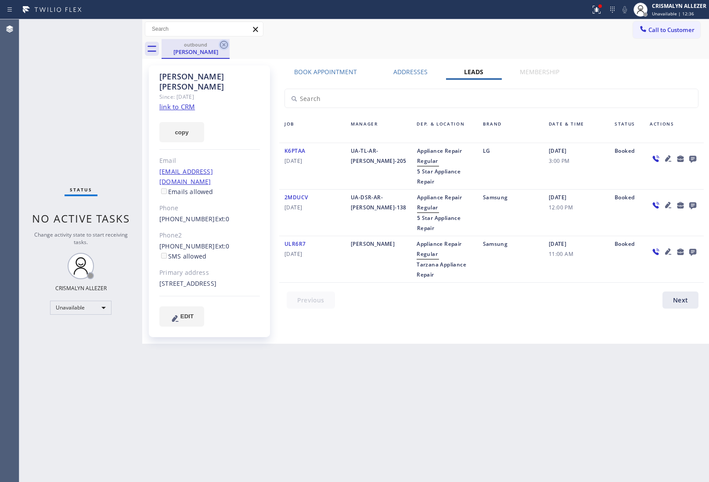
click at [221, 43] on icon at bounding box center [224, 45] width 8 height 8
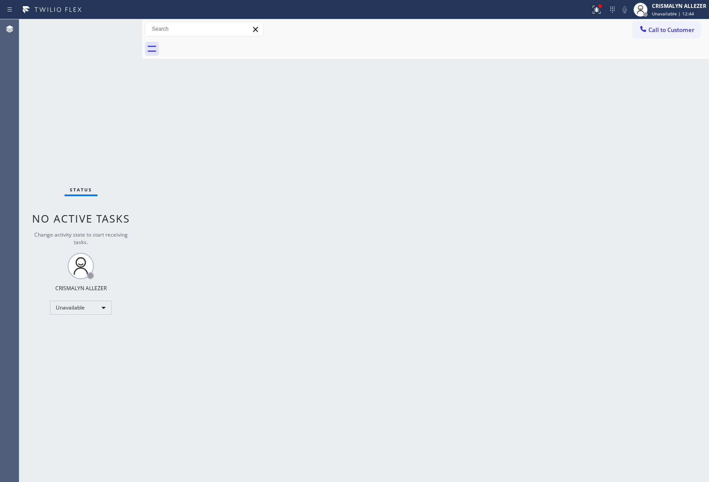
drag, startPoint x: 692, startPoint y: 32, endPoint x: 677, endPoint y: 33, distance: 15.0
click at [686, 33] on span "Call to Customer" at bounding box center [671, 30] width 46 height 8
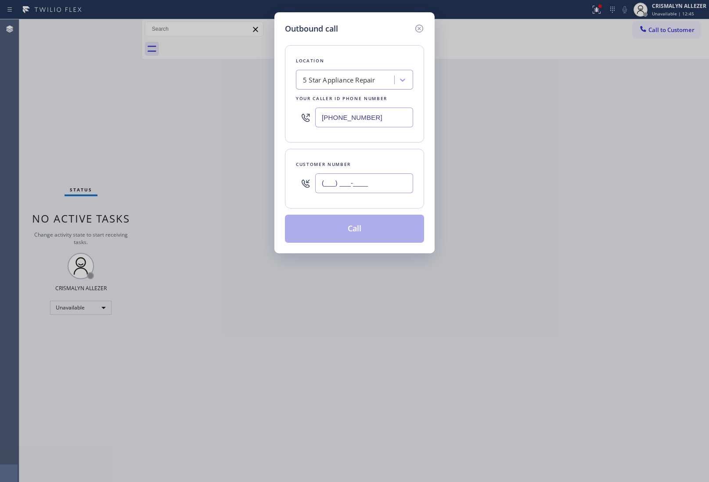
click at [374, 188] on input "(___) ___-____" at bounding box center [364, 183] width 98 height 20
paste input "917) 921-9207"
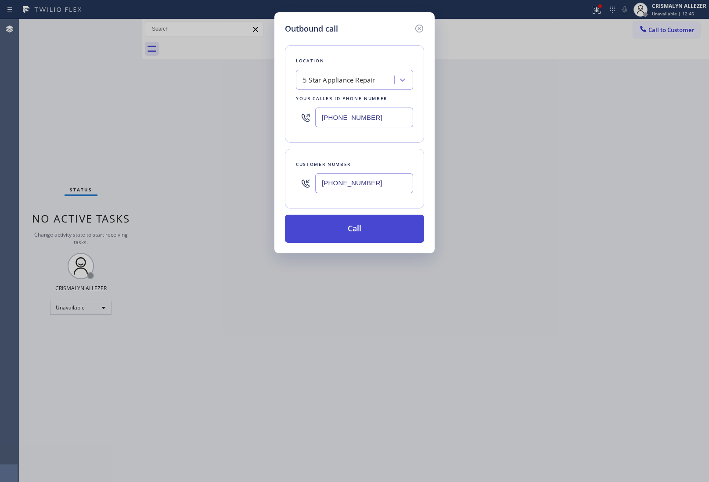
type input "(917) 921-9207"
click at [354, 237] on button "Call" at bounding box center [354, 229] width 139 height 28
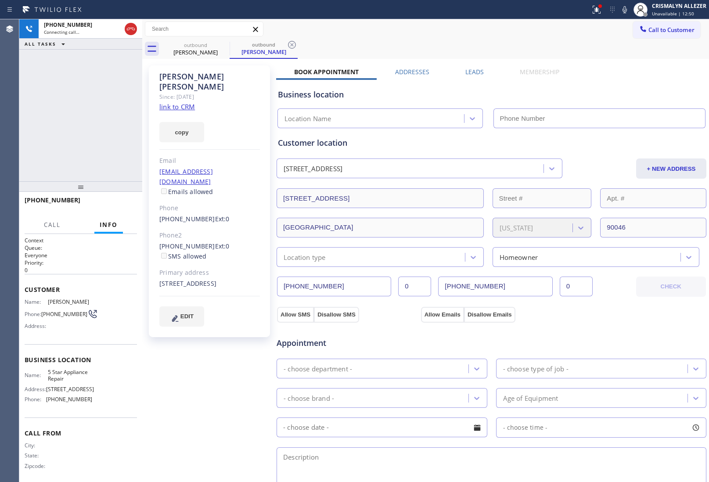
click at [191, 102] on link "link to CRM" at bounding box center [177, 106] width 36 height 9
type input "[PHONE_NUMBER]"
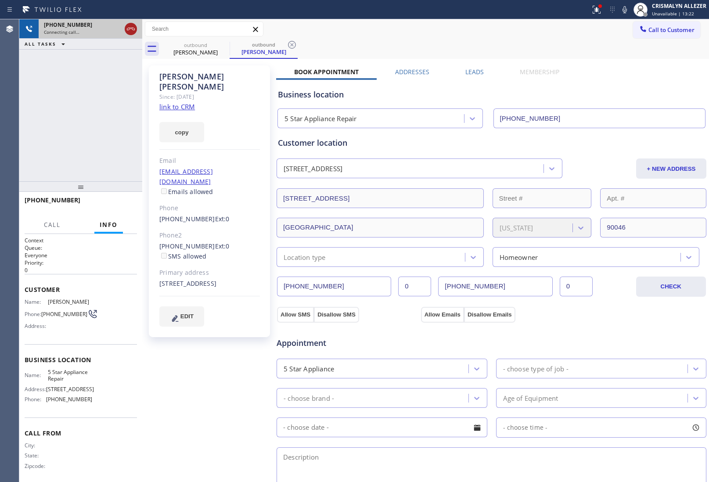
click at [132, 32] on icon at bounding box center [130, 29] width 11 height 11
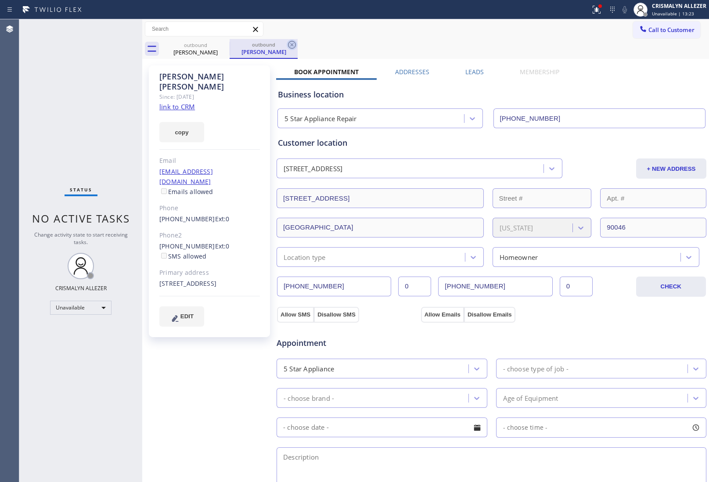
click at [293, 43] on icon at bounding box center [292, 44] width 11 height 11
drag, startPoint x: 225, startPoint y: 45, endPoint x: 494, endPoint y: 57, distance: 269.7
click at [226, 45] on icon at bounding box center [224, 44] width 11 height 11
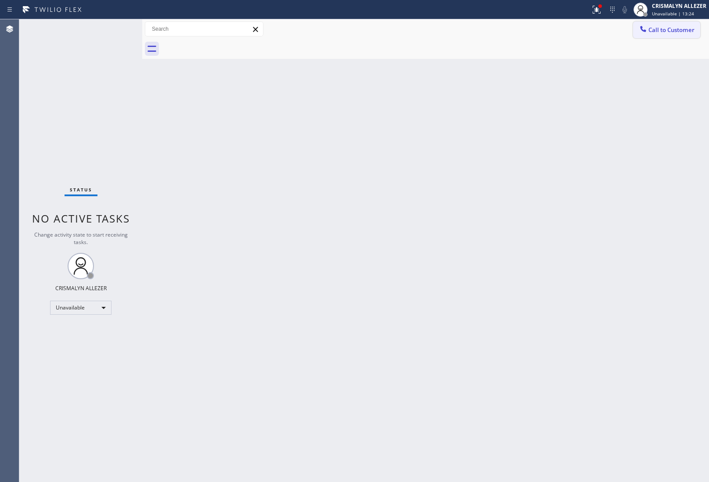
click at [660, 36] on button "Call to Customer" at bounding box center [666, 30] width 67 height 17
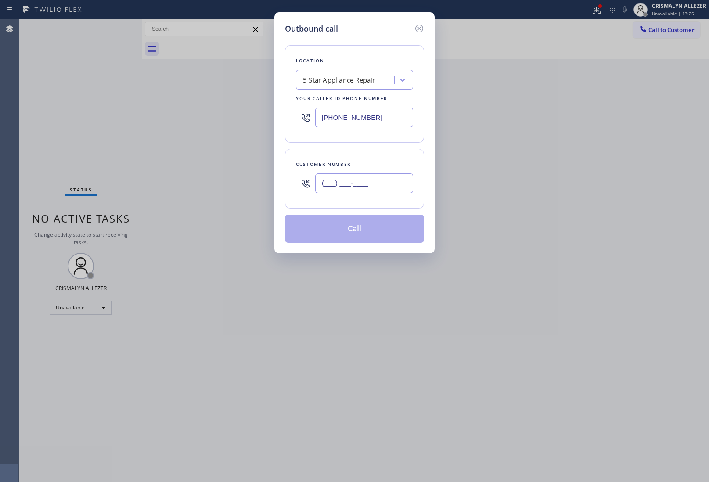
click at [385, 190] on input "(___) ___-____" at bounding box center [364, 183] width 98 height 20
paste input "917) 783-8257"
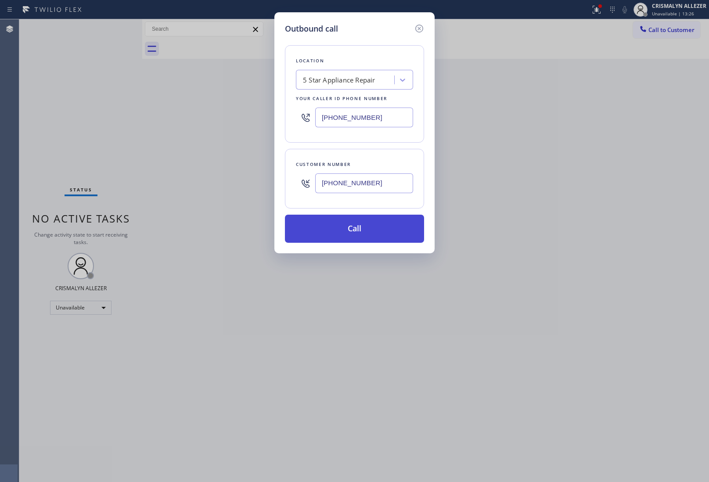
type input "[PHONE_NUMBER]"
drag, startPoint x: 365, startPoint y: 235, endPoint x: 617, endPoint y: 113, distance: 280.2
click at [366, 235] on button "Call" at bounding box center [354, 229] width 139 height 28
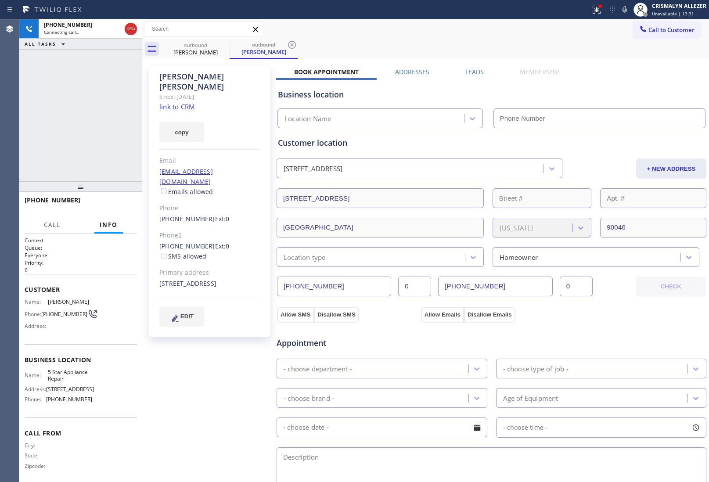
type input "[PHONE_NUMBER]"
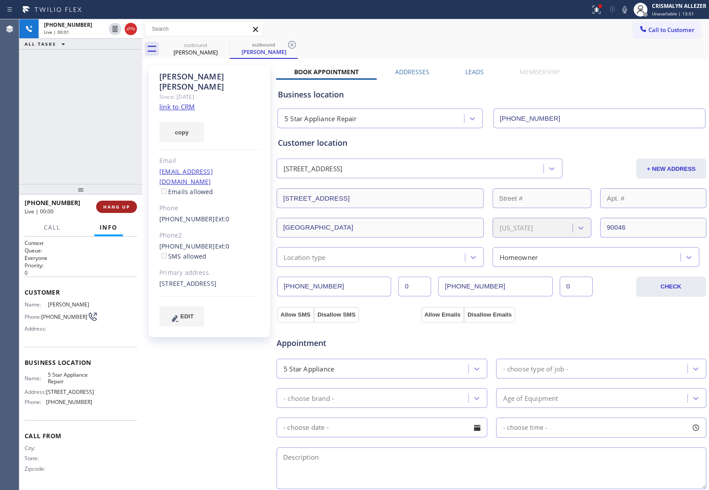
drag, startPoint x: 108, startPoint y: 202, endPoint x: 110, endPoint y: 207, distance: 5.6
click at [110, 205] on button "HANG UP" at bounding box center [116, 207] width 41 height 12
click at [110, 207] on span "HANG UP" at bounding box center [116, 207] width 27 height 6
click at [123, 204] on span "COMPLETE" at bounding box center [115, 207] width 30 height 6
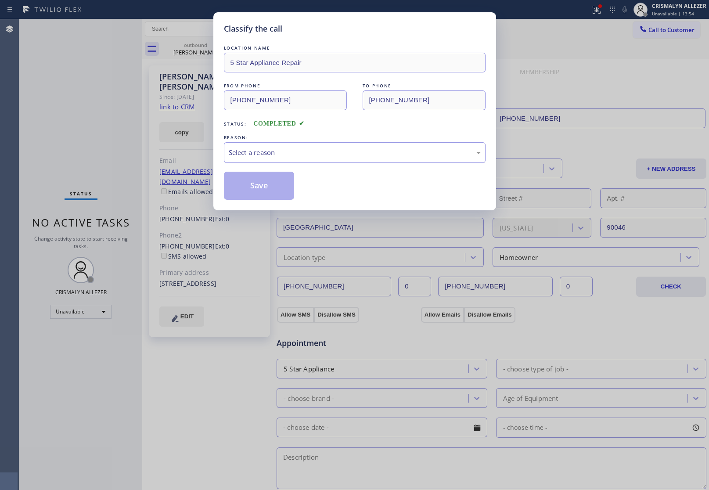
click at [372, 159] on div "Select a reason" at bounding box center [355, 152] width 262 height 21
click at [269, 192] on button "Save" at bounding box center [259, 186] width 71 height 28
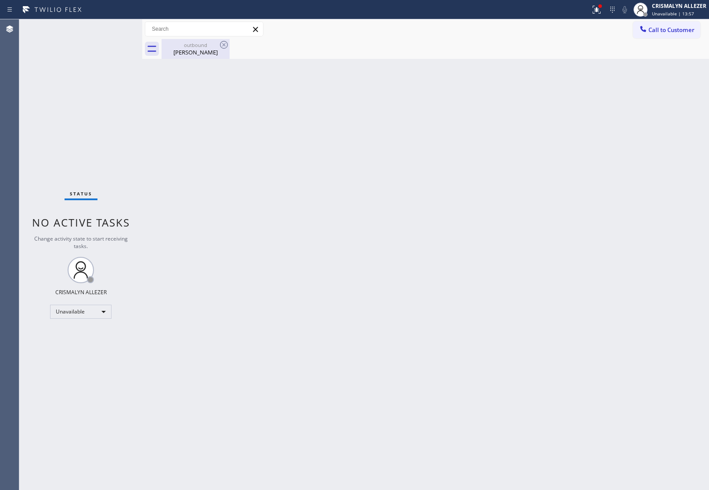
click at [190, 49] on div "Amy Harris" at bounding box center [195, 52] width 66 height 8
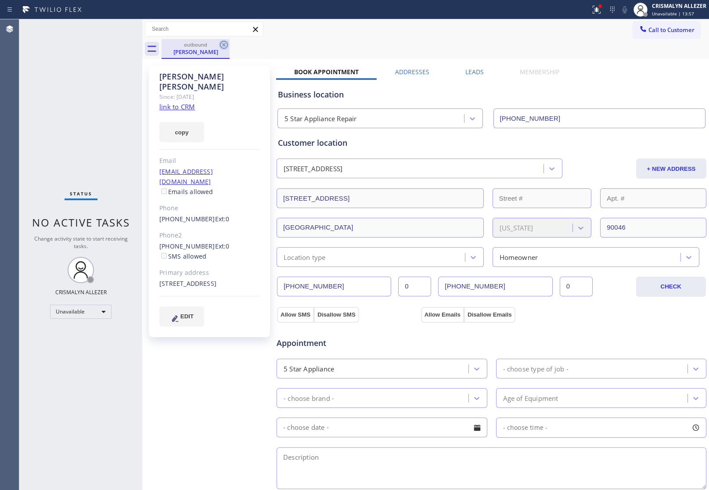
click at [225, 45] on icon at bounding box center [224, 44] width 11 height 11
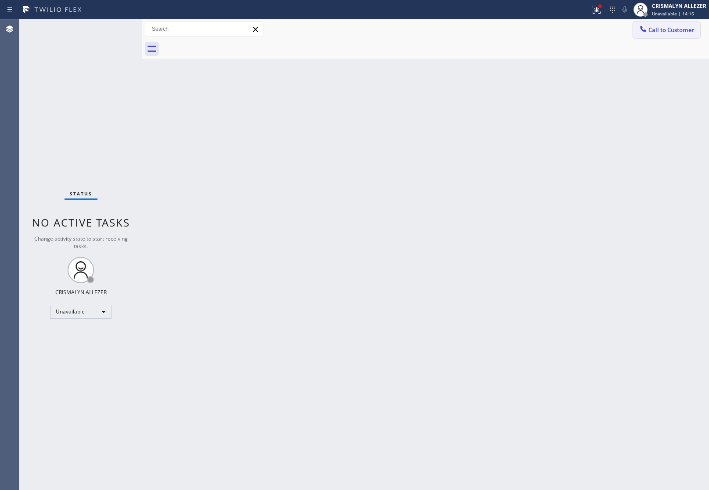
drag, startPoint x: 656, startPoint y: 37, endPoint x: 573, endPoint y: 81, distance: 94.2
click at [649, 41] on div "Call to Customer Outbound call Location 5 Star Appliance Repair Your caller id …" at bounding box center [425, 38] width 566 height 39
drag, startPoint x: 673, startPoint y: 22, endPoint x: 567, endPoint y: 106, distance: 134.9
click at [672, 25] on button "Call to Customer" at bounding box center [666, 30] width 67 height 17
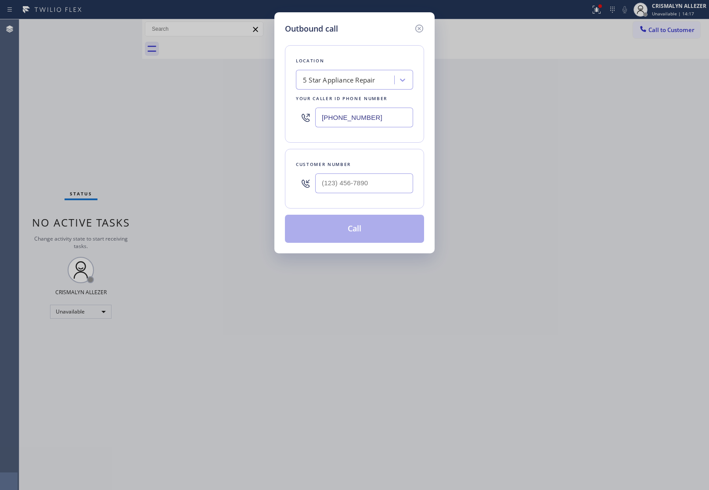
click at [387, 173] on div at bounding box center [364, 183] width 98 height 29
click at [384, 186] on input "(___) ___-____" at bounding box center [364, 183] width 98 height 20
paste input "650) 994-2756"
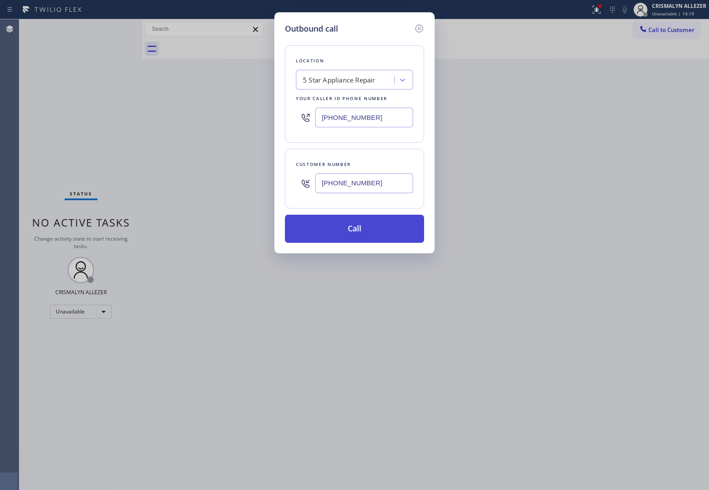
type input "(650) 994-2756"
click at [350, 240] on button "Call" at bounding box center [354, 229] width 139 height 28
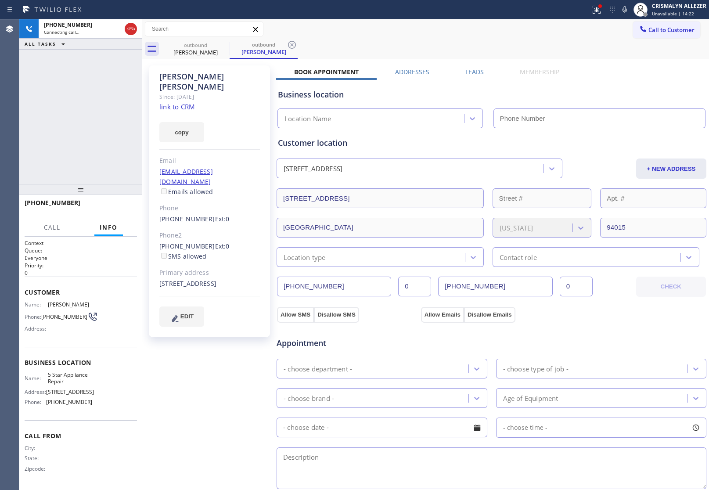
click at [183, 102] on link "link to CRM" at bounding box center [177, 106] width 36 height 9
type input "[PHONE_NUMBER]"
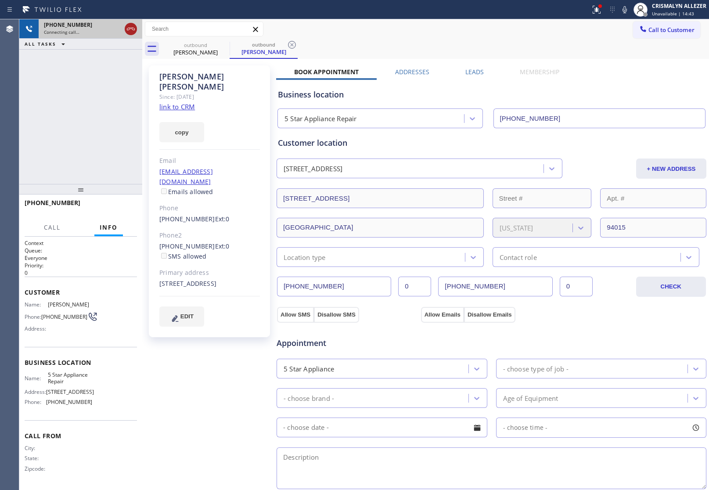
click at [130, 29] on icon at bounding box center [130, 29] width 11 height 11
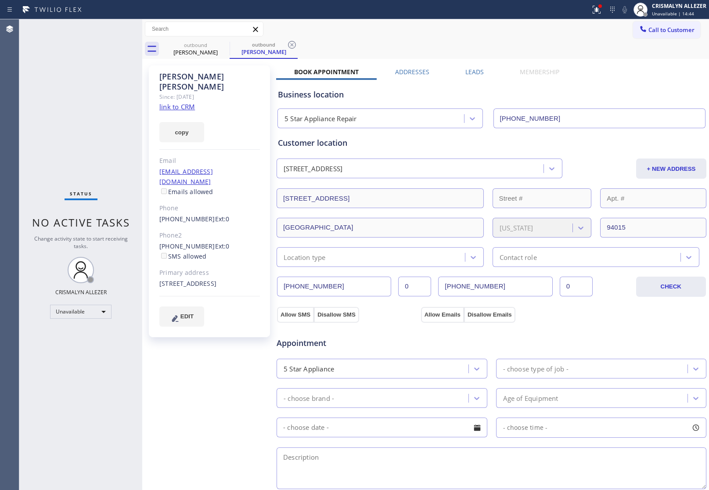
drag, startPoint x: 294, startPoint y: 43, endPoint x: 248, endPoint y: 50, distance: 46.2
click at [290, 44] on icon at bounding box center [292, 44] width 11 height 11
drag, startPoint x: 222, startPoint y: 44, endPoint x: 527, endPoint y: 61, distance: 304.5
click at [233, 44] on div "outbound Leo Garcia" at bounding box center [434, 49] width 547 height 20
click at [666, 28] on span "Call to Customer" at bounding box center [671, 30] width 46 height 8
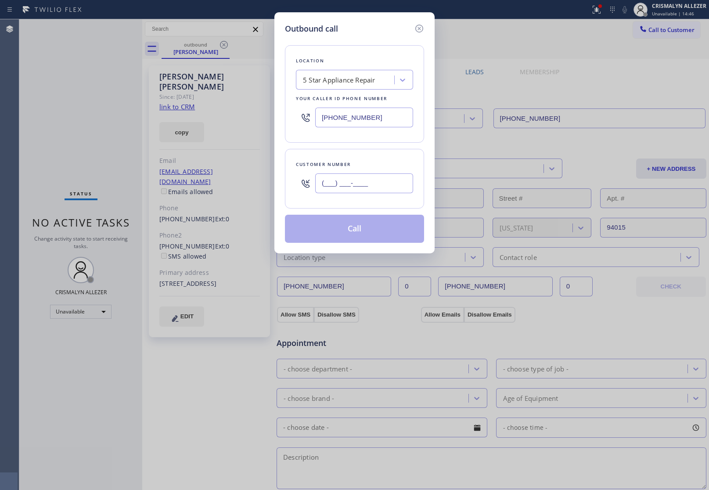
click at [396, 183] on input "(___) ___-____" at bounding box center [364, 183] width 98 height 20
paste input "650) 339-3405"
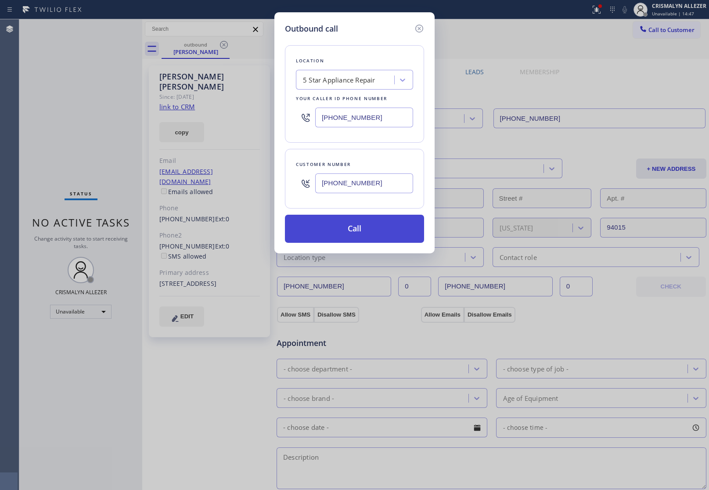
type input "[PHONE_NUMBER]"
click at [364, 235] on button "Call" at bounding box center [354, 229] width 139 height 28
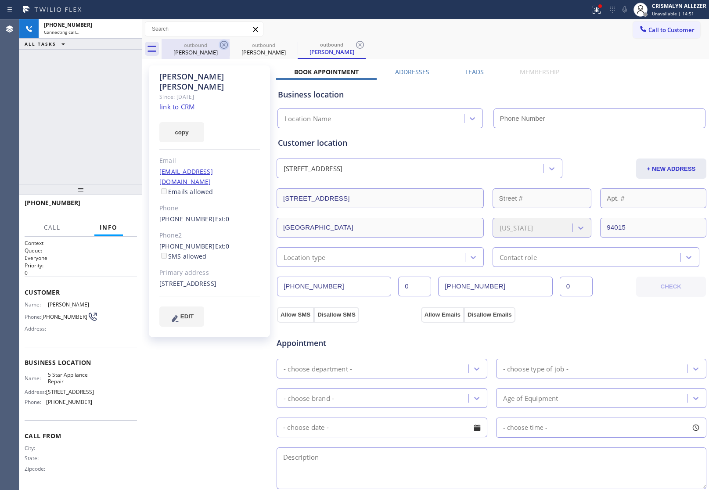
drag, startPoint x: 207, startPoint y: 47, endPoint x: 220, endPoint y: 46, distance: 13.7
click at [207, 47] on div "outbound" at bounding box center [195, 45] width 66 height 7
type input "[PHONE_NUMBER]"
click at [220, 45] on icon at bounding box center [224, 45] width 8 height 8
click at [475, 71] on label "Leads" at bounding box center [474, 72] width 18 height 8
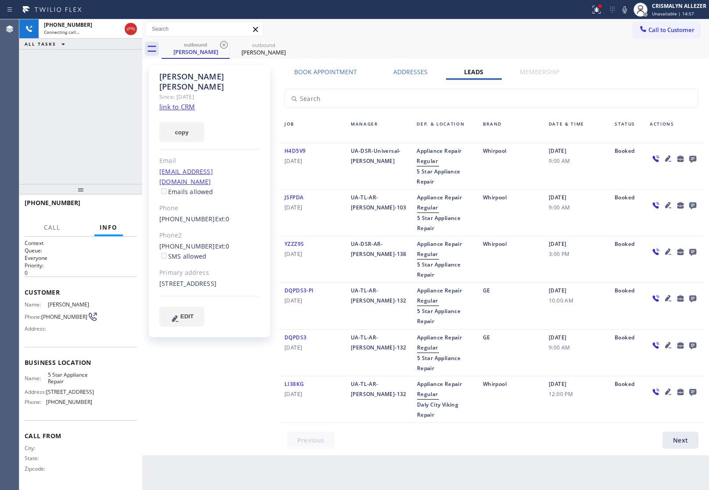
click at [691, 158] on icon at bounding box center [692, 159] width 7 height 7
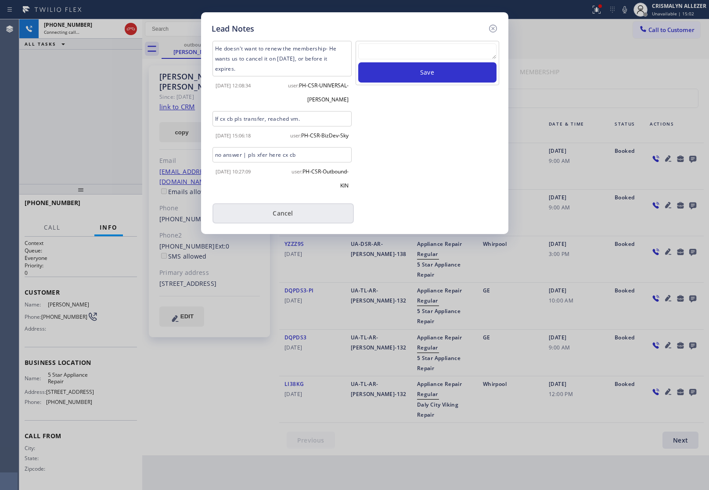
click at [283, 223] on button "Cancel" at bounding box center [282, 213] width 141 height 20
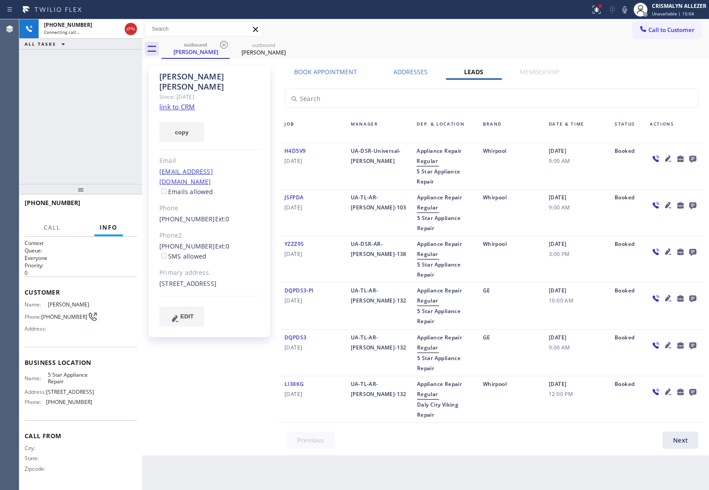
click at [339, 76] on div "Book Appointment" at bounding box center [325, 74] width 99 height 12
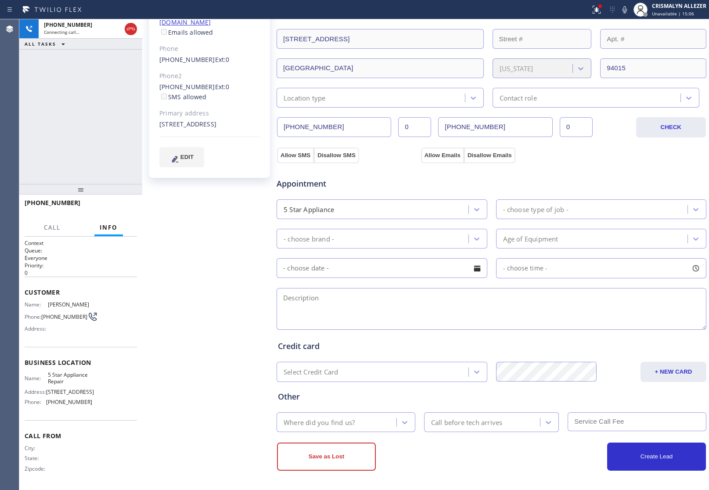
scroll to position [160, 0]
click at [113, 205] on span "HANG UP" at bounding box center [116, 207] width 27 height 6
click at [113, 207] on span "HANG UP" at bounding box center [116, 207] width 27 height 6
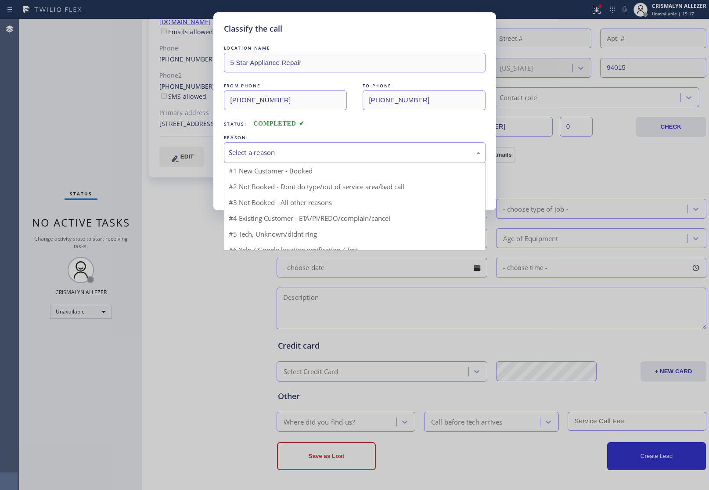
click at [349, 157] on div "Select a reason" at bounding box center [355, 152] width 252 height 10
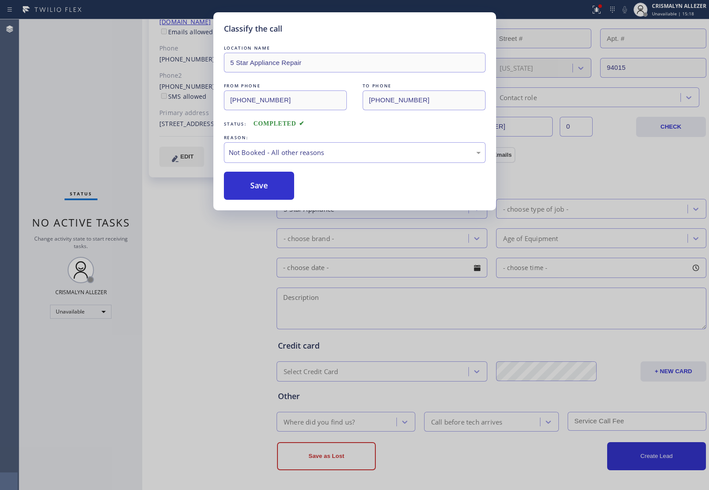
click at [278, 181] on button "Save" at bounding box center [259, 186] width 71 height 28
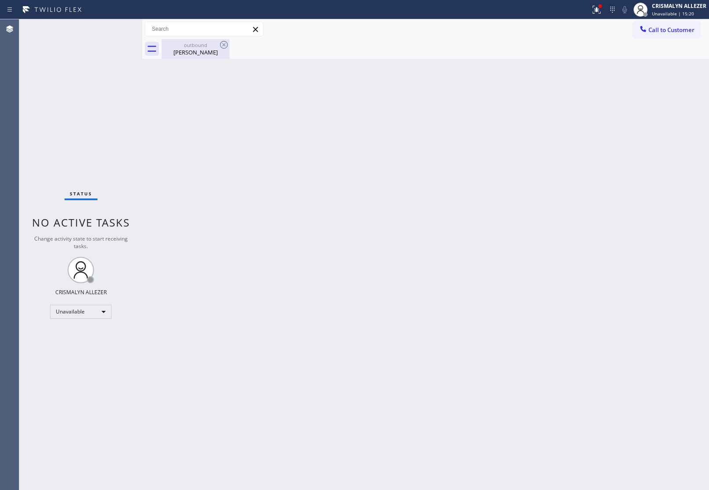
click at [200, 57] on div "outbound Leo Garcia" at bounding box center [195, 49] width 66 height 20
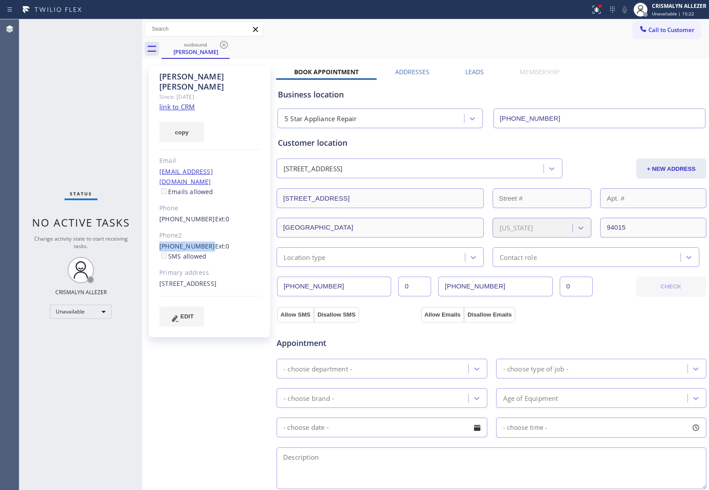
drag, startPoint x: 156, startPoint y: 224, endPoint x: 203, endPoint y: 227, distance: 47.1
click at [203, 227] on div "Leo Garcia Since: 20 may 2020 link to CRM copy Email lgarcia44@att.net Emails a…" at bounding box center [209, 201] width 121 height 272
copy link "[PHONE_NUMBER]"
click at [225, 44] on icon at bounding box center [224, 44] width 11 height 11
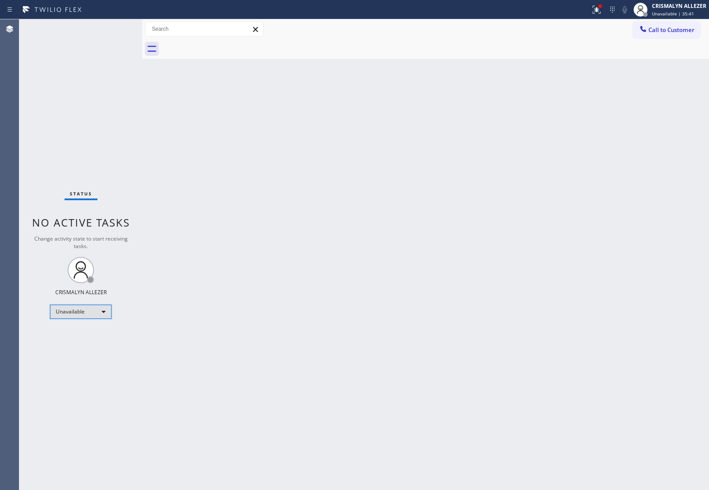
drag, startPoint x: 102, startPoint y: 313, endPoint x: 96, endPoint y: 343, distance: 31.0
click at [102, 324] on div "Status No active tasks Change activity state to start receiving tasks. CRISMALY…" at bounding box center [80, 254] width 123 height 470
click at [100, 311] on div "Unavailable" at bounding box center [80, 312] width 61 height 14
click at [86, 355] on li "Break" at bounding box center [80, 356] width 60 height 11
click at [108, 309] on div "Break" at bounding box center [80, 312] width 61 height 14
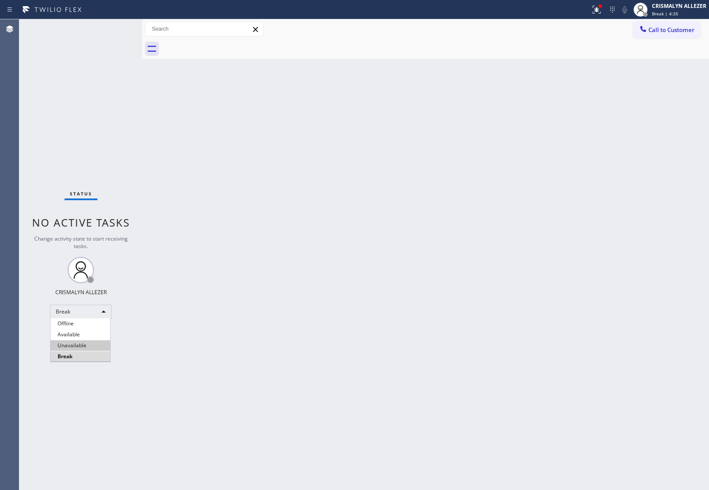
click at [93, 345] on li "Unavailable" at bounding box center [80, 345] width 60 height 11
click at [652, 24] on button "Call to Customer" at bounding box center [666, 30] width 67 height 17
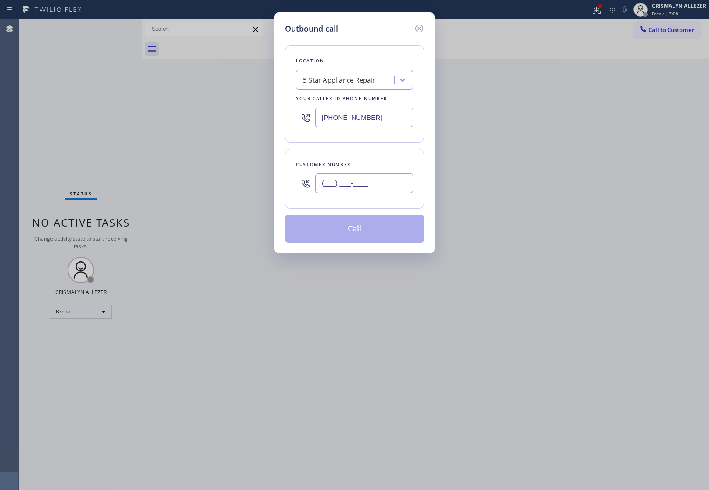
click at [365, 187] on input "(___) ___-____" at bounding box center [364, 183] width 98 height 20
paste input "310) 621-1877"
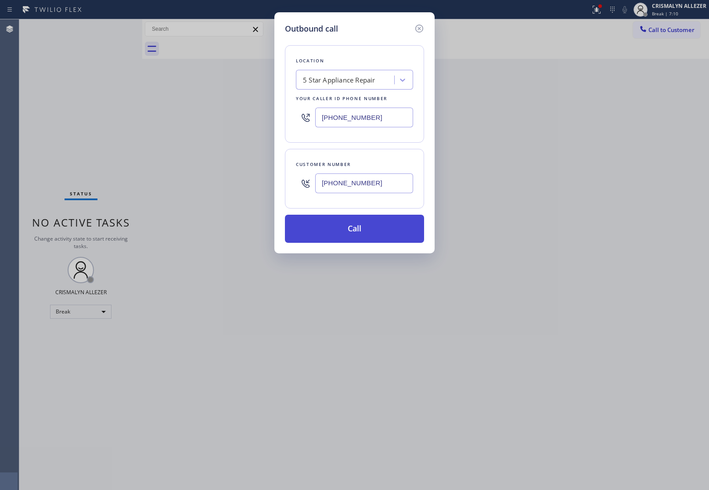
type input "[PHONE_NUMBER]"
click at [359, 238] on button "Call" at bounding box center [354, 229] width 139 height 28
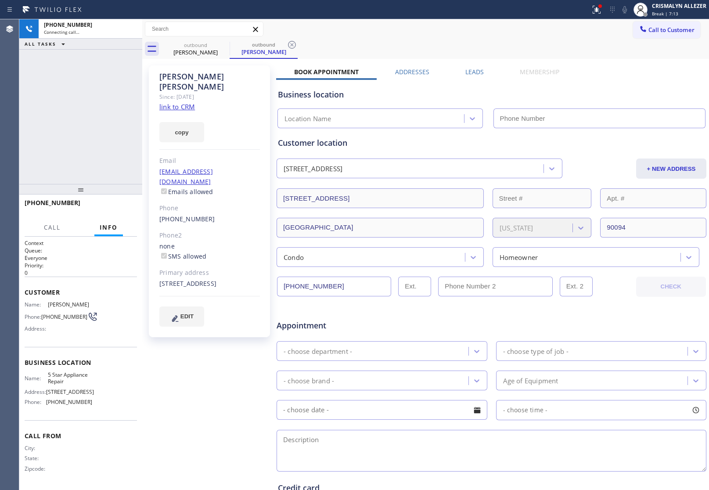
click at [169, 102] on link "link to CRM" at bounding box center [177, 106] width 36 height 9
type input "[PHONE_NUMBER]"
click at [116, 205] on span "HANG UP" at bounding box center [116, 207] width 27 height 6
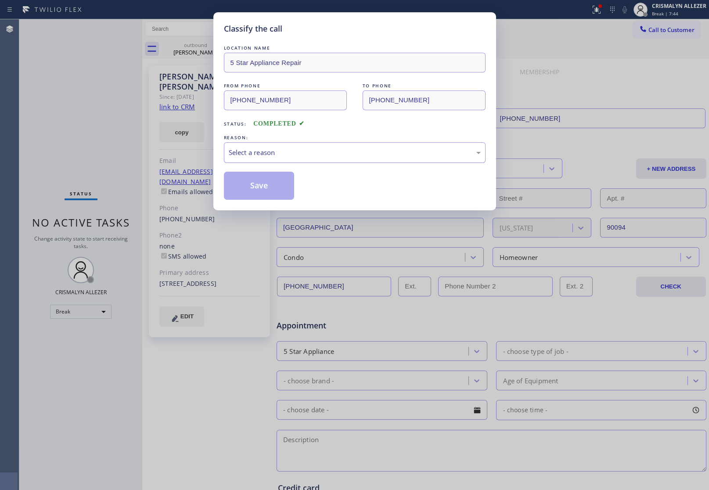
click at [349, 158] on div "Select a reason" at bounding box center [355, 152] width 252 height 10
click at [271, 189] on button "Save" at bounding box center [259, 186] width 71 height 28
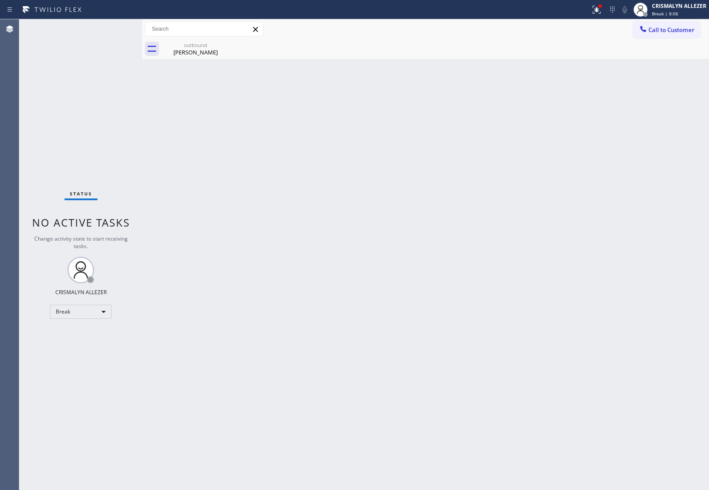
click at [570, 167] on div "Back to Dashboard Change Sender ID Customers Technicians Select a contact Outbo…" at bounding box center [425, 254] width 566 height 470
click at [214, 51] on div "Thomas Bruno" at bounding box center [195, 52] width 66 height 8
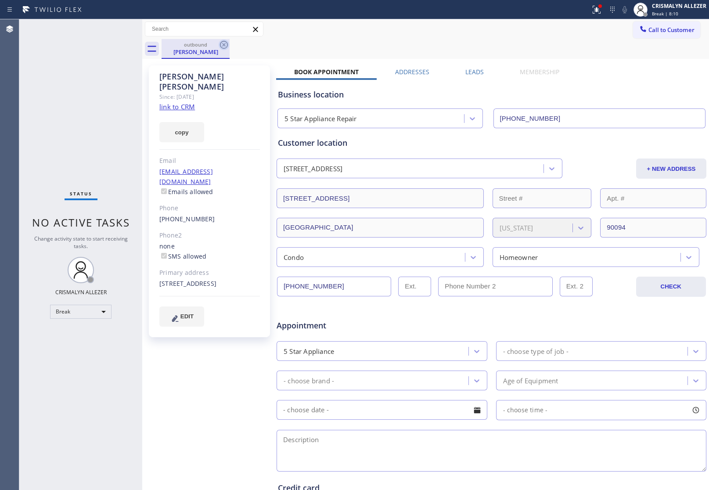
click at [222, 44] on icon at bounding box center [224, 44] width 11 height 11
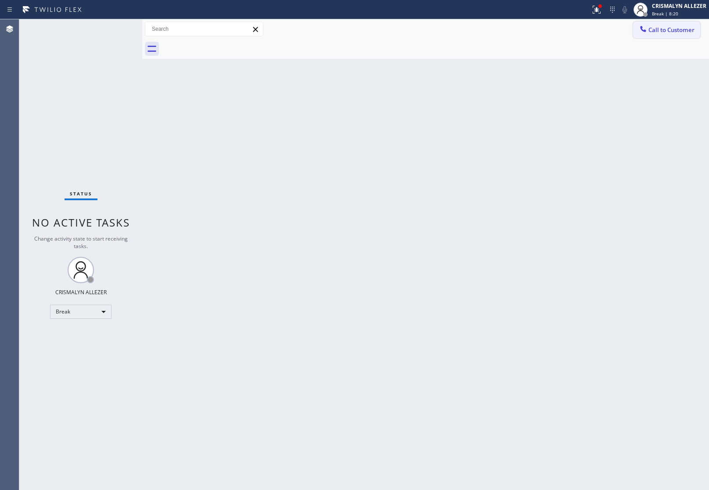
click at [663, 32] on span "Call to Customer" at bounding box center [671, 30] width 46 height 8
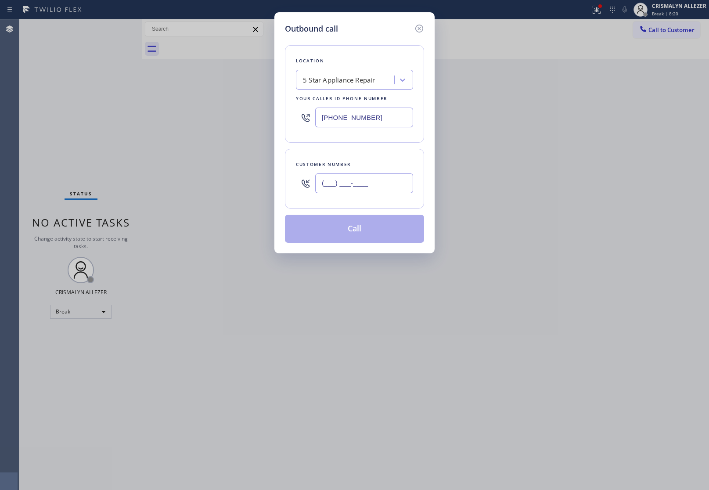
click at [371, 184] on input "(___) ___-____" at bounding box center [364, 183] width 98 height 20
paste input "734) 395-9422"
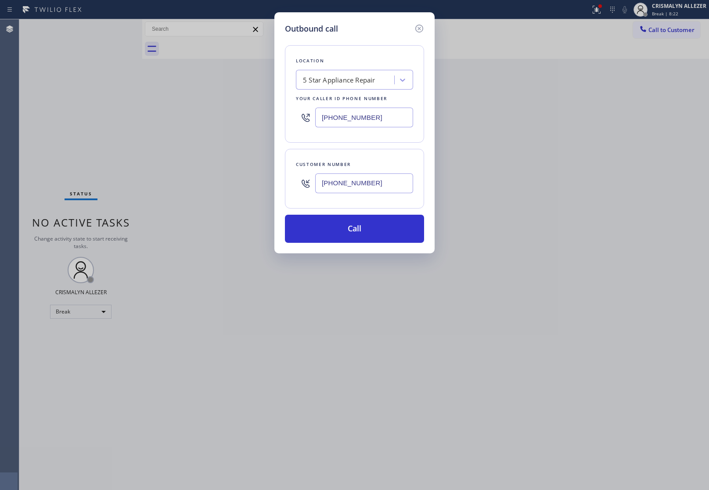
click at [622, 119] on div "Outbound call Location 5 Star Appliance Repair Your caller id phone number (855…" at bounding box center [354, 245] width 709 height 490
click at [420, 29] on icon at bounding box center [419, 28] width 11 height 11
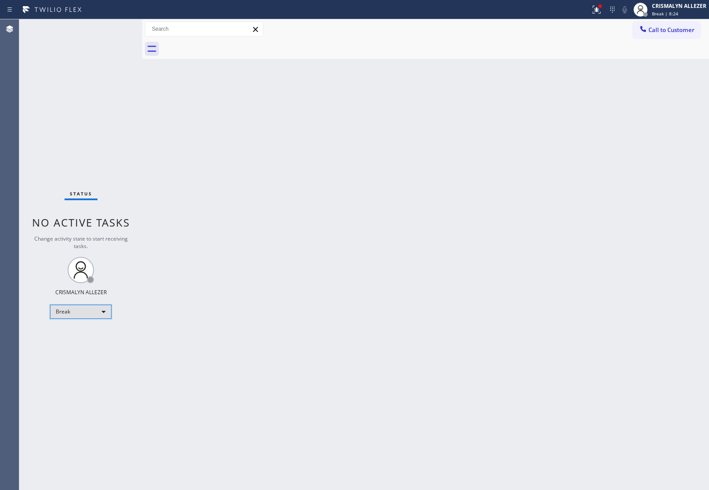
click at [106, 316] on div "Break" at bounding box center [80, 312] width 61 height 14
click at [93, 348] on li "Unavailable" at bounding box center [80, 345] width 60 height 11
click at [641, 29] on icon at bounding box center [643, 29] width 6 height 6
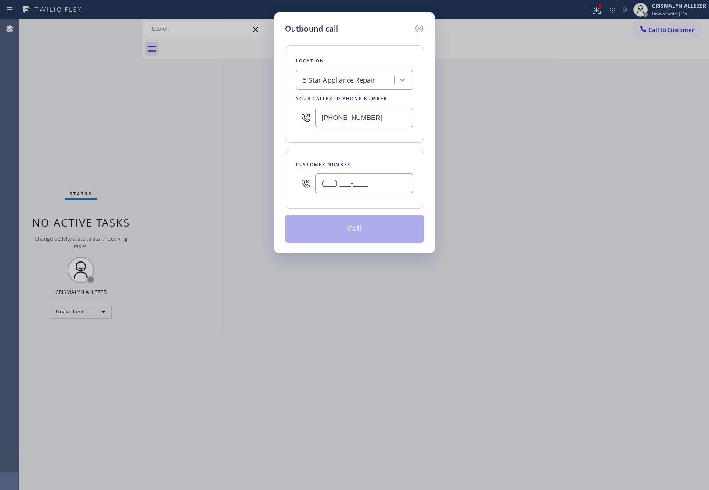
click at [382, 189] on input "(___) ___-____" at bounding box center [364, 183] width 98 height 20
paste input "734) 395-9422"
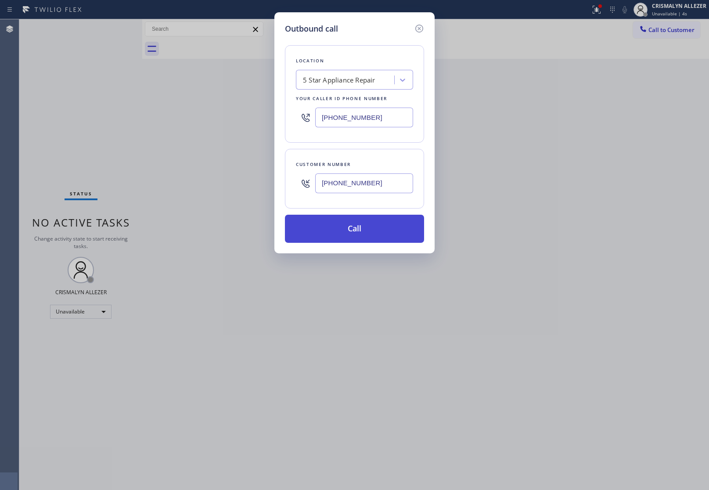
type input "[PHONE_NUMBER]"
click at [357, 233] on button "Call" at bounding box center [354, 229] width 139 height 28
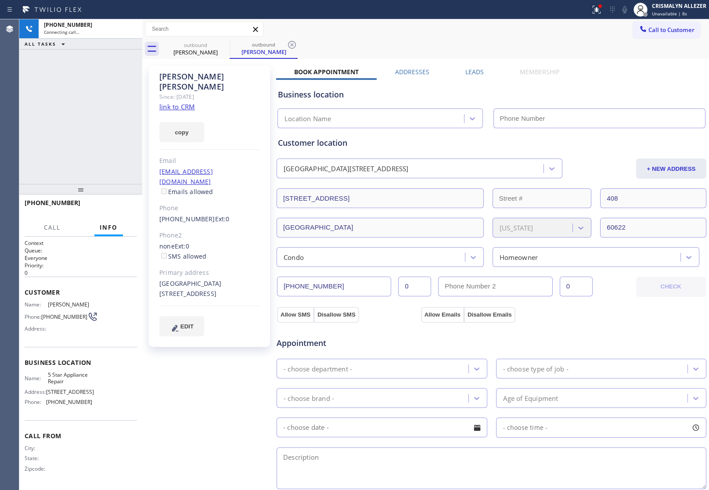
click at [177, 102] on link "link to CRM" at bounding box center [177, 106] width 36 height 9
type input "[PHONE_NUMBER]"
click at [113, 211] on button "HANG UP" at bounding box center [116, 207] width 41 height 12
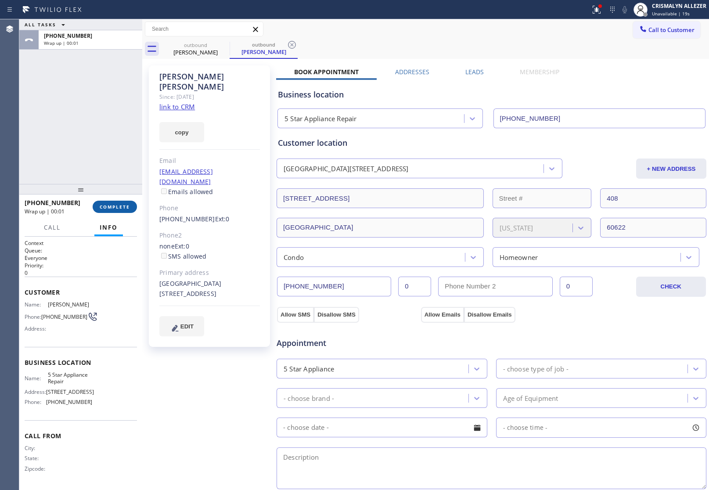
click at [121, 207] on span "COMPLETE" at bounding box center [115, 207] width 30 height 6
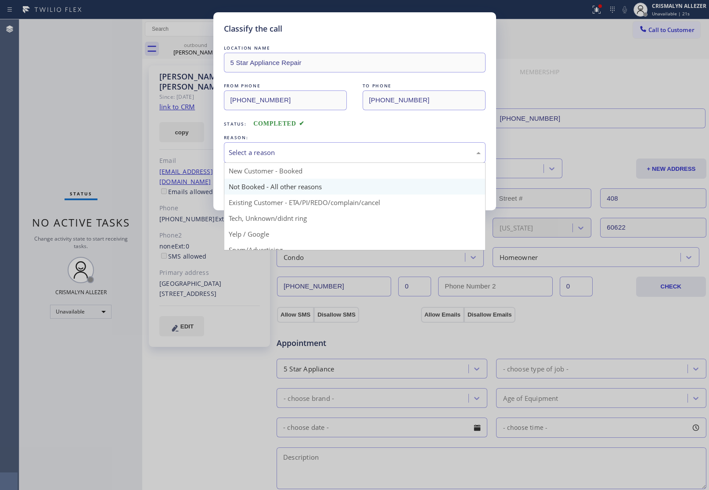
drag, startPoint x: 351, startPoint y: 151, endPoint x: 283, endPoint y: 181, distance: 74.4
click at [349, 154] on div "Select a reason" at bounding box center [355, 152] width 252 height 10
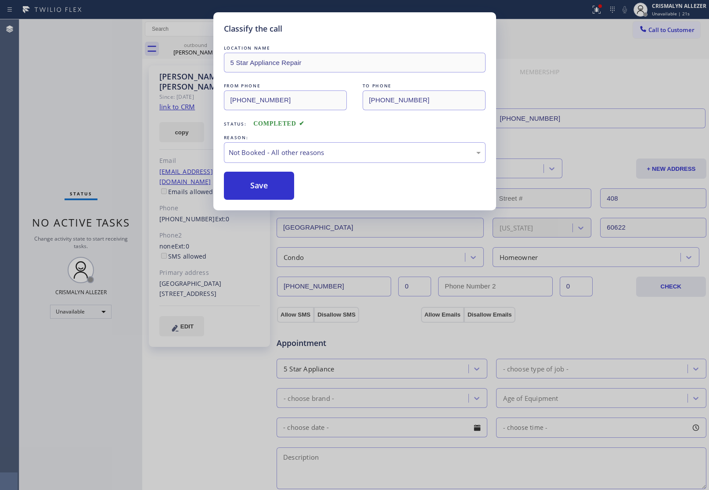
click at [255, 186] on button "Save" at bounding box center [259, 186] width 71 height 28
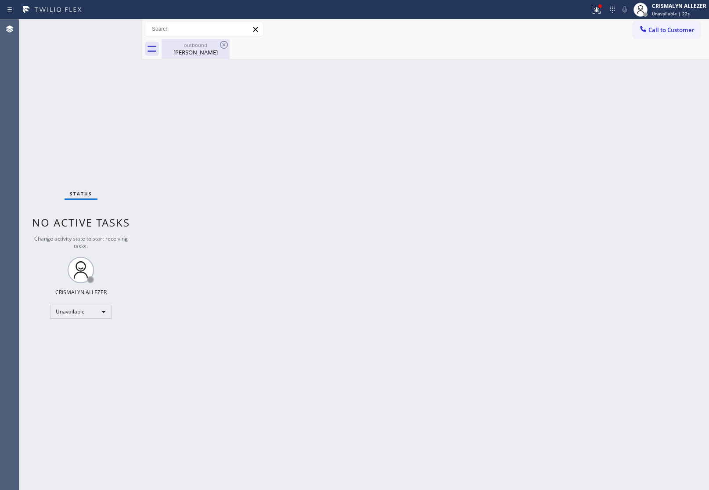
click at [204, 52] on div "Brad Mitchell" at bounding box center [195, 52] width 66 height 8
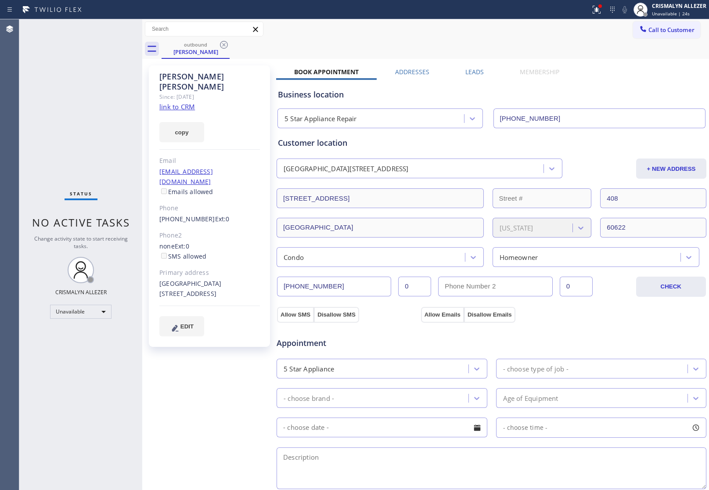
click at [472, 73] on label "Leads" at bounding box center [474, 72] width 18 height 8
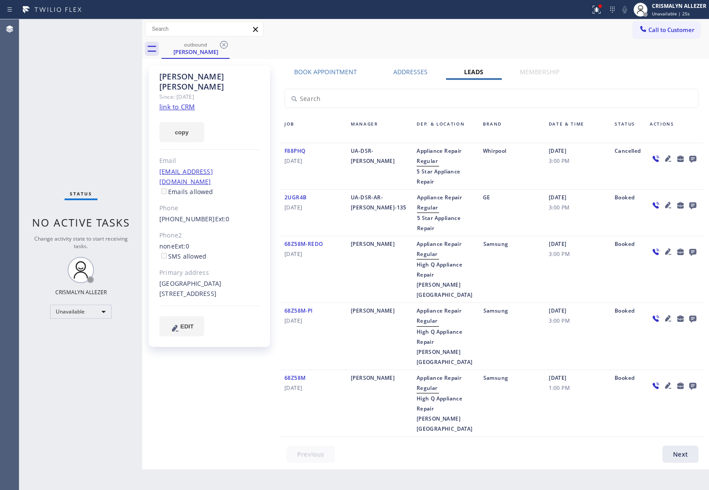
click at [692, 156] on icon at bounding box center [692, 159] width 7 height 7
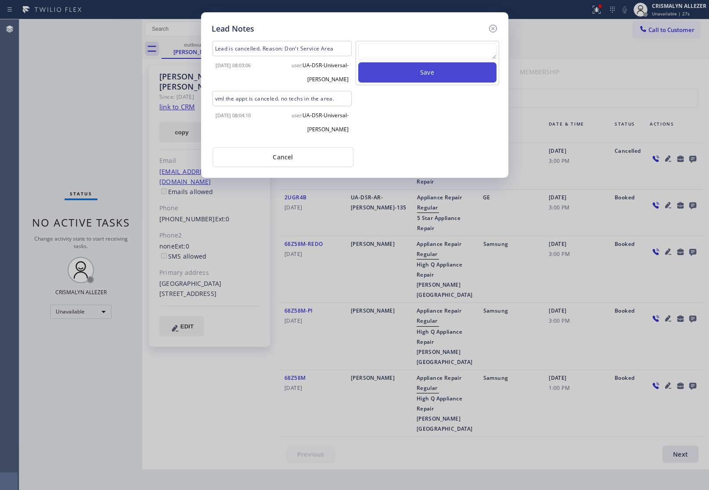
click at [418, 49] on textarea at bounding box center [427, 51] width 138 height 16
paste textarea "no answer | pls xfer here cx cb"
type textarea "no answer | pls xfer here cx cb"
click at [415, 68] on button "Save" at bounding box center [427, 72] width 138 height 20
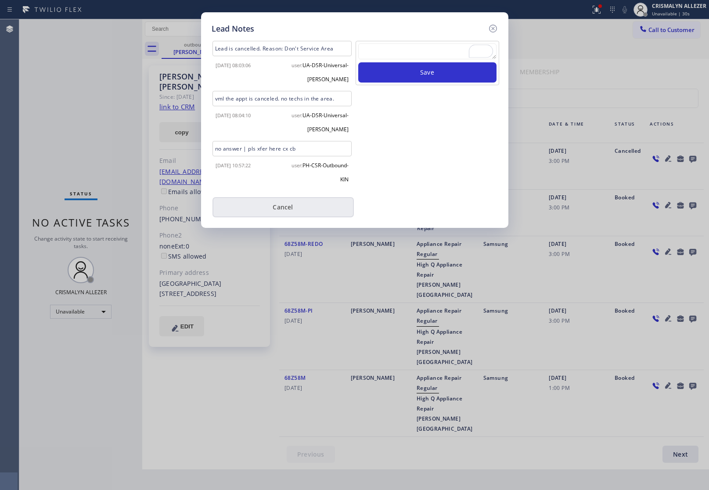
click at [294, 209] on button "Cancel" at bounding box center [282, 207] width 141 height 20
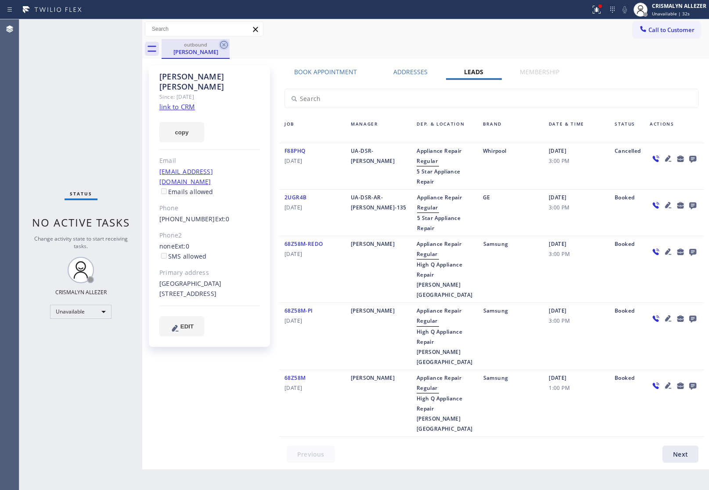
click at [222, 40] on icon at bounding box center [224, 44] width 11 height 11
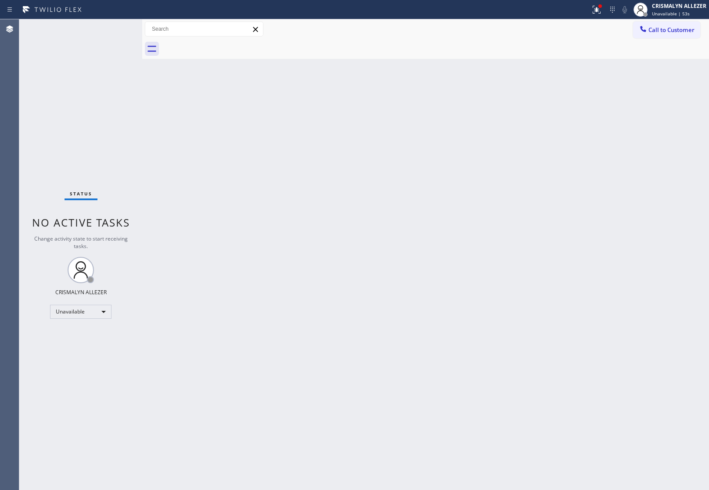
click at [681, 25] on button "Call to Customer" at bounding box center [666, 30] width 67 height 17
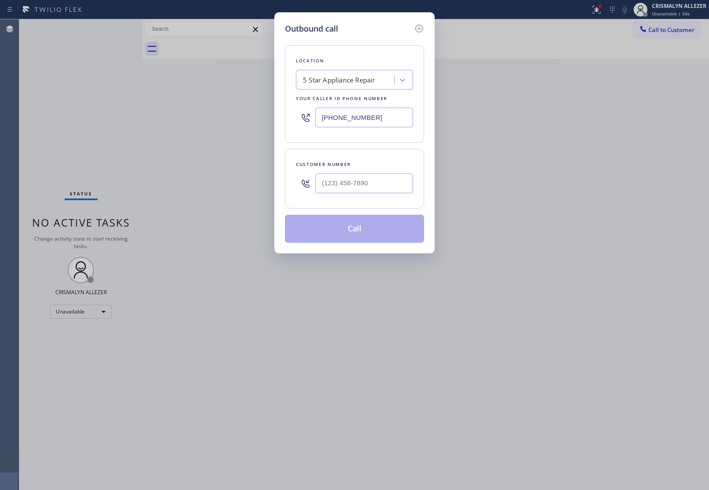
drag, startPoint x: 352, startPoint y: 114, endPoint x: 107, endPoint y: 96, distance: 246.0
click at [151, 101] on div "Outbound call Location 5 Star Appliance Repair Your caller id phone number (855…" at bounding box center [354, 245] width 709 height 490
paste input "323) 736-5409"
type input "[PHONE_NUMBER]"
click at [361, 188] on input "(___) ___-____" at bounding box center [364, 183] width 98 height 20
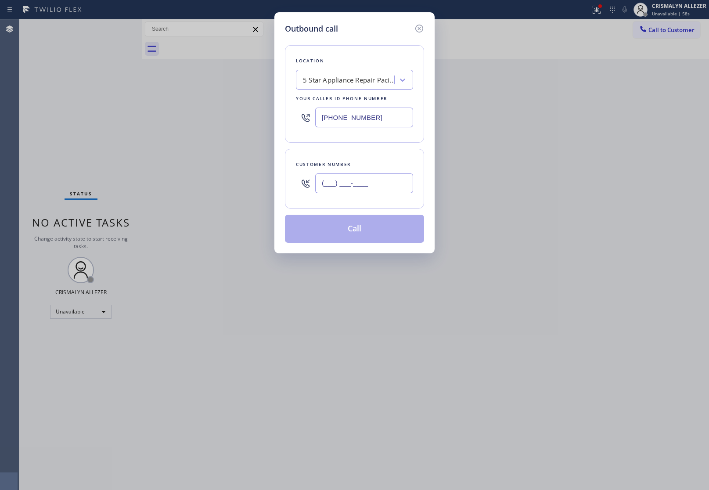
paste input "818) 300-3756"
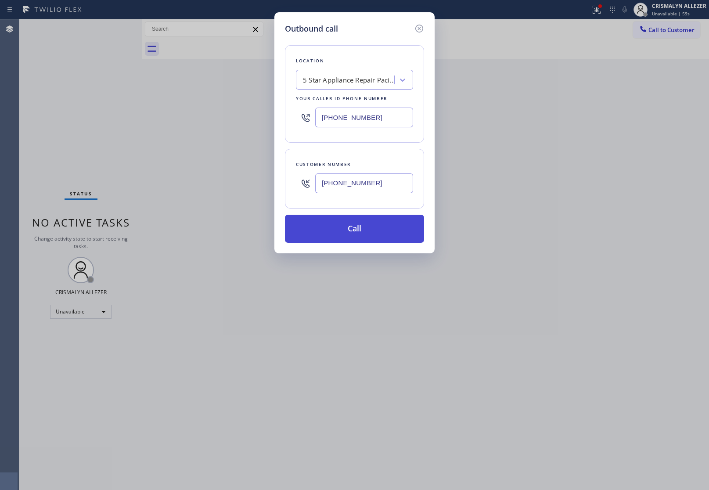
type input "[PHONE_NUMBER]"
click at [360, 224] on button "Call" at bounding box center [354, 229] width 139 height 28
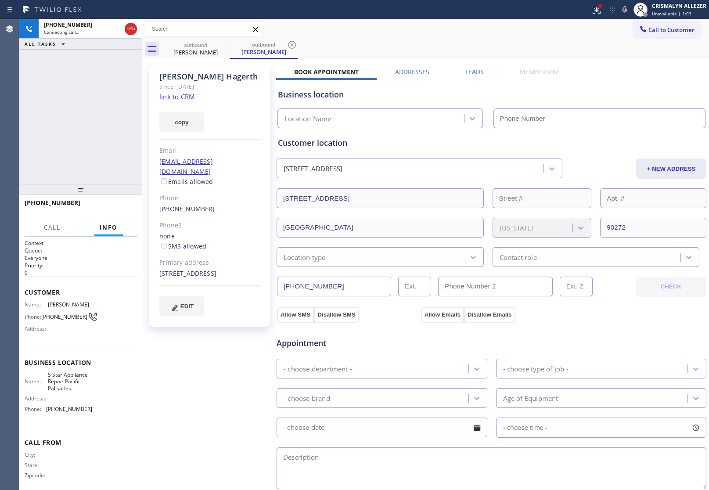
click at [172, 94] on link "link to CRM" at bounding box center [177, 96] width 36 height 9
type input "[PHONE_NUMBER]"
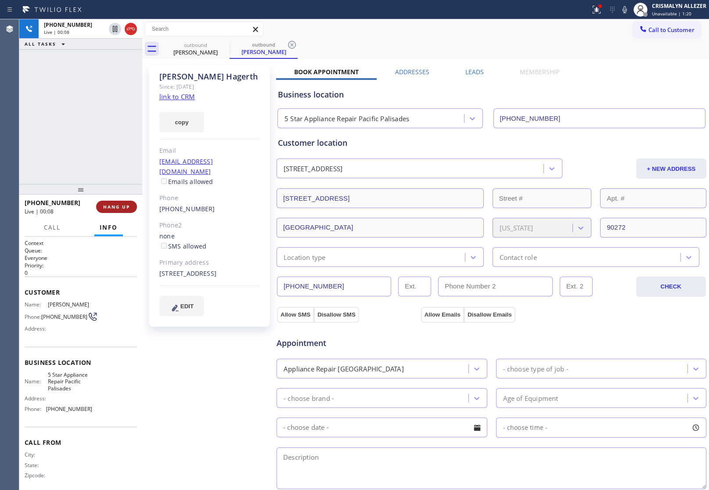
click at [112, 205] on span "HANG UP" at bounding box center [116, 207] width 27 height 6
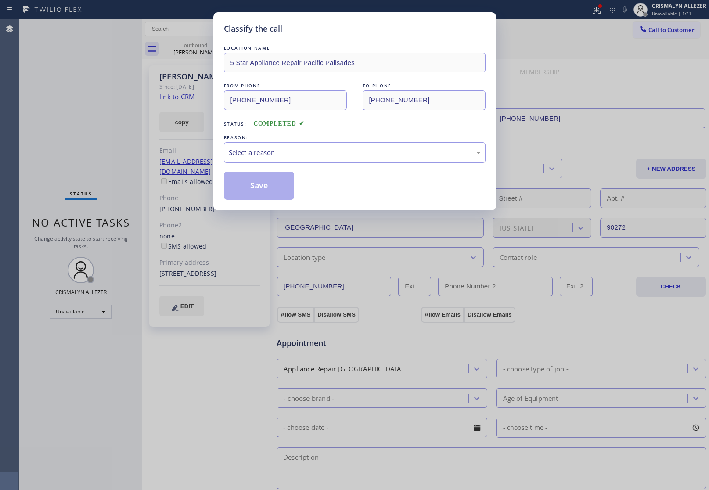
click at [348, 156] on div "Select a reason" at bounding box center [355, 152] width 252 height 10
click at [273, 185] on button "Save" at bounding box center [259, 186] width 71 height 28
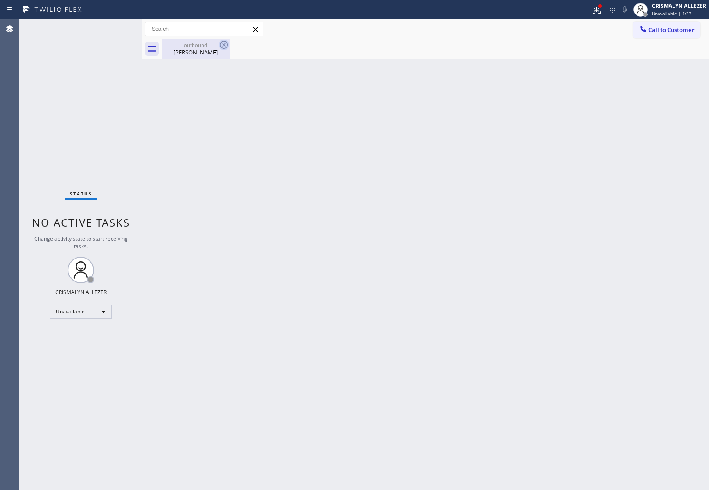
drag, startPoint x: 206, startPoint y: 52, endPoint x: 218, endPoint y: 43, distance: 14.7
click at [209, 49] on div "Mary Hagerth" at bounding box center [195, 52] width 66 height 8
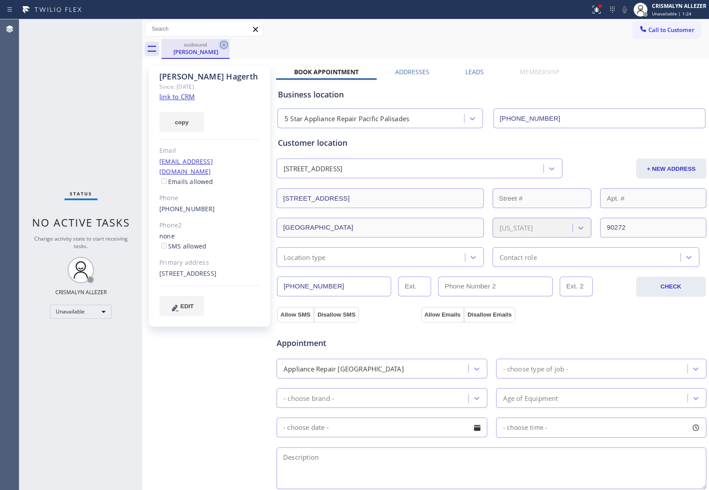
click at [222, 42] on icon at bounding box center [224, 45] width 8 height 8
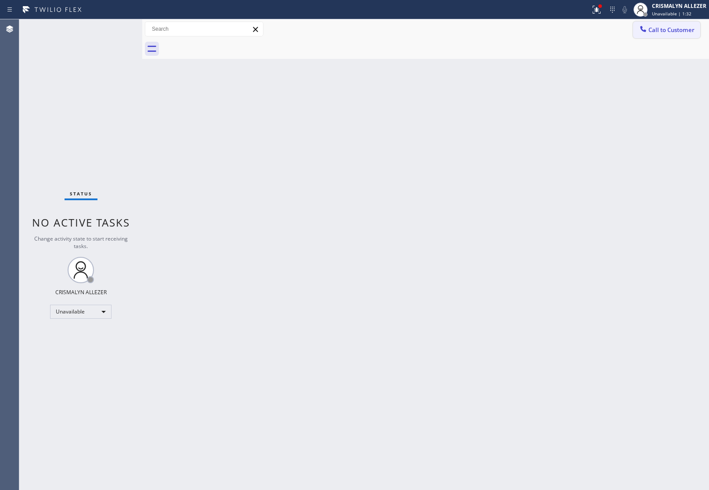
click at [663, 33] on span "Call to Customer" at bounding box center [671, 30] width 46 height 8
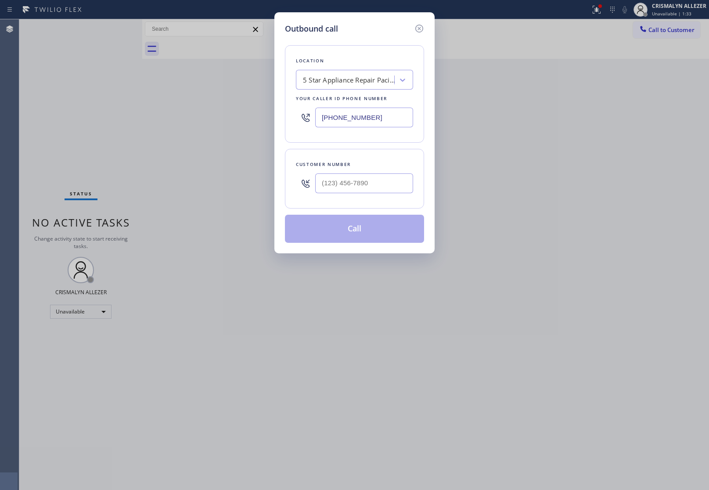
click at [361, 194] on div at bounding box center [364, 183] width 98 height 29
drag, startPoint x: 391, startPoint y: 175, endPoint x: 389, endPoint y: 179, distance: 4.9
click at [389, 179] on input "(___) ___-____" at bounding box center [364, 183] width 98 height 20
paste input "text"
drag, startPoint x: 388, startPoint y: 185, endPoint x: 233, endPoint y: 188, distance: 155.4
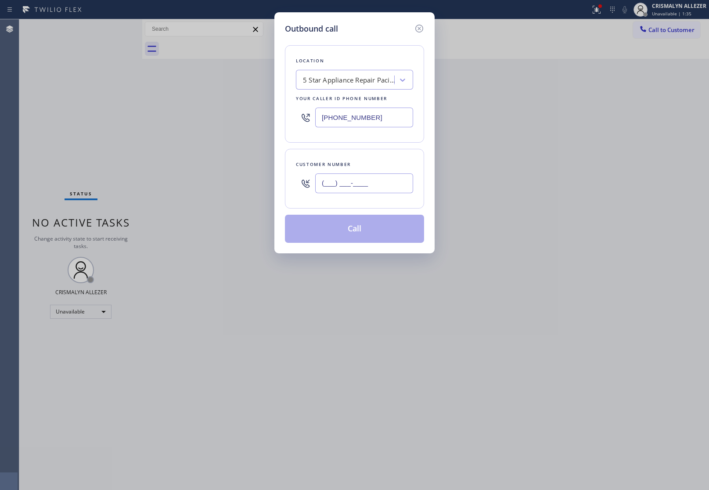
click at [233, 188] on div "Outbound call Location 5 Star Appliance Repair Pacific Palisades Your caller id…" at bounding box center [354, 245] width 709 height 490
paste input "818) 566-9988"
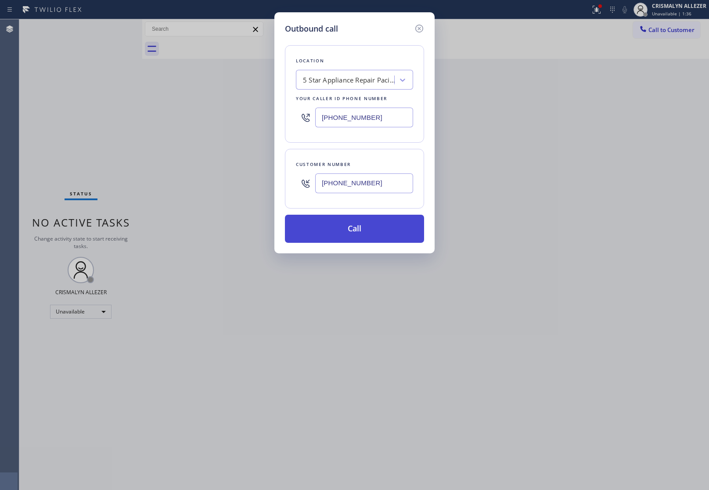
type input "[PHONE_NUMBER]"
click at [352, 235] on button "Call" at bounding box center [354, 229] width 139 height 28
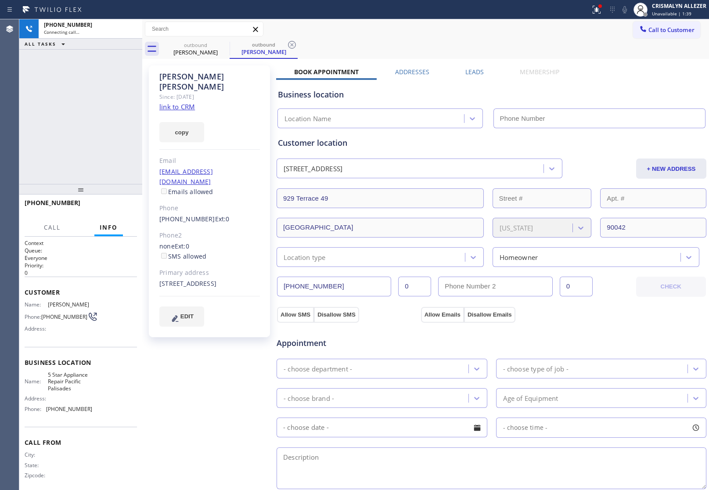
click at [165, 112] on div "copy" at bounding box center [209, 127] width 100 height 30
click at [168, 102] on link "link to CRM" at bounding box center [177, 106] width 36 height 9
type input "[PHONE_NUMBER]"
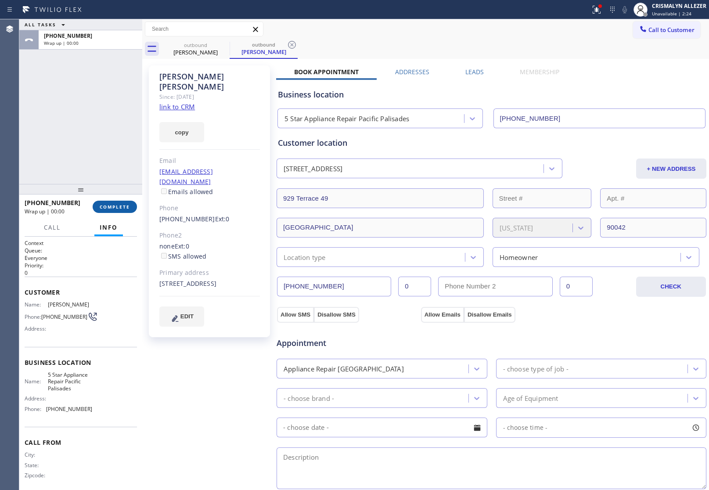
click at [117, 210] on button "COMPLETE" at bounding box center [115, 207] width 44 height 12
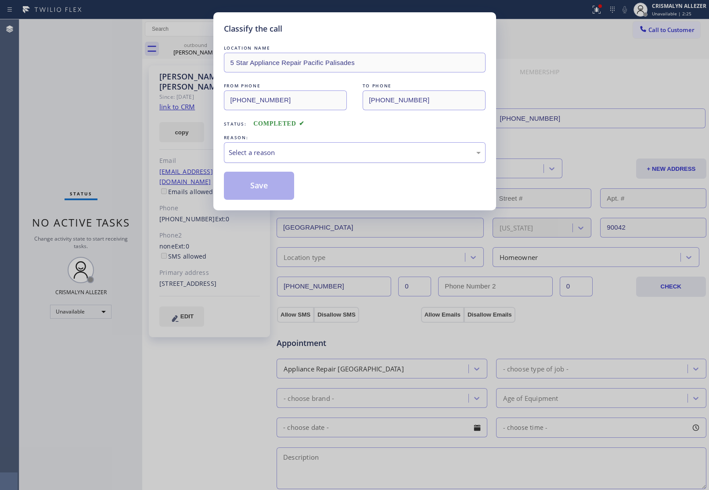
click at [374, 143] on div "Select a reason" at bounding box center [355, 152] width 262 height 21
click at [252, 193] on button "Save" at bounding box center [259, 186] width 71 height 28
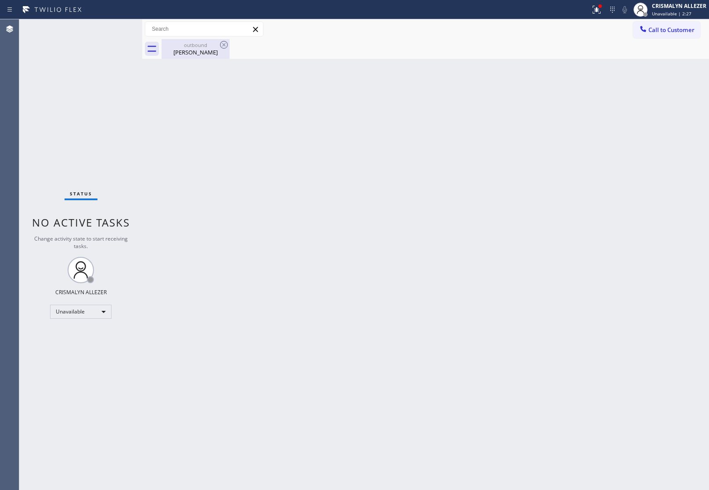
click at [193, 56] on div "outbound Eric Vindel" at bounding box center [195, 49] width 66 height 20
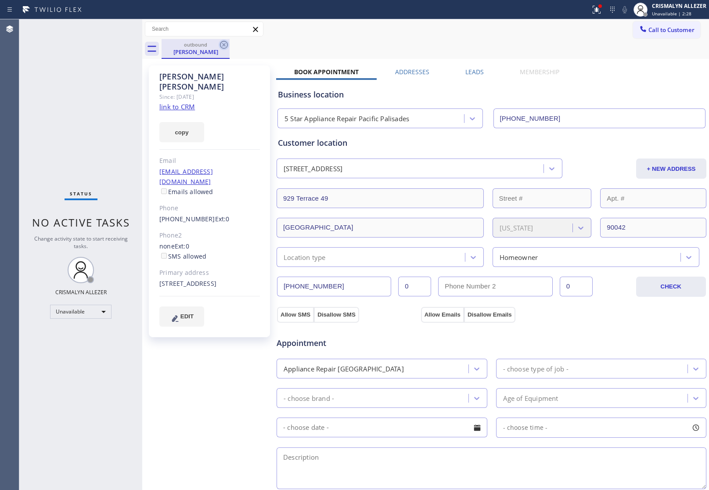
click at [222, 44] on icon at bounding box center [224, 45] width 8 height 8
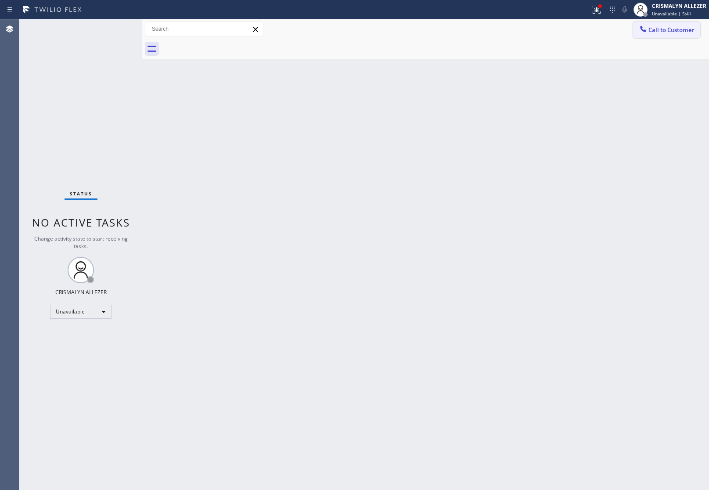
click at [666, 29] on span "Call to Customer" at bounding box center [671, 30] width 46 height 8
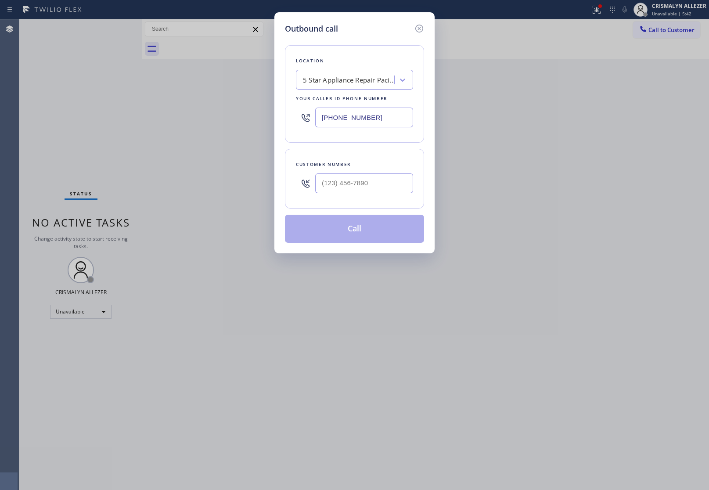
drag, startPoint x: 385, startPoint y: 120, endPoint x: 160, endPoint y: 111, distance: 225.3
click at [178, 111] on div "Outbound call Location 5 Star Appliance Repair Pacific Palisades Your caller id…" at bounding box center [354, 245] width 709 height 490
paste input "877) 777-0796"
type input "[PHONE_NUMBER]"
click at [363, 179] on input "(___) ___-____" at bounding box center [364, 183] width 98 height 20
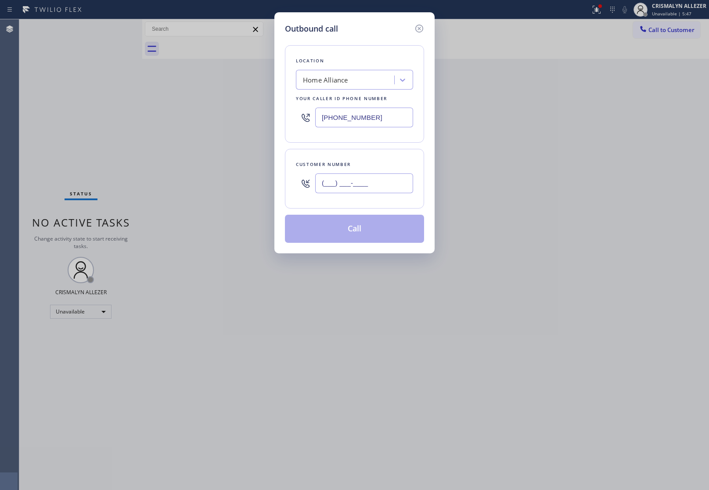
paste input "323) 873-7089"
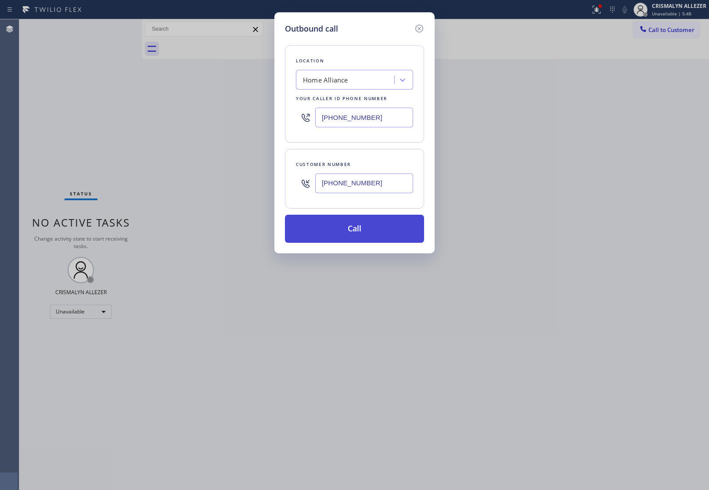
type input "(323) 873-7089"
click at [361, 226] on button "Call" at bounding box center [354, 229] width 139 height 28
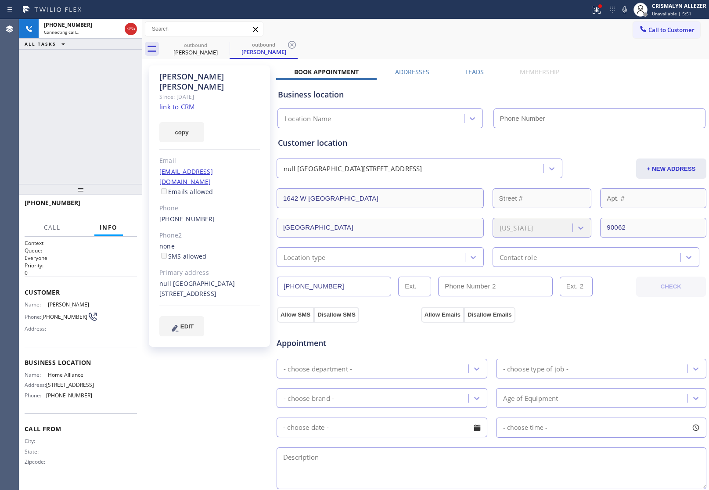
click at [184, 102] on link "link to CRM" at bounding box center [177, 106] width 36 height 9
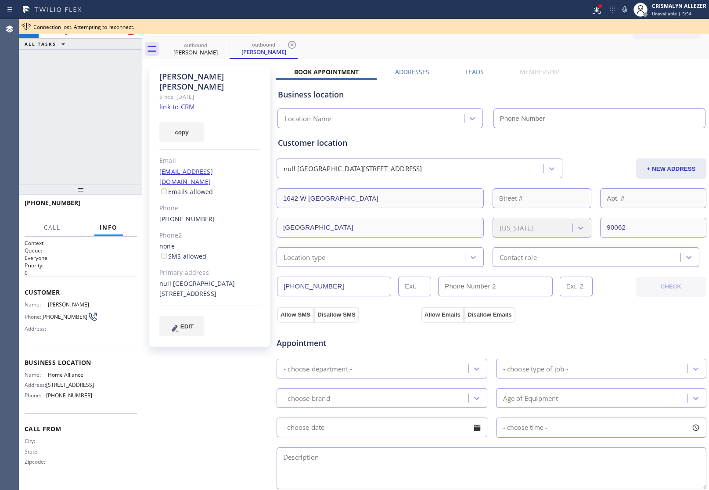
type input "[PHONE_NUMBER]"
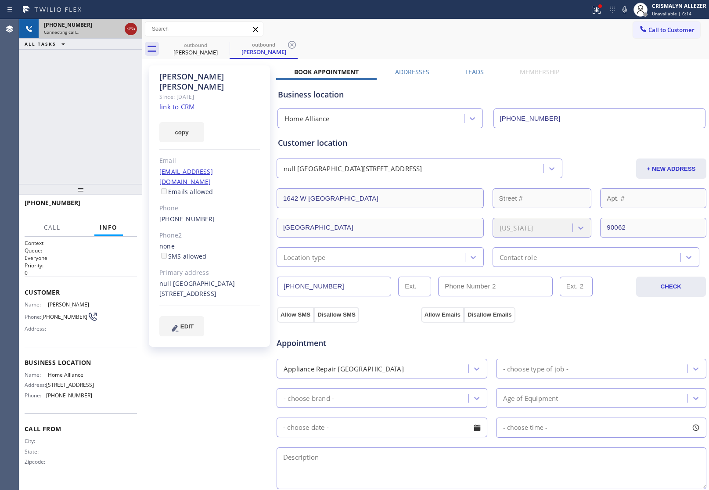
click at [132, 31] on icon at bounding box center [130, 29] width 11 height 11
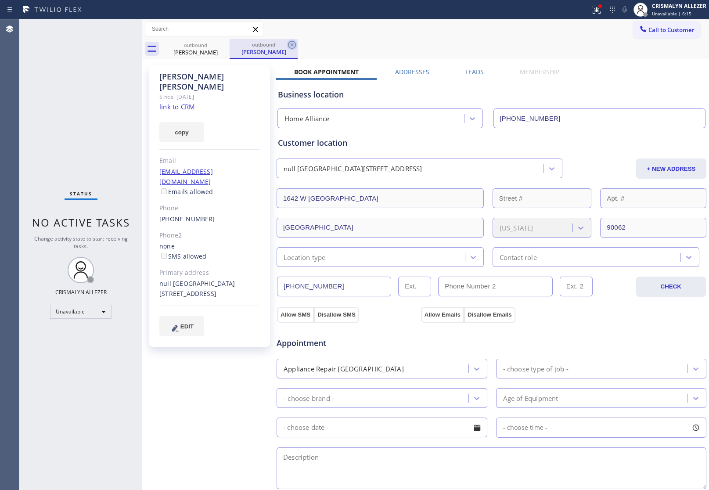
click at [293, 45] on icon at bounding box center [292, 44] width 11 height 11
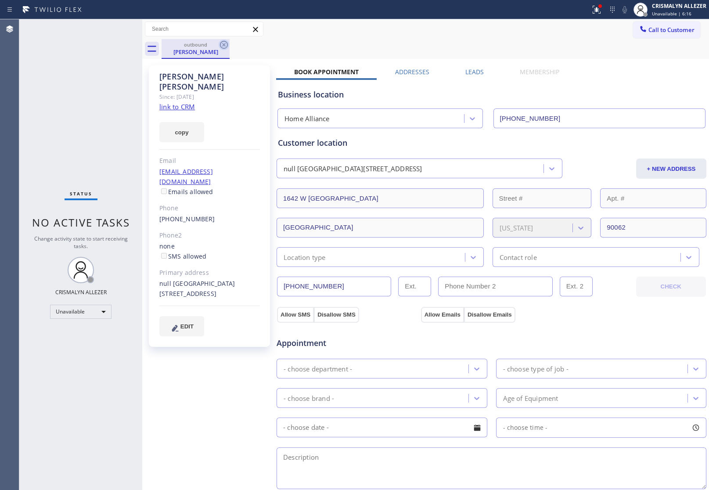
click at [225, 43] on icon at bounding box center [224, 45] width 8 height 8
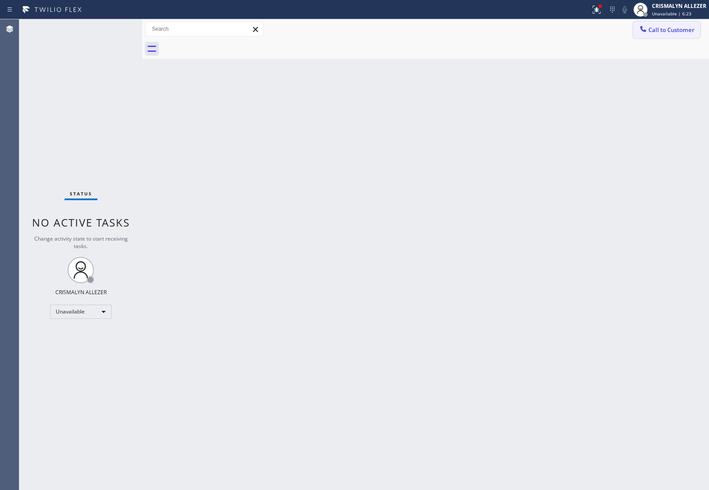
click at [679, 33] on span "Call to Customer" at bounding box center [671, 30] width 46 height 8
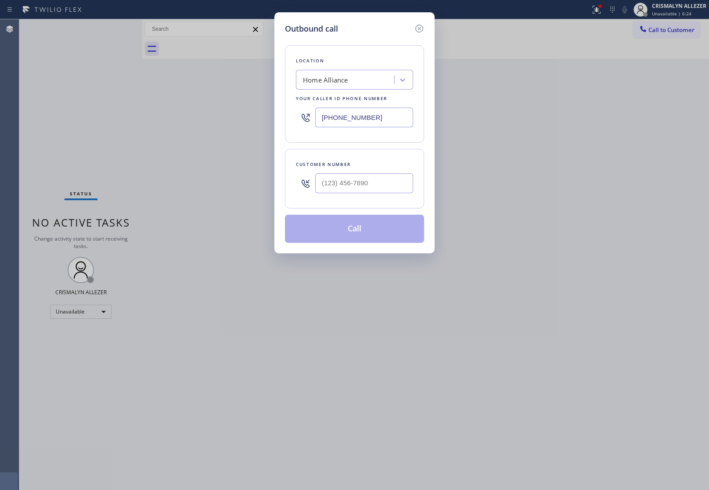
click at [390, 172] on div at bounding box center [364, 183] width 98 height 29
click at [381, 183] on input "(___) ___-____" at bounding box center [364, 183] width 98 height 20
paste input "805) 766-0517"
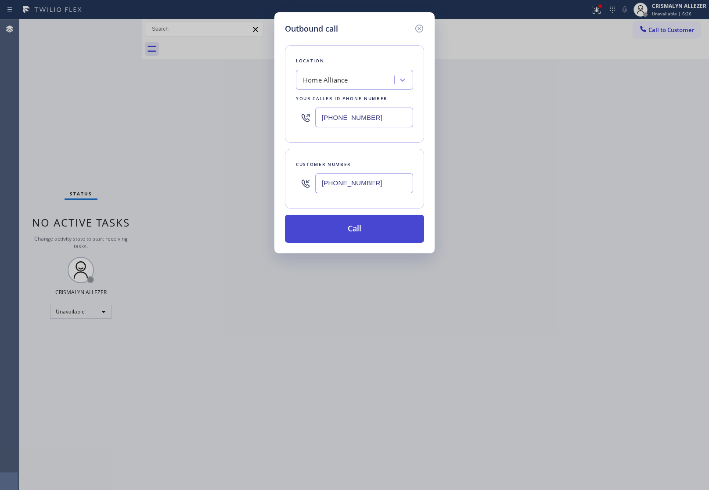
type input "[PHONE_NUMBER]"
click at [362, 230] on button "Call" at bounding box center [354, 229] width 139 height 28
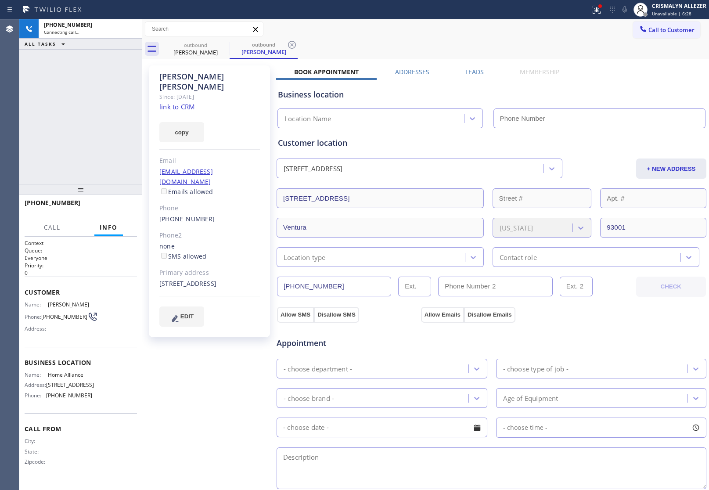
click at [176, 102] on link "link to CRM" at bounding box center [177, 106] width 36 height 9
type input "[PHONE_NUMBER]"
click at [108, 209] on span "HANG UP" at bounding box center [116, 207] width 27 height 6
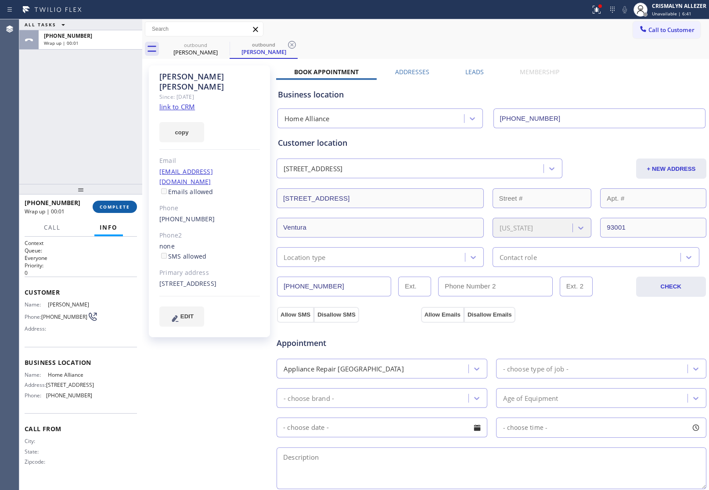
click at [112, 205] on span "COMPLETE" at bounding box center [115, 207] width 30 height 6
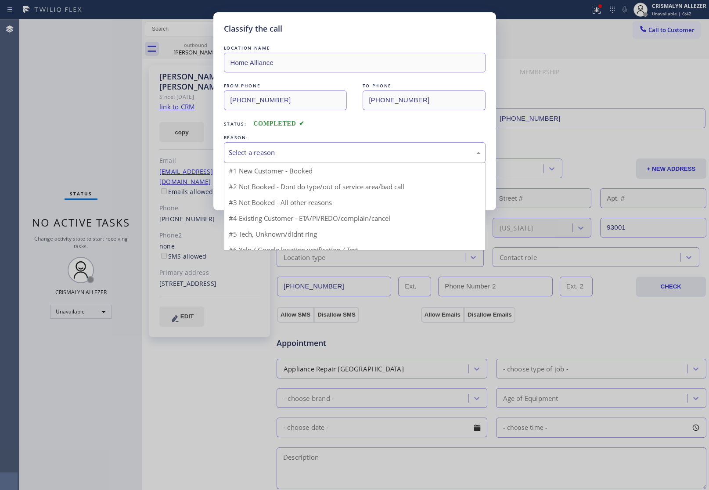
click at [361, 154] on div "Select a reason" at bounding box center [355, 152] width 252 height 10
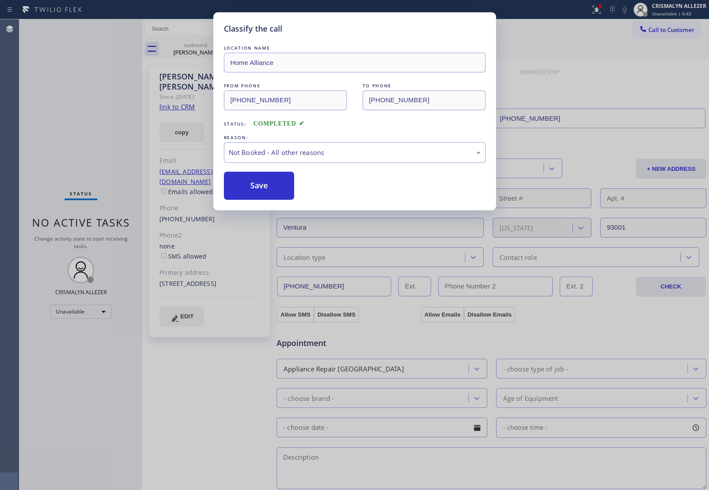
click at [265, 187] on button "Save" at bounding box center [259, 186] width 71 height 28
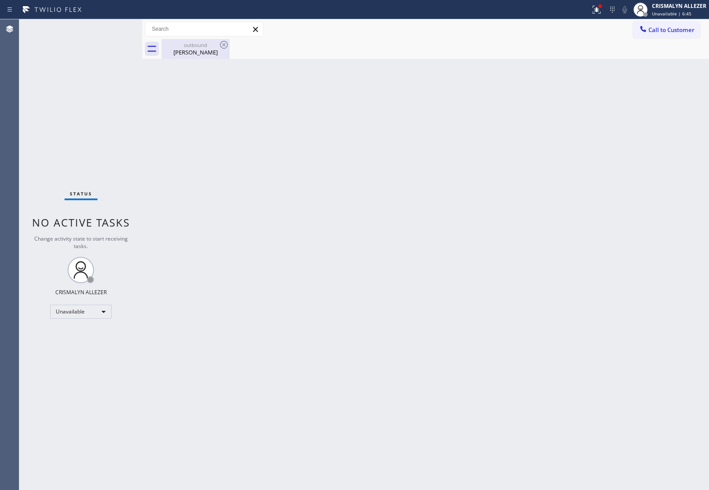
click at [203, 45] on div "outbound" at bounding box center [195, 45] width 66 height 7
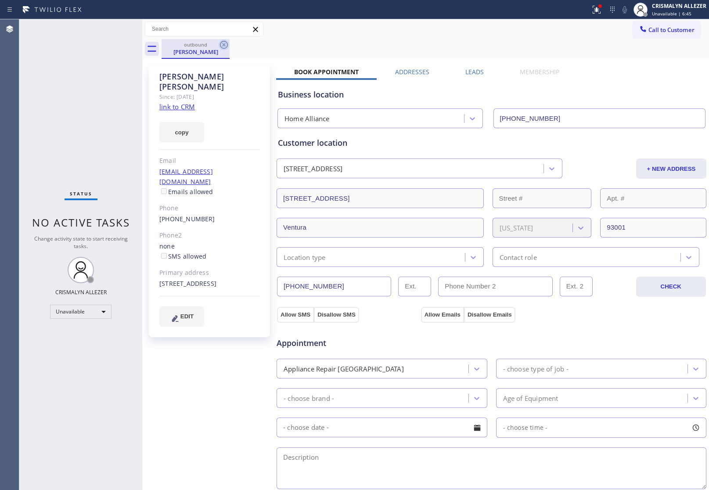
click at [227, 44] on icon at bounding box center [224, 45] width 8 height 8
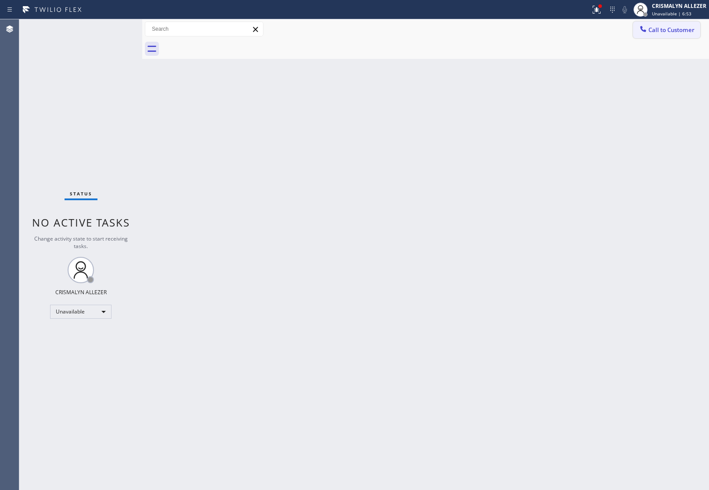
click at [655, 33] on span "Call to Customer" at bounding box center [671, 30] width 46 height 8
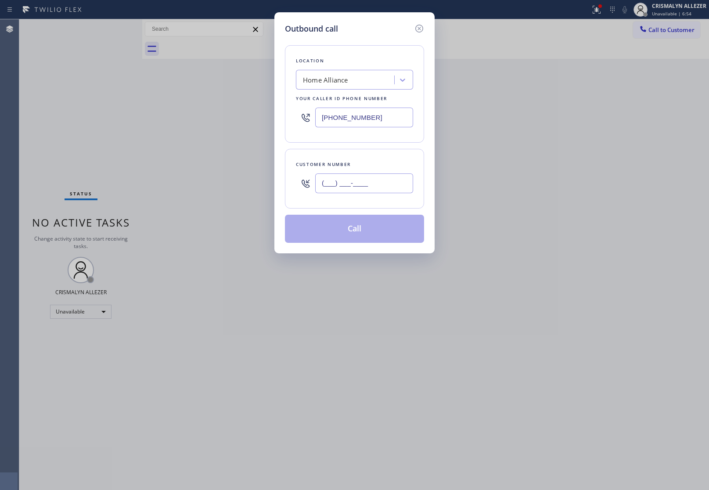
click at [389, 180] on input "(___) ___-____" at bounding box center [364, 183] width 98 height 20
paste input "818) 687-2396"
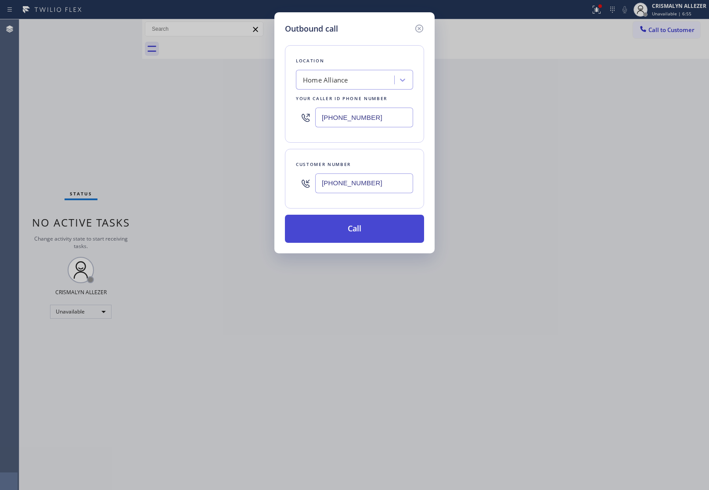
type input "(818) 687-2396"
click at [357, 236] on button "Call" at bounding box center [354, 229] width 139 height 28
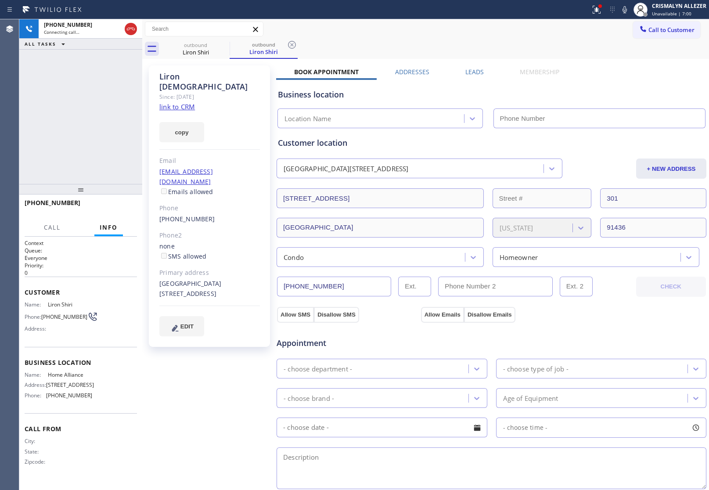
click at [174, 102] on link "link to CRM" at bounding box center [177, 106] width 36 height 9
type input "[PHONE_NUMBER]"
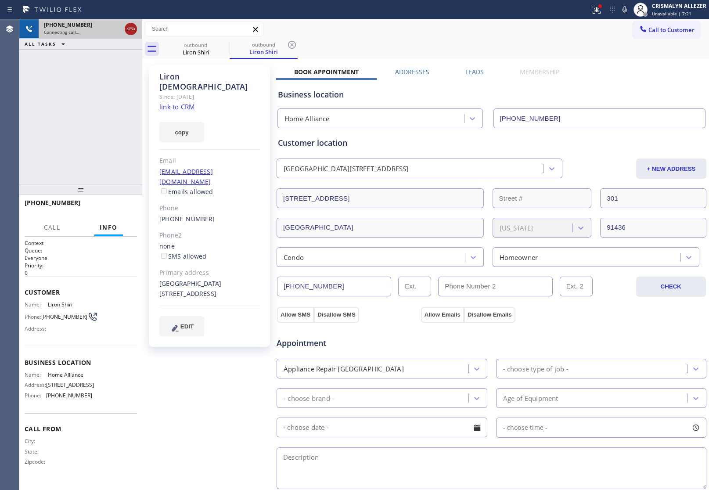
click at [130, 30] on icon at bounding box center [130, 29] width 11 height 11
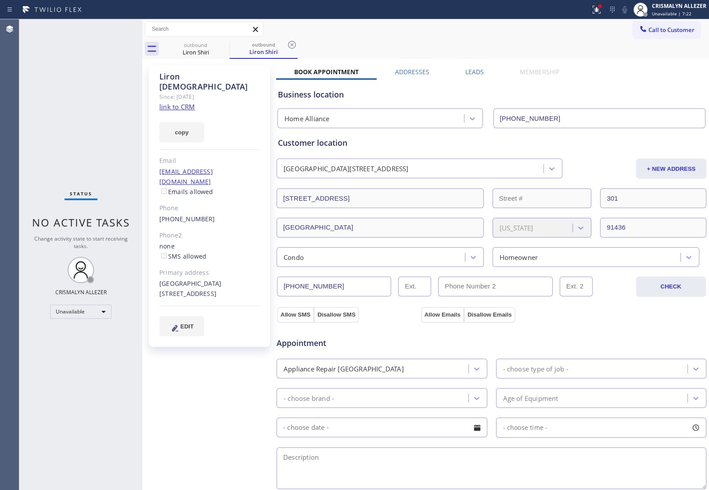
drag, startPoint x: 290, startPoint y: 45, endPoint x: 251, endPoint y: 51, distance: 39.6
click at [290, 45] on icon at bounding box center [292, 44] width 11 height 11
click at [221, 42] on icon at bounding box center [224, 45] width 8 height 8
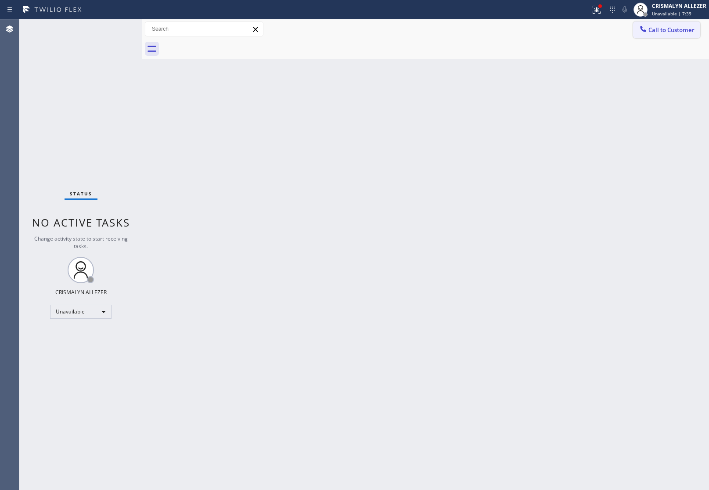
drag, startPoint x: 658, startPoint y: 34, endPoint x: 483, endPoint y: 98, distance: 186.8
click at [655, 36] on button "Call to Customer" at bounding box center [666, 30] width 67 height 17
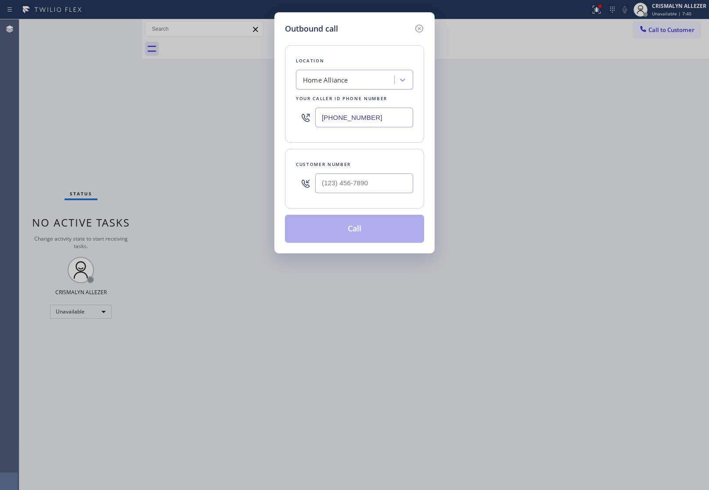
drag, startPoint x: 387, startPoint y: 120, endPoint x: 165, endPoint y: 118, distance: 221.6
click at [230, 120] on div "Outbound call Location Home Alliance Your caller id phone number (877) 777-0796…" at bounding box center [354, 245] width 709 height 490
paste input "312) 241-1219"
type input "[PHONE_NUMBER]"
click at [382, 181] on input "(___) ___-____" at bounding box center [364, 183] width 98 height 20
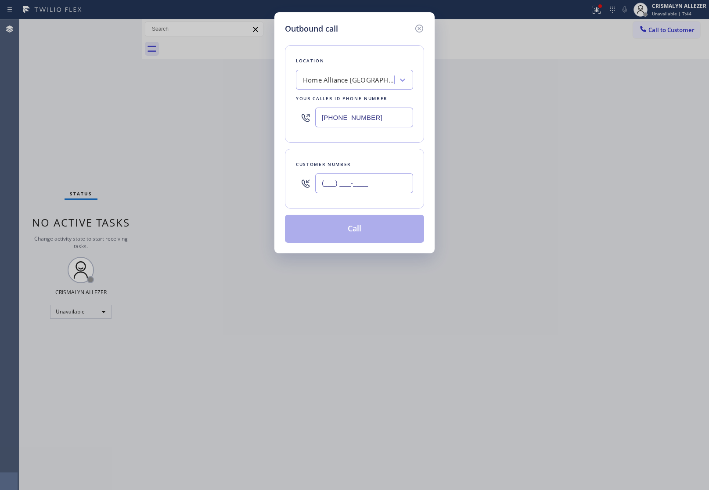
paste input "630) 965-0360"
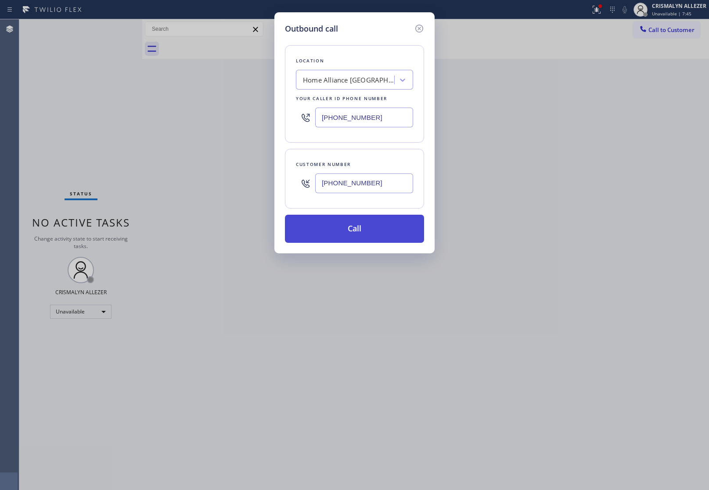
type input "(630) 965-0360"
click at [353, 240] on button "Call" at bounding box center [354, 229] width 139 height 28
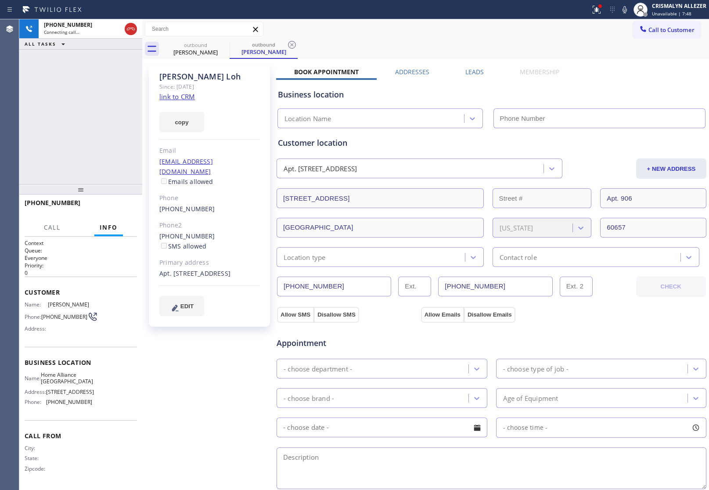
click at [167, 97] on link "link to CRM" at bounding box center [177, 96] width 36 height 9
type input "[PHONE_NUMBER]"
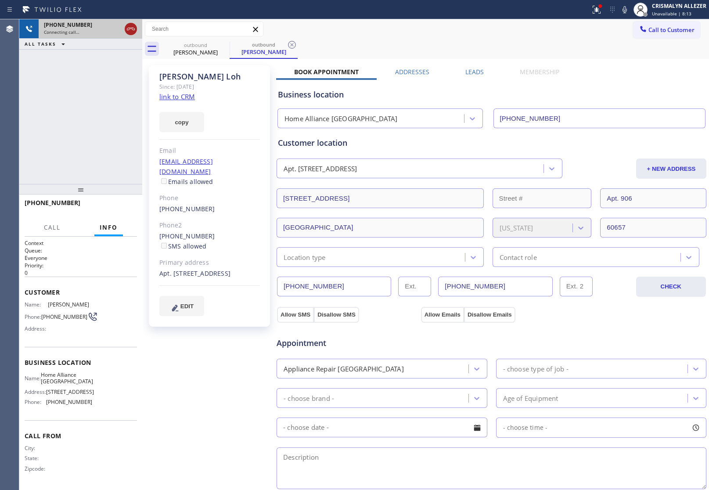
click at [134, 29] on icon at bounding box center [130, 29] width 11 height 11
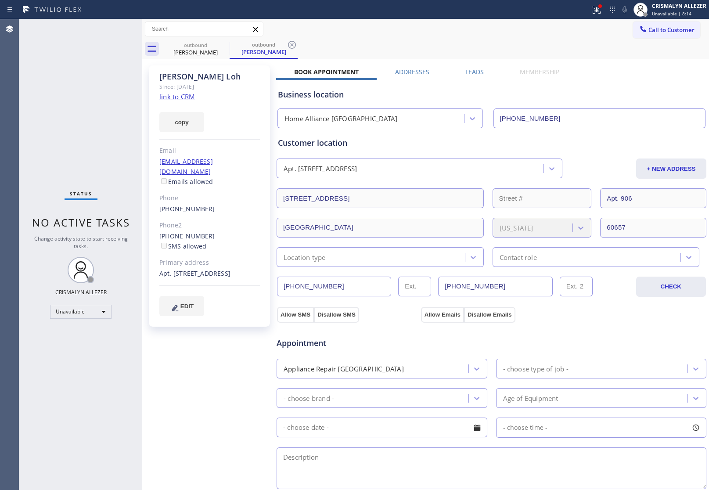
drag, startPoint x: 484, startPoint y: 73, endPoint x: 476, endPoint y: 73, distance: 7.5
click at [484, 73] on div "Leads" at bounding box center [474, 74] width 54 height 12
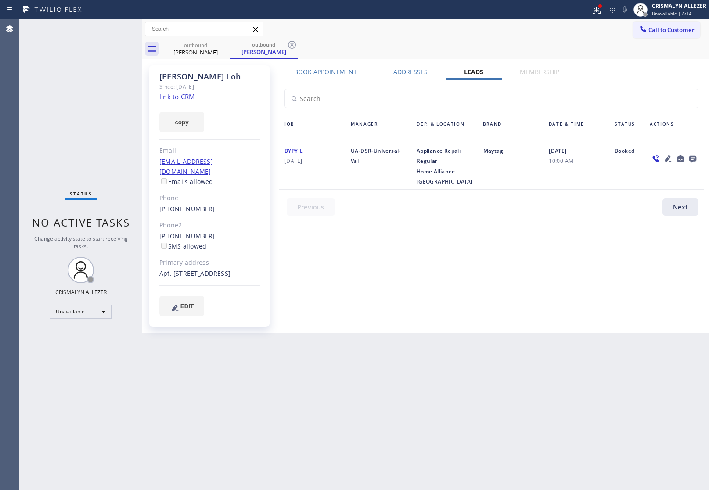
click at [473, 73] on label "Leads" at bounding box center [473, 72] width 19 height 8
click at [689, 155] on icon at bounding box center [692, 158] width 11 height 11
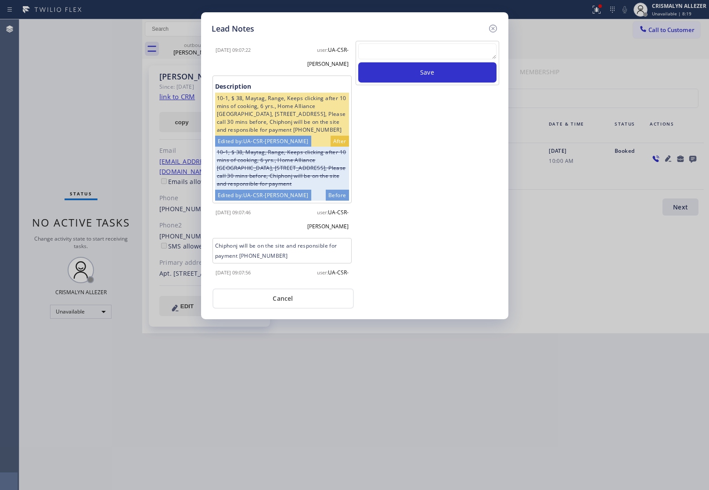
scroll to position [382, 0]
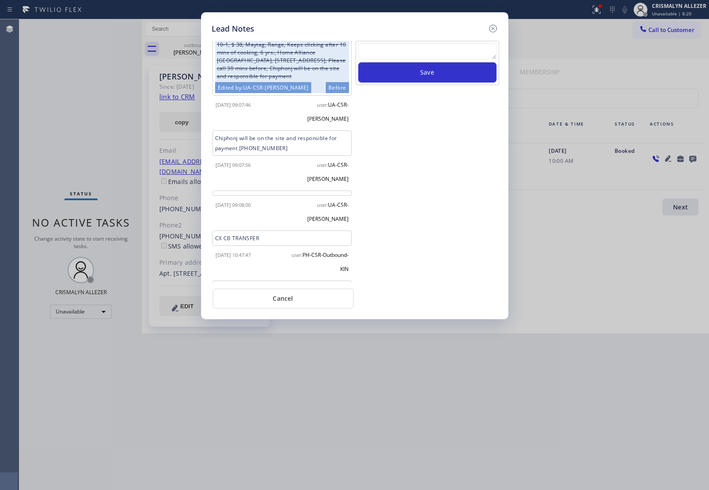
click at [434, 52] on textarea at bounding box center [427, 51] width 138 height 16
paste textarea "no answer | pls xfer here cx cb"
type textarea "no answer | pls xfer here cx cb"
click at [434, 69] on button "Save" at bounding box center [427, 72] width 138 height 20
click at [308, 298] on button "Cancel" at bounding box center [282, 298] width 141 height 20
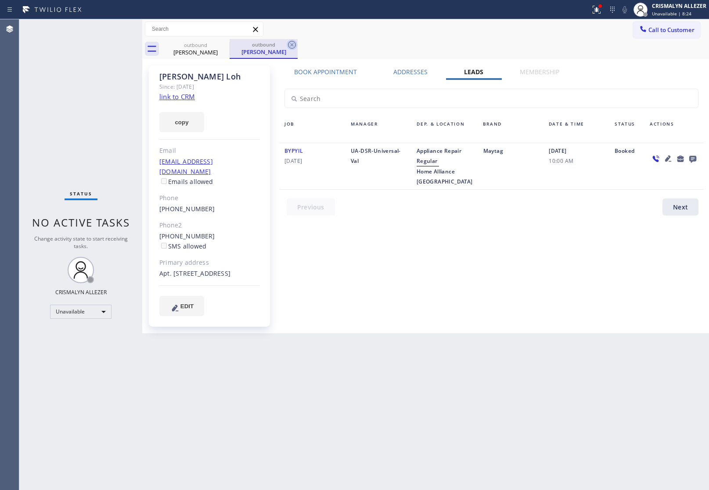
click at [290, 43] on icon at bounding box center [292, 44] width 11 height 11
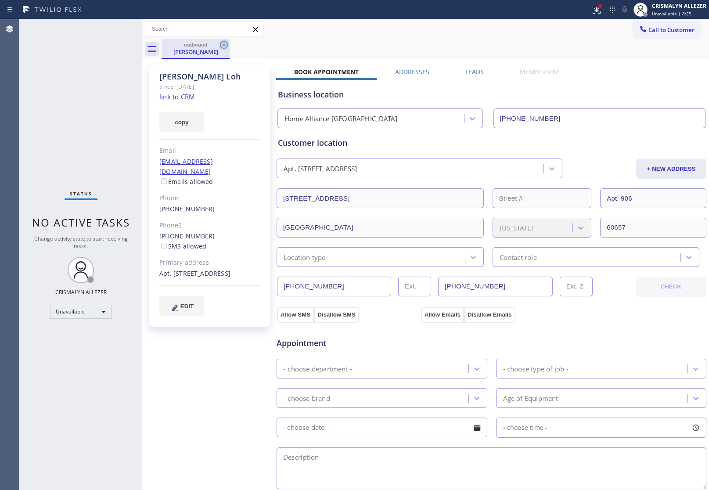
click at [219, 43] on icon at bounding box center [224, 44] width 11 height 11
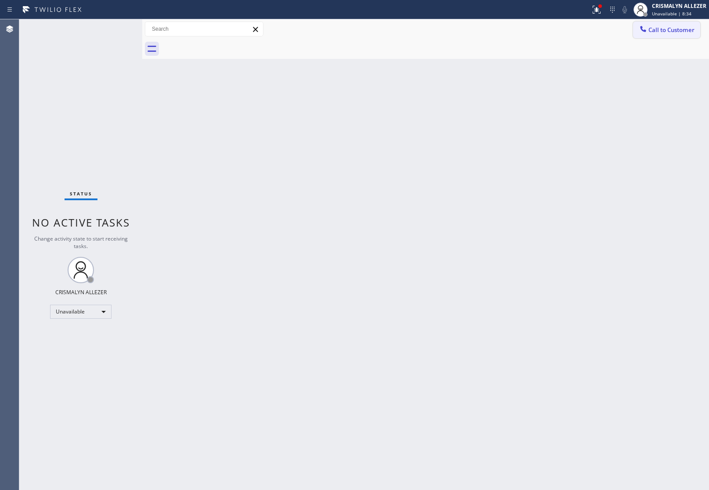
click at [677, 31] on span "Call to Customer" at bounding box center [671, 30] width 46 height 8
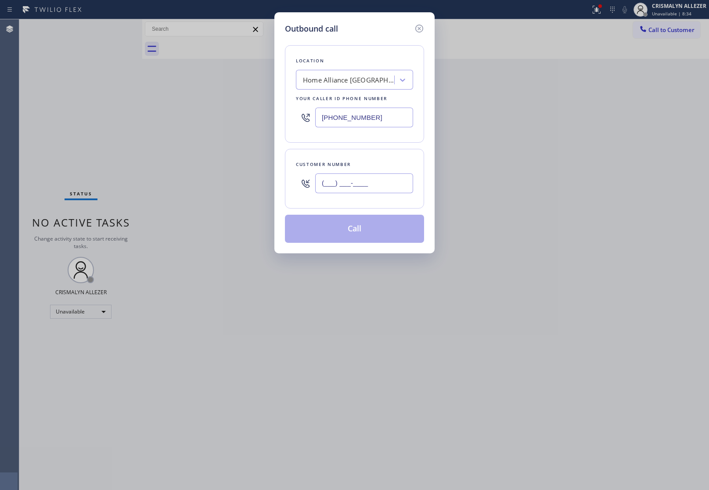
click at [380, 185] on input "(___) ___-____" at bounding box center [364, 183] width 98 height 20
paste input "224) 659-4760"
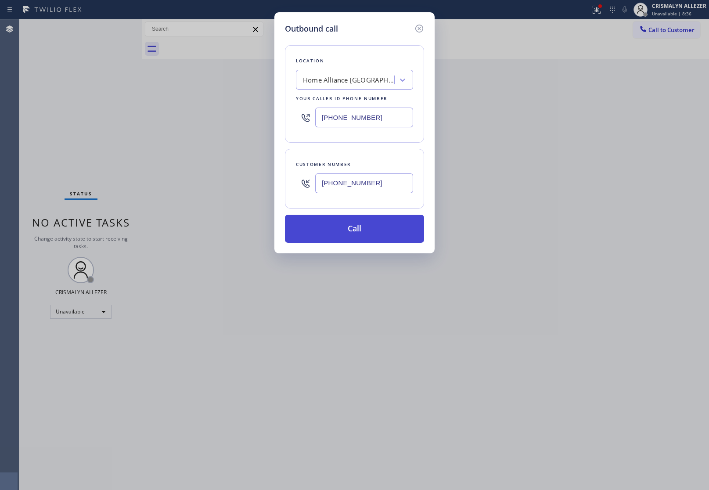
type input "(224) 659-4760"
click at [363, 236] on button "Call" at bounding box center [354, 229] width 139 height 28
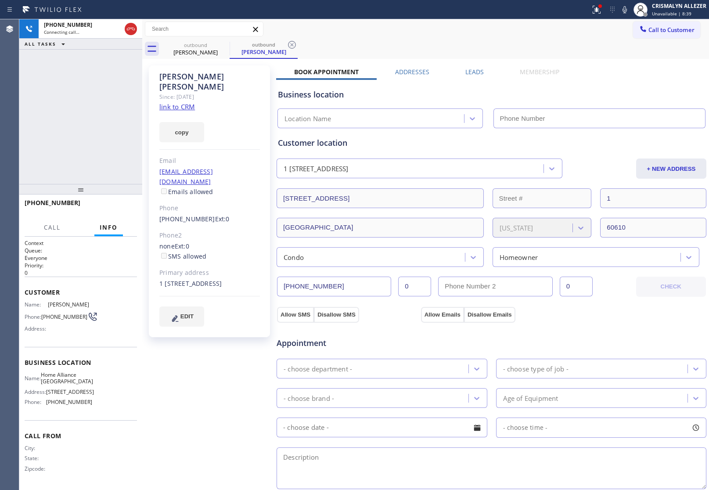
click at [181, 102] on link "link to CRM" at bounding box center [177, 106] width 36 height 9
type input "[PHONE_NUMBER]"
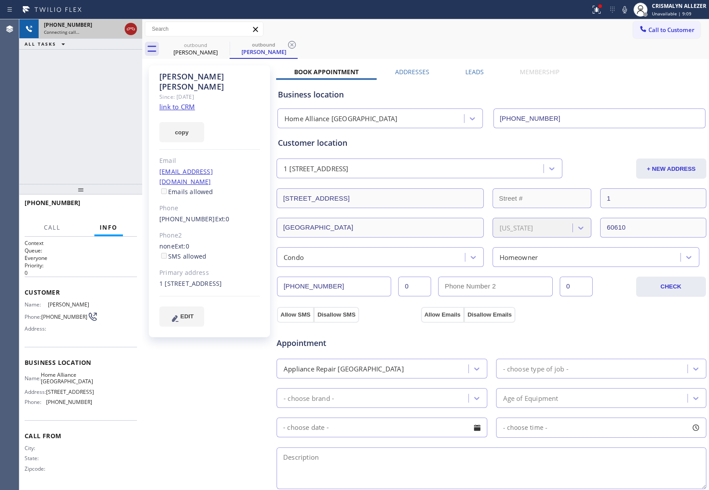
click at [129, 30] on icon at bounding box center [130, 29] width 11 height 11
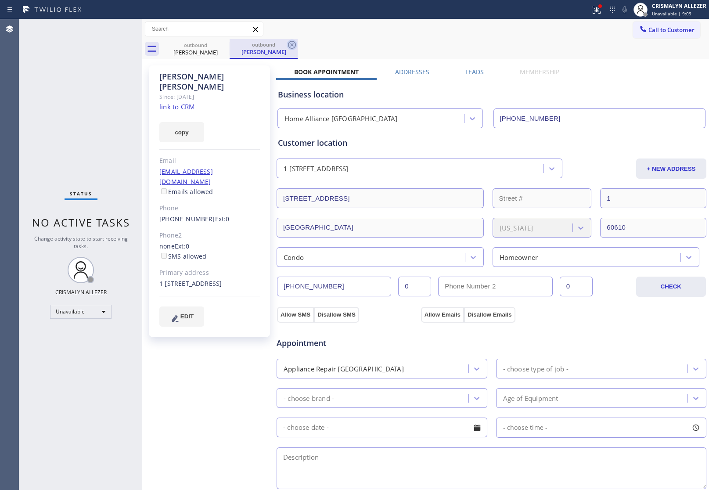
click at [290, 45] on icon at bounding box center [292, 44] width 11 height 11
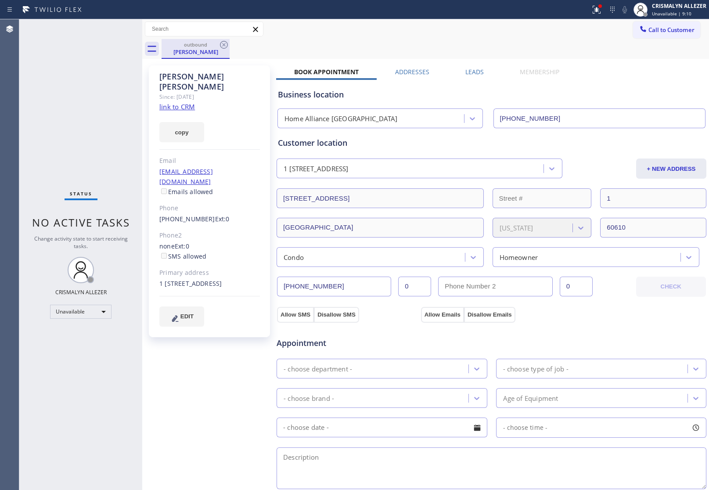
click at [229, 42] on div "outbound Tom Weber" at bounding box center [195, 49] width 68 height 20
click at [224, 41] on icon at bounding box center [224, 45] width 8 height 8
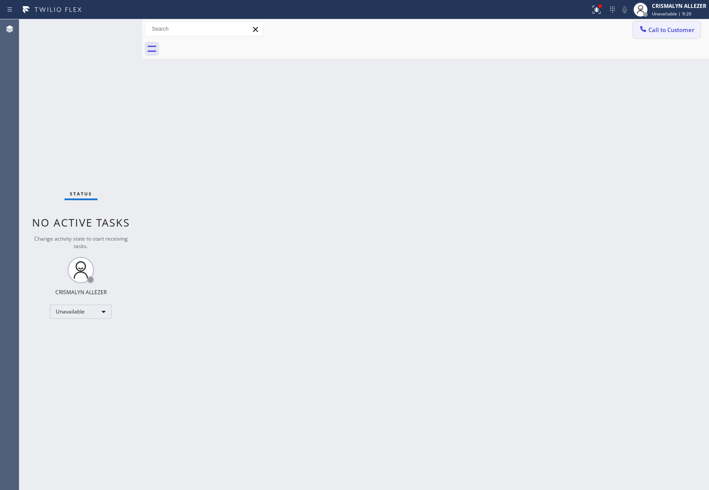
click at [645, 32] on icon at bounding box center [642, 29] width 9 height 9
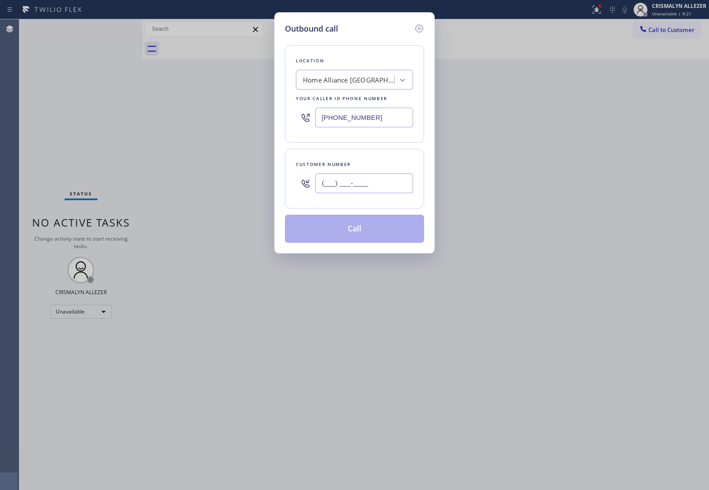
click at [391, 187] on input "(___) ___-____" at bounding box center [364, 183] width 98 height 20
paste input "713) 289-4047"
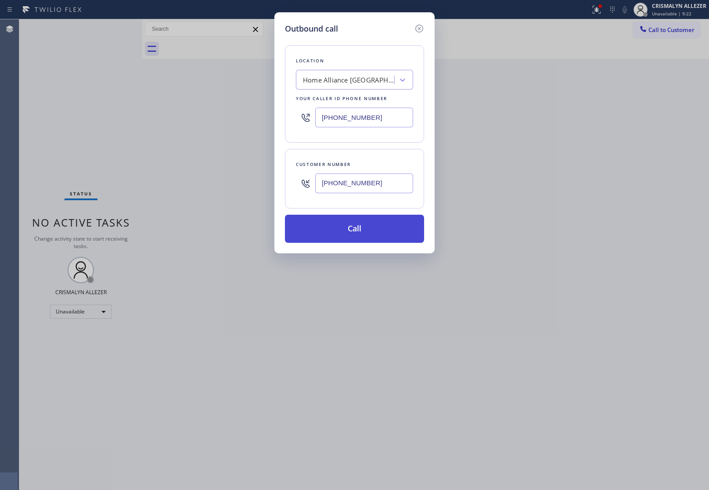
type input "(713) 289-4047"
click at [349, 237] on button "Call" at bounding box center [354, 229] width 139 height 28
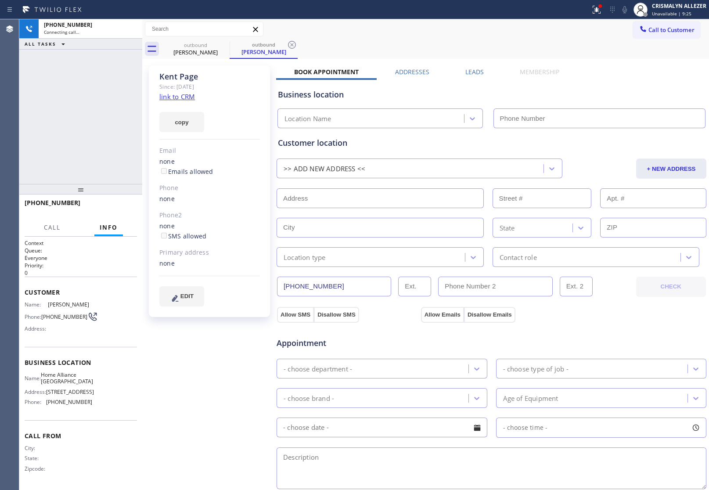
click at [172, 98] on link "link to CRM" at bounding box center [177, 96] width 36 height 9
type input "[PHONE_NUMBER]"
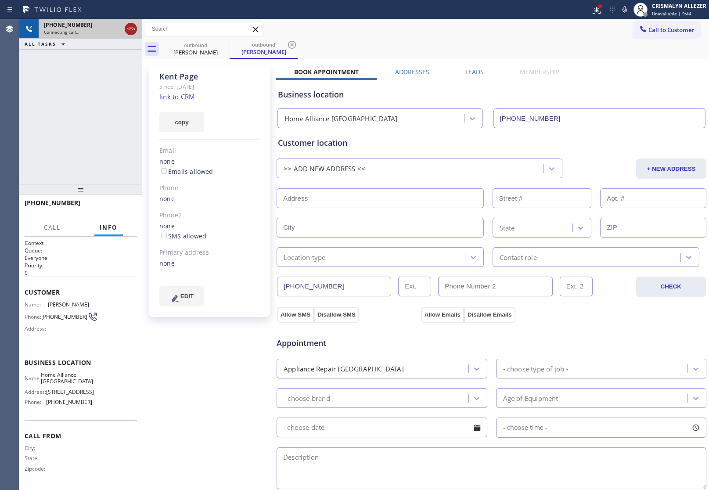
click at [132, 31] on icon at bounding box center [130, 29] width 11 height 11
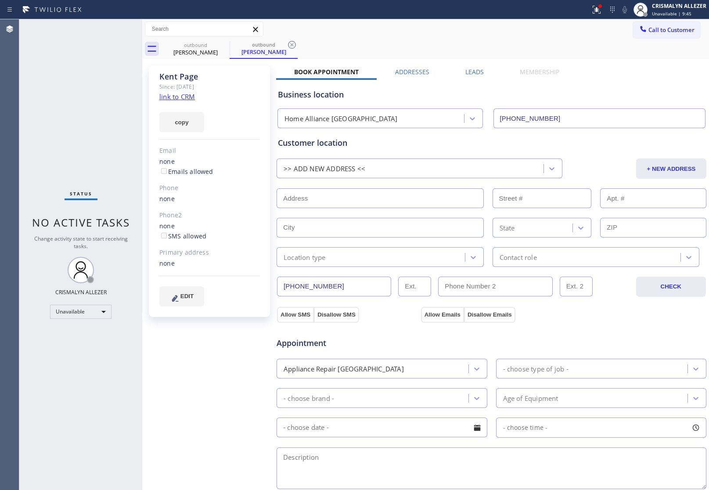
click at [466, 74] on label "Leads" at bounding box center [474, 72] width 18 height 8
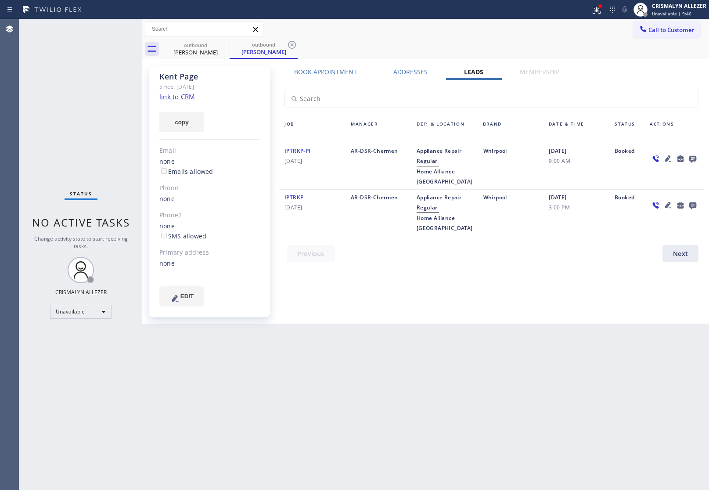
click at [691, 157] on icon at bounding box center [692, 158] width 11 height 11
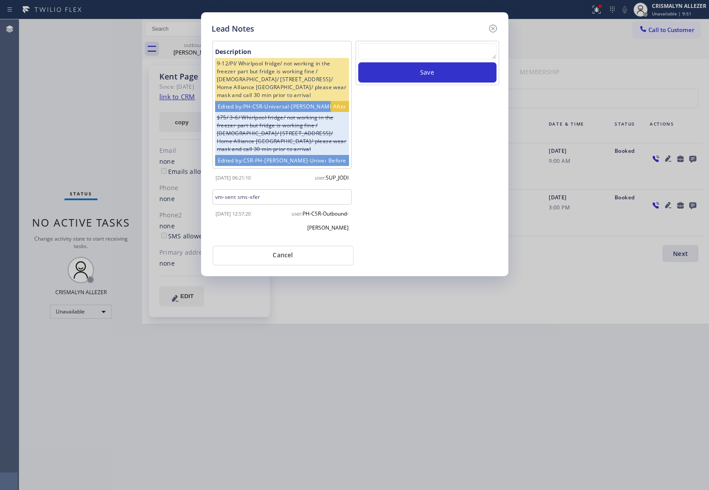
click at [415, 57] on textarea at bounding box center [427, 51] width 138 height 16
paste textarea "no answer | pls xfer here cx cb"
type textarea "no answer | pls xfer here cx cb"
click at [427, 67] on button "Save" at bounding box center [427, 72] width 138 height 20
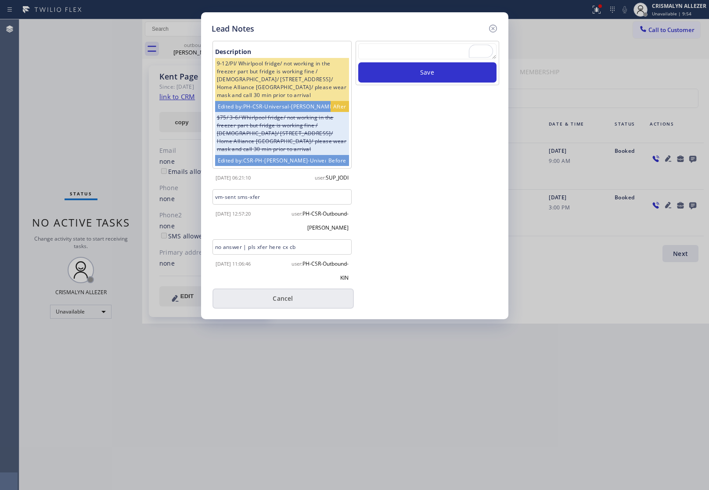
click at [291, 303] on button "Cancel" at bounding box center [282, 298] width 141 height 20
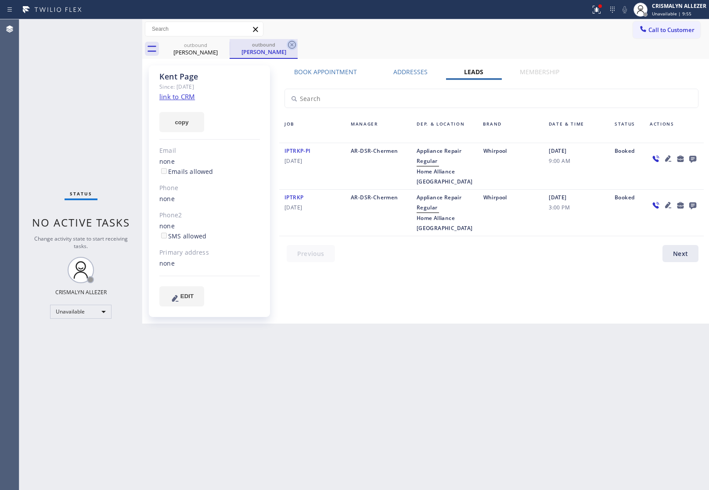
click at [289, 43] on icon at bounding box center [292, 44] width 11 height 11
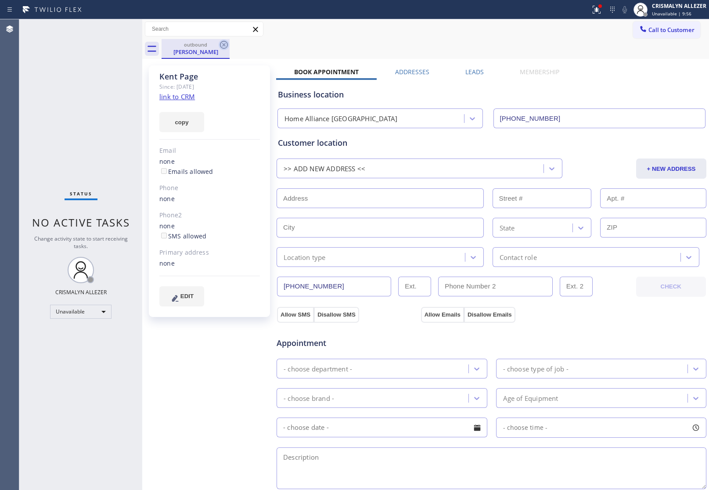
click at [224, 43] on icon at bounding box center [224, 44] width 11 height 11
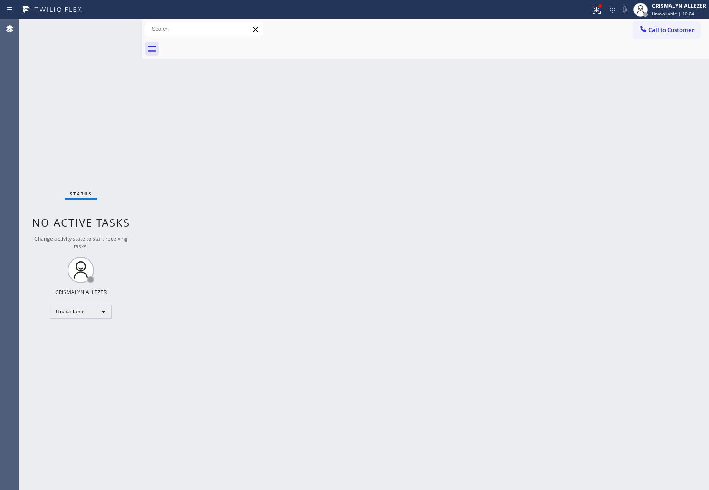
click at [660, 29] on span "Call to Customer" at bounding box center [671, 30] width 46 height 8
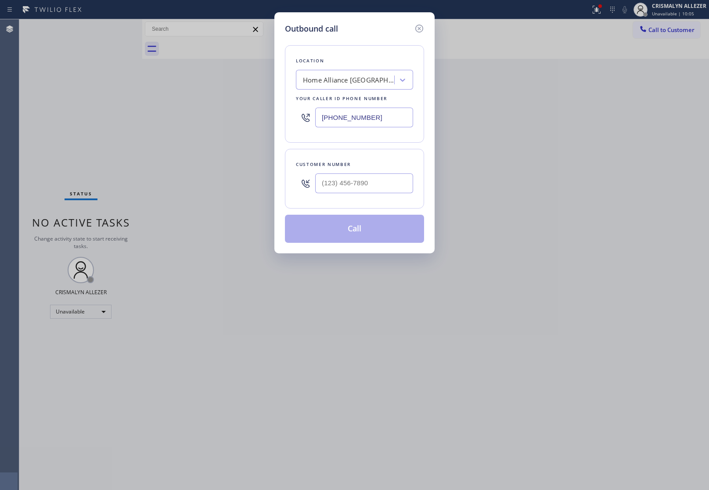
drag, startPoint x: 398, startPoint y: 108, endPoint x: 165, endPoint y: 106, distance: 233.0
click at [211, 118] on div "Outbound call Location Home Alliance [GEOGRAPHIC_DATA] Your caller id phone num…" at bounding box center [354, 245] width 709 height 490
paste input "213) 344-0758"
type input "[PHONE_NUMBER]"
click at [382, 179] on input "(___) ___-____" at bounding box center [364, 183] width 98 height 20
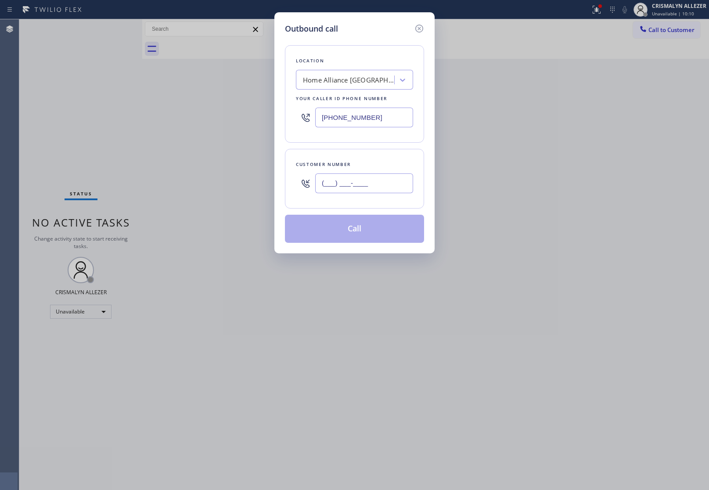
paste input "818) 268-0767"
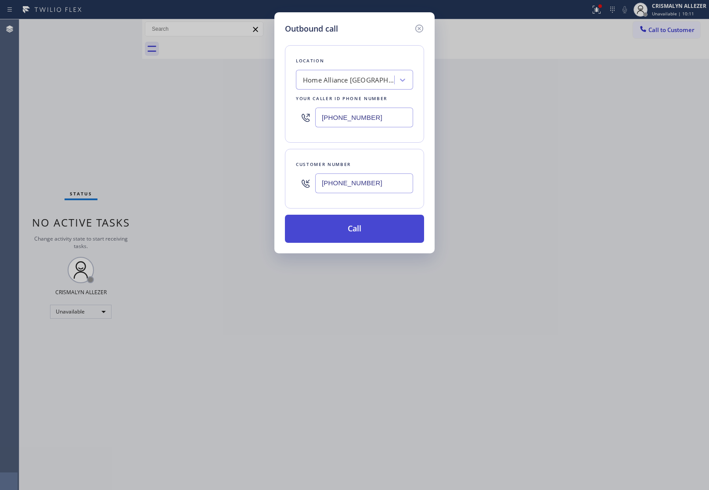
type input "[PHONE_NUMBER]"
click at [363, 224] on button "Call" at bounding box center [354, 229] width 139 height 28
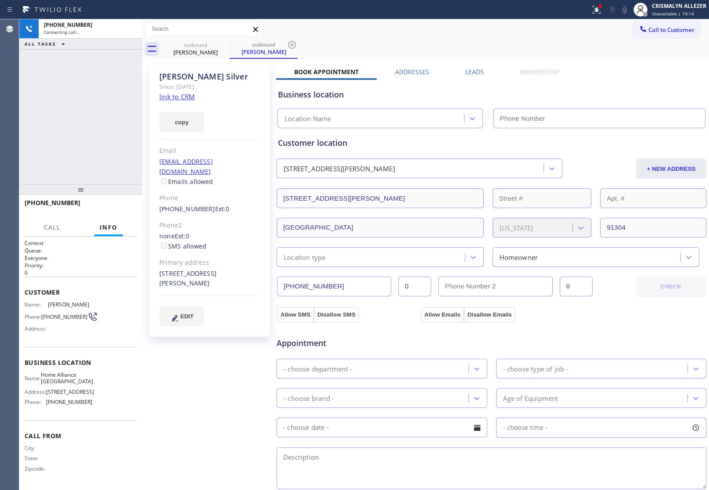
click at [184, 97] on link "link to CRM" at bounding box center [177, 96] width 36 height 9
type input "[PHONE_NUMBER]"
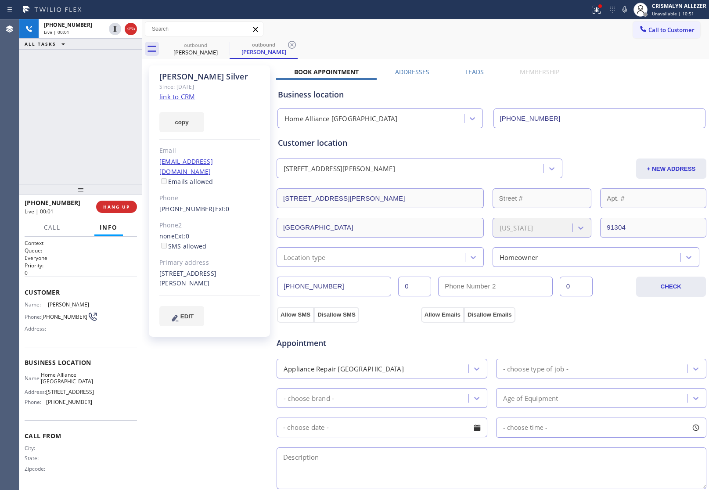
click at [476, 69] on label "Leads" at bounding box center [474, 72] width 18 height 8
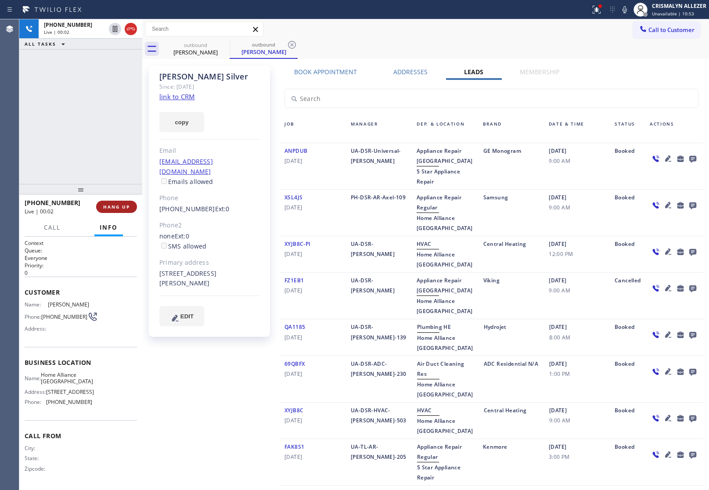
click at [118, 208] on span "HANG UP" at bounding box center [116, 207] width 27 height 6
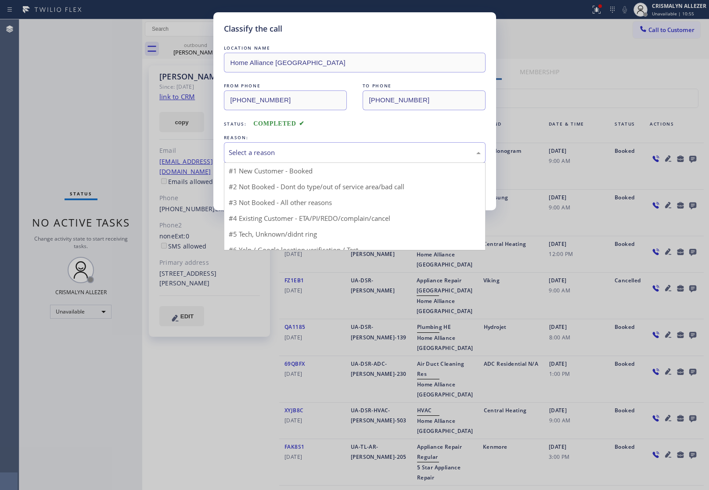
click at [320, 150] on div "Select a reason" at bounding box center [355, 152] width 252 height 10
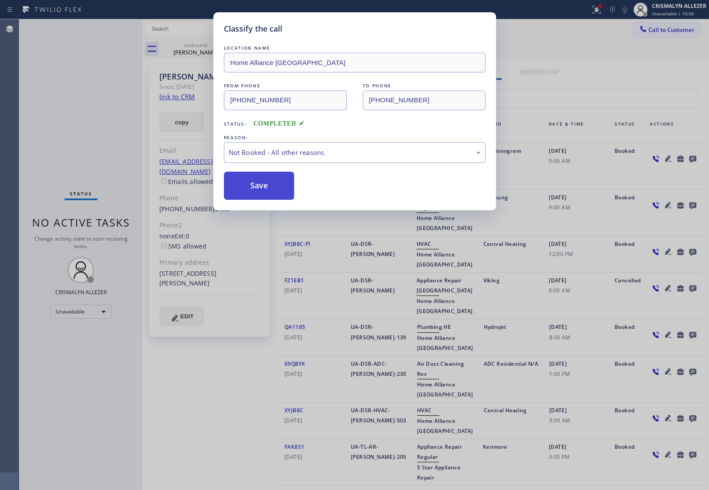
click at [263, 185] on button "Save" at bounding box center [259, 186] width 71 height 28
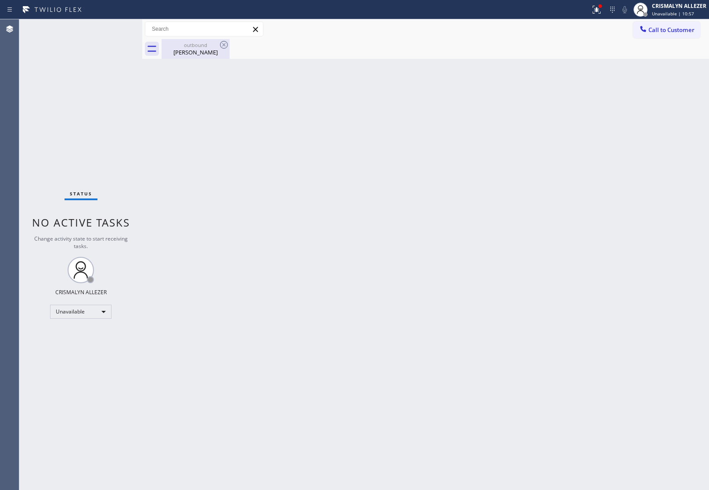
click at [200, 51] on div "[PERSON_NAME]" at bounding box center [195, 52] width 66 height 8
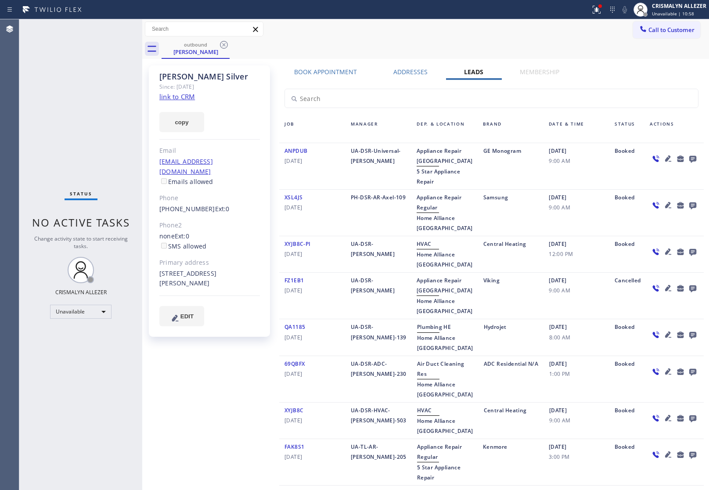
click at [689, 157] on icon at bounding box center [692, 159] width 7 height 7
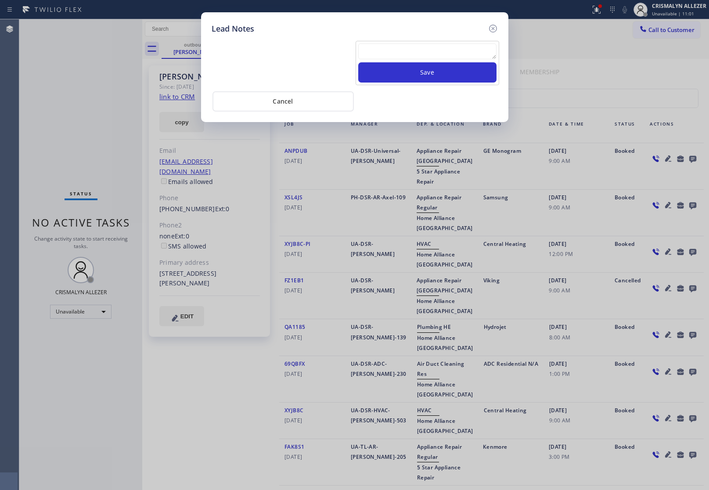
click at [416, 56] on textarea at bounding box center [427, 51] width 138 height 16
paste textarea "no answer | pls xfer here cx cb"
type textarea "no answer | pls xfer here cx cb"
click at [418, 70] on button "Save" at bounding box center [427, 72] width 138 height 20
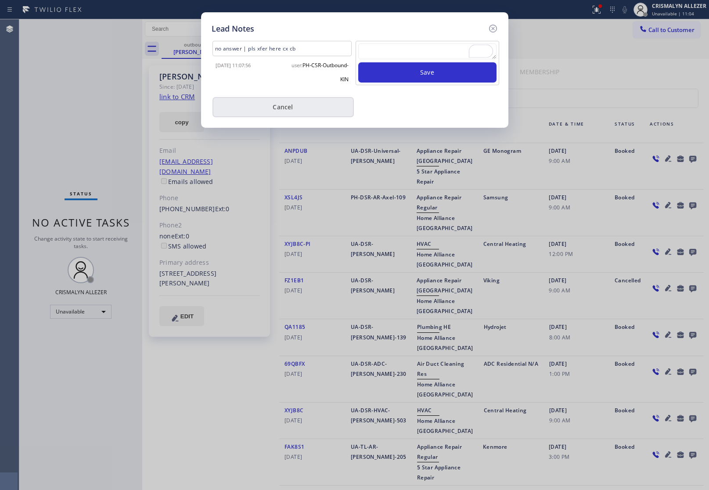
click at [295, 113] on button "Cancel" at bounding box center [282, 107] width 141 height 20
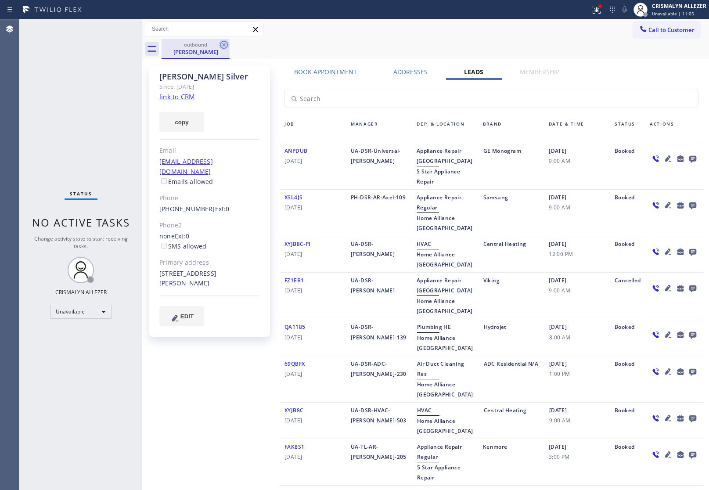
click at [222, 42] on icon at bounding box center [224, 45] width 8 height 8
